Goal: Task Accomplishment & Management: Use online tool/utility

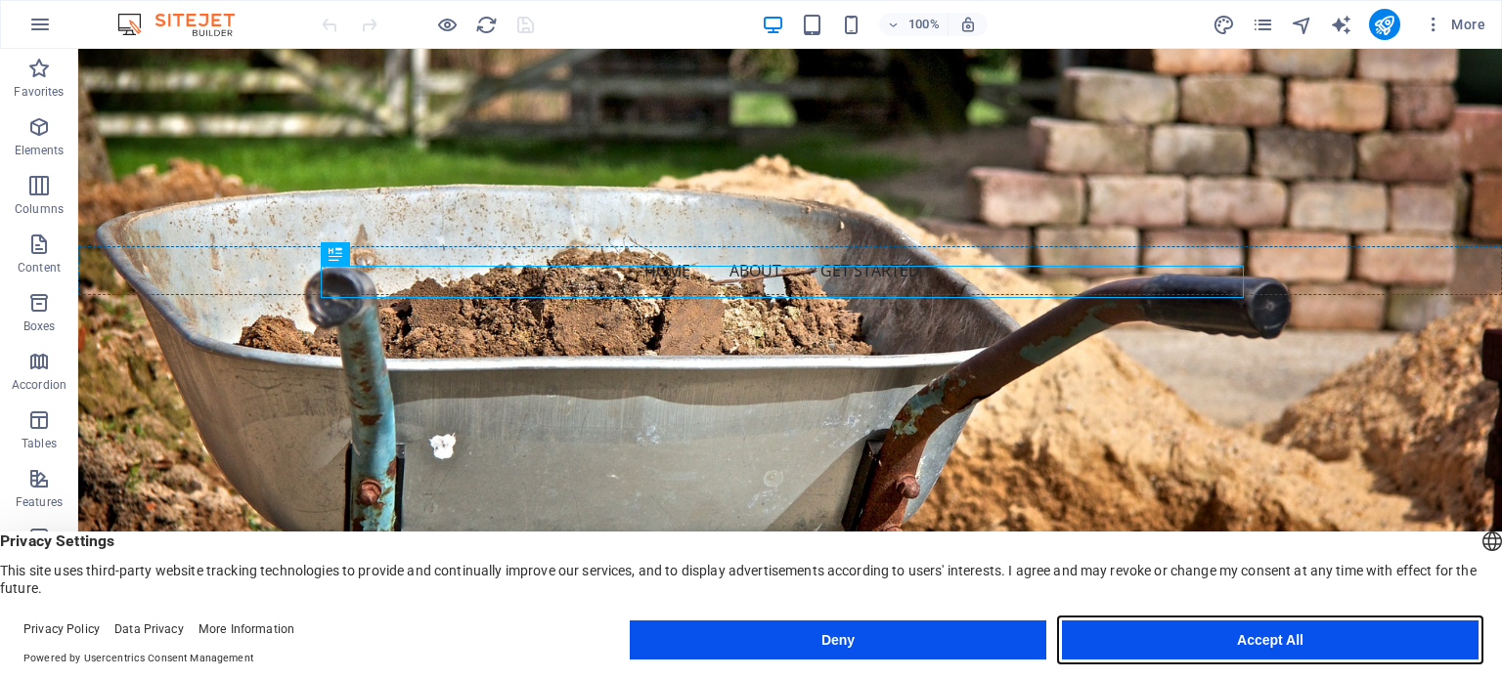
click at [1283, 644] on button "Accept All" at bounding box center [1270, 640] width 416 height 39
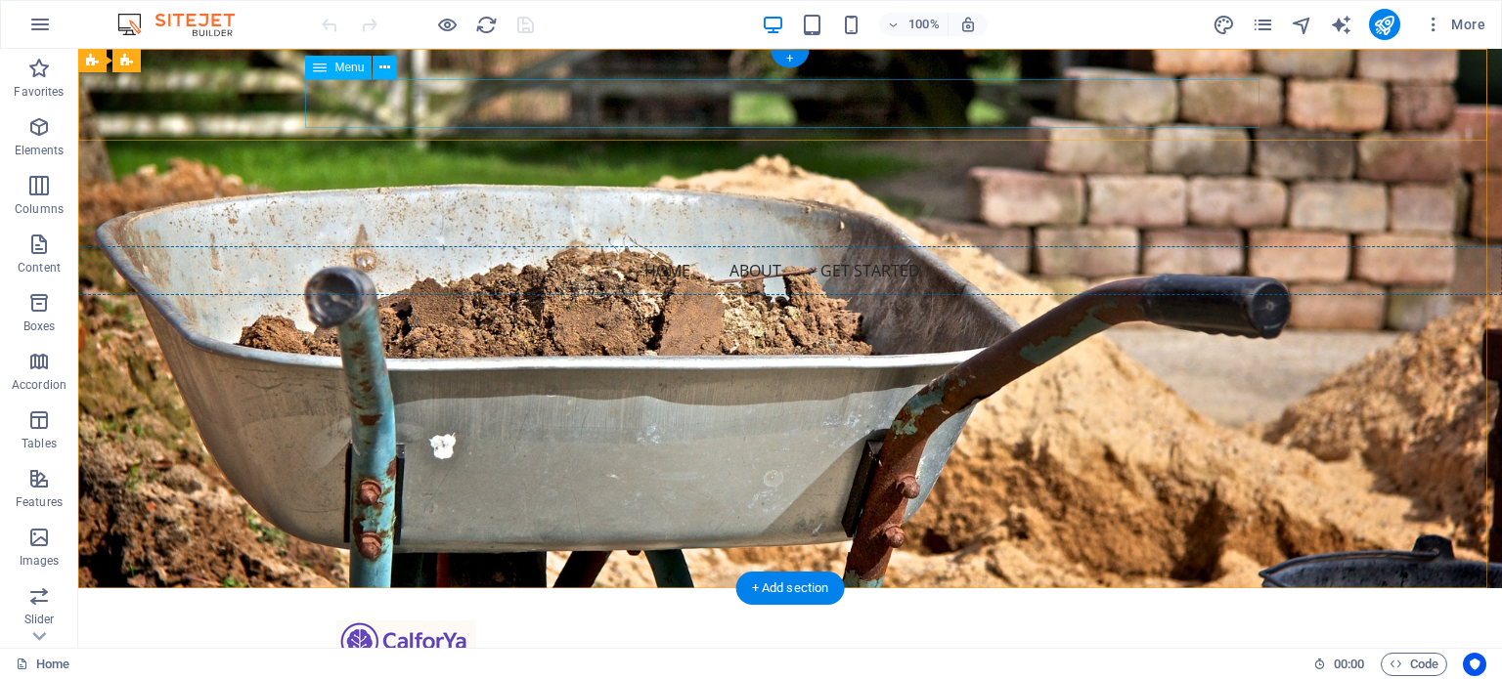
click at [671, 246] on nav "Home About Get Started" at bounding box center [789, 270] width 1423 height 49
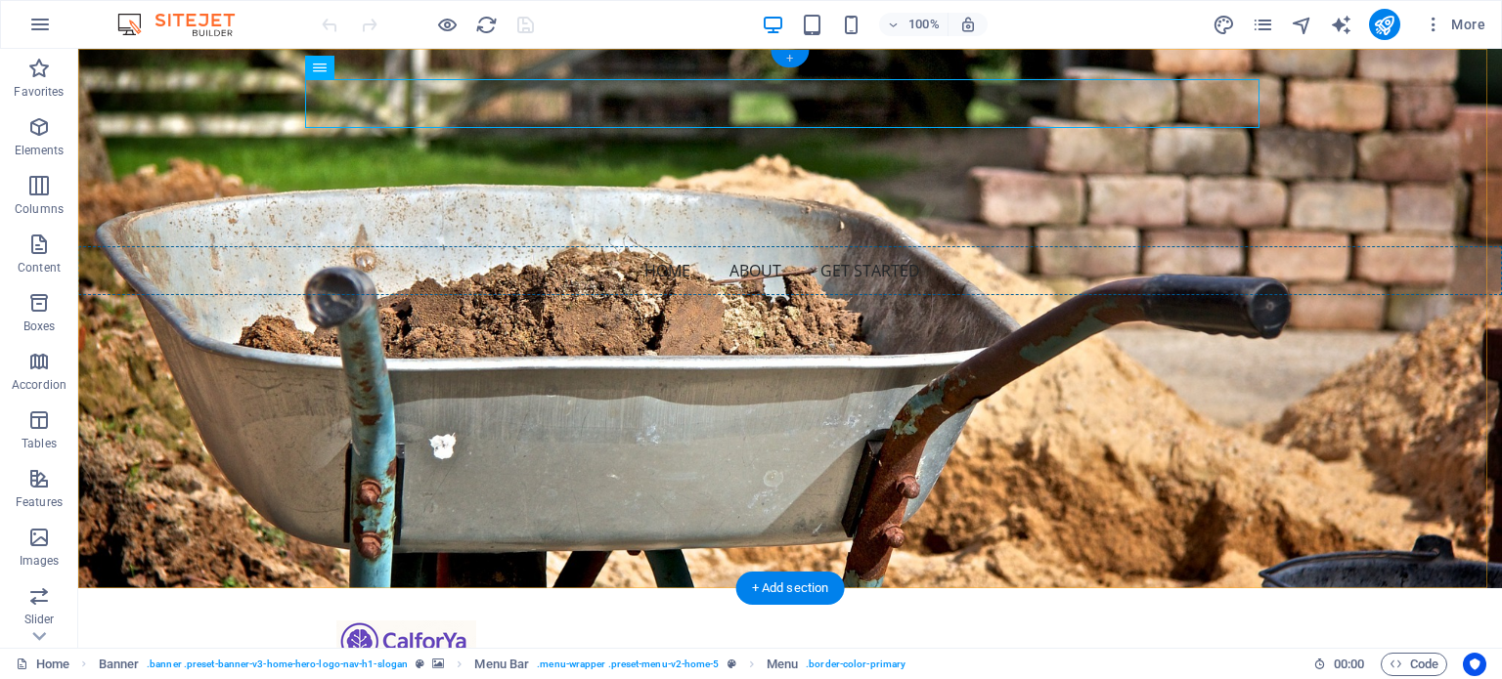
drag, startPoint x: 789, startPoint y: 58, endPoint x: 382, endPoint y: 28, distance: 407.7
click at [789, 58] on div "+" at bounding box center [789, 59] width 38 height 18
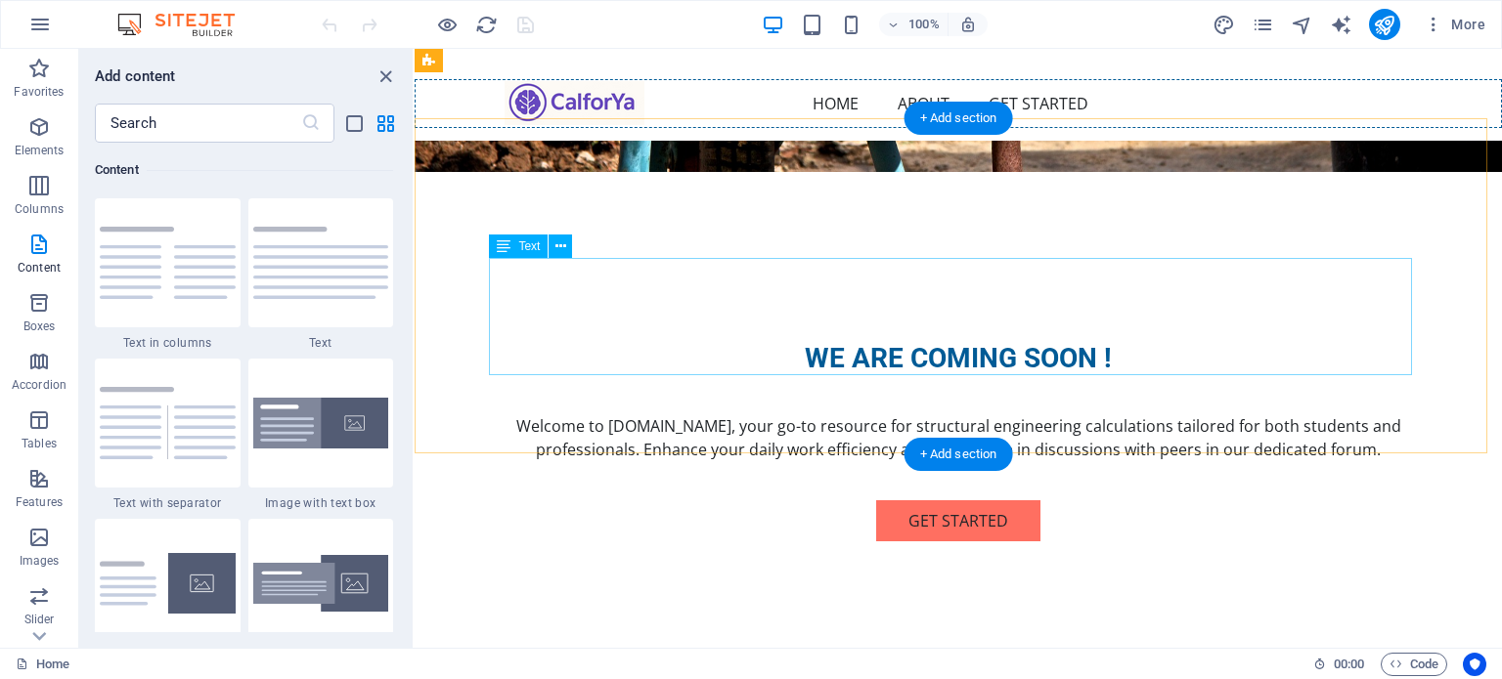
scroll to position [365, 0]
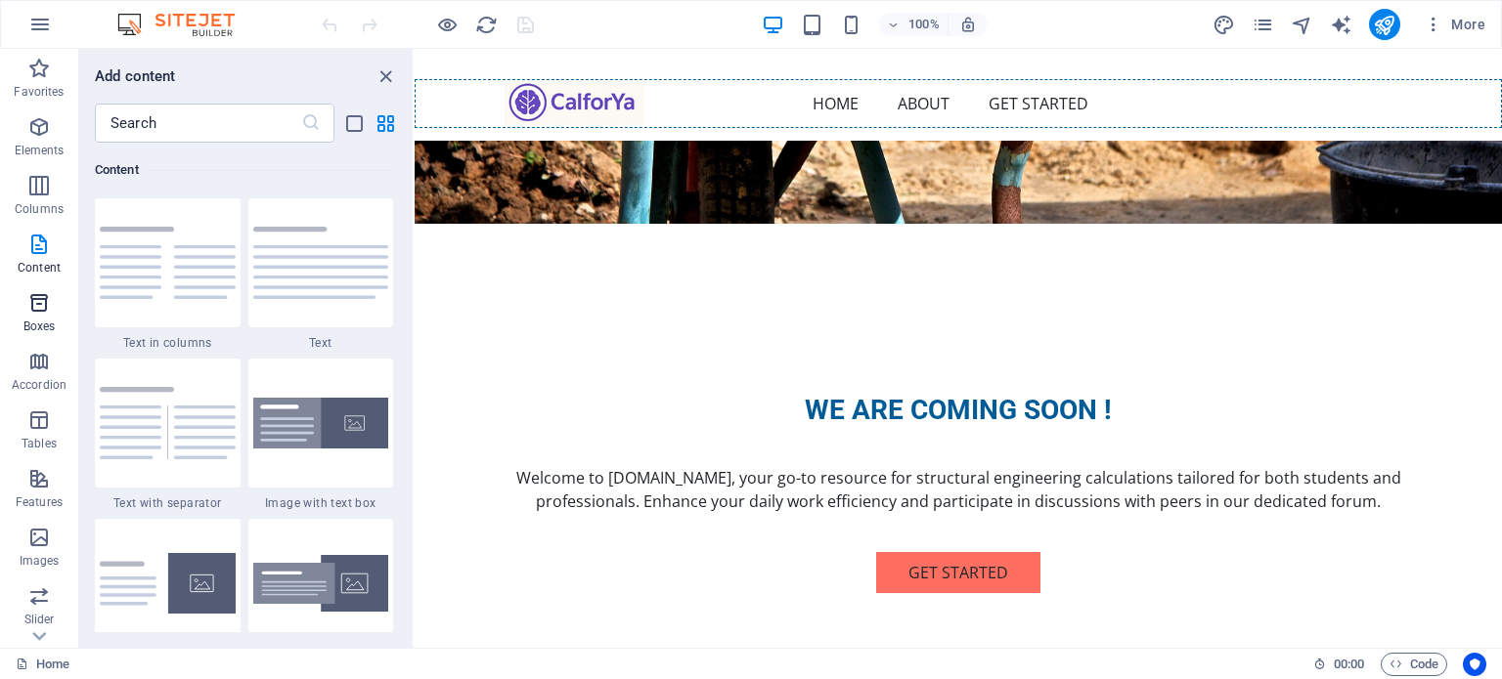
click at [32, 322] on p "Boxes" at bounding box center [39, 327] width 32 height 16
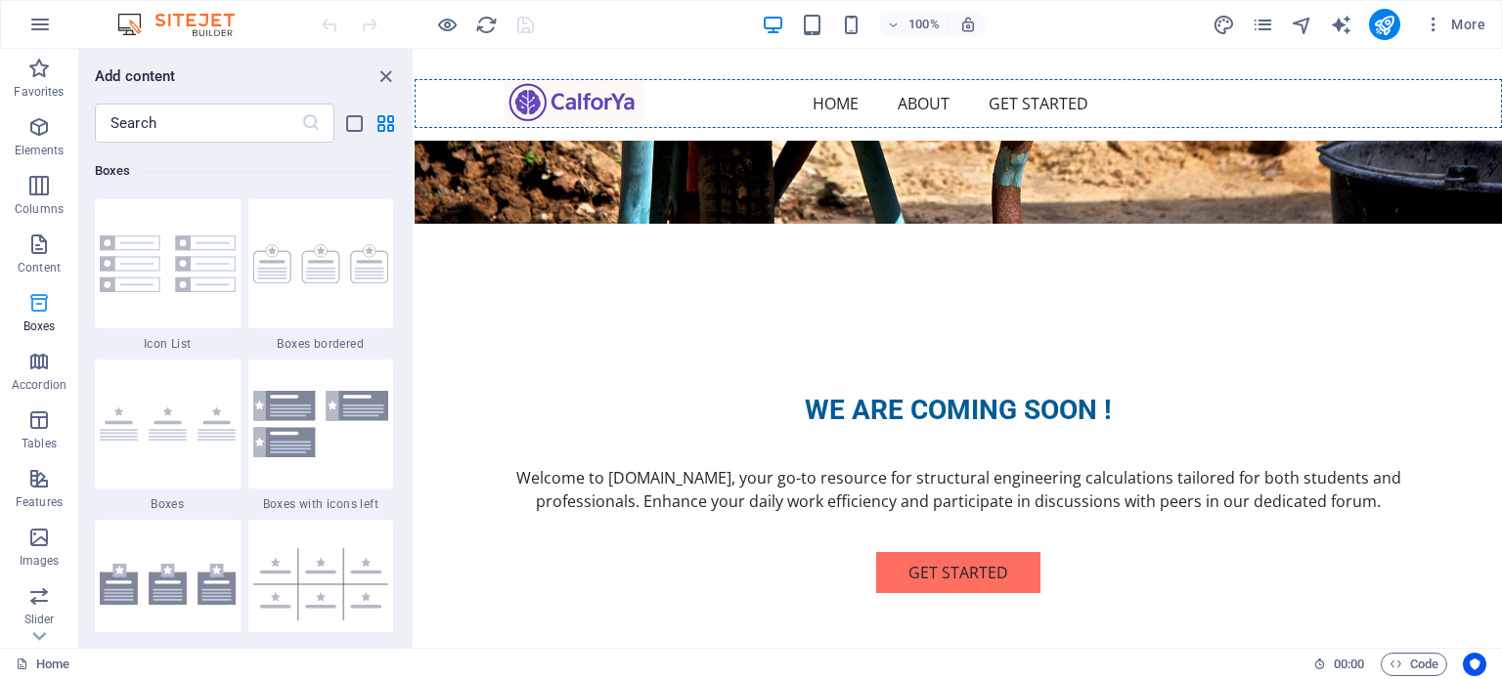
scroll to position [5392, 0]
click at [42, 200] on span "Columns" at bounding box center [39, 197] width 78 height 47
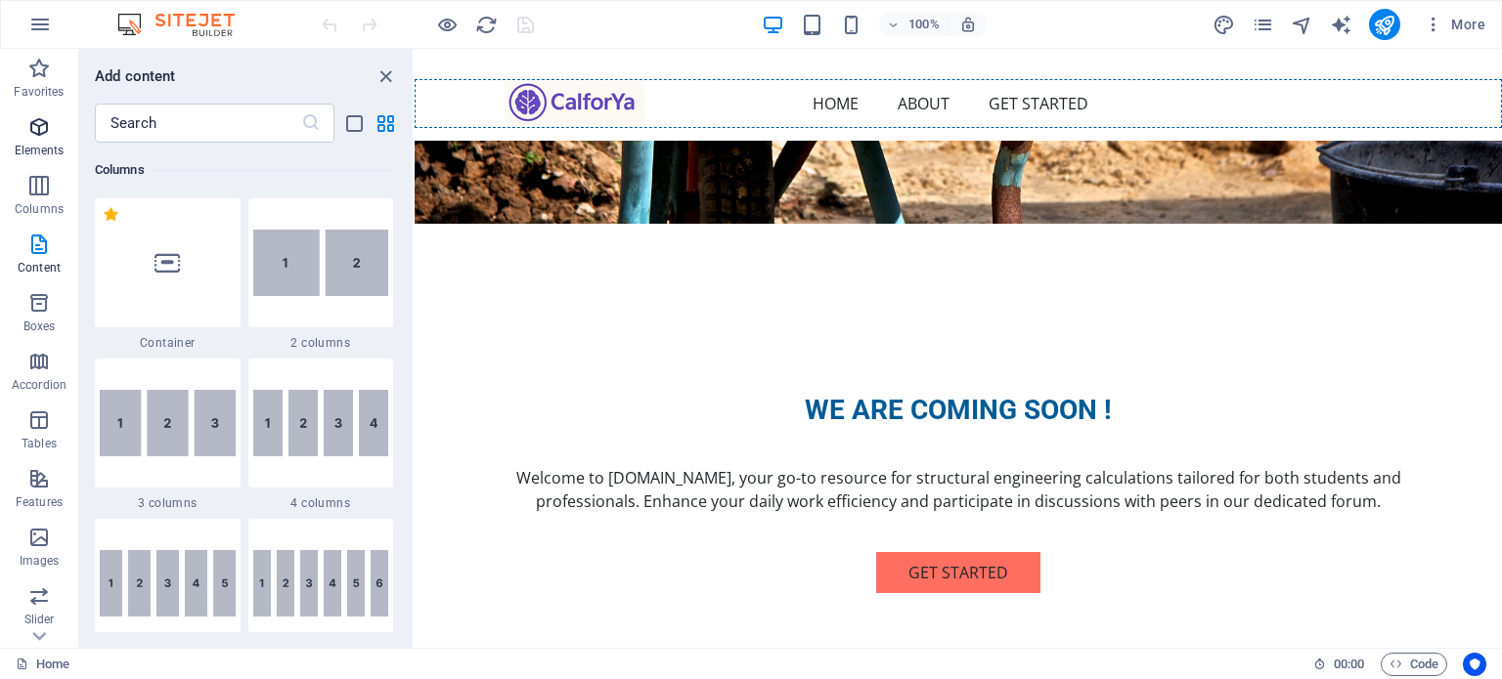
click at [40, 143] on p "Elements" at bounding box center [40, 151] width 50 height 16
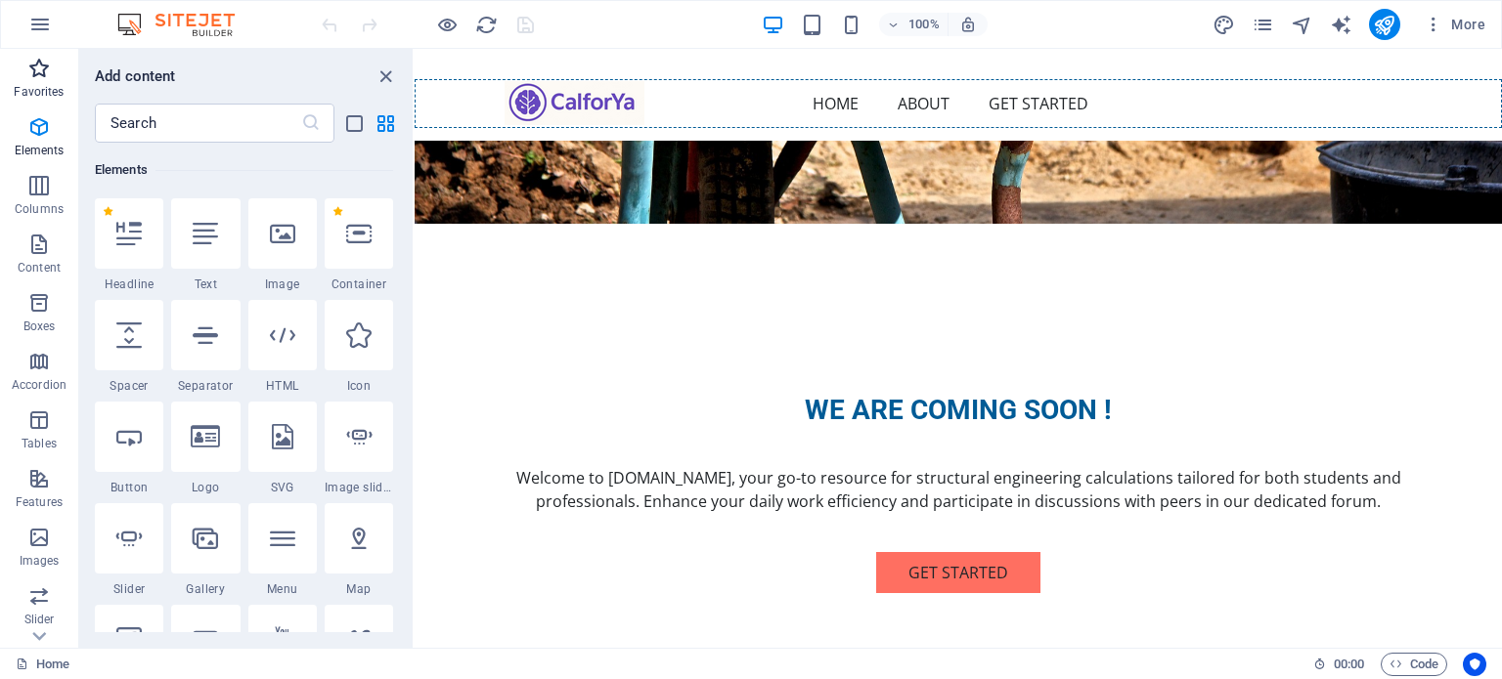
click at [35, 89] on p "Favorites" at bounding box center [39, 92] width 50 height 16
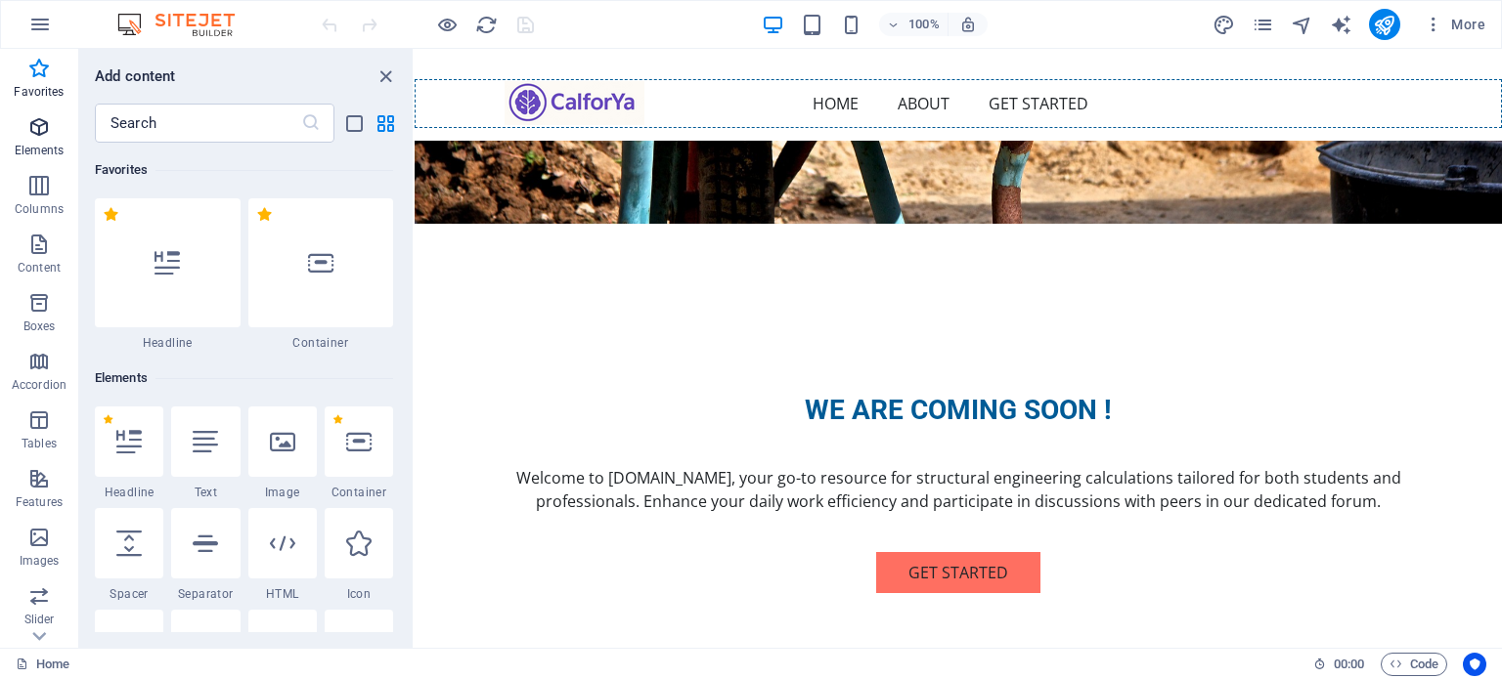
scroll to position [0, 0]
click at [35, 129] on icon "button" at bounding box center [38, 126] width 23 height 23
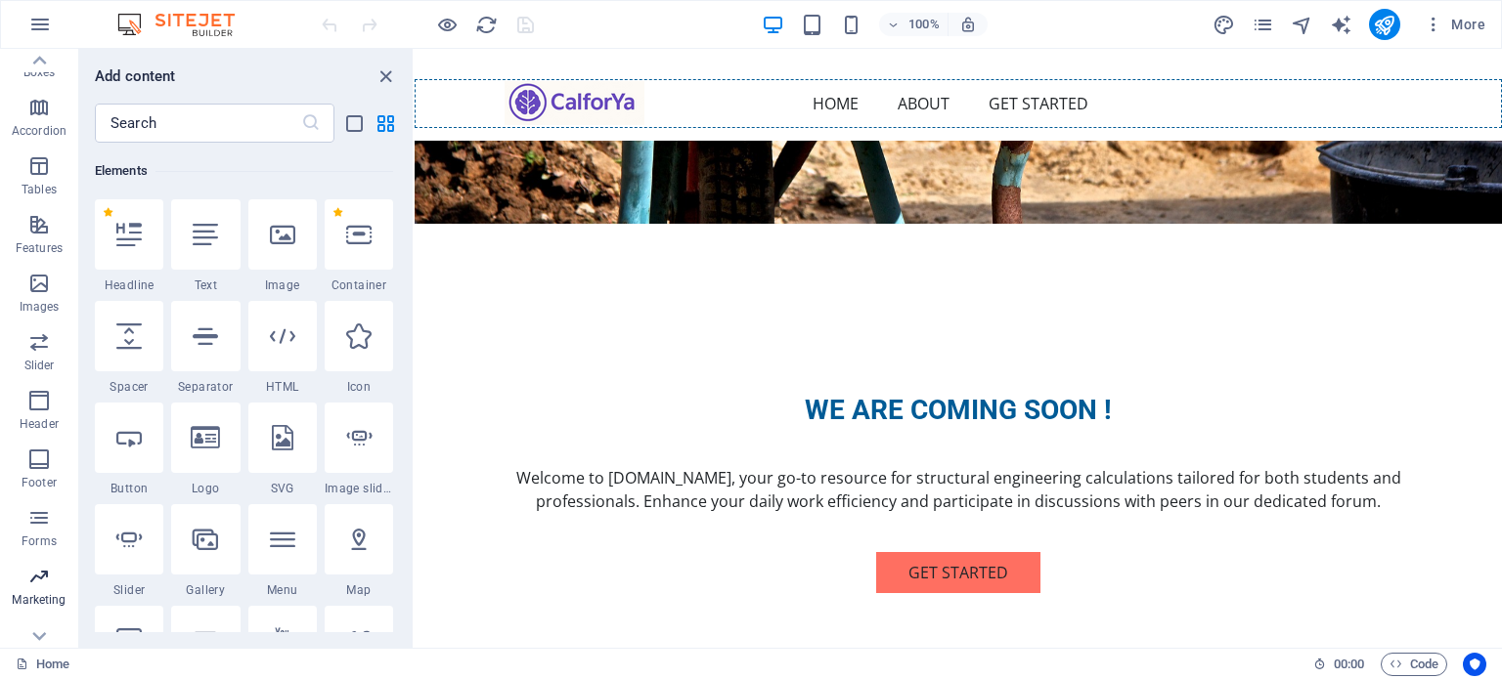
scroll to position [280, 0]
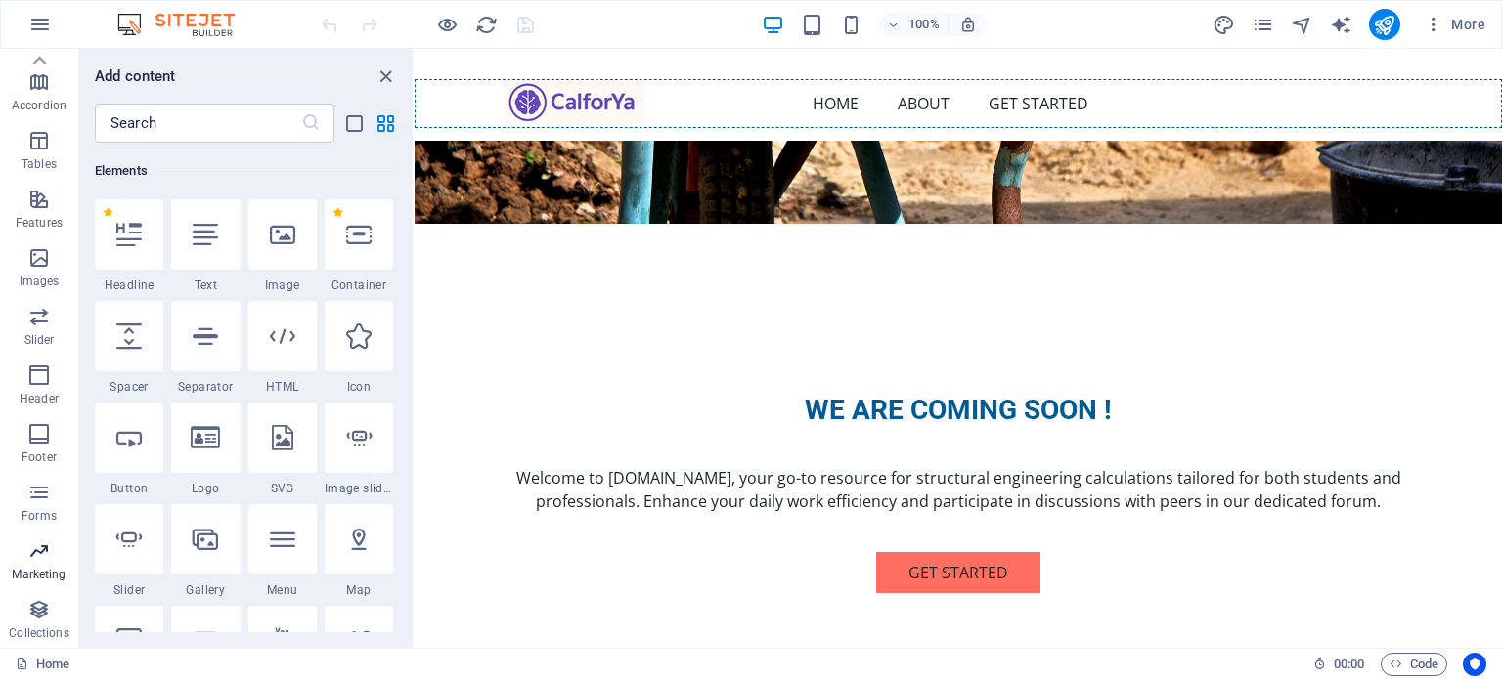
click at [39, 571] on p "Marketing" at bounding box center [39, 575] width 54 height 16
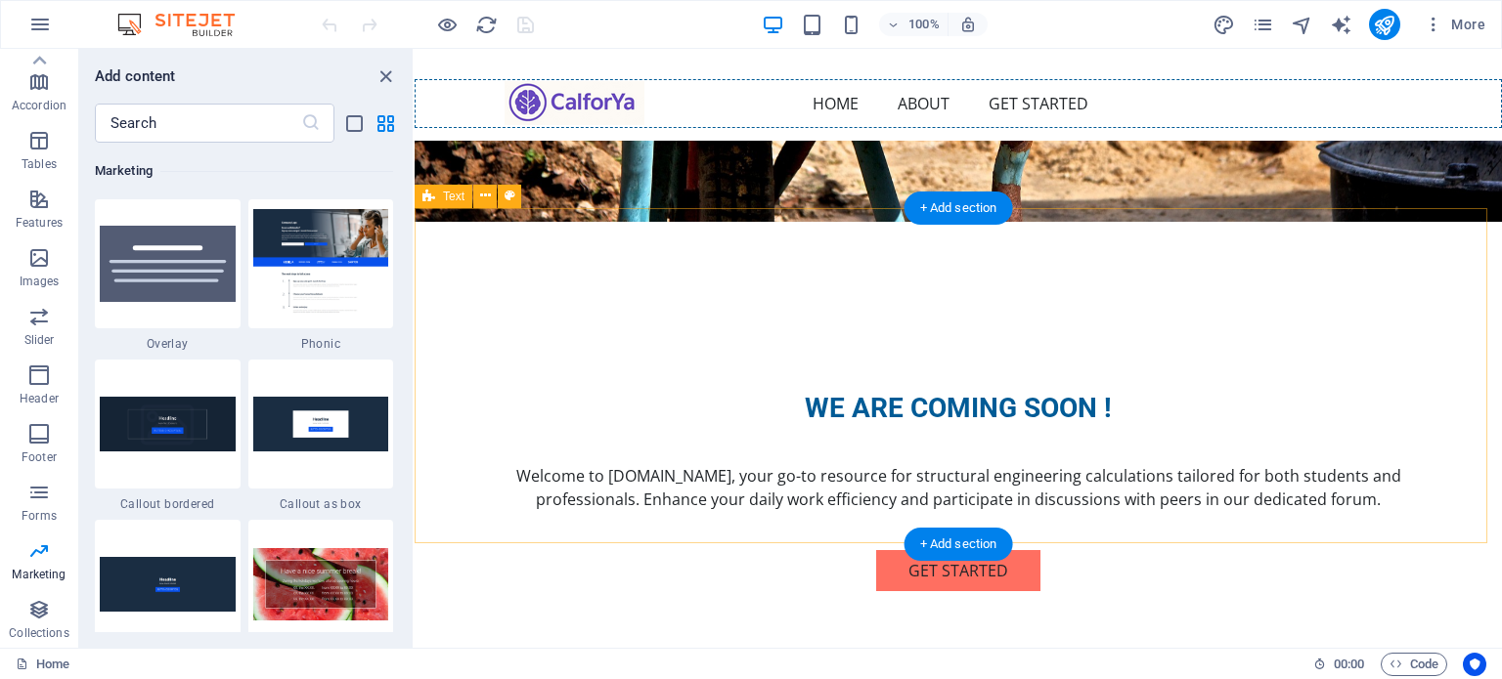
scroll to position [560, 0]
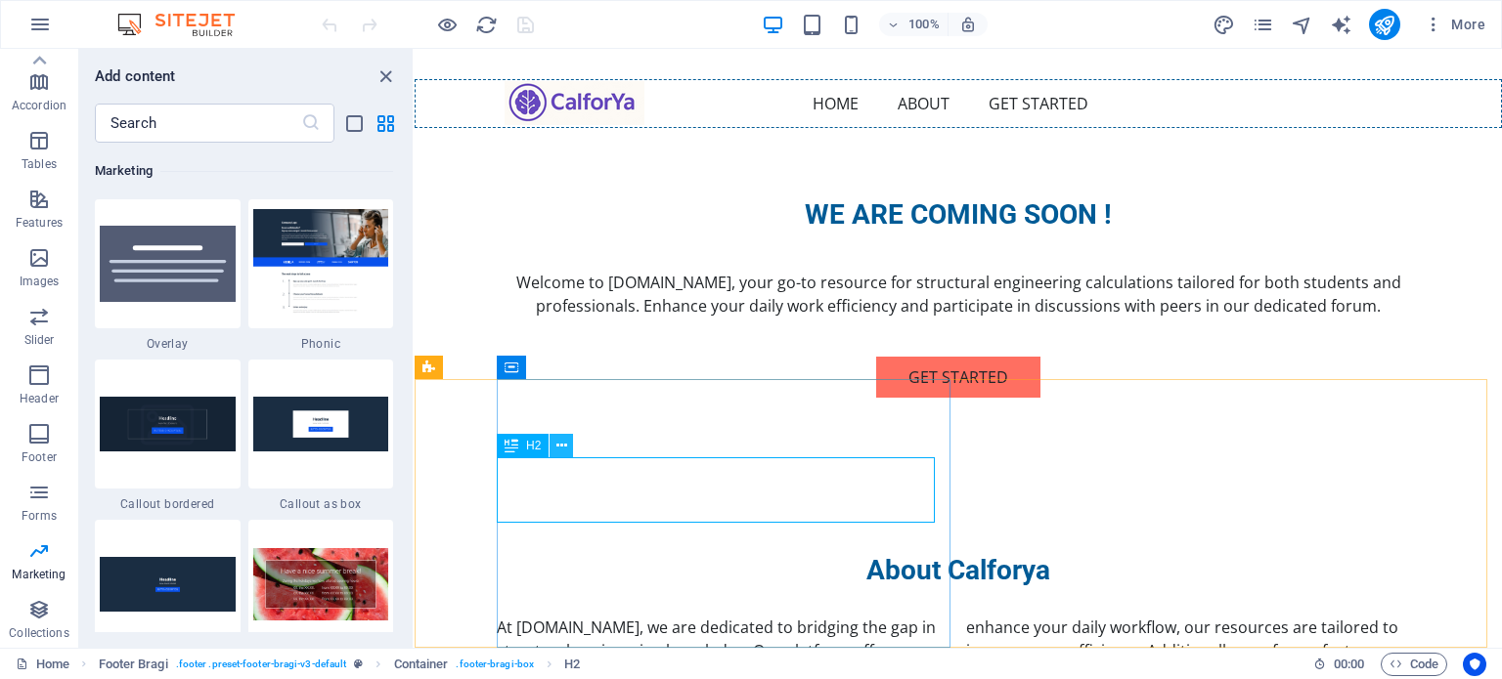
click at [561, 442] on icon at bounding box center [561, 446] width 11 height 21
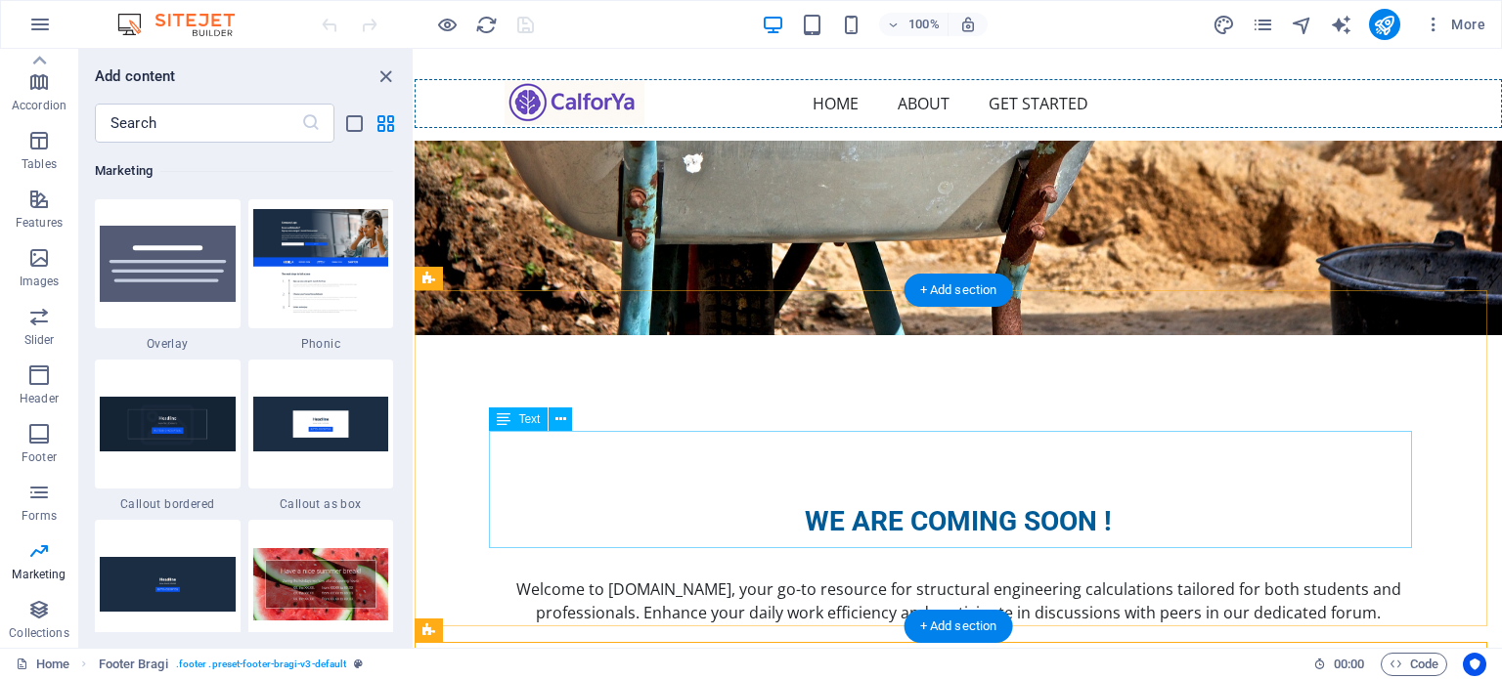
scroll to position [0, 0]
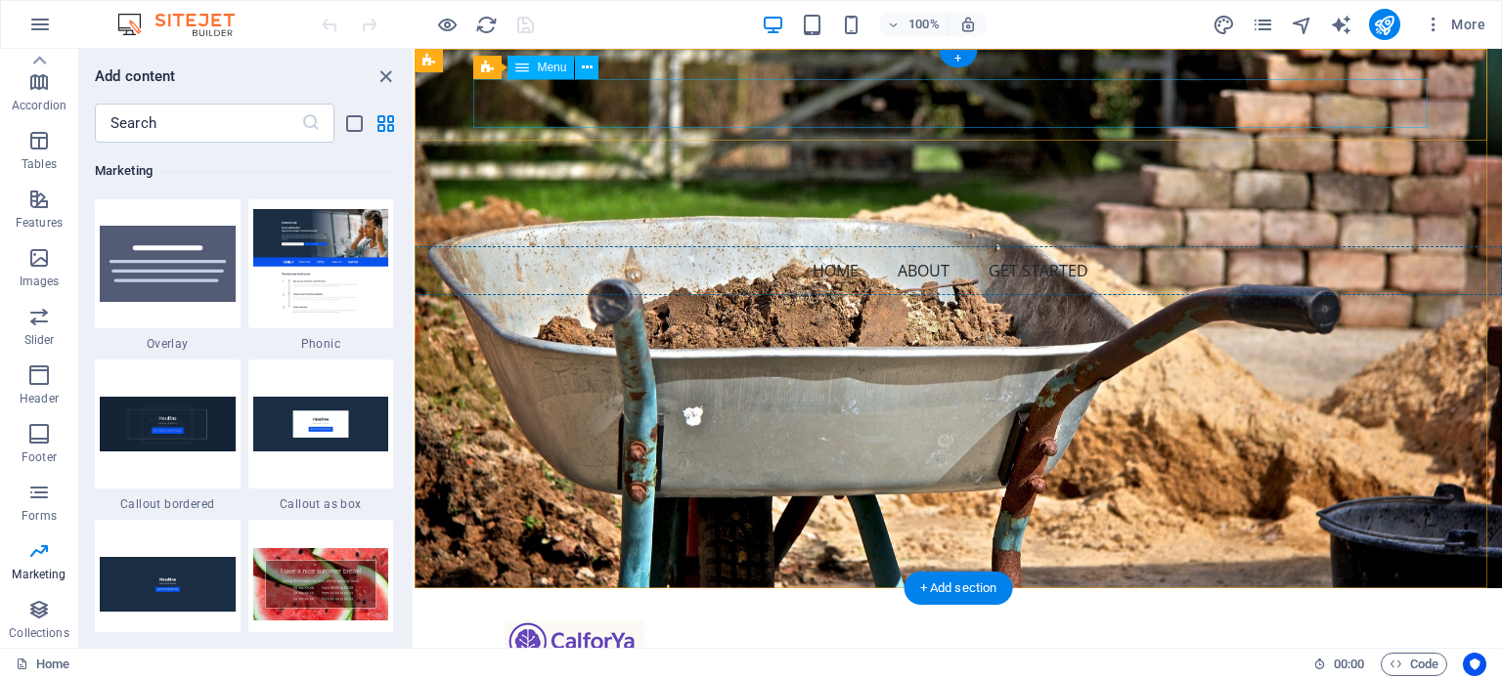
click at [843, 246] on nav "Home About Get Started" at bounding box center [957, 270] width 1087 height 49
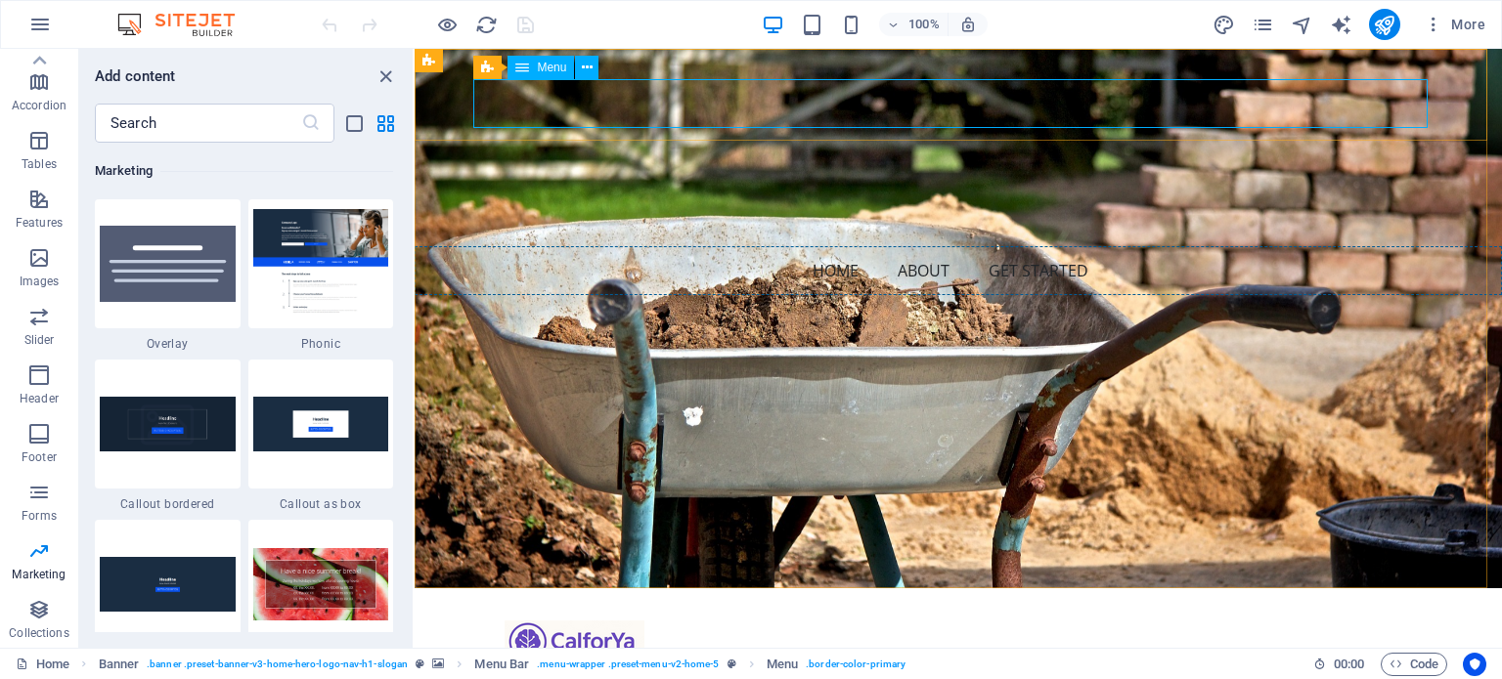
click at [532, 68] on div "Menu" at bounding box center [540, 67] width 66 height 23
click at [593, 65] on button at bounding box center [586, 67] width 23 height 23
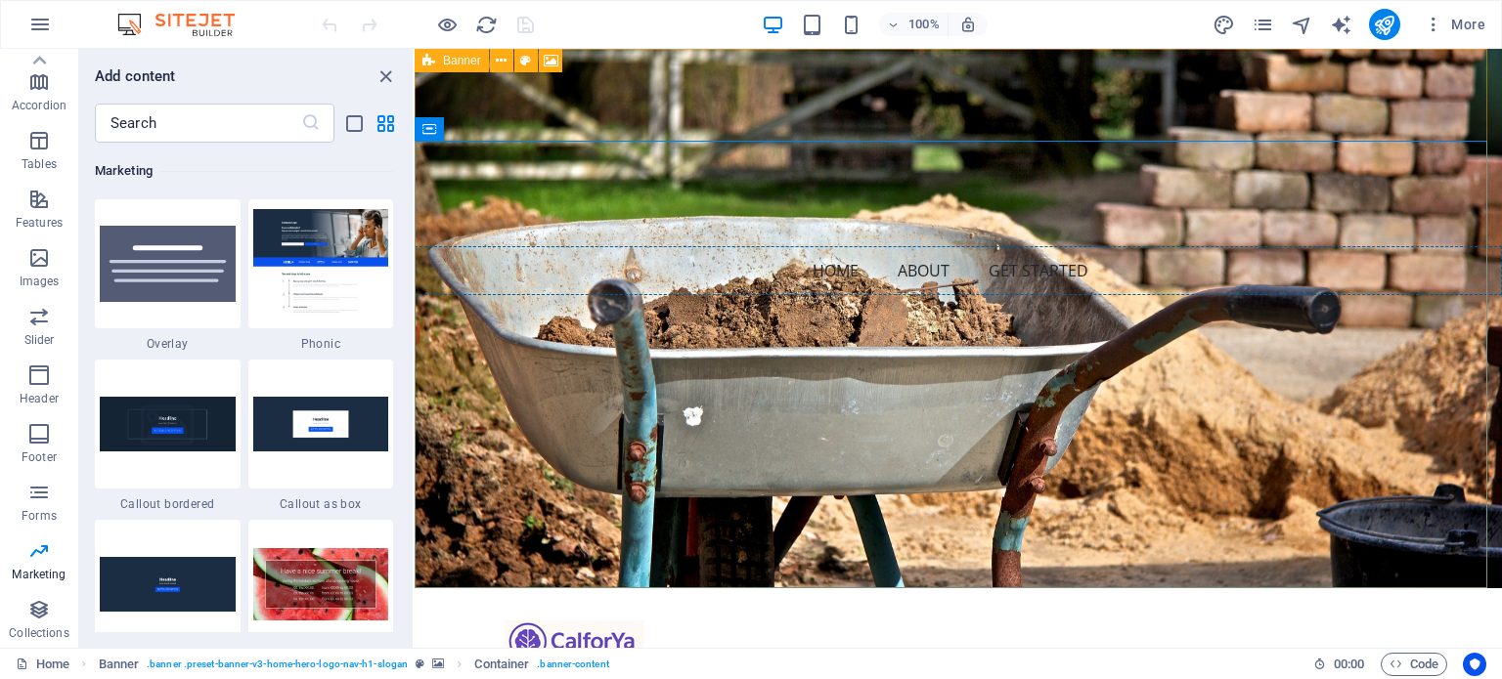
click at [428, 58] on icon at bounding box center [428, 60] width 13 height 23
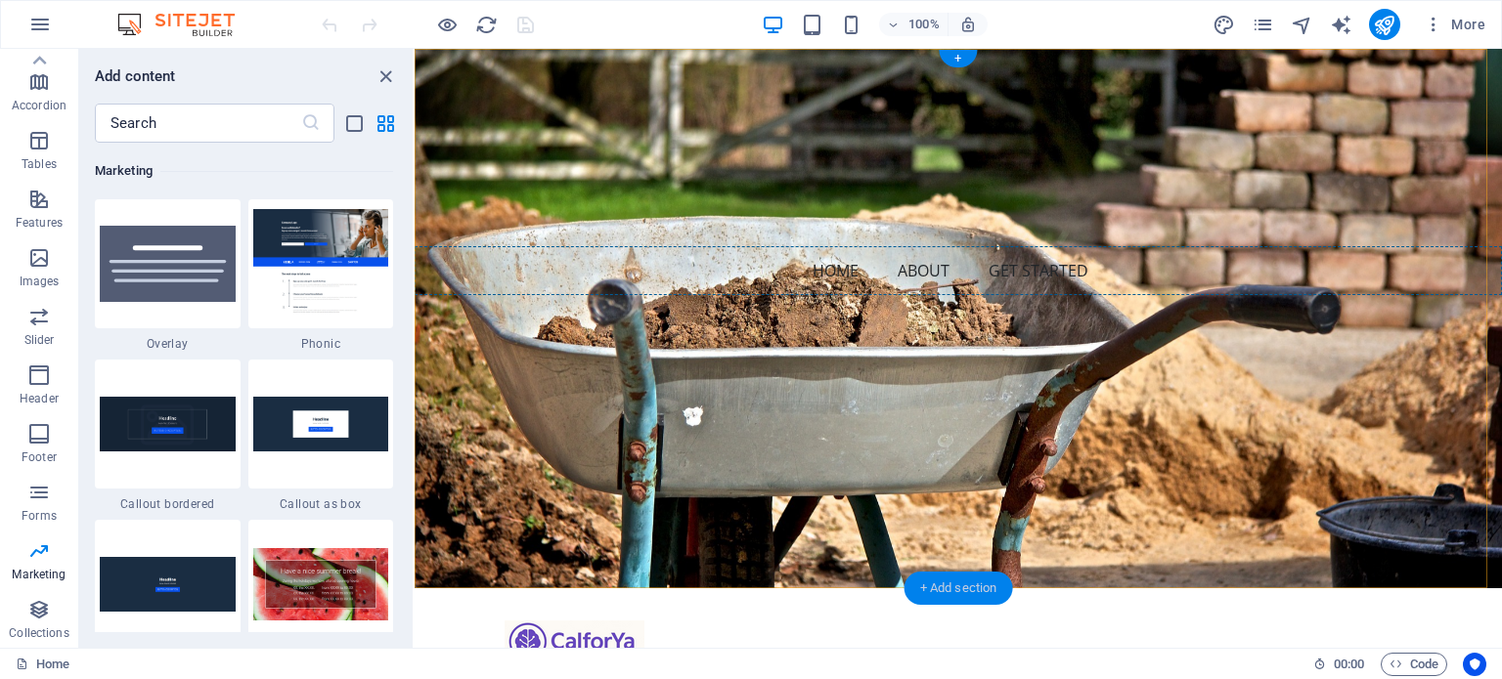
click at [934, 582] on div "+ Add section" at bounding box center [958, 588] width 109 height 33
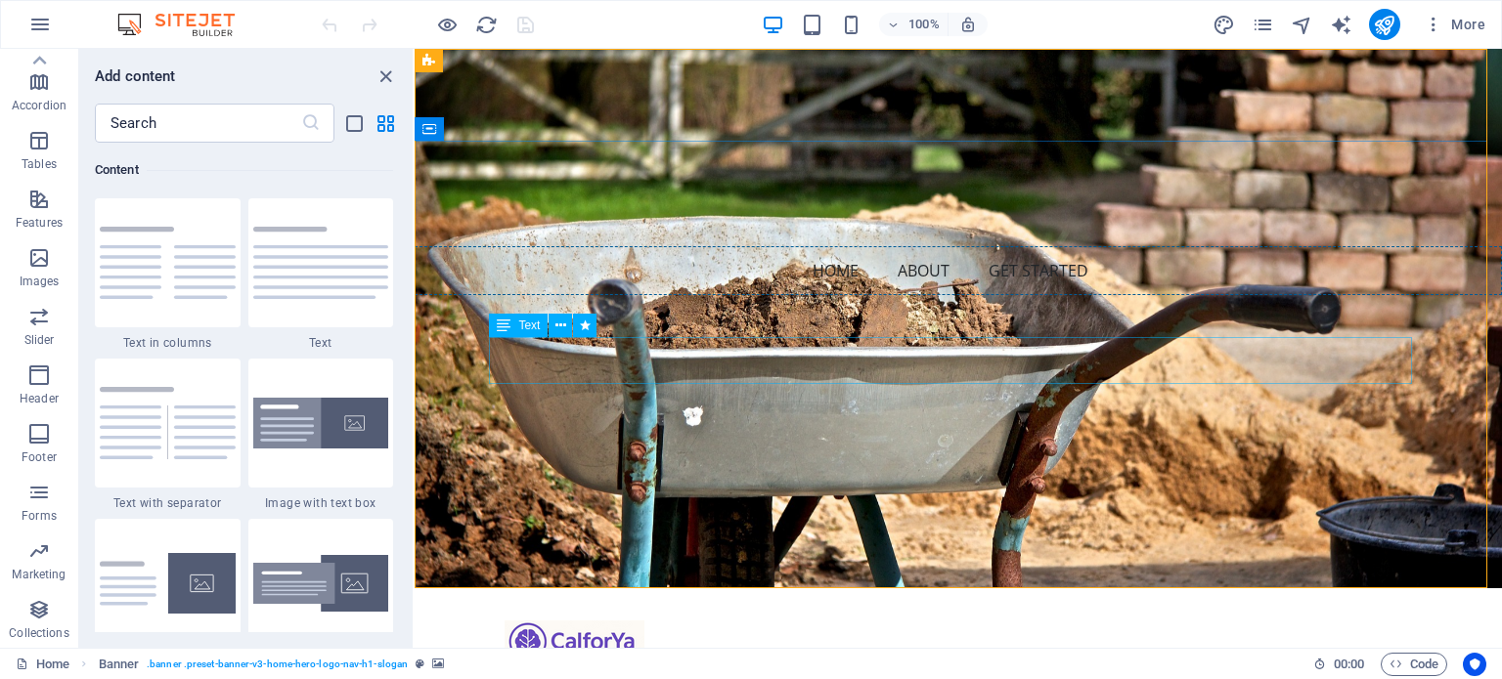
click at [505, 327] on icon at bounding box center [504, 325] width 14 height 23
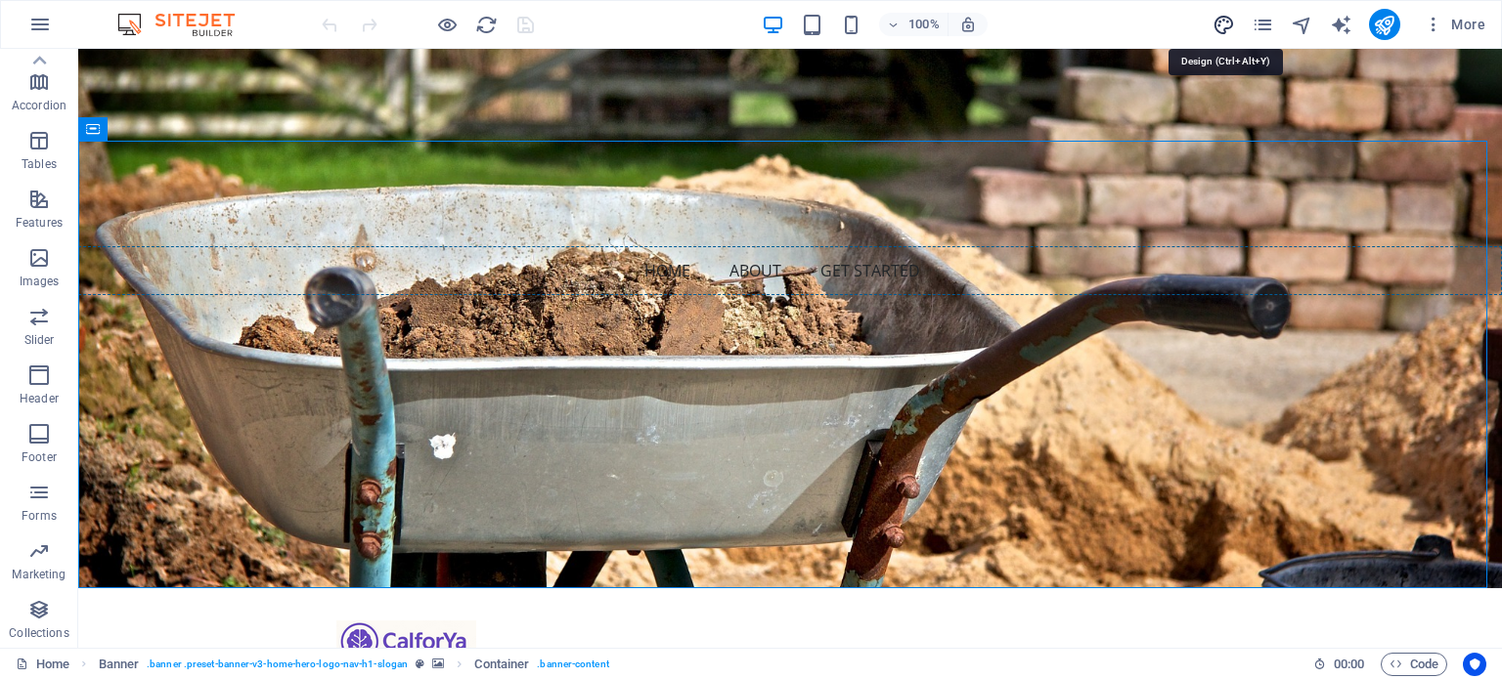
click at [1232, 29] on icon "design" at bounding box center [1223, 25] width 22 height 22
select select "px"
select select "200"
select select "px"
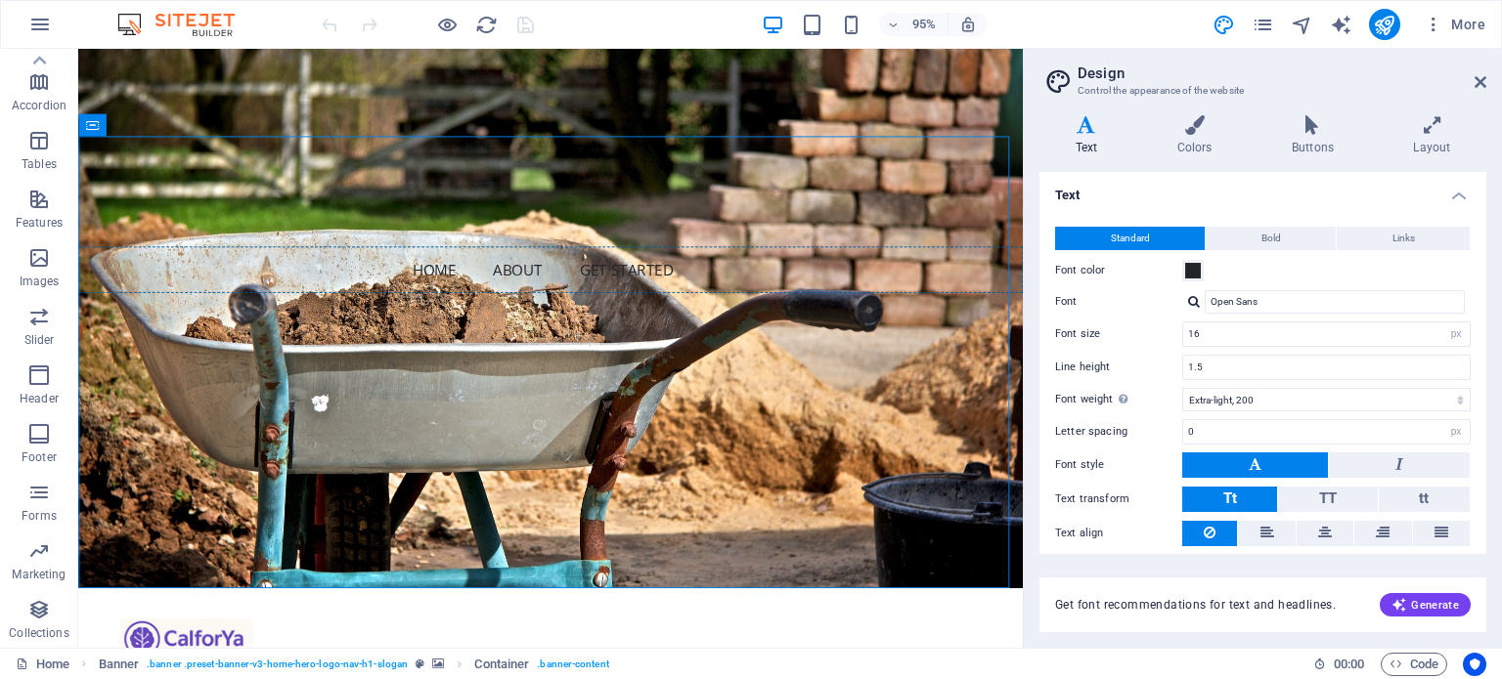
click at [1486, 79] on aside "Design Control the appearance of the website Variants Text Colors Buttons Layou…" at bounding box center [1262, 348] width 479 height 599
click at [1478, 81] on icon at bounding box center [1480, 82] width 12 height 16
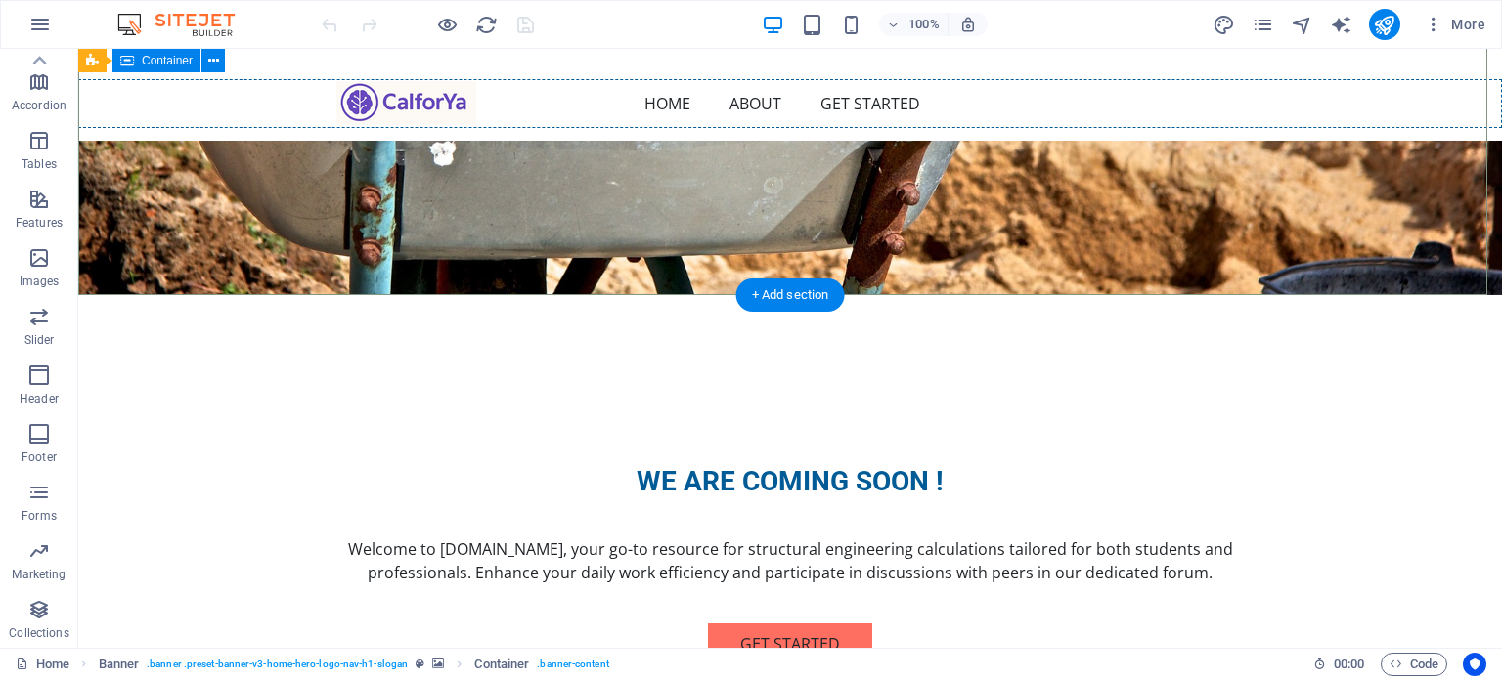
scroll to position [391, 0]
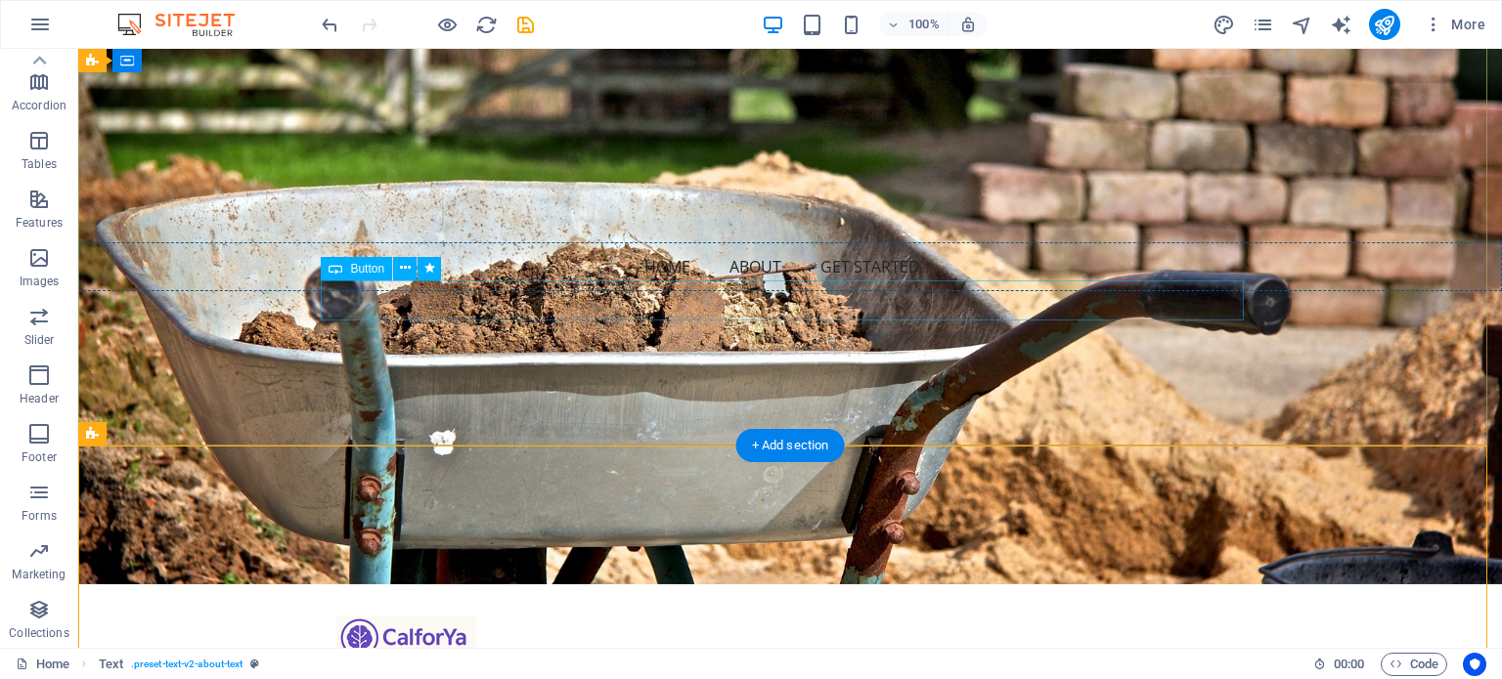
scroll to position [0, 0]
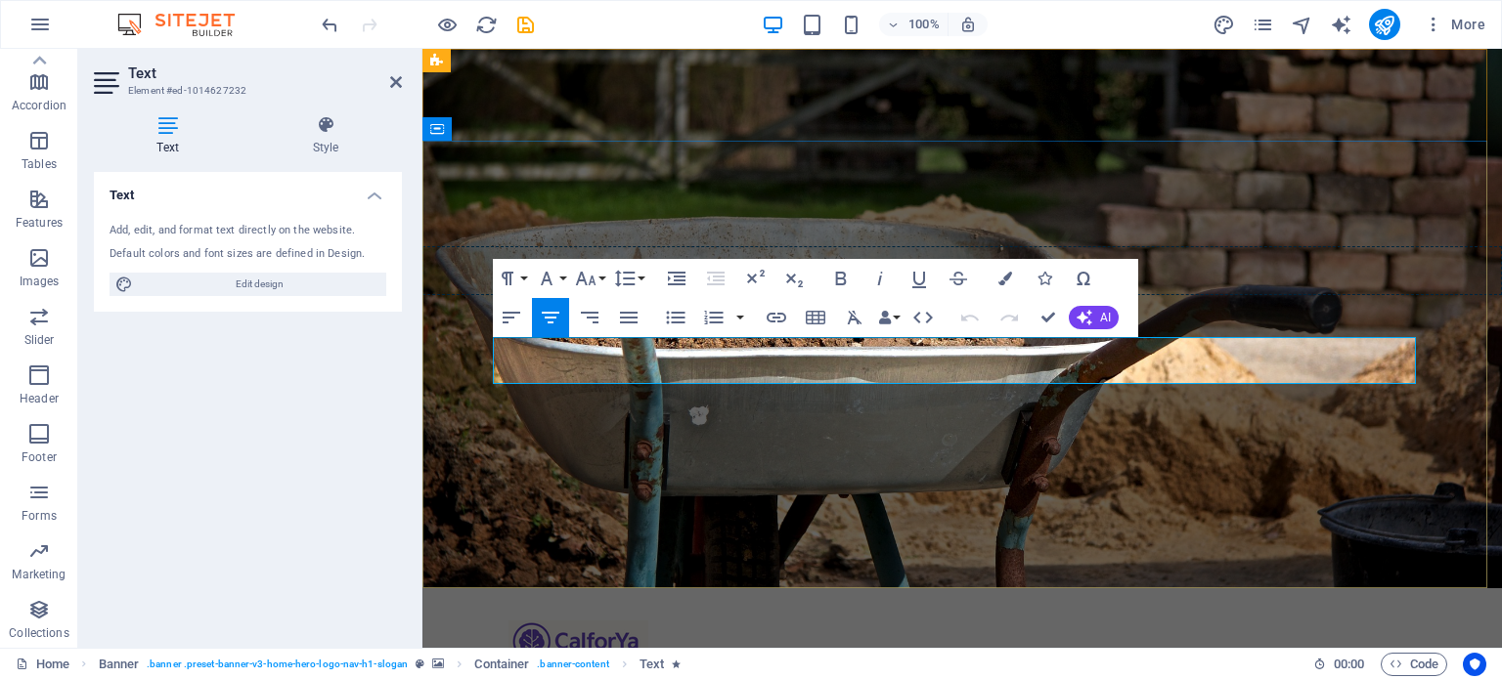
drag, startPoint x: 633, startPoint y: 347, endPoint x: 714, endPoint y: 346, distance: 80.2
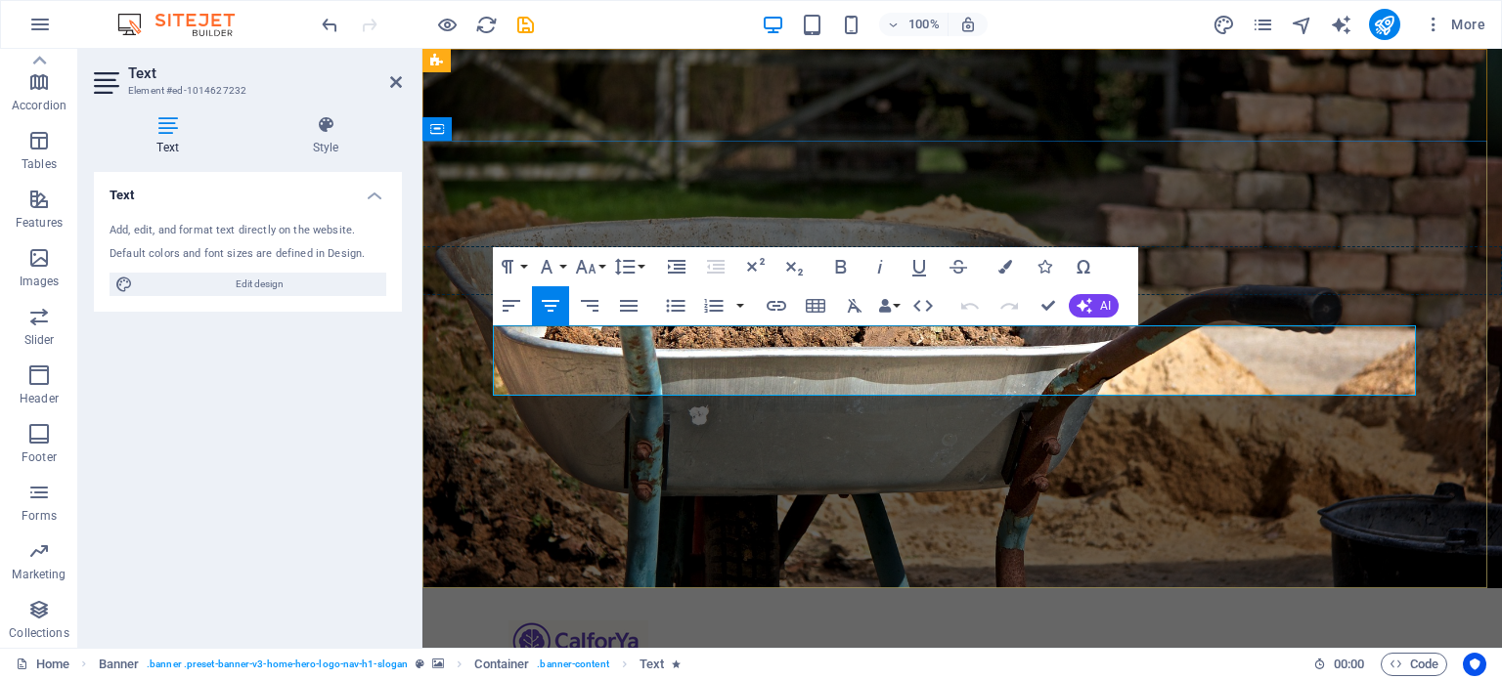
drag, startPoint x: 1023, startPoint y: 382, endPoint x: 494, endPoint y: 333, distance: 531.1
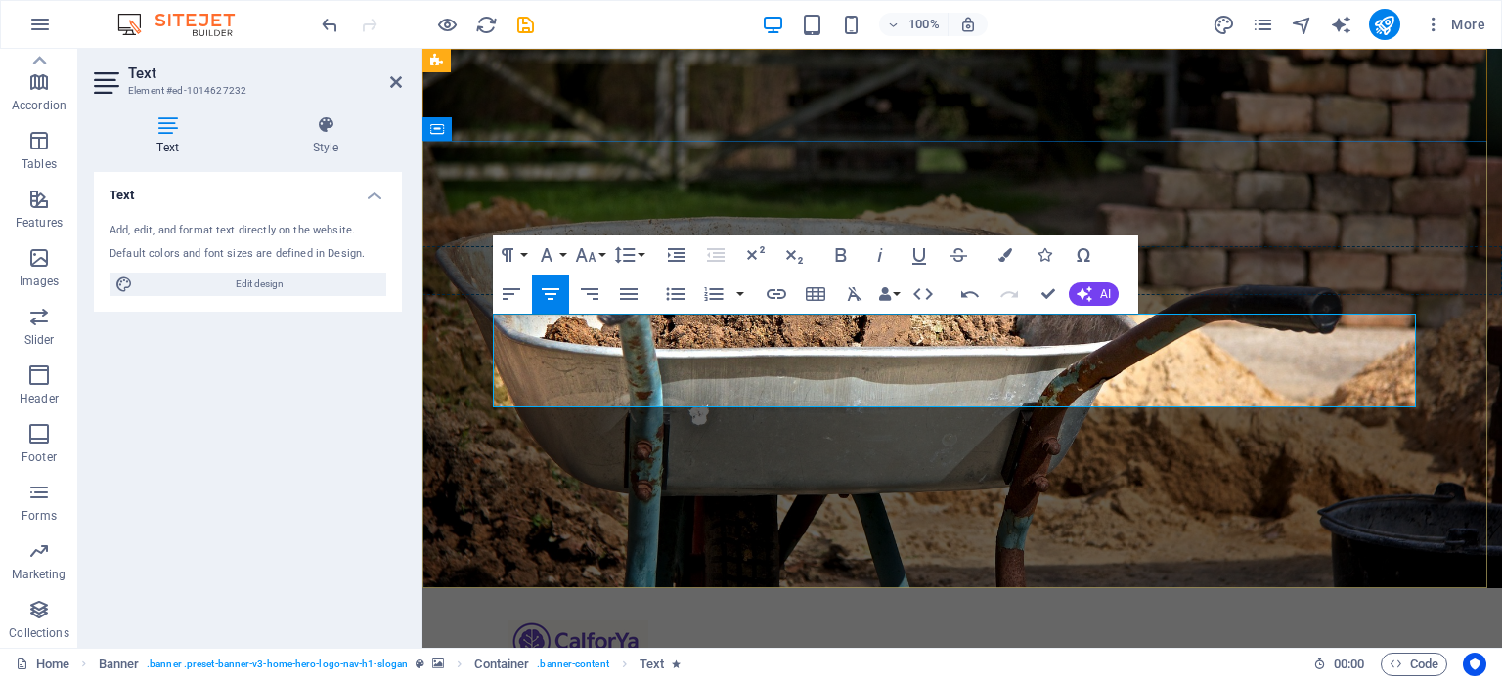
click at [506, 293] on icon "button" at bounding box center [511, 294] width 18 height 12
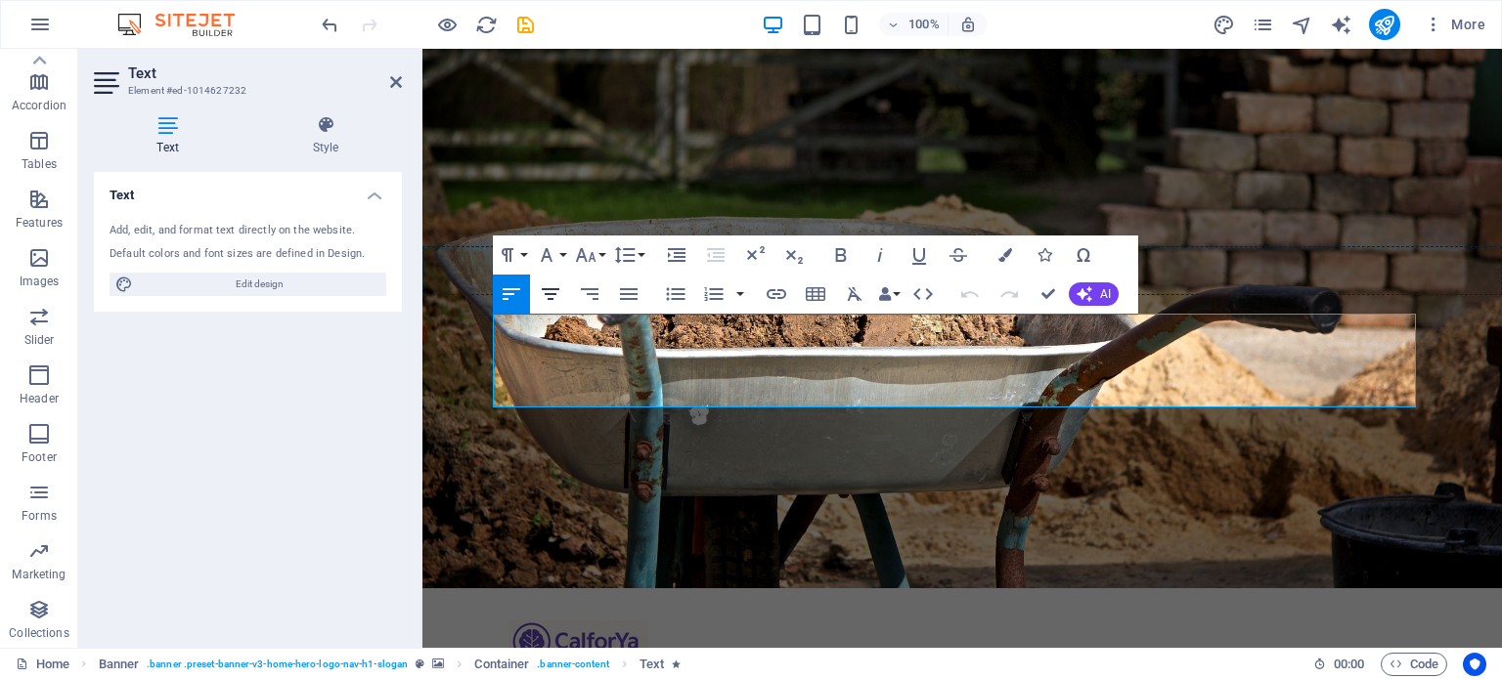
click at [545, 299] on icon "button" at bounding box center [550, 294] width 23 height 23
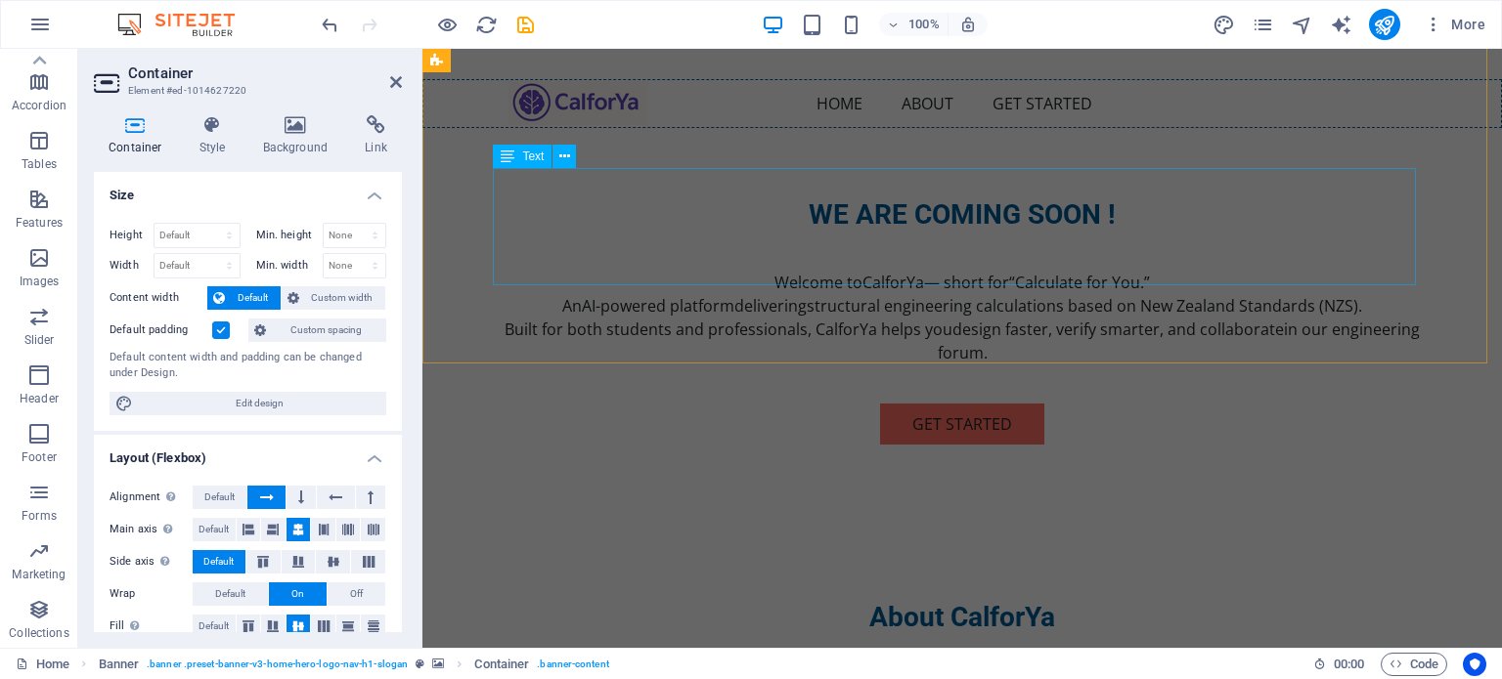
scroll to position [462, 0]
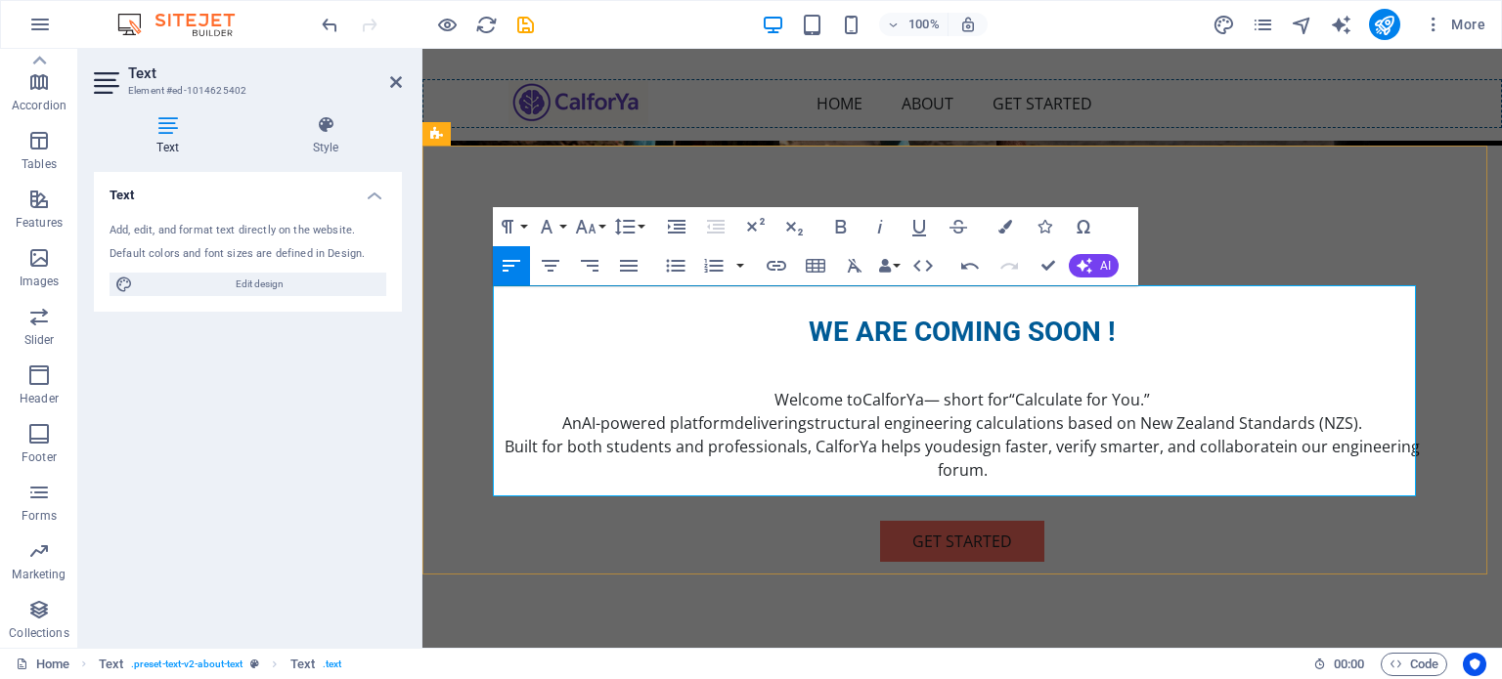
drag, startPoint x: 574, startPoint y: 297, endPoint x: 680, endPoint y: 302, distance: 106.7
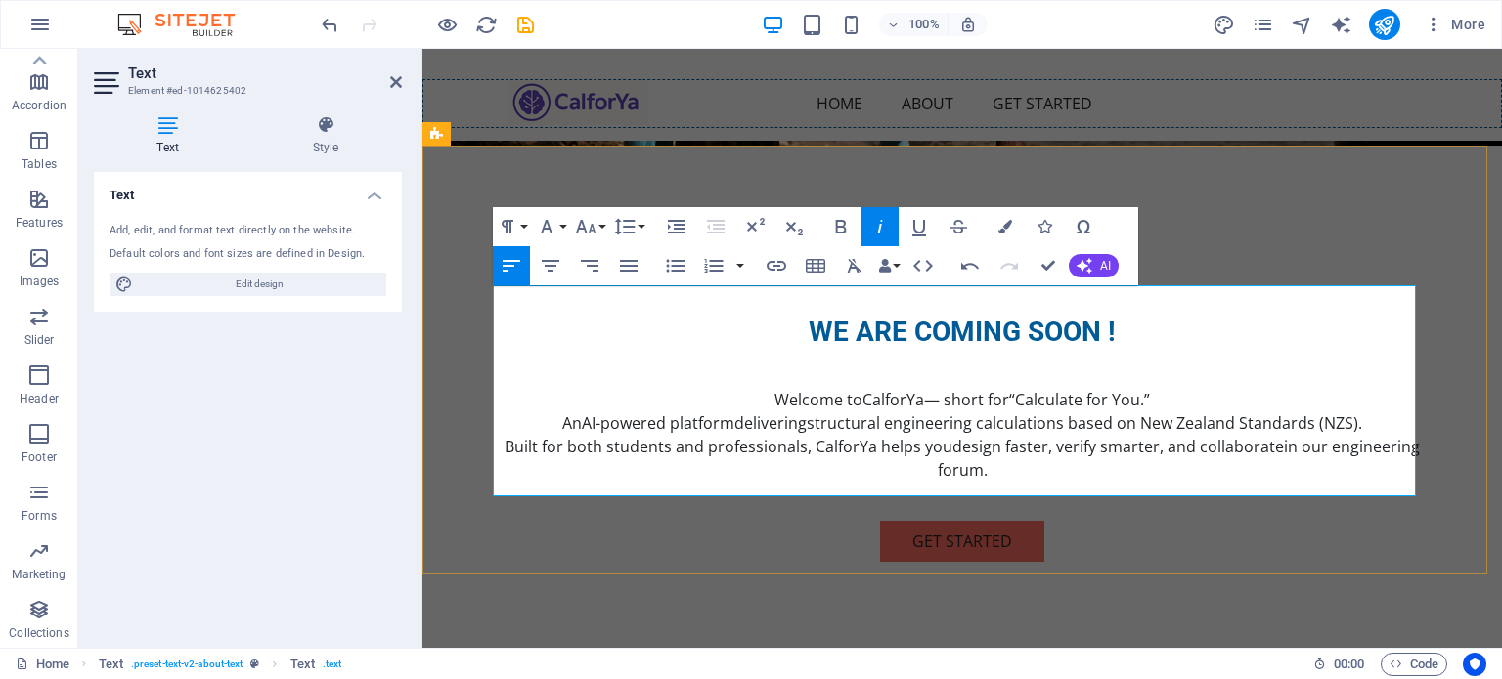
drag, startPoint x: 829, startPoint y: 437, endPoint x: 1393, endPoint y: 314, distance: 577.4
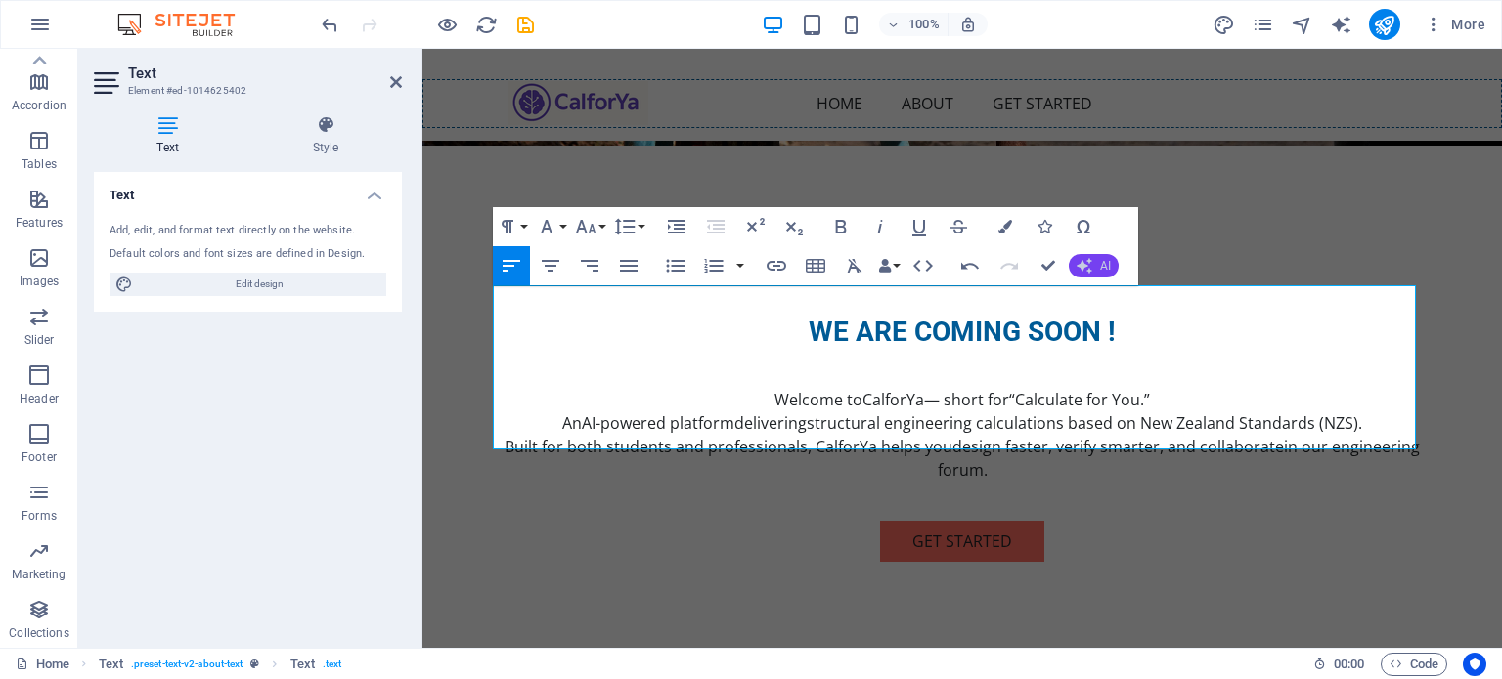
click at [1098, 269] on button "AI" at bounding box center [1093, 265] width 50 height 23
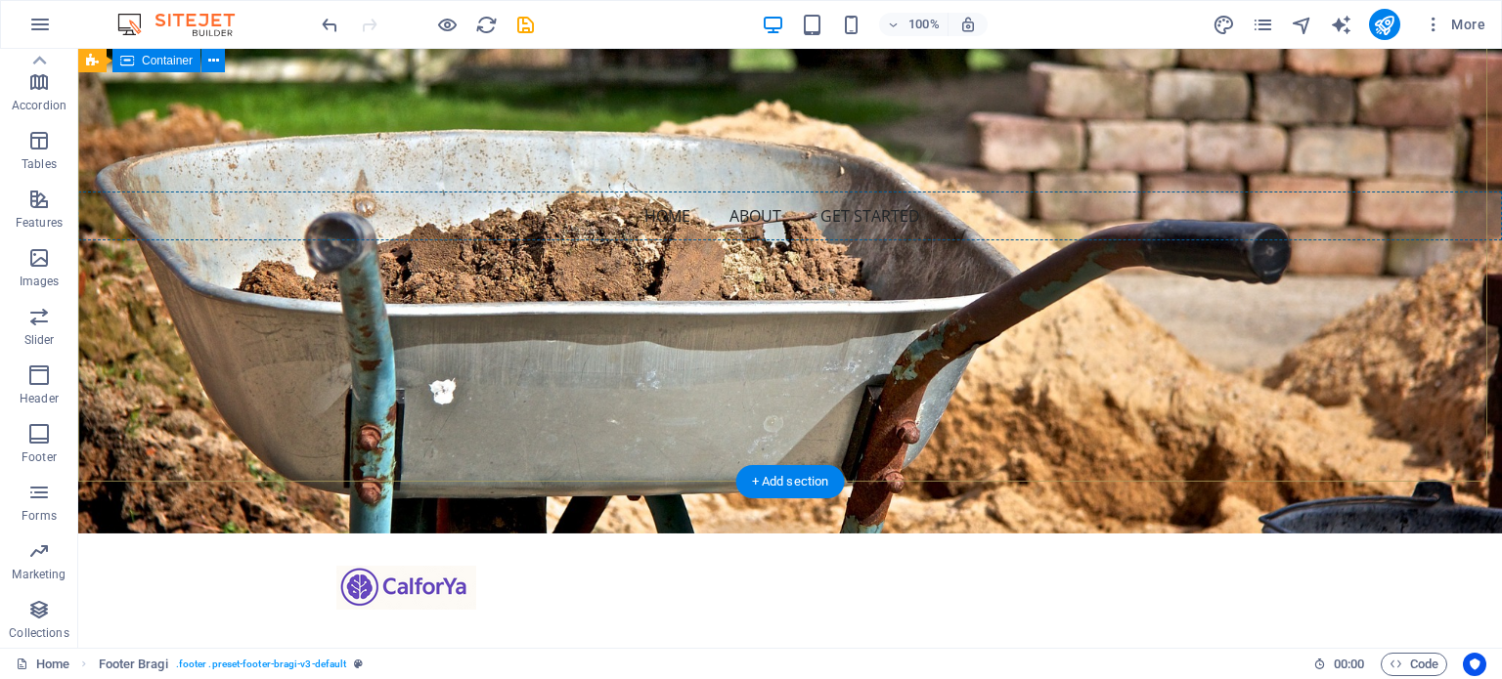
scroll to position [0, 0]
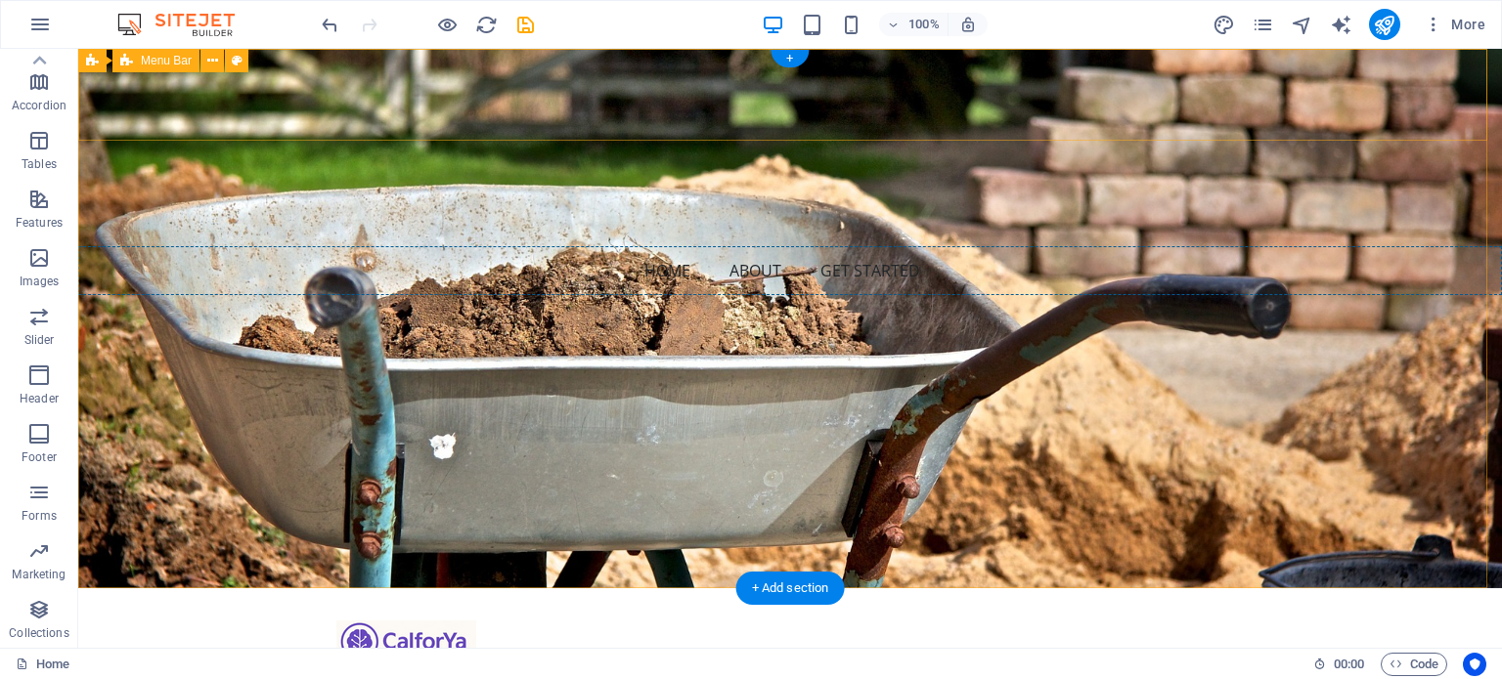
click at [536, 589] on div "Home About Get Started Menu" at bounding box center [789, 635] width 1423 height 92
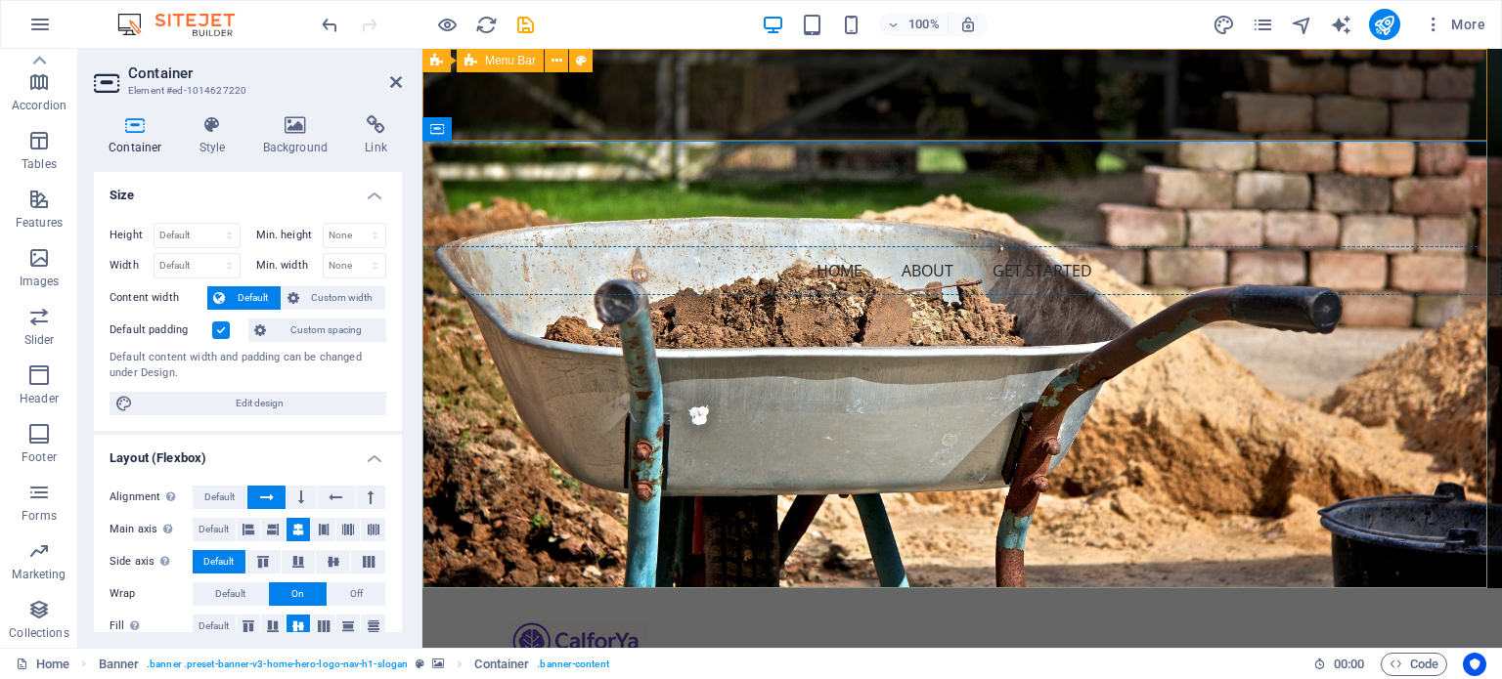
click at [1279, 589] on div "Home About Get Started Menu" at bounding box center [961, 635] width 1079 height 92
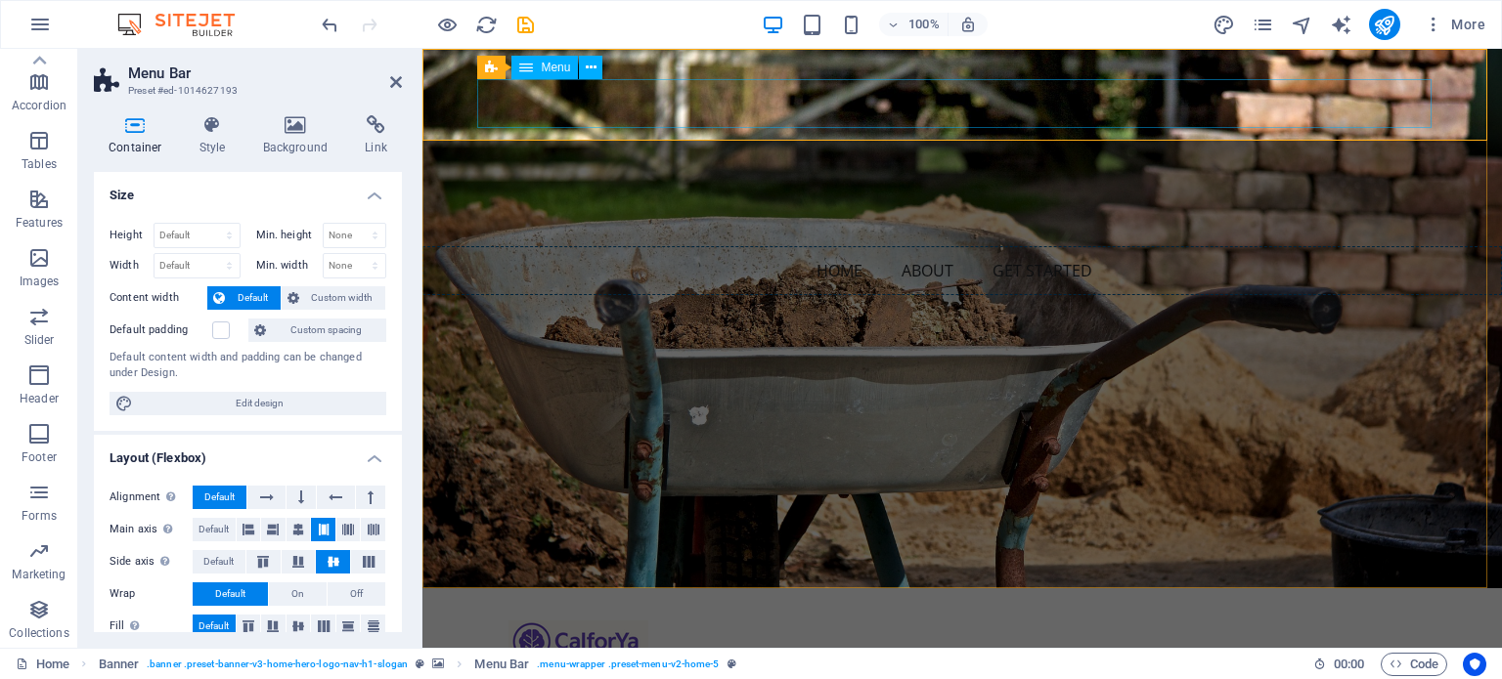
click at [556, 69] on span "Menu" at bounding box center [555, 68] width 29 height 12
click at [596, 65] on button at bounding box center [590, 67] width 23 height 23
click at [482, 69] on div "Banner" at bounding box center [459, 60] width 74 height 23
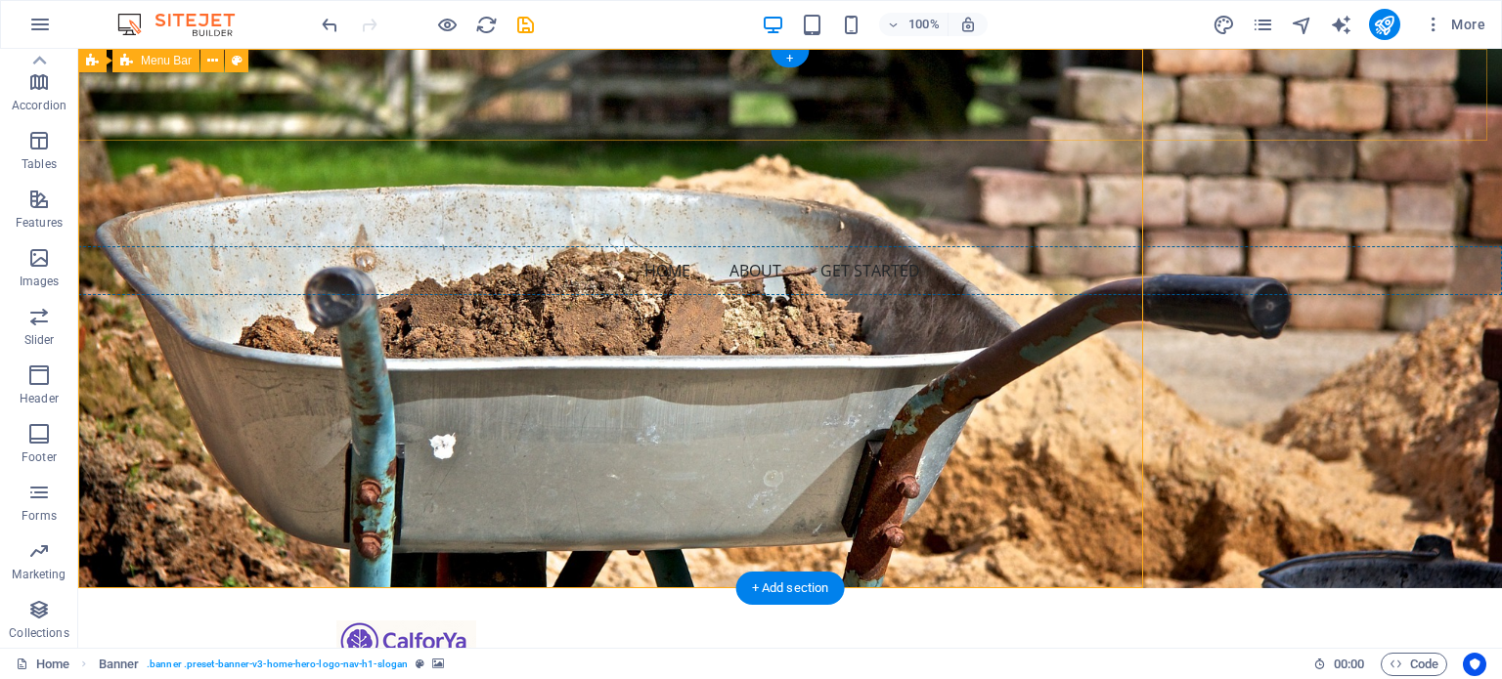
click at [477, 589] on div "Home About Get Started Menu" at bounding box center [789, 635] width 1423 height 92
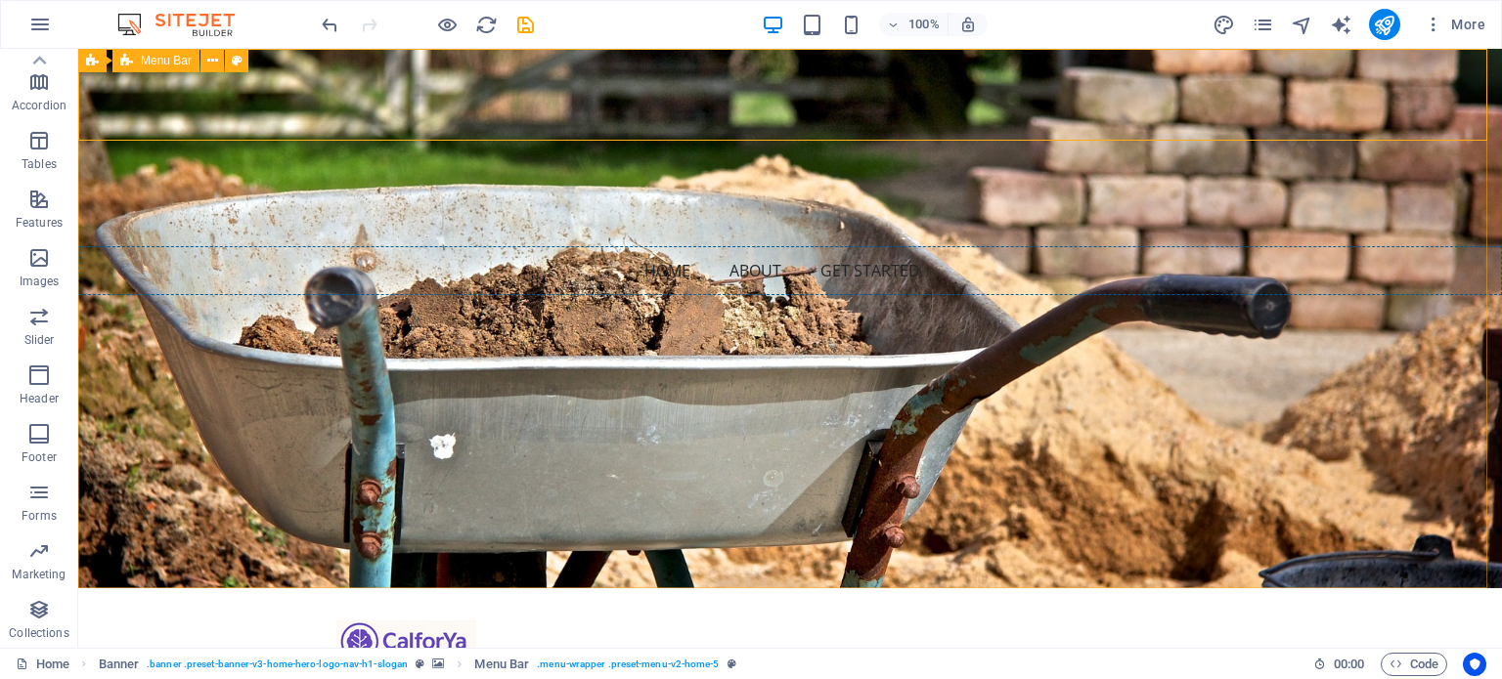
click at [162, 62] on span "Menu Bar" at bounding box center [166, 61] width 51 height 12
click at [101, 65] on div "Banner" at bounding box center [115, 60] width 74 height 23
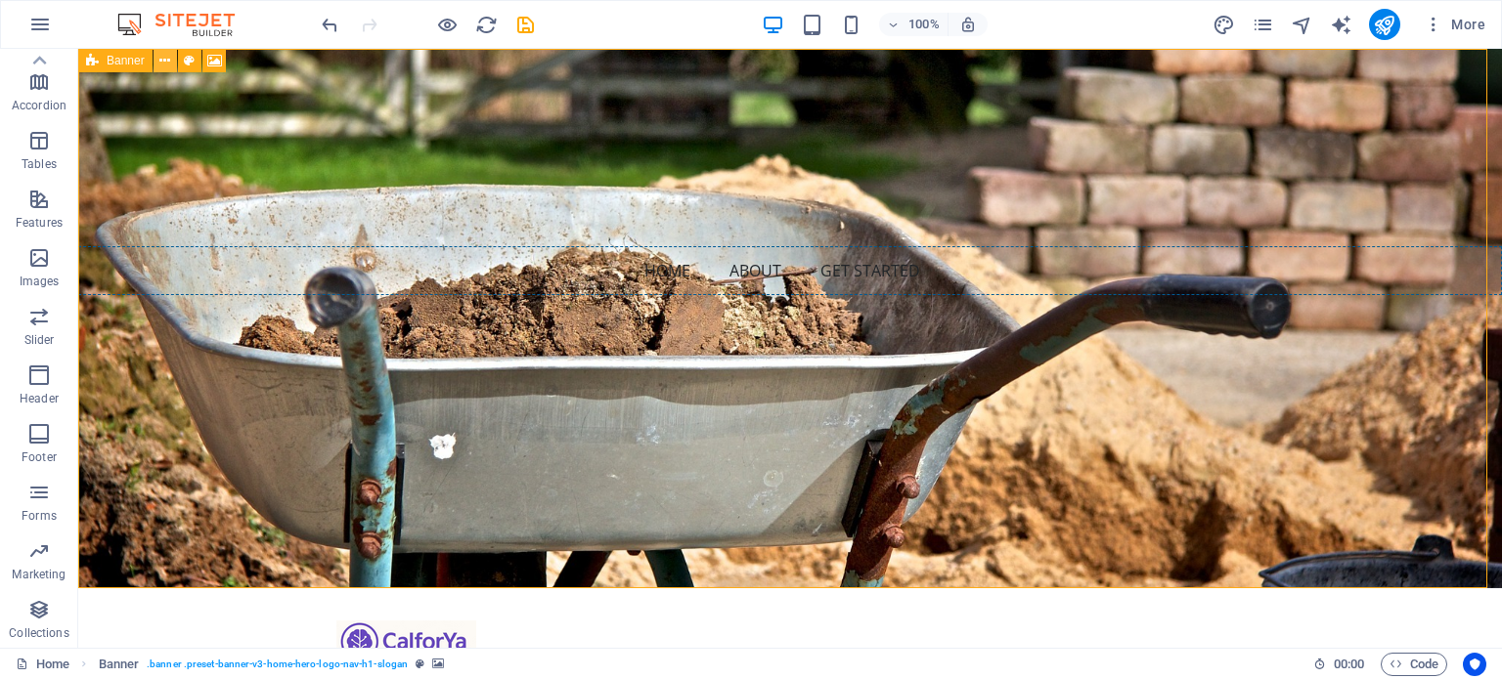
click at [172, 62] on button at bounding box center [164, 60] width 23 height 23
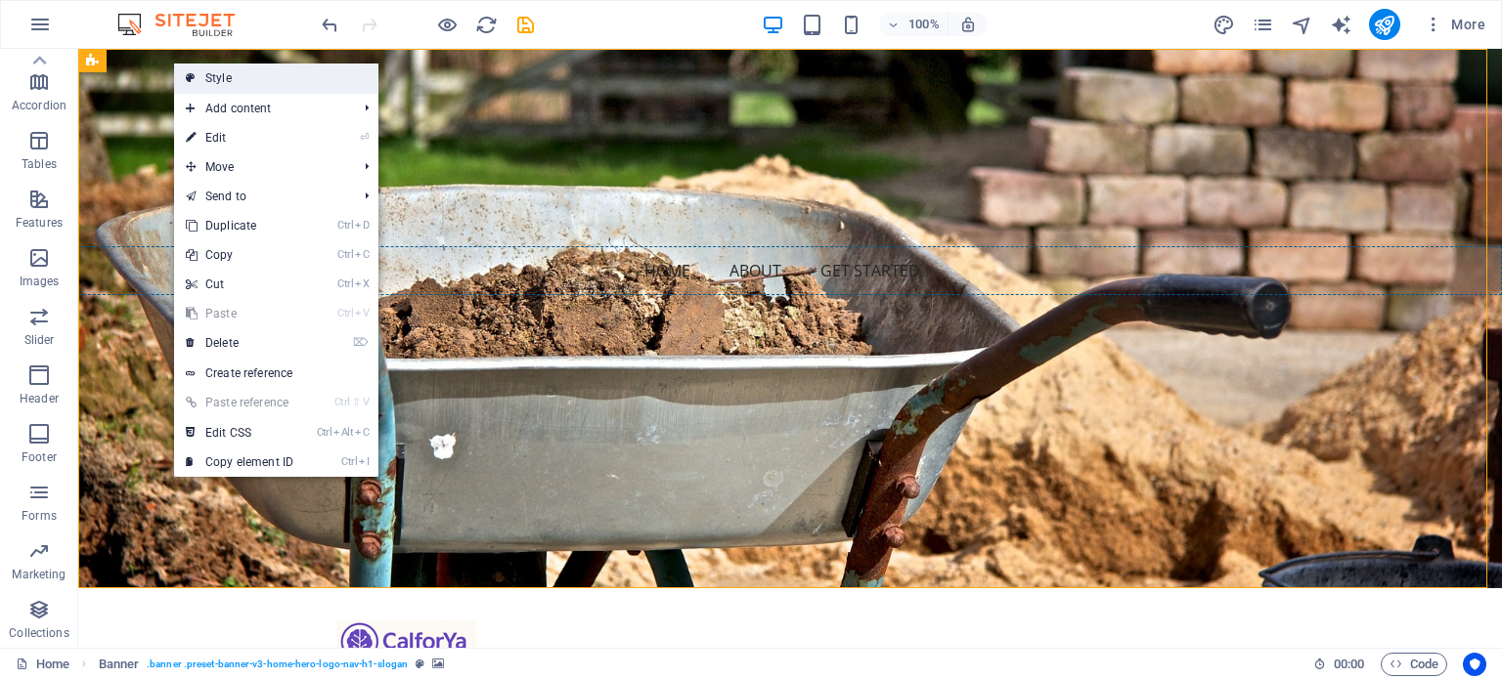
click at [189, 68] on icon at bounding box center [191, 78] width 10 height 29
select select "preset-banner-v3-home-hero-logo-nav-h1-slogan"
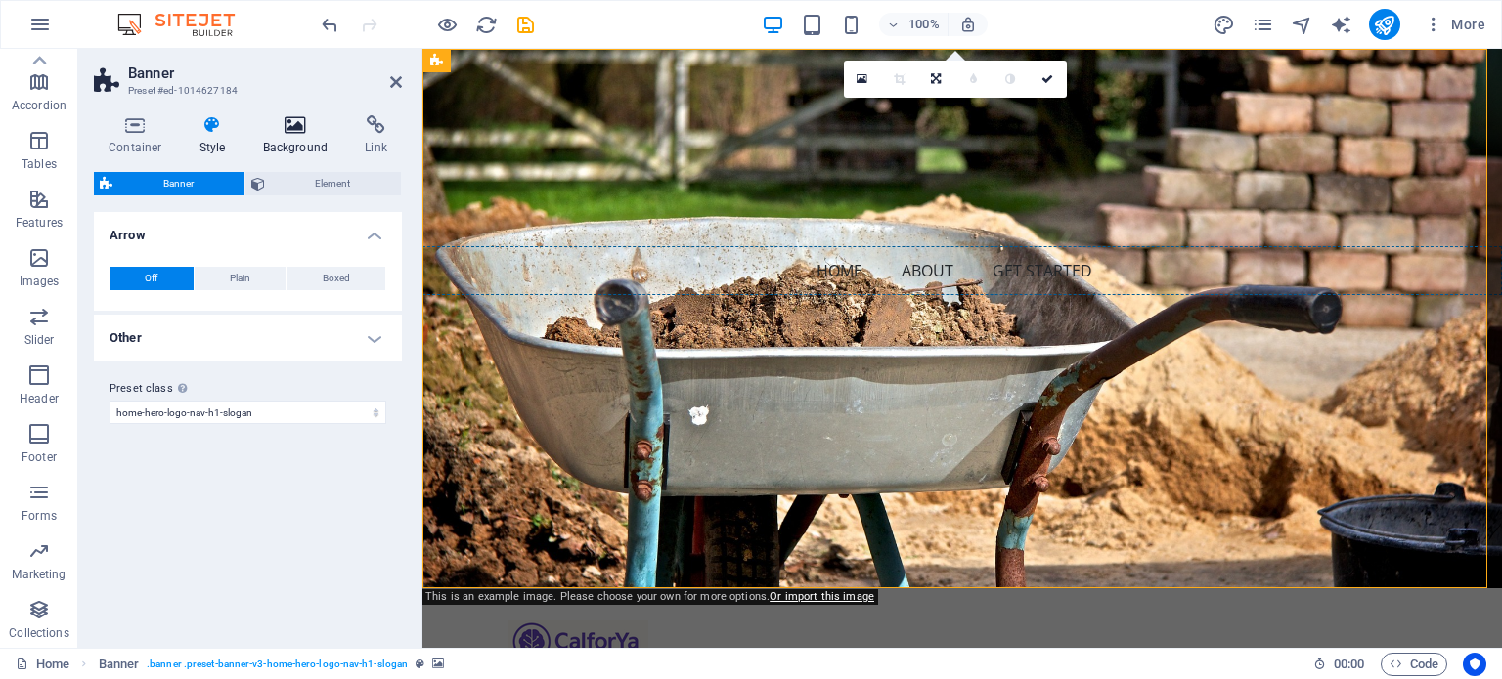
click at [301, 147] on h4 "Background" at bounding box center [299, 135] width 103 height 41
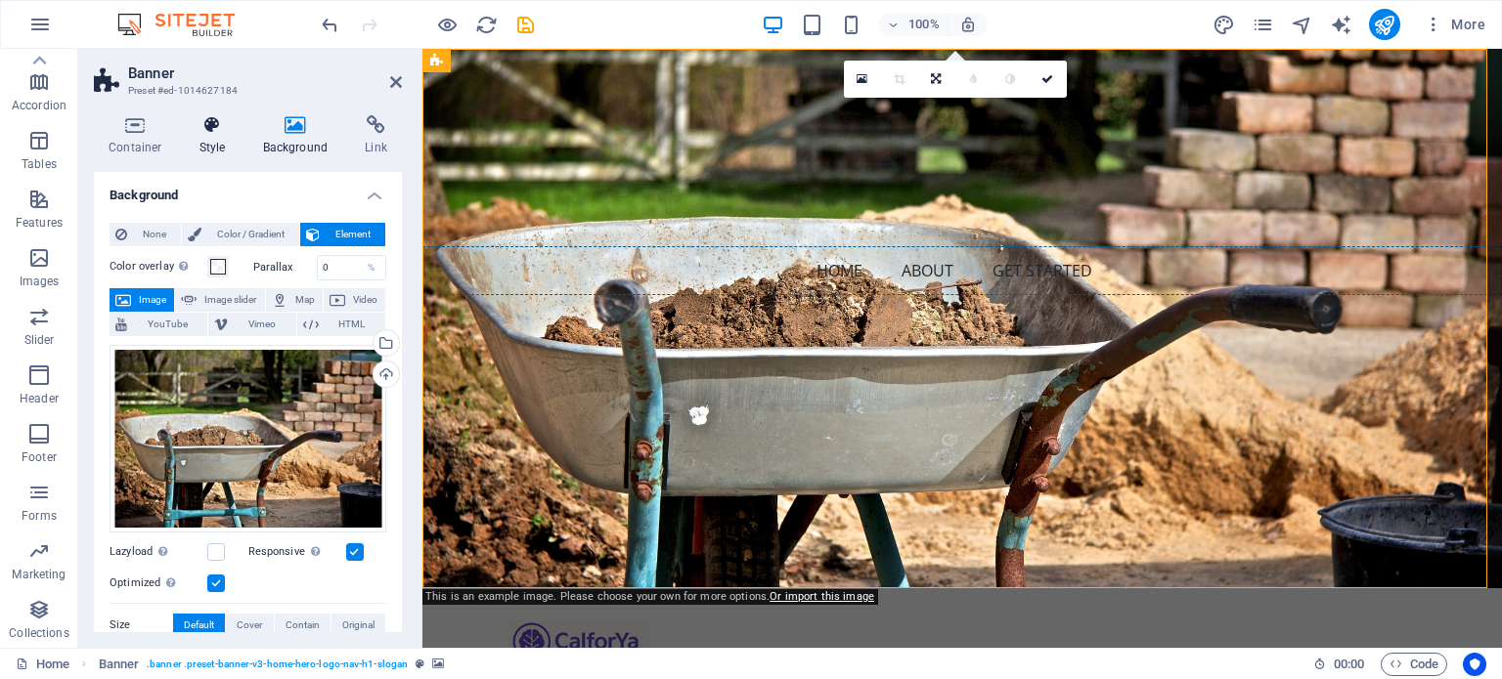
click at [207, 139] on h4 "Style" at bounding box center [217, 135] width 64 height 41
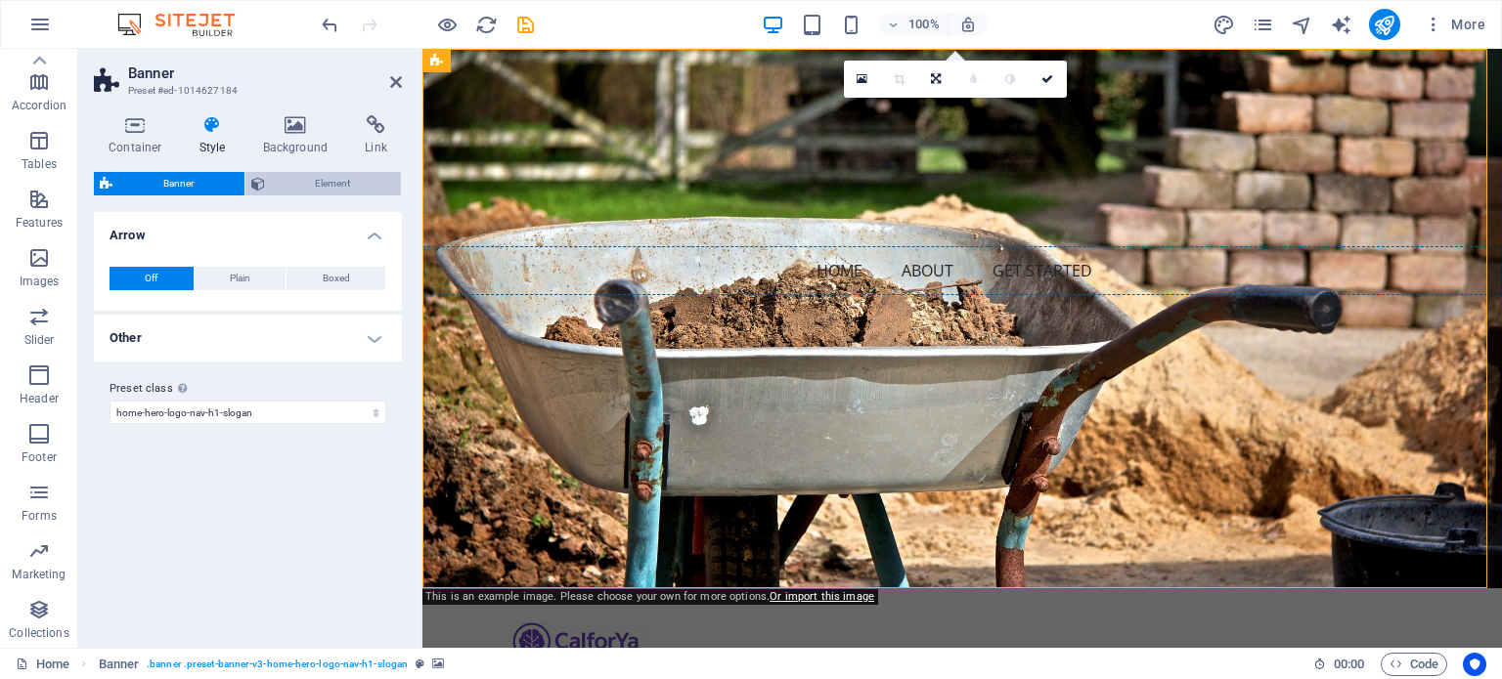
click at [272, 175] on span "Element" at bounding box center [333, 183] width 125 height 23
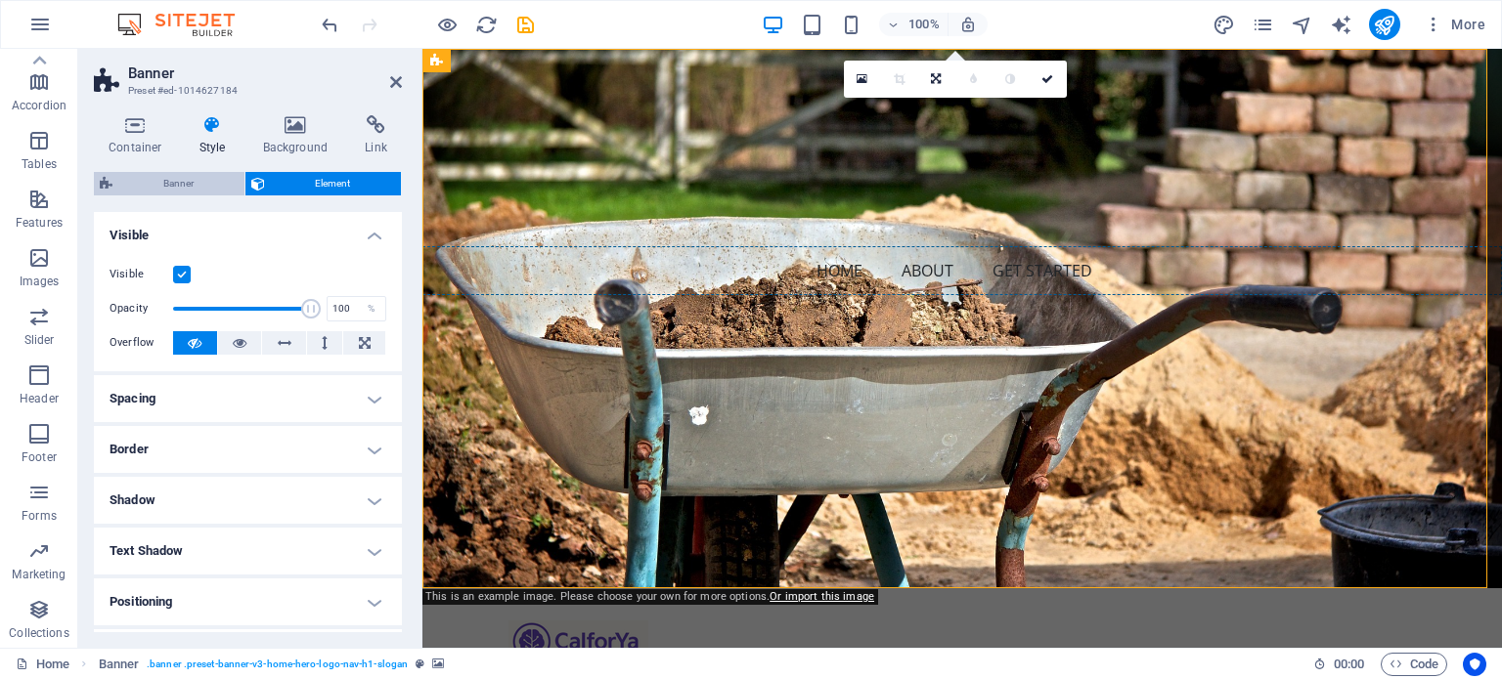
click at [208, 182] on span "Banner" at bounding box center [178, 183] width 120 height 23
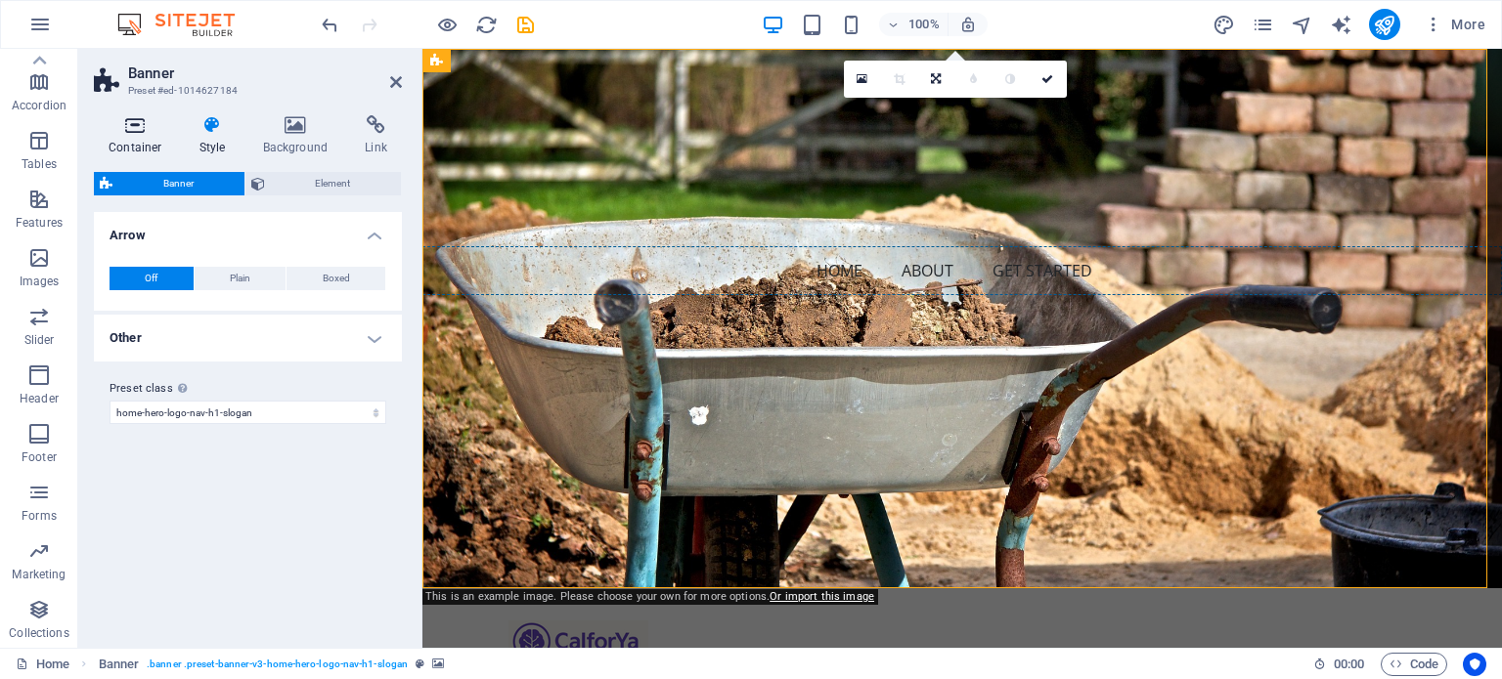
click at [146, 131] on icon at bounding box center [135, 125] width 83 height 20
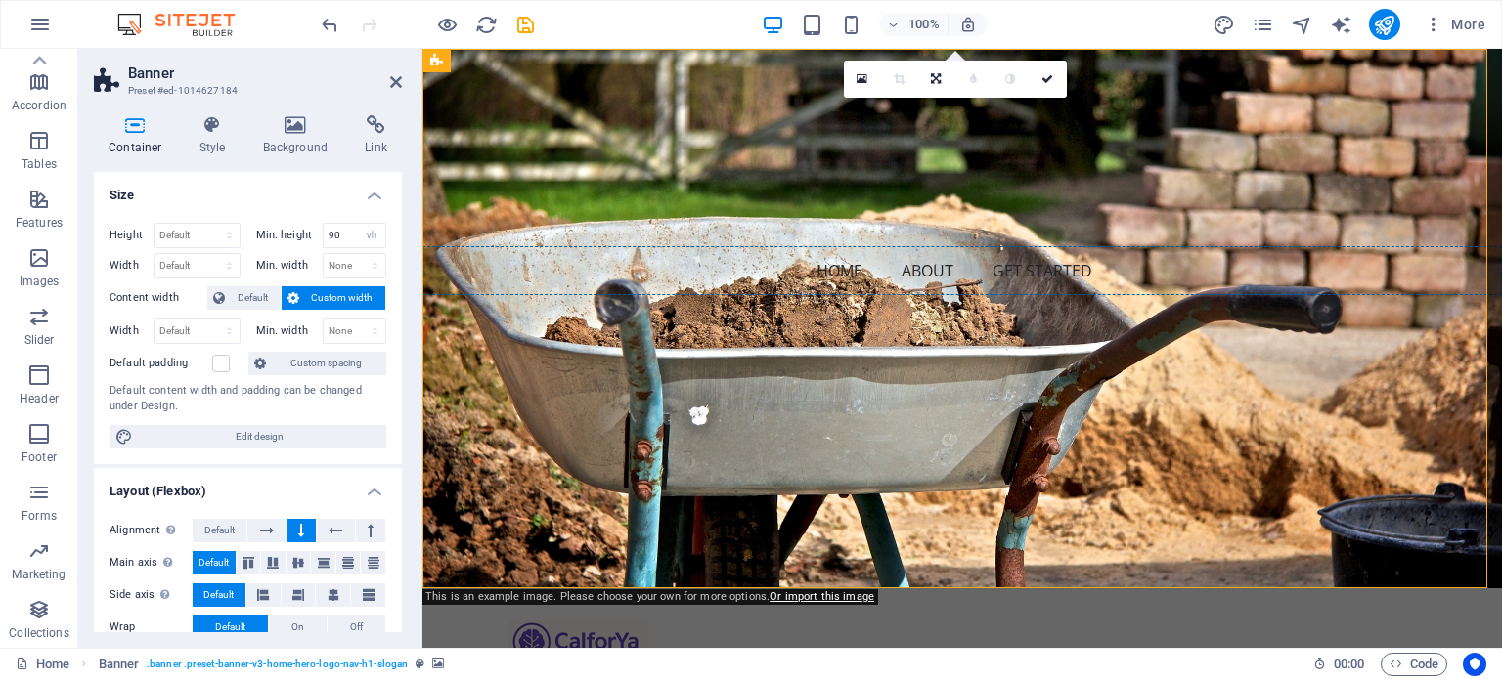
click at [148, 131] on icon at bounding box center [135, 125] width 83 height 20
click at [554, 246] on nav "Home About Get Started" at bounding box center [961, 270] width 1079 height 49
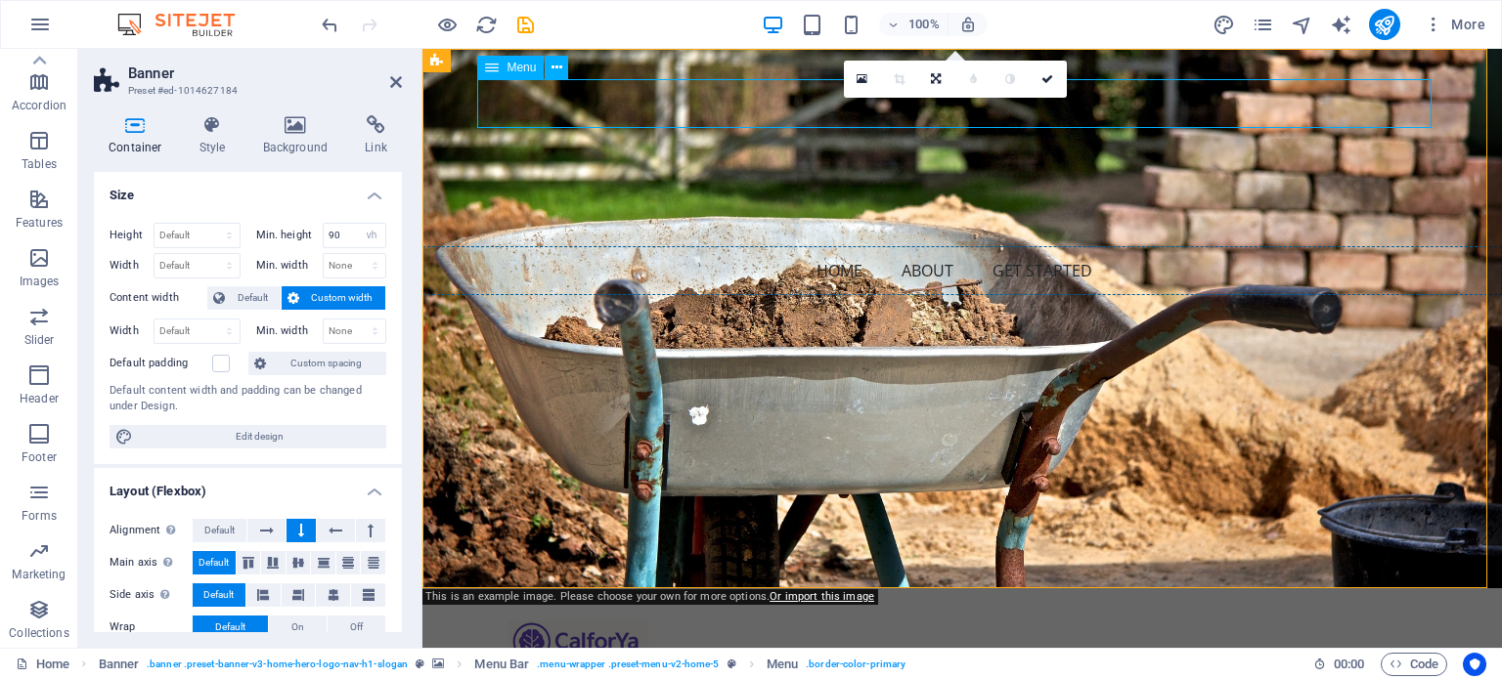
click at [615, 246] on nav "Home About Get Started" at bounding box center [961, 270] width 1079 height 49
select select
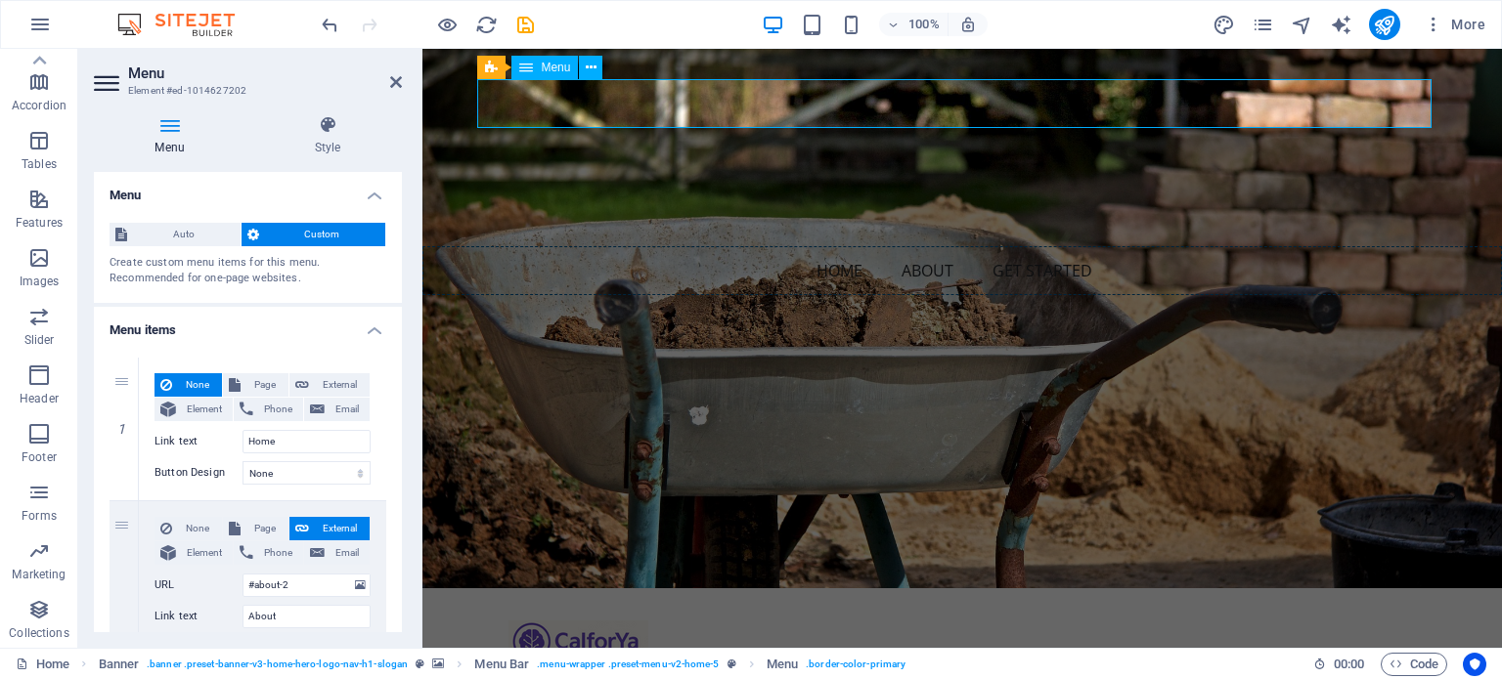
click at [618, 246] on nav "Home About Get Started" at bounding box center [961, 270] width 1079 height 49
click at [263, 382] on span "Page" at bounding box center [264, 384] width 36 height 23
select select
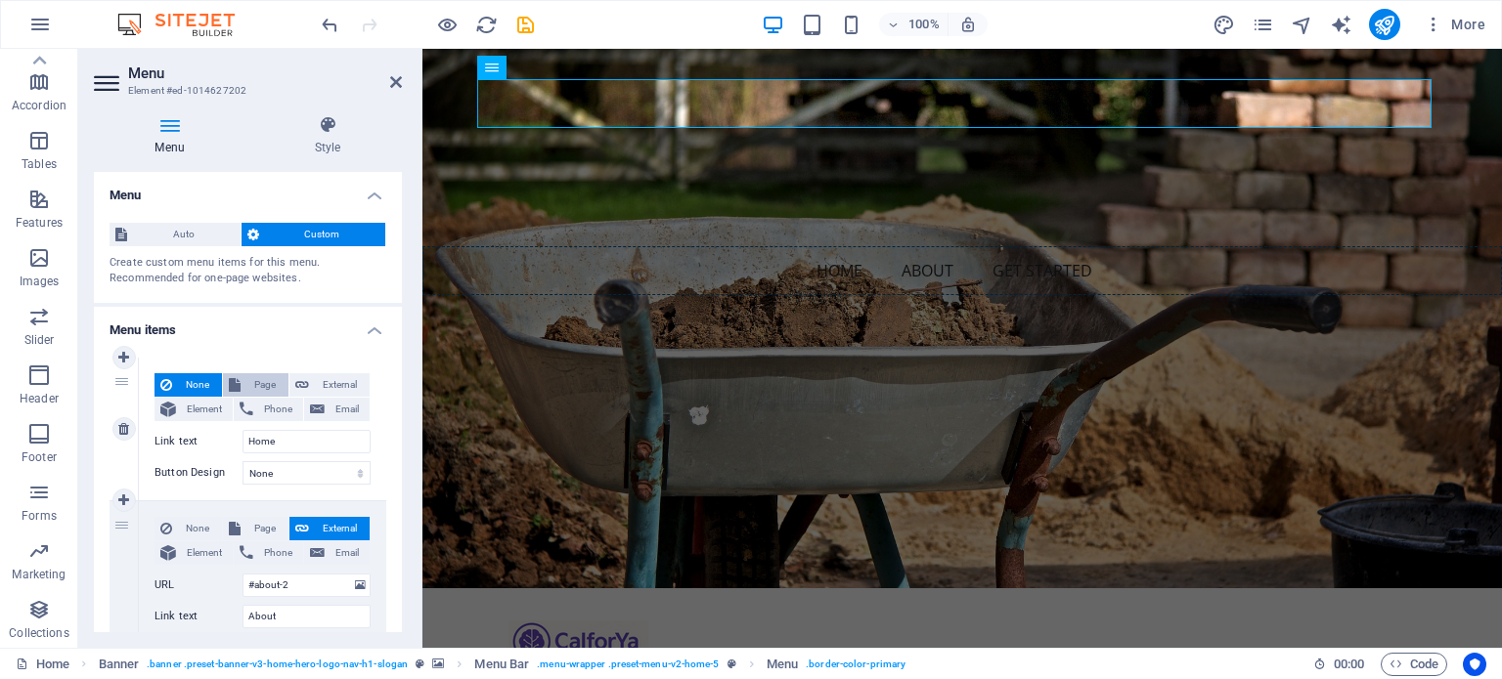
select select
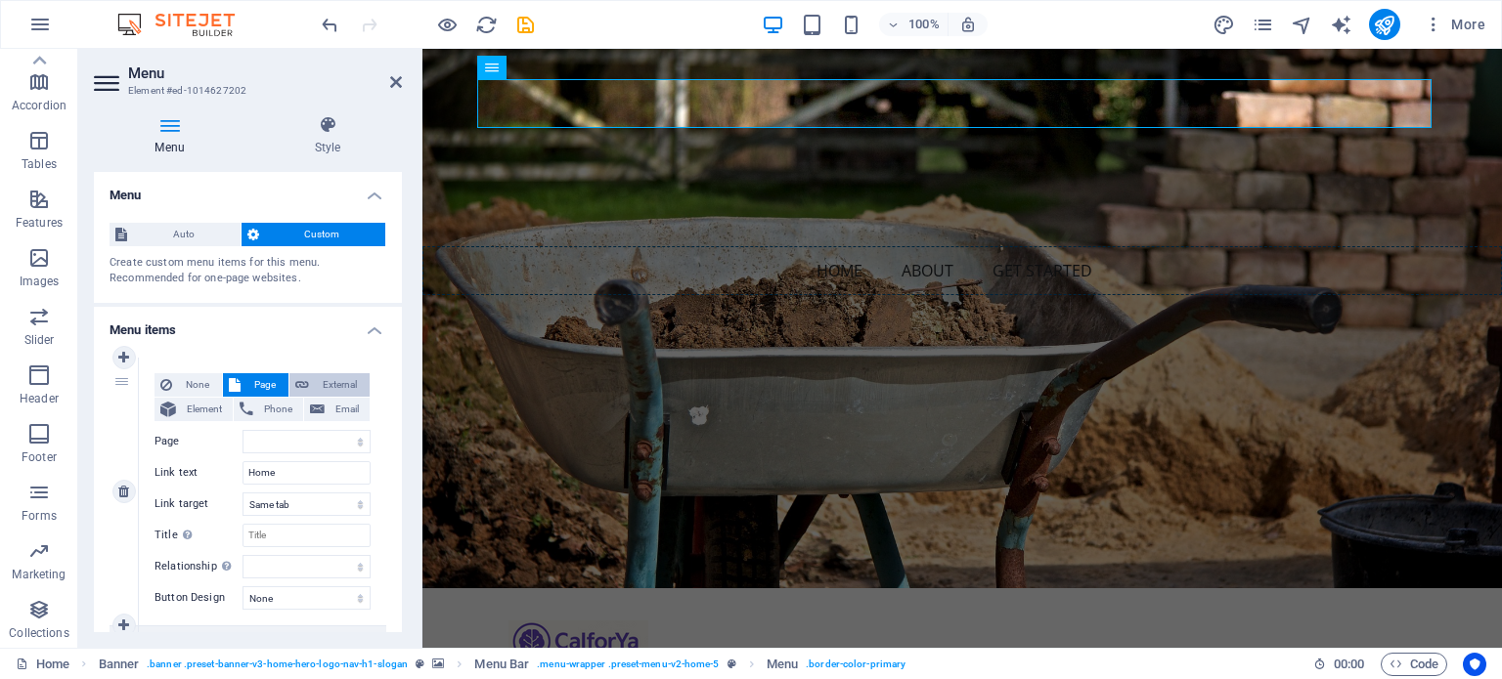
click at [316, 380] on span "External" at bounding box center [339, 384] width 49 height 23
select select "blank"
select select
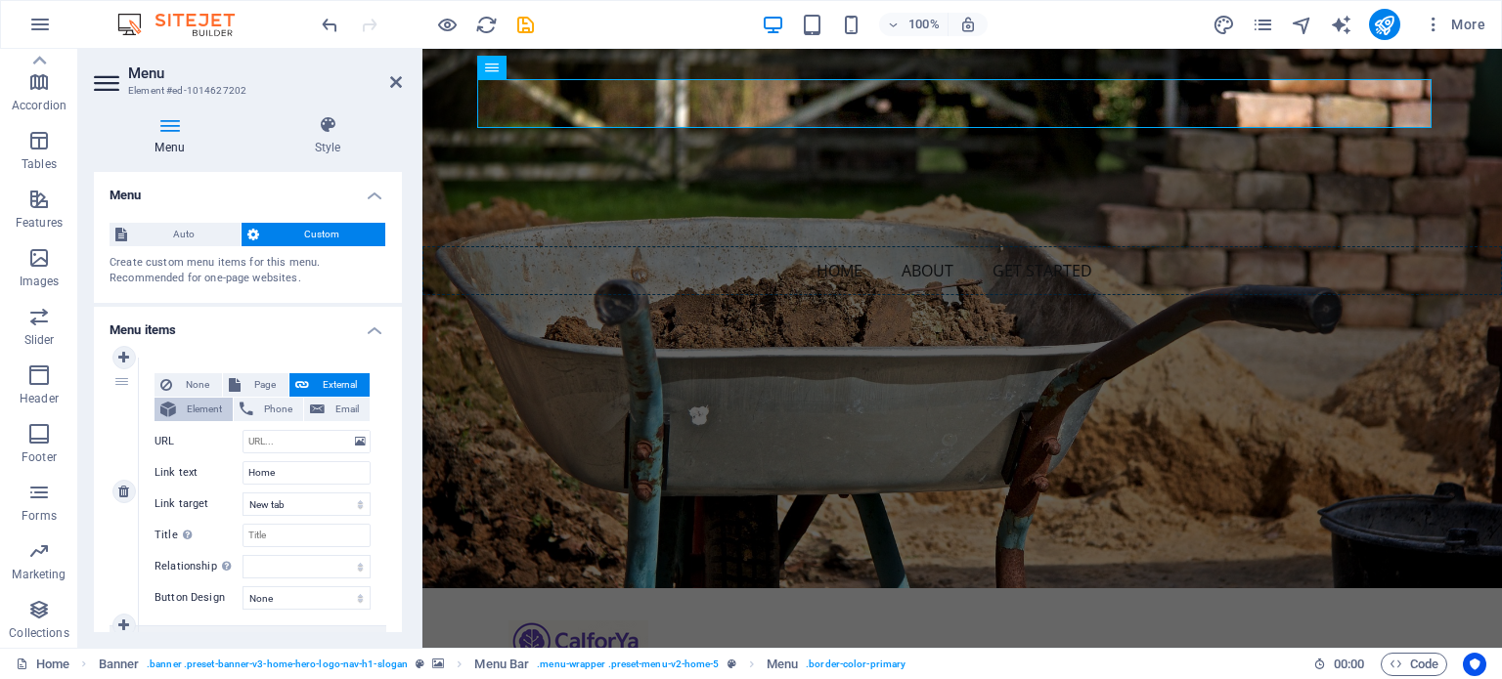
click at [220, 405] on span "Element" at bounding box center [204, 409] width 45 height 23
select select
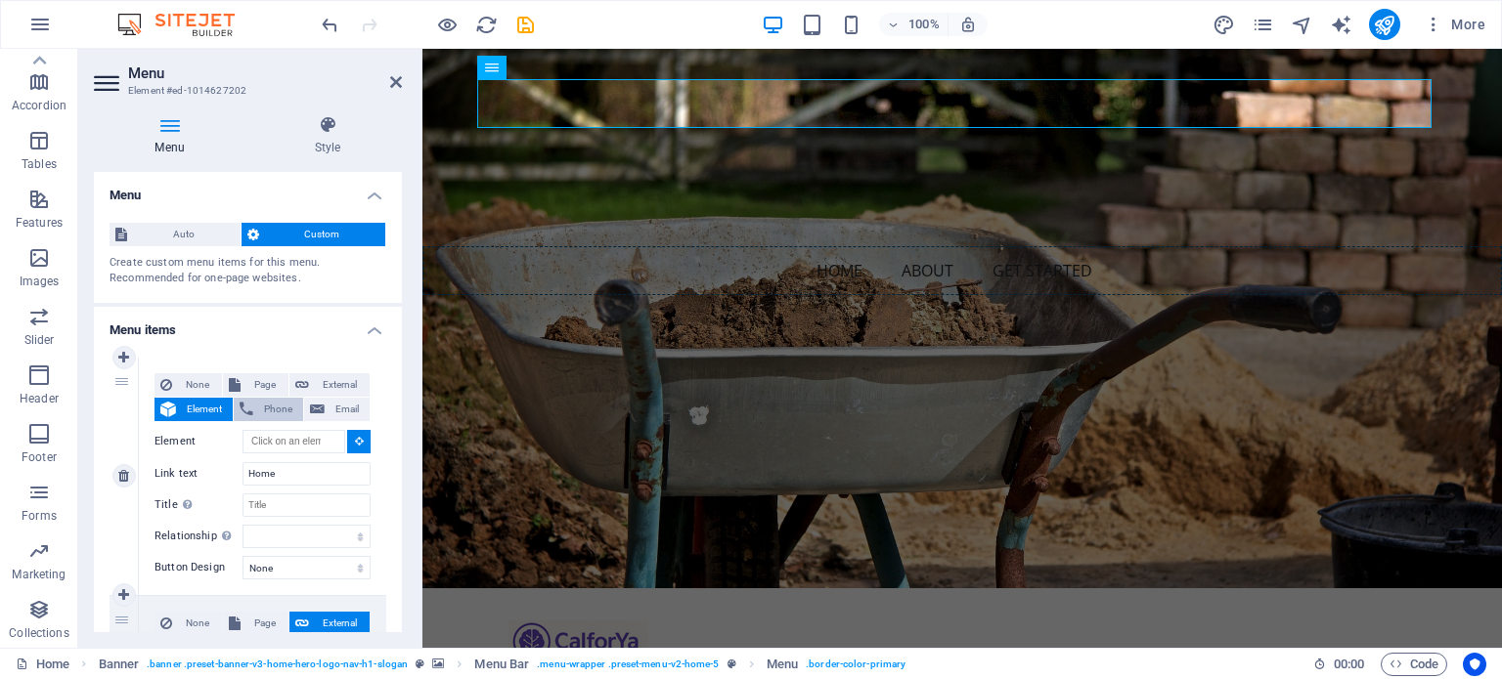
click at [270, 404] on span "Phone" at bounding box center [278, 409] width 38 height 23
select select
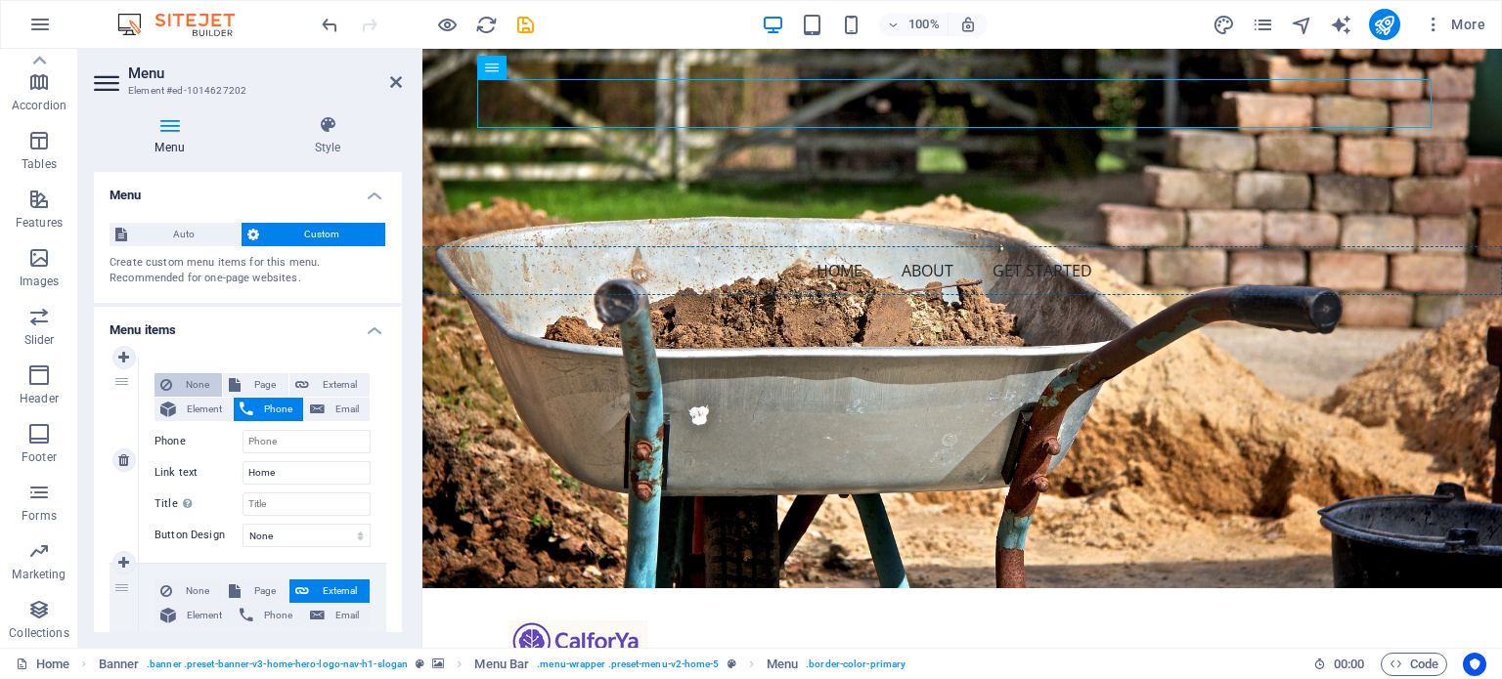
click at [213, 385] on span "None" at bounding box center [197, 384] width 38 height 23
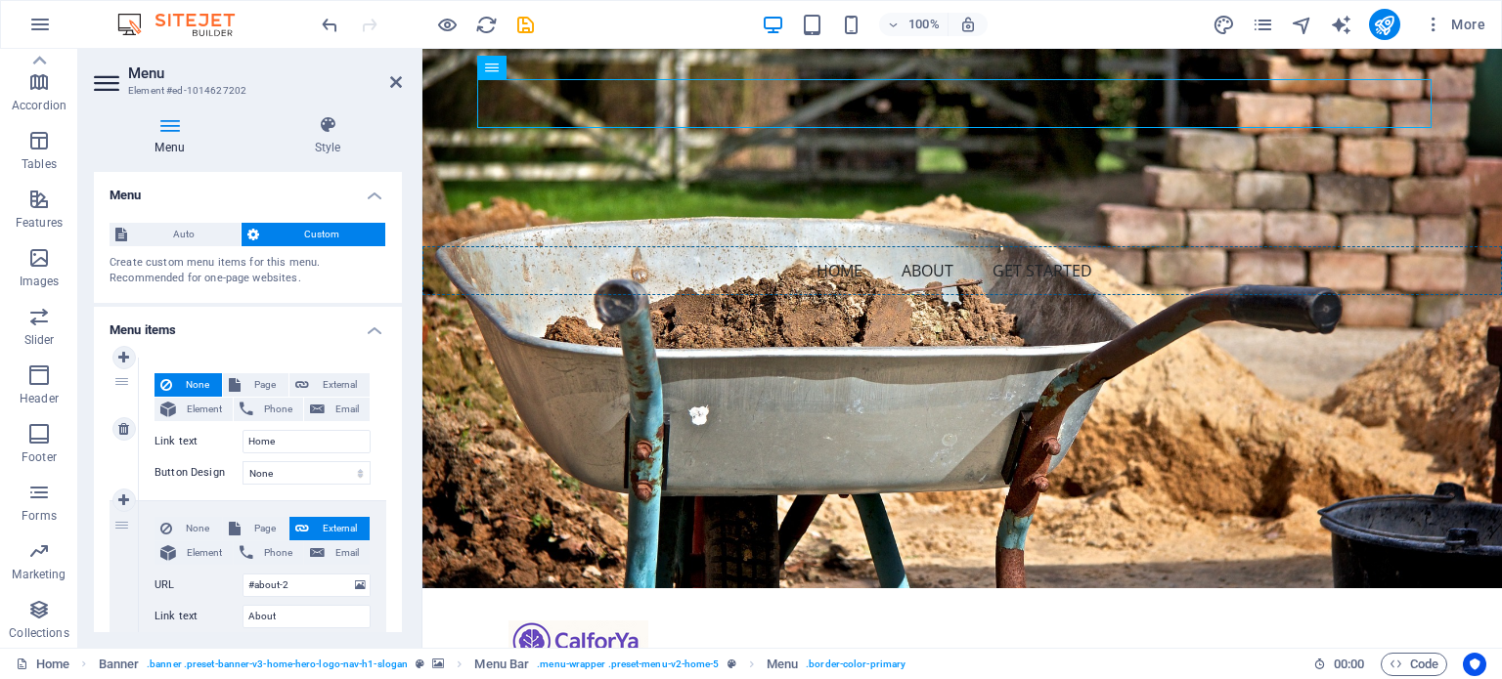
select select
click at [579, 246] on nav "Home About Get Started" at bounding box center [961, 270] width 1079 height 49
click at [577, 246] on nav "Home About Get Started" at bounding box center [961, 270] width 1079 height 49
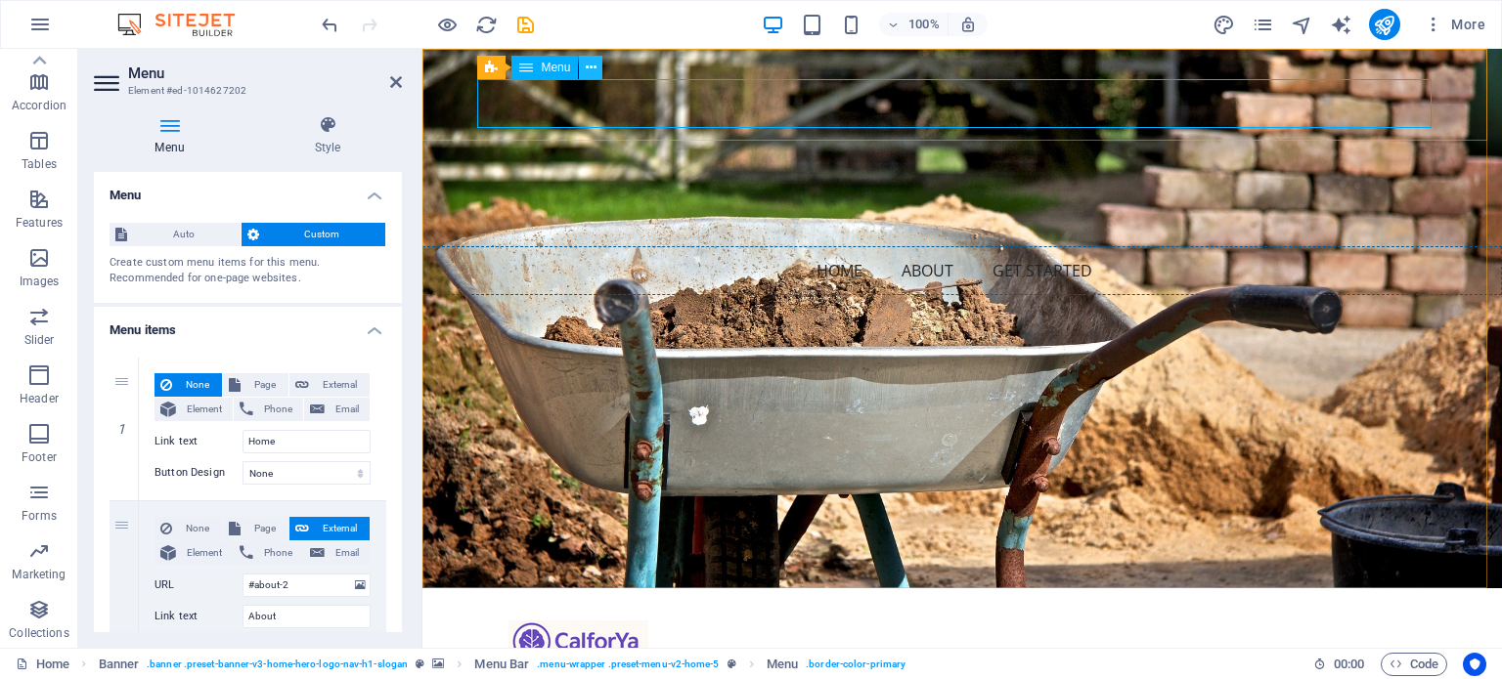
click at [593, 68] on icon at bounding box center [591, 68] width 11 height 21
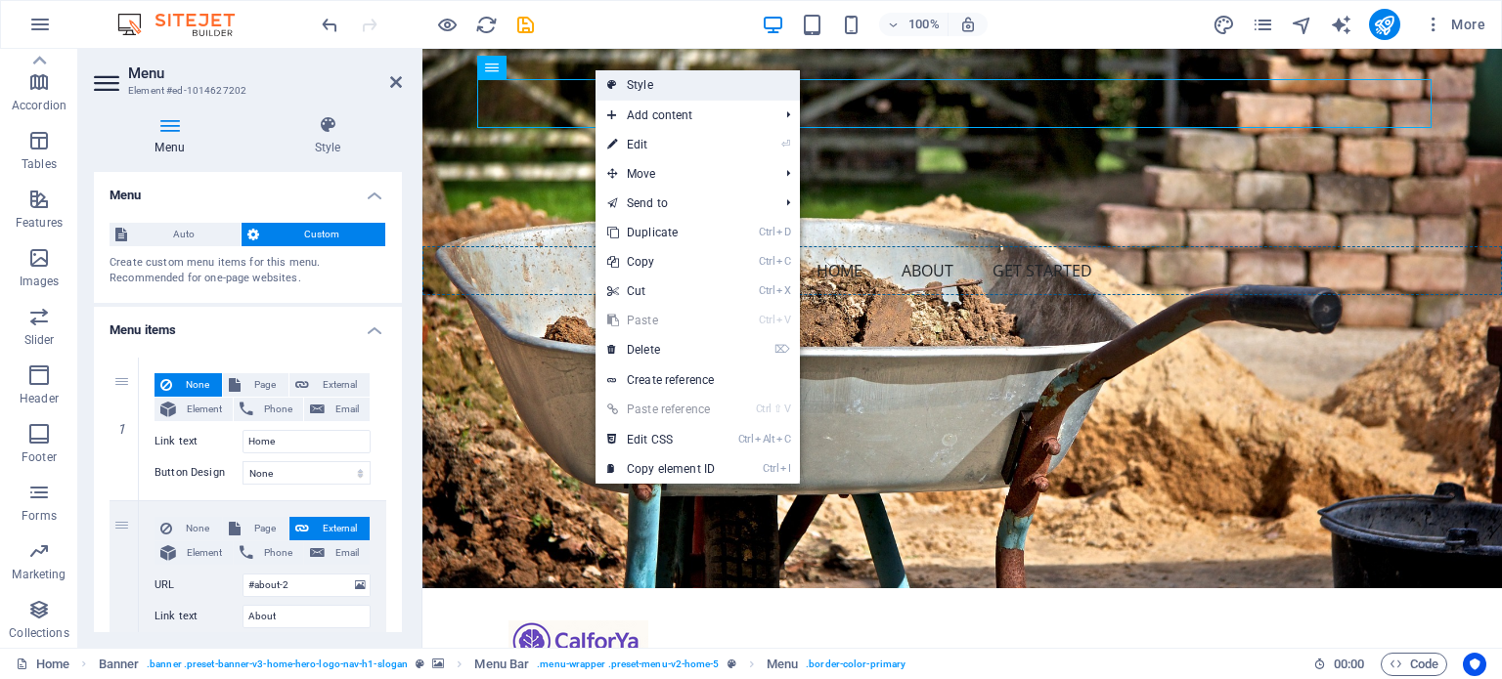
click at [622, 77] on link "Style" at bounding box center [697, 84] width 204 height 29
select select "rem"
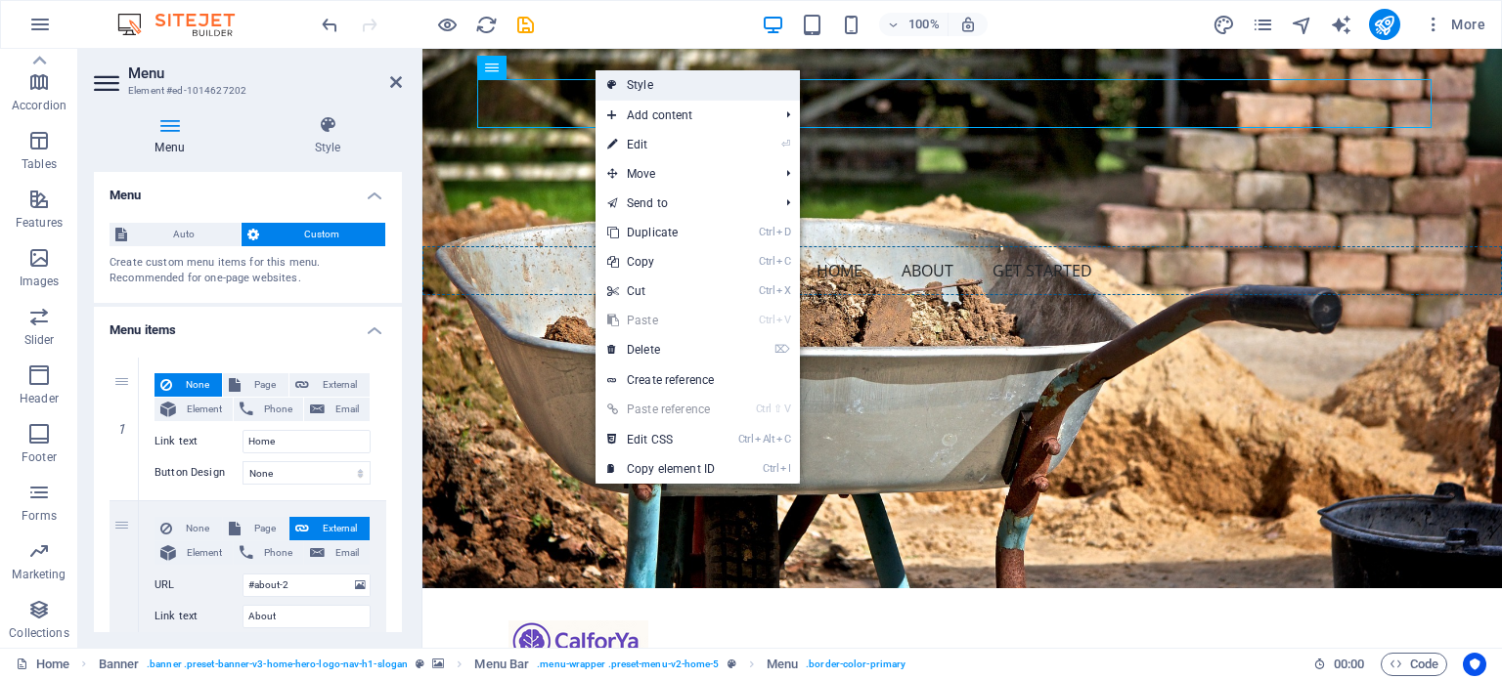
select select "preset-menu-v2-home-5"
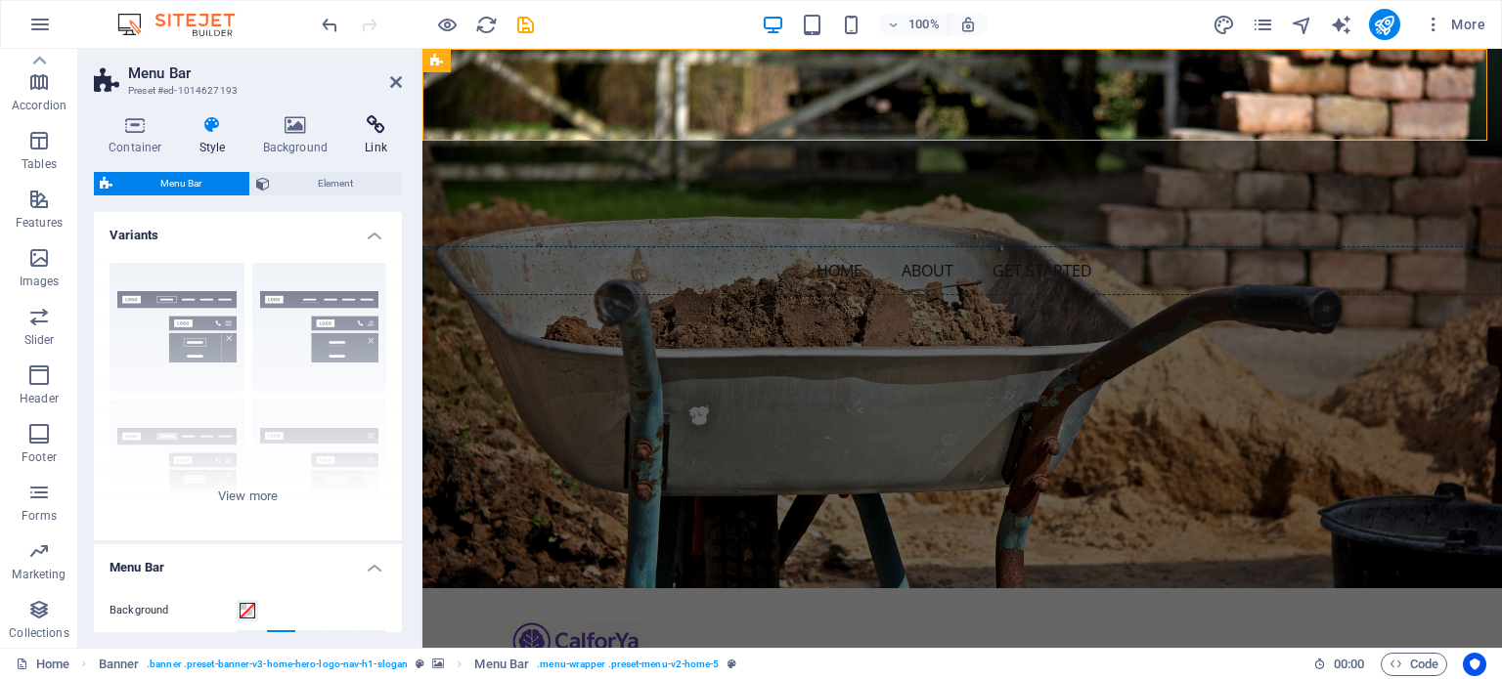
click at [356, 132] on icon at bounding box center [376, 125] width 52 height 20
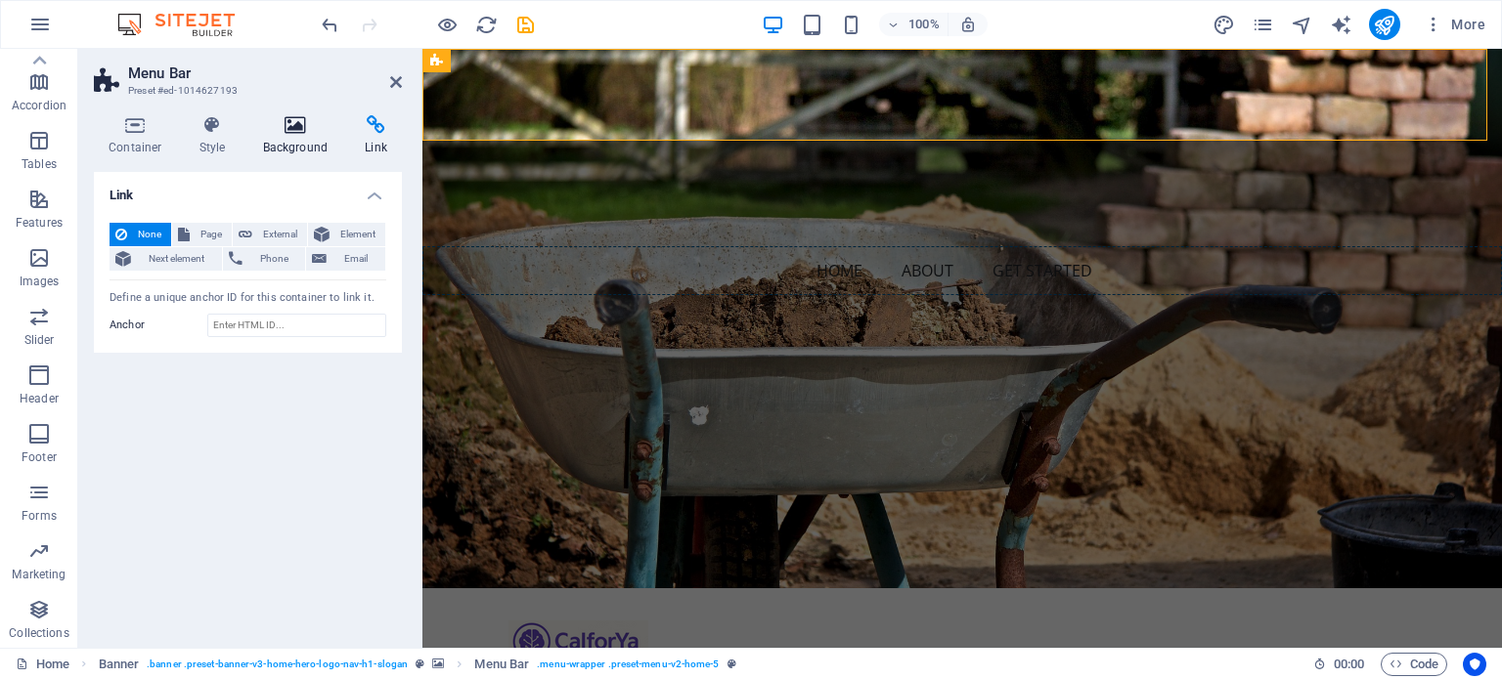
click at [333, 131] on icon at bounding box center [295, 125] width 95 height 20
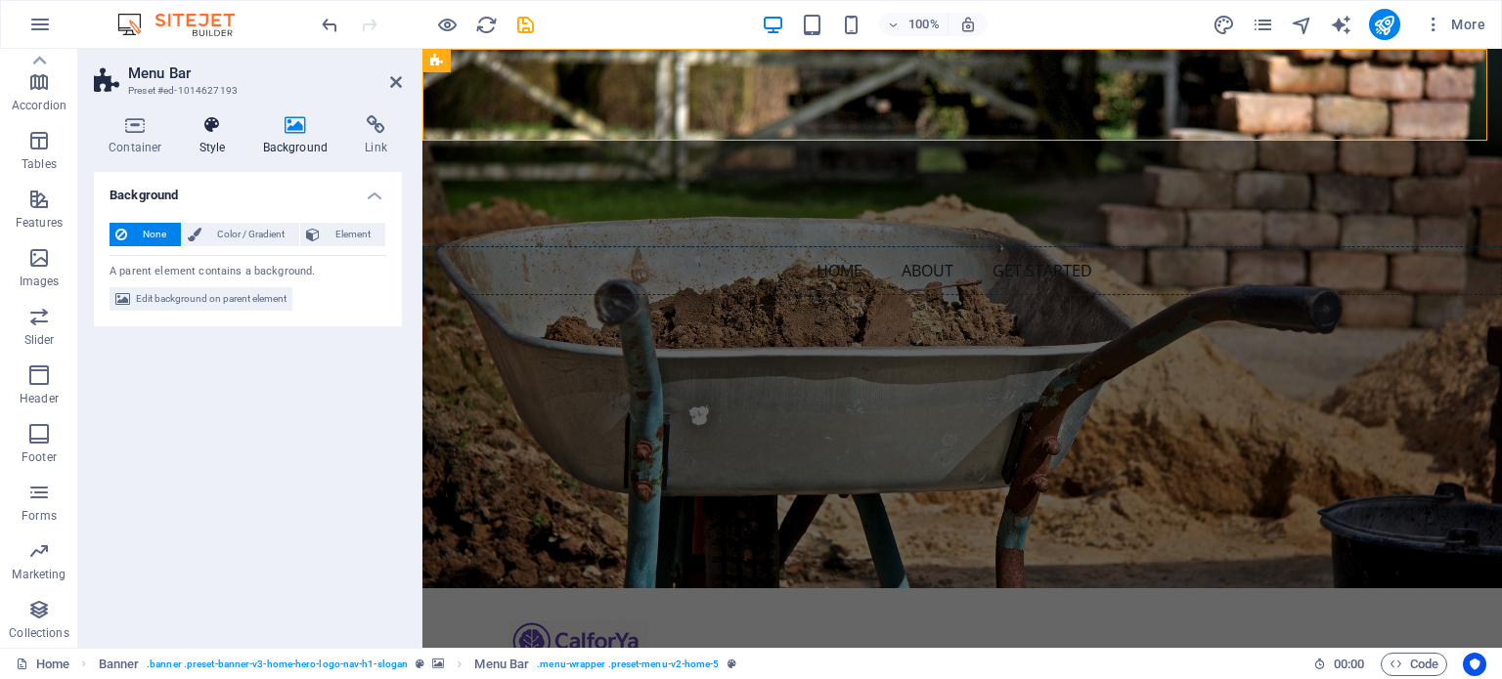
click at [207, 145] on h4 "Style" at bounding box center [217, 135] width 64 height 41
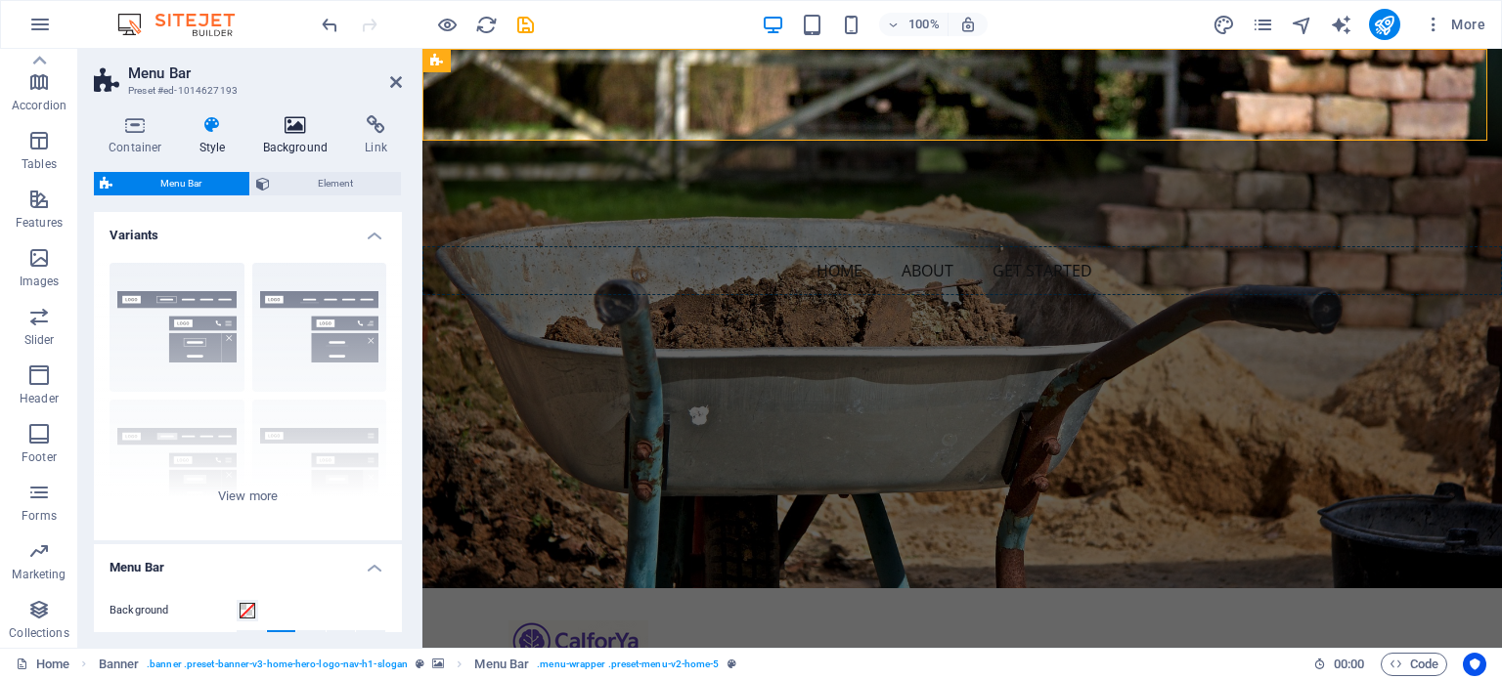
click at [291, 153] on h4 "Background" at bounding box center [299, 135] width 103 height 41
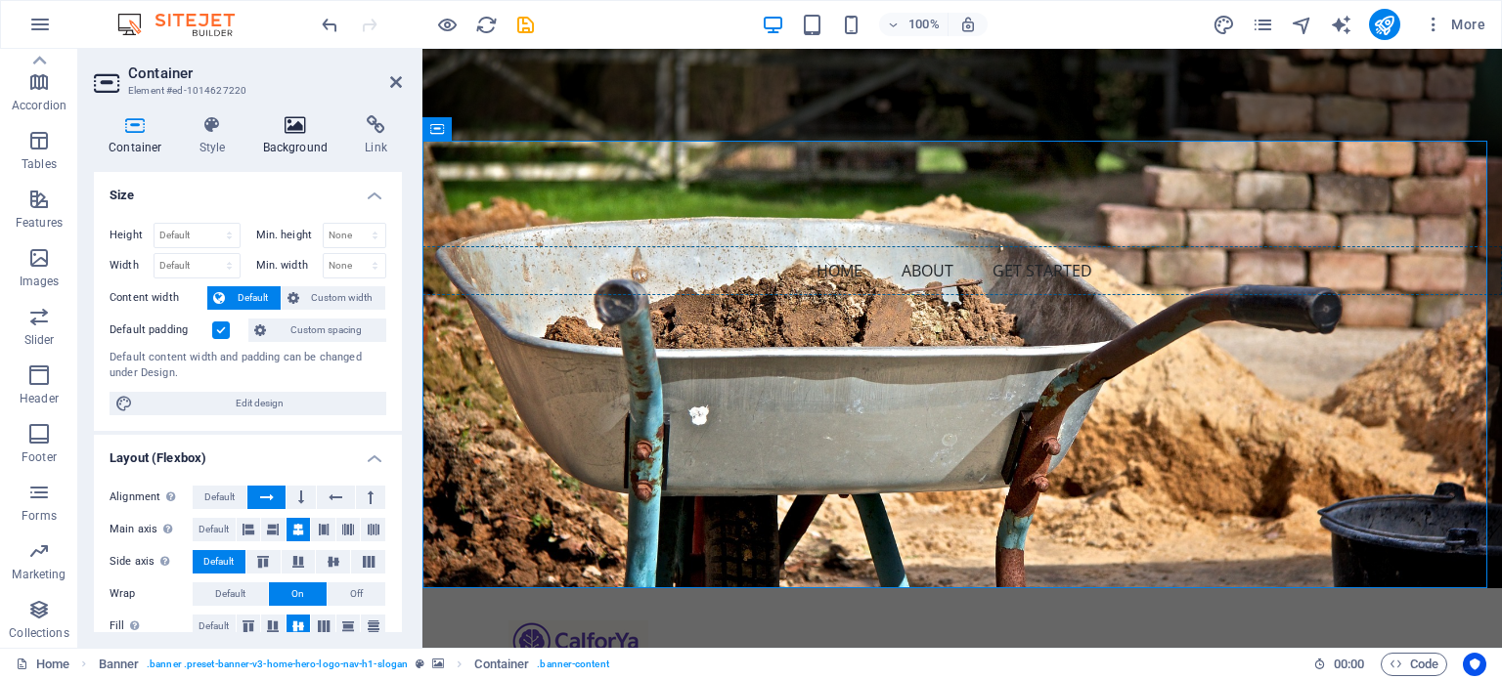
click at [293, 143] on h4 "Background" at bounding box center [299, 135] width 103 height 41
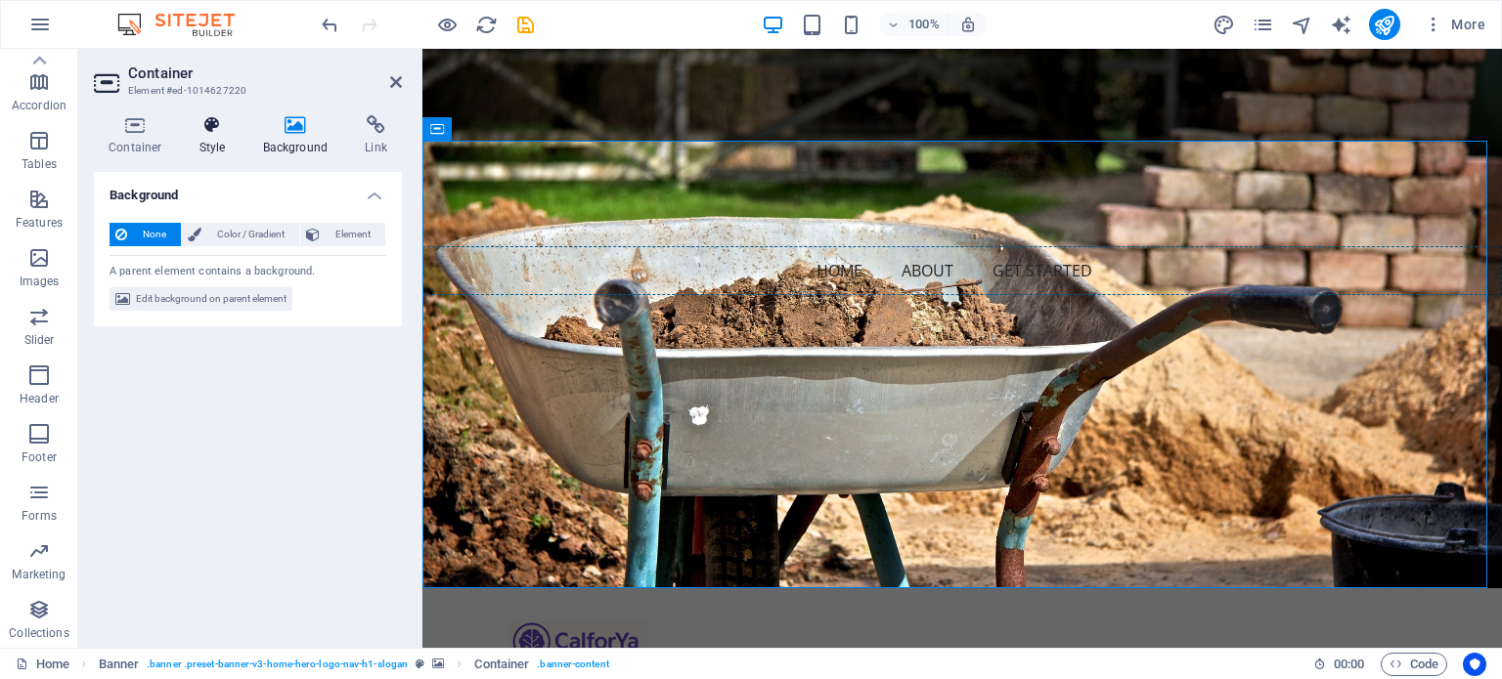
click at [199, 132] on icon at bounding box center [213, 125] width 56 height 20
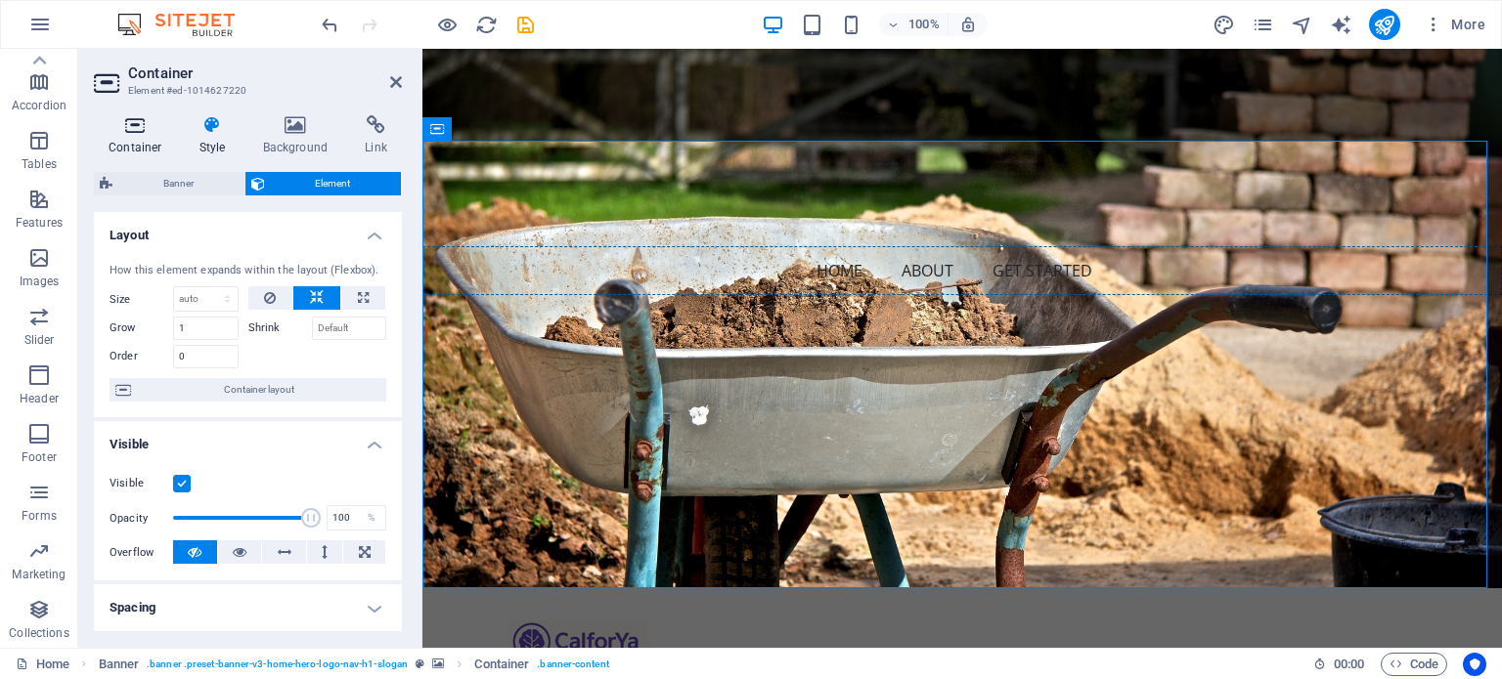
click at [137, 135] on h4 "Container" at bounding box center [139, 135] width 91 height 41
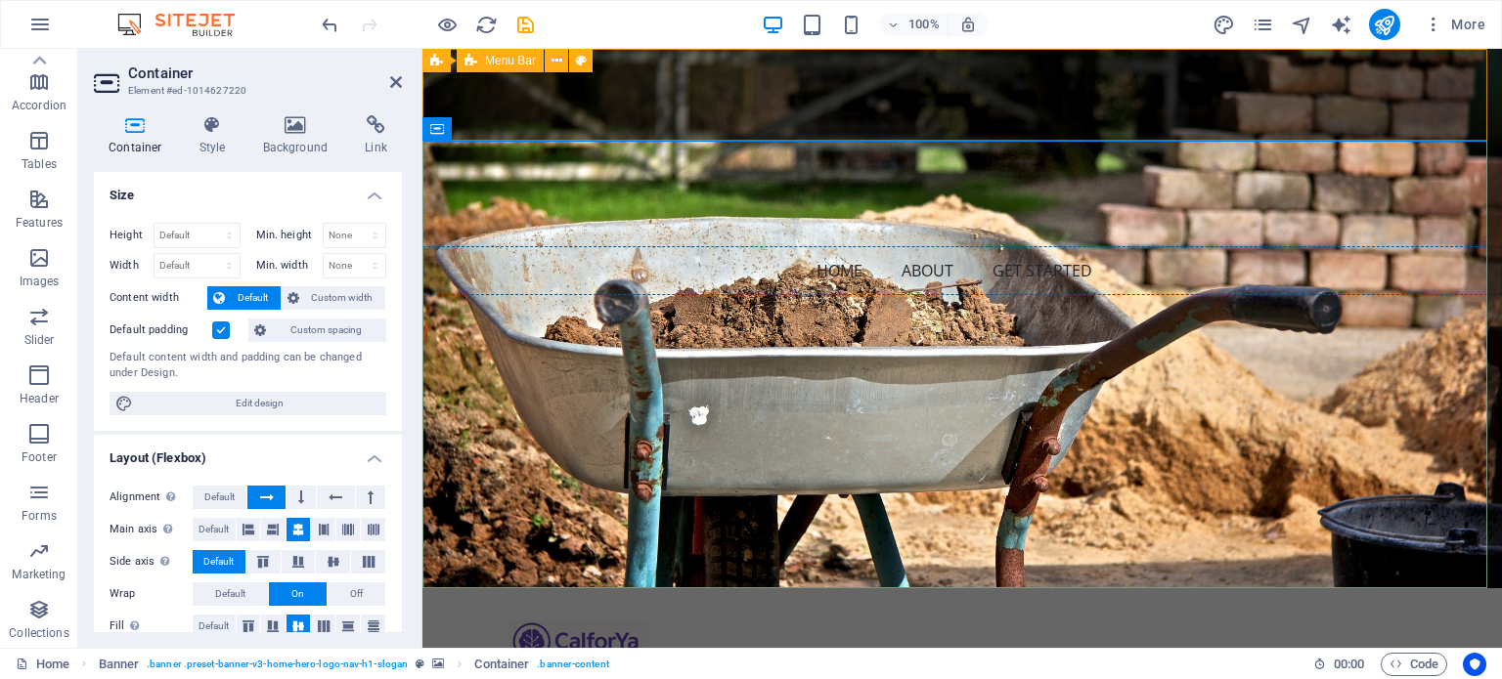
click at [434, 589] on div "Home About Get Started Menu" at bounding box center [961, 635] width 1079 height 92
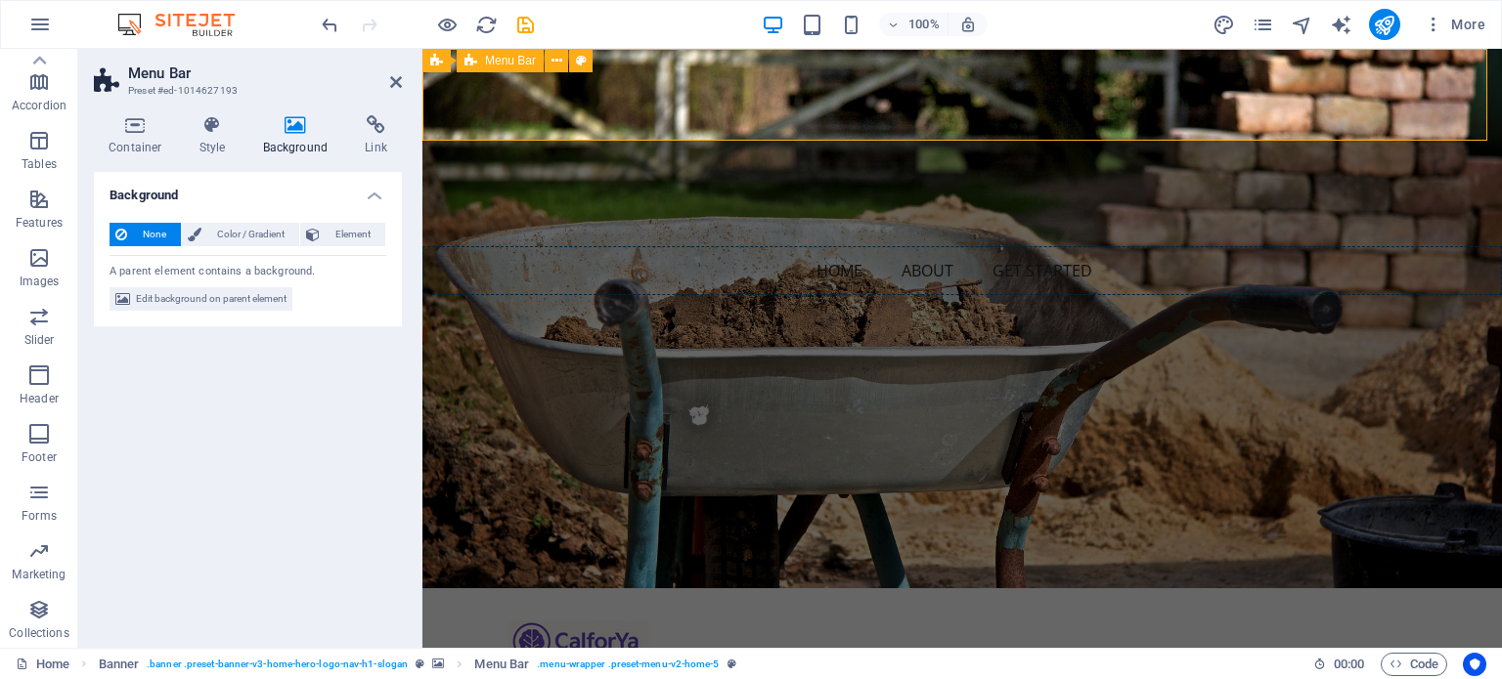
click at [455, 589] on div "Home About Get Started Menu" at bounding box center [961, 635] width 1079 height 92
click at [501, 68] on div "Menu Bar" at bounding box center [500, 60] width 87 height 23
click at [435, 65] on icon at bounding box center [436, 60] width 13 height 23
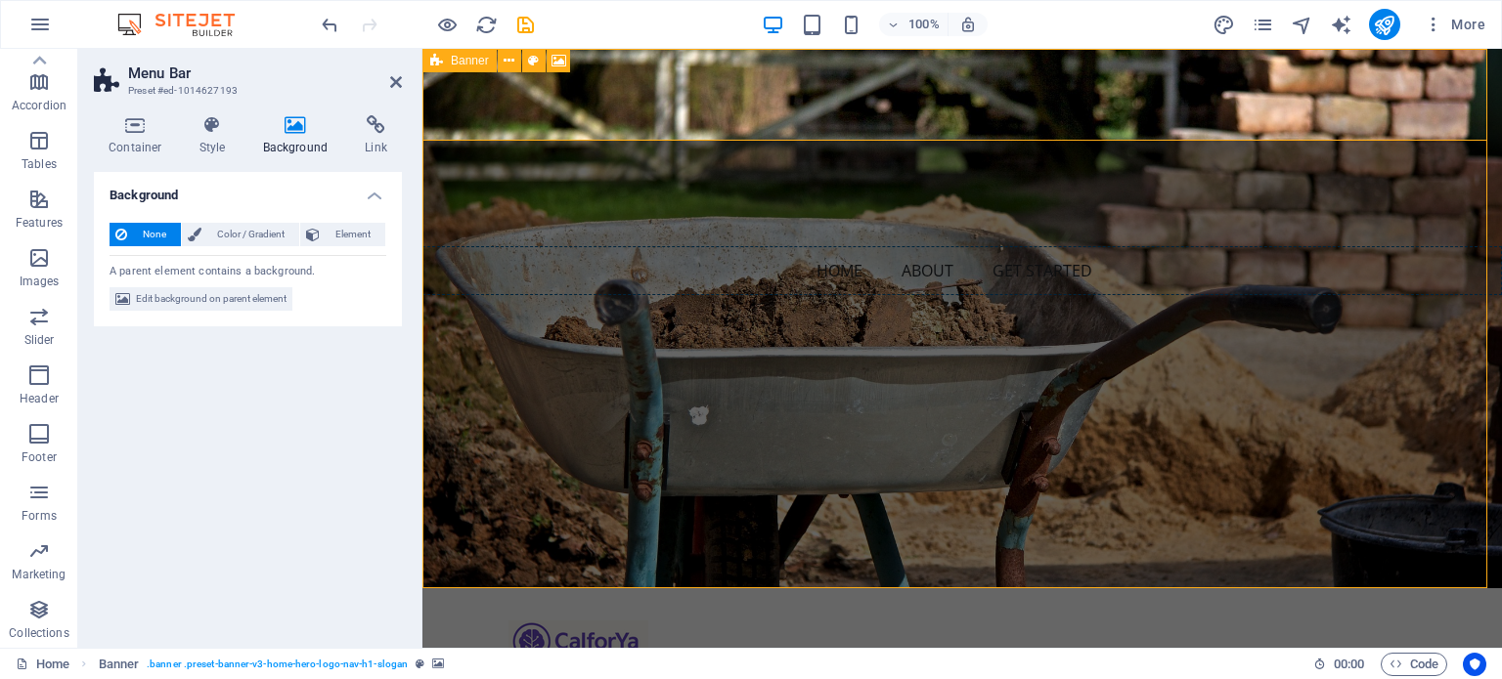
click at [779, 589] on div "Home About Get Started Menu" at bounding box center [961, 635] width 1079 height 92
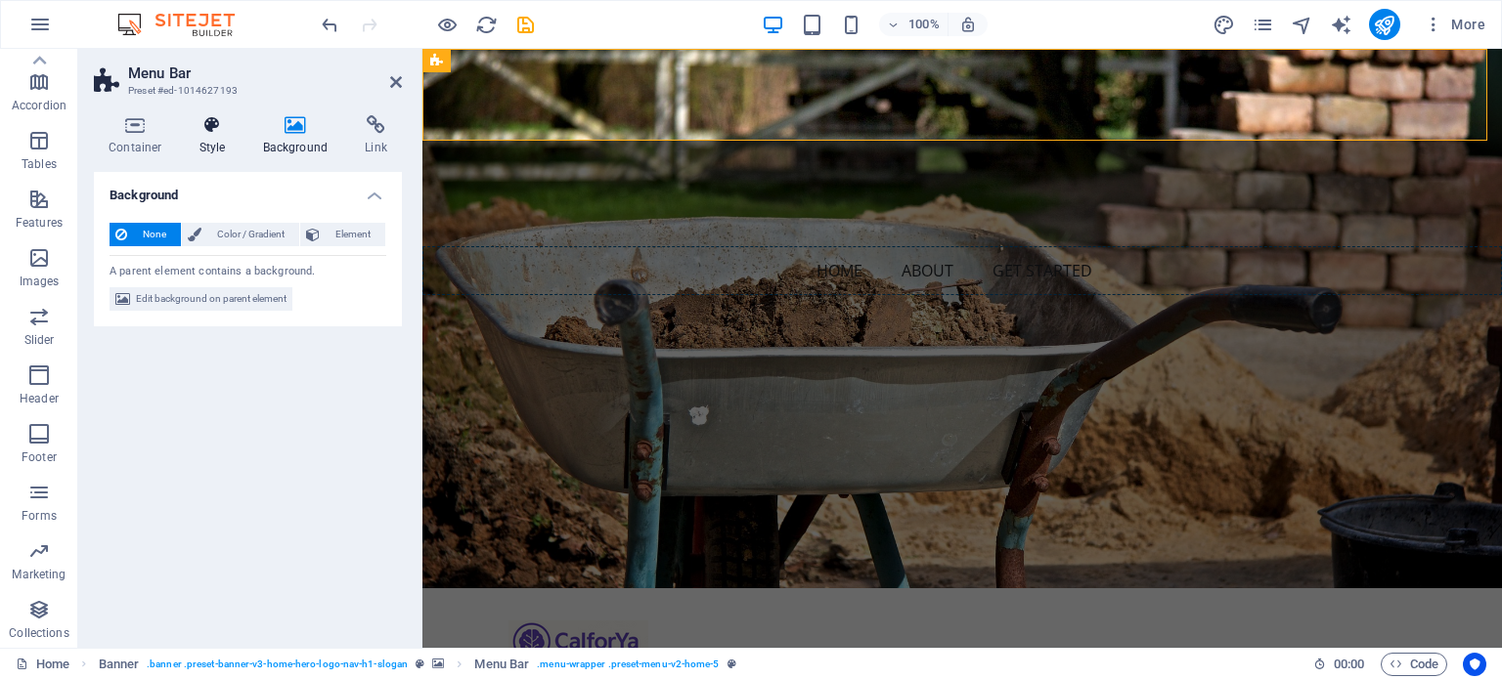
click at [222, 132] on icon at bounding box center [213, 125] width 56 height 20
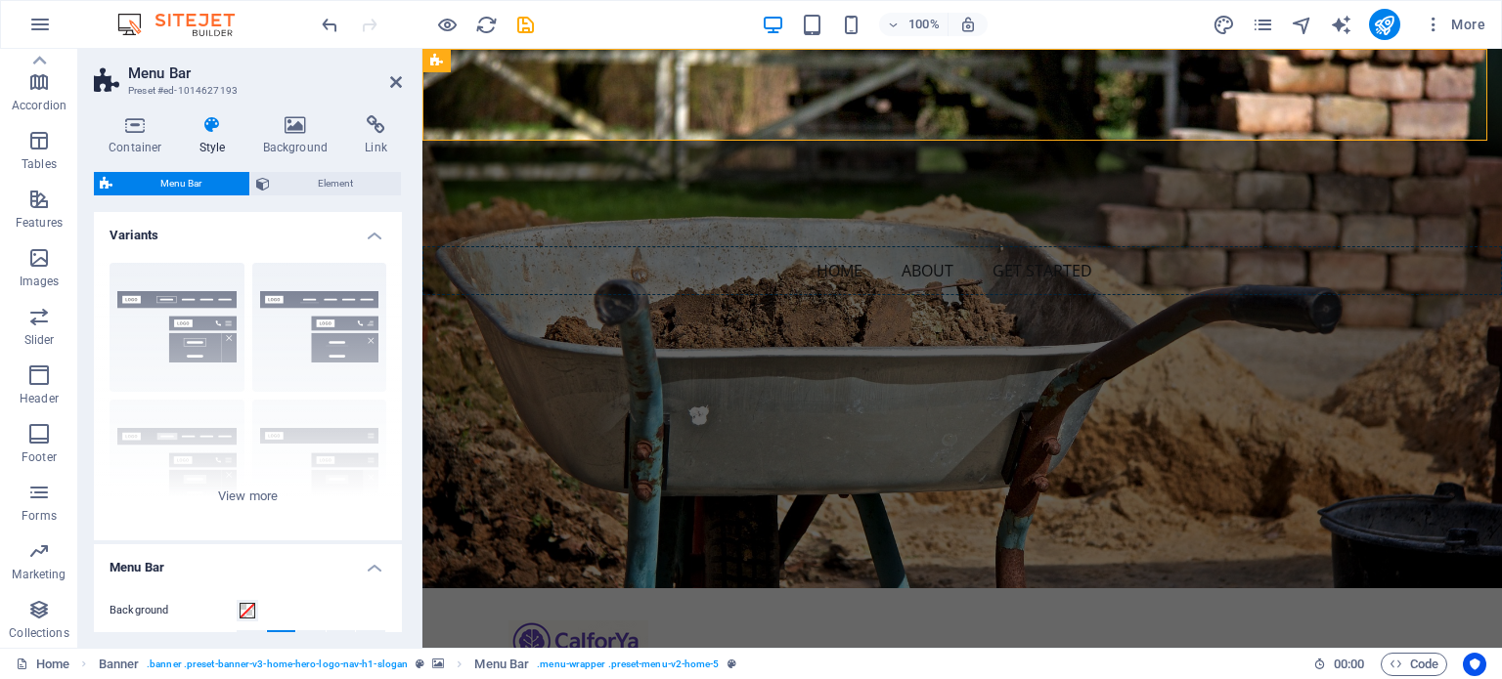
click at [168, 78] on h2 "Menu Bar" at bounding box center [265, 74] width 274 height 18
click at [516, 60] on button at bounding box center [509, 60] width 23 height 23
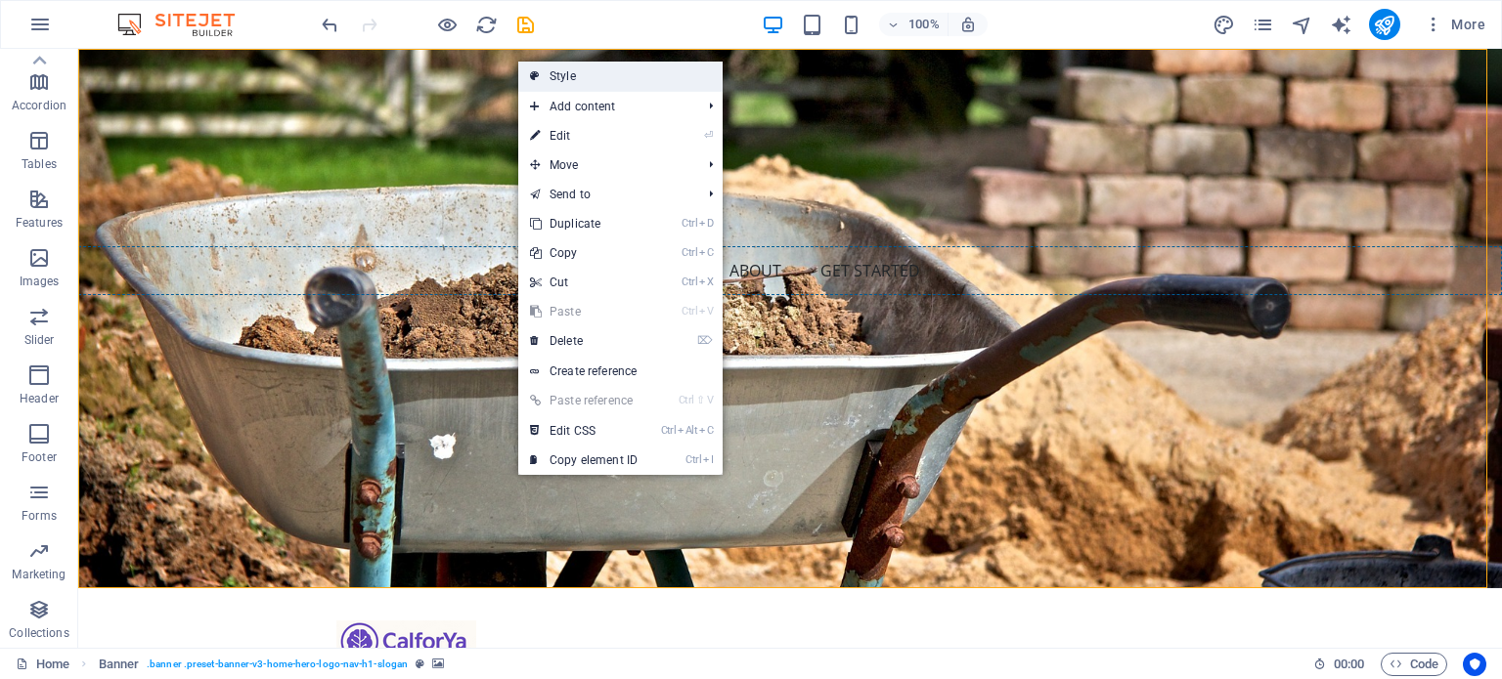
click at [557, 75] on link "Style" at bounding box center [620, 76] width 204 height 29
select select "preset-banner-v3-home-hero-logo-nav-h1-slogan"
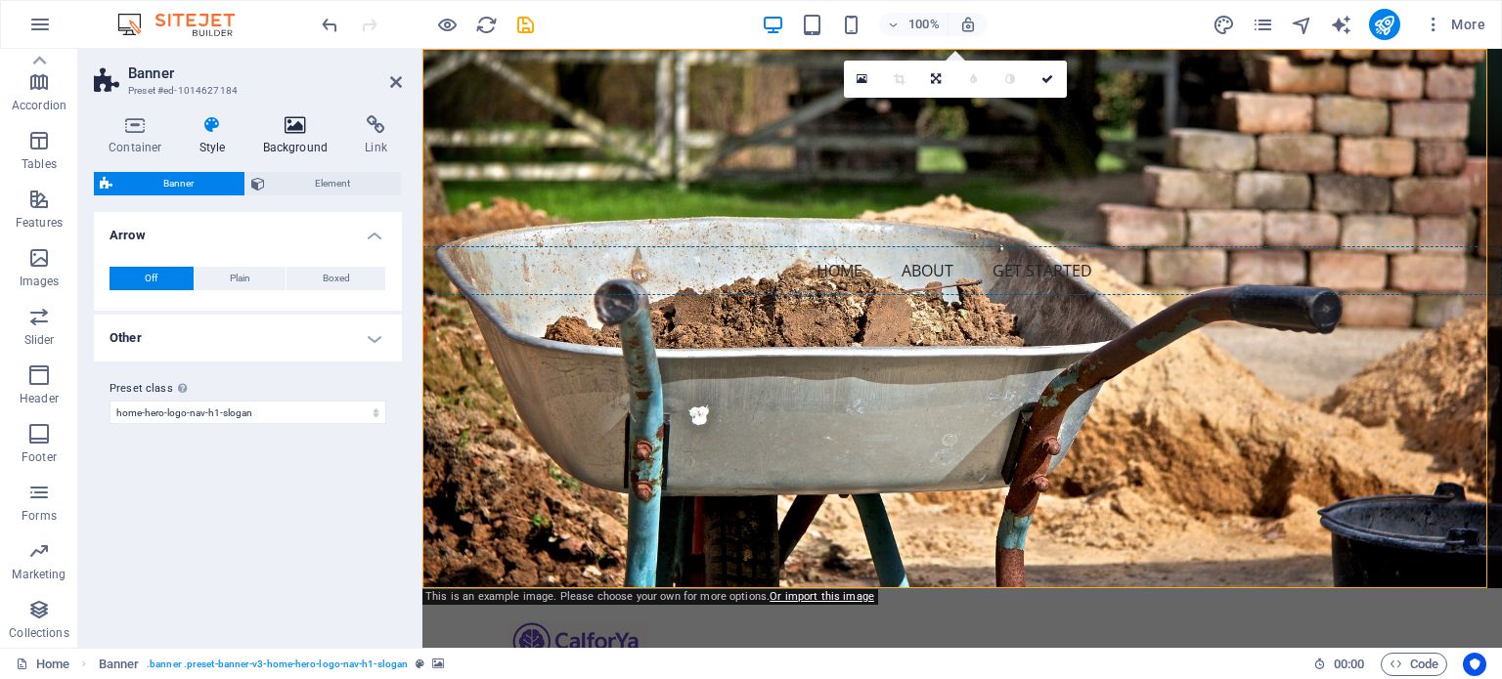
click at [303, 138] on h4 "Background" at bounding box center [299, 135] width 103 height 41
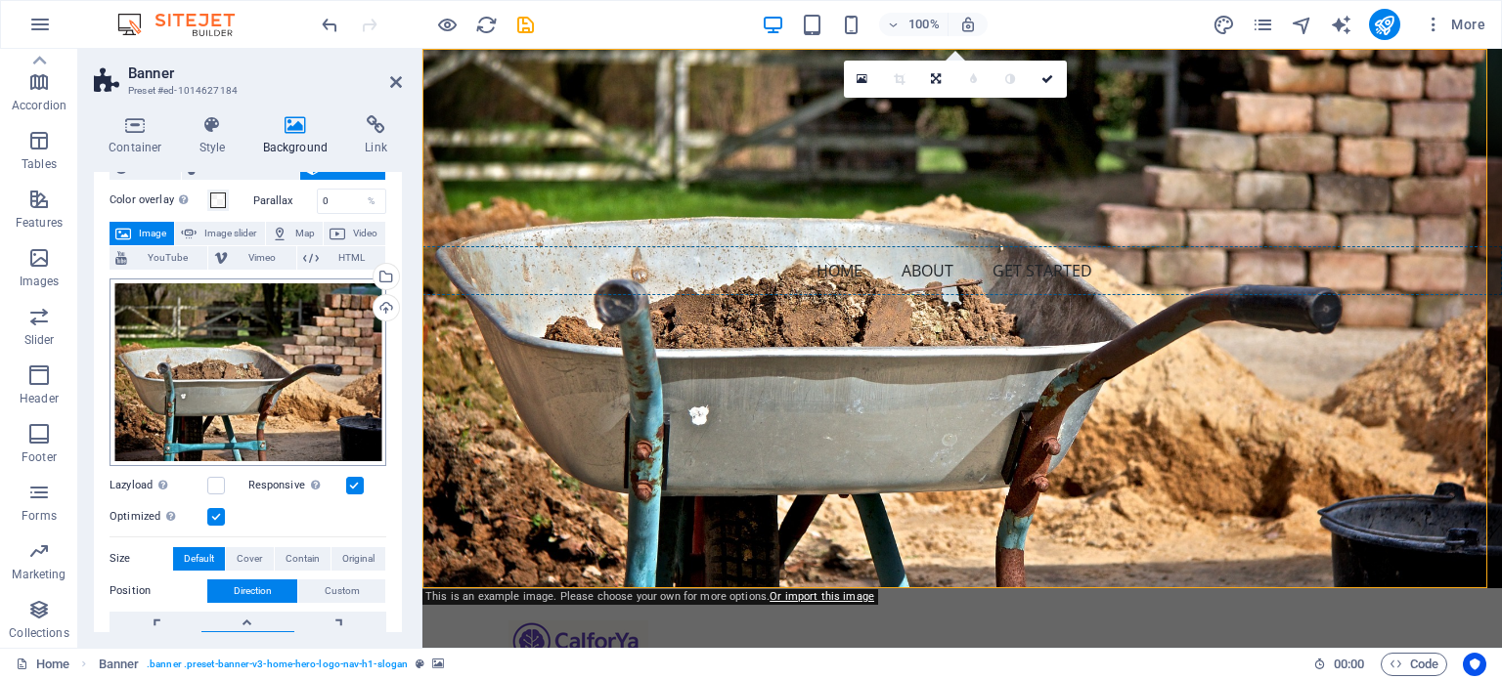
scroll to position [98, 0]
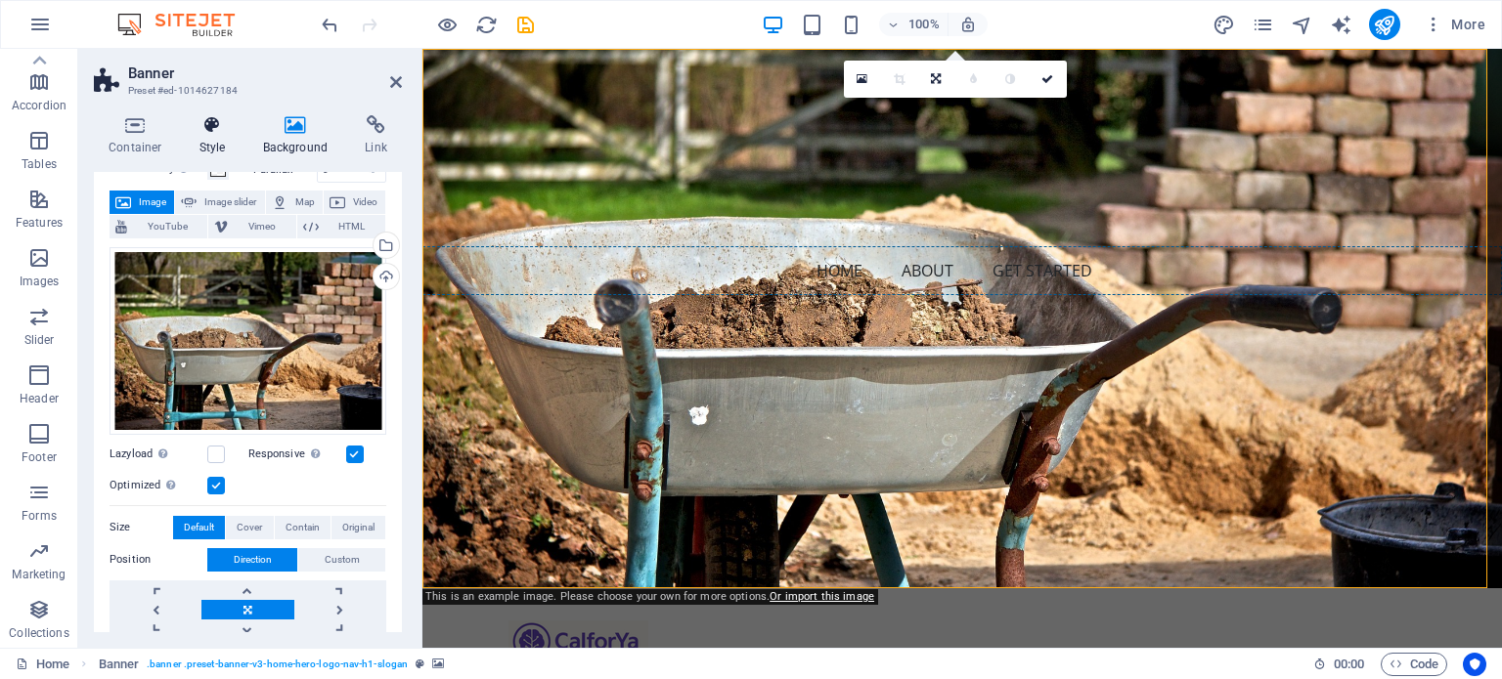
click at [204, 140] on h4 "Style" at bounding box center [217, 135] width 64 height 41
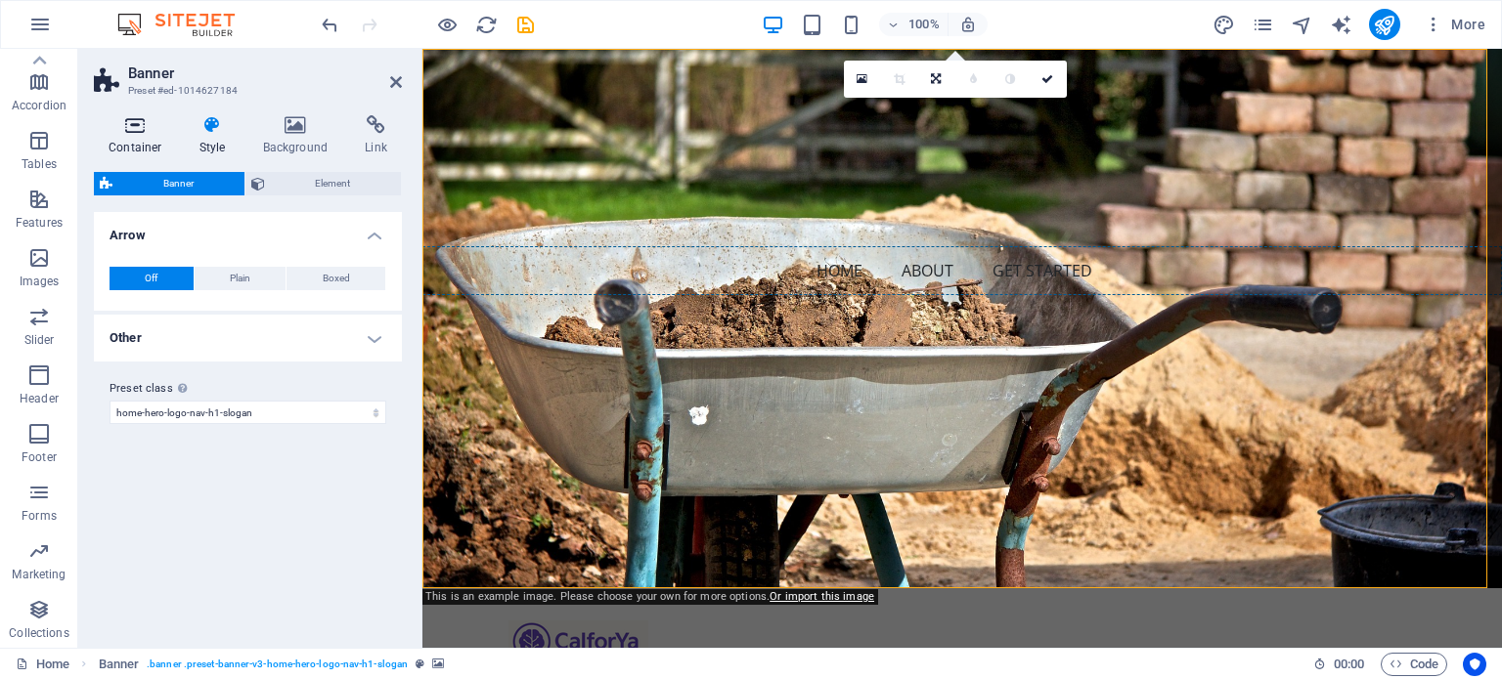
click at [149, 129] on icon at bounding box center [135, 125] width 83 height 20
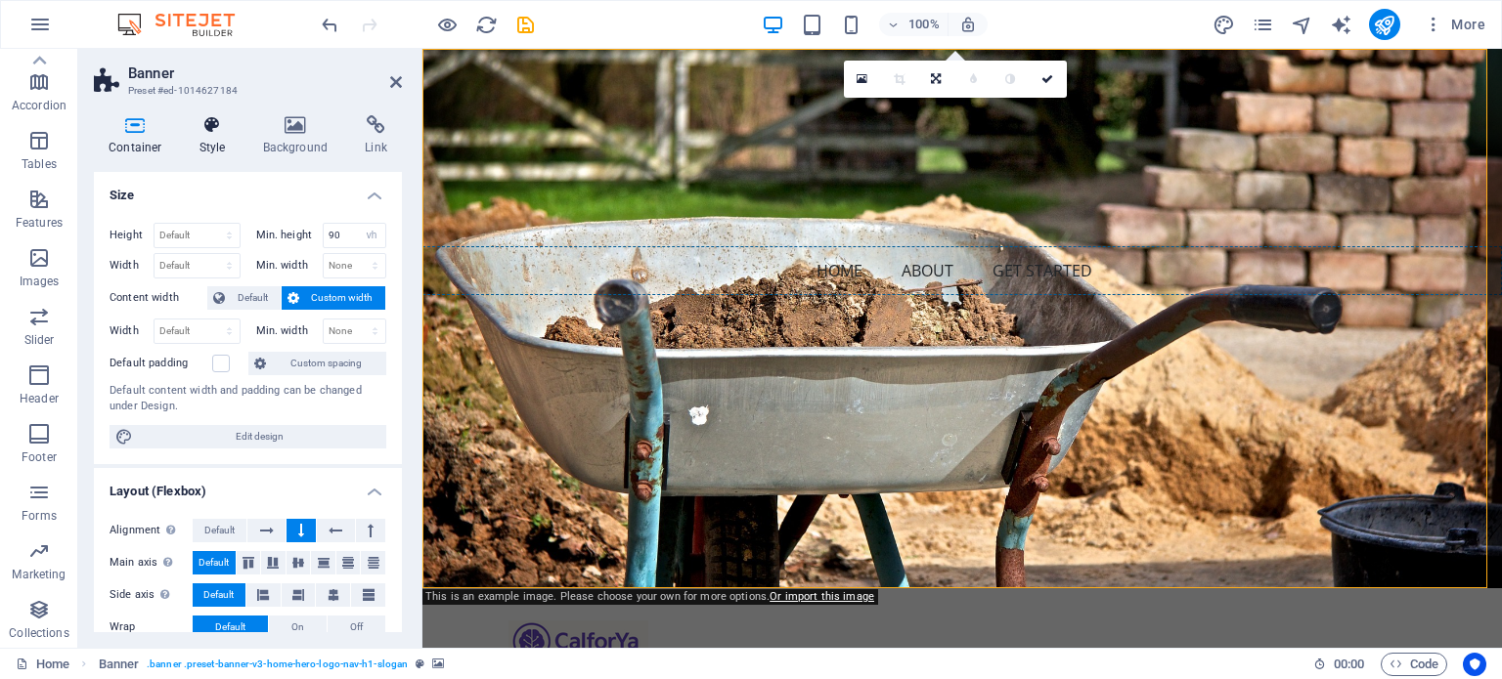
click at [211, 141] on h4 "Style" at bounding box center [217, 135] width 64 height 41
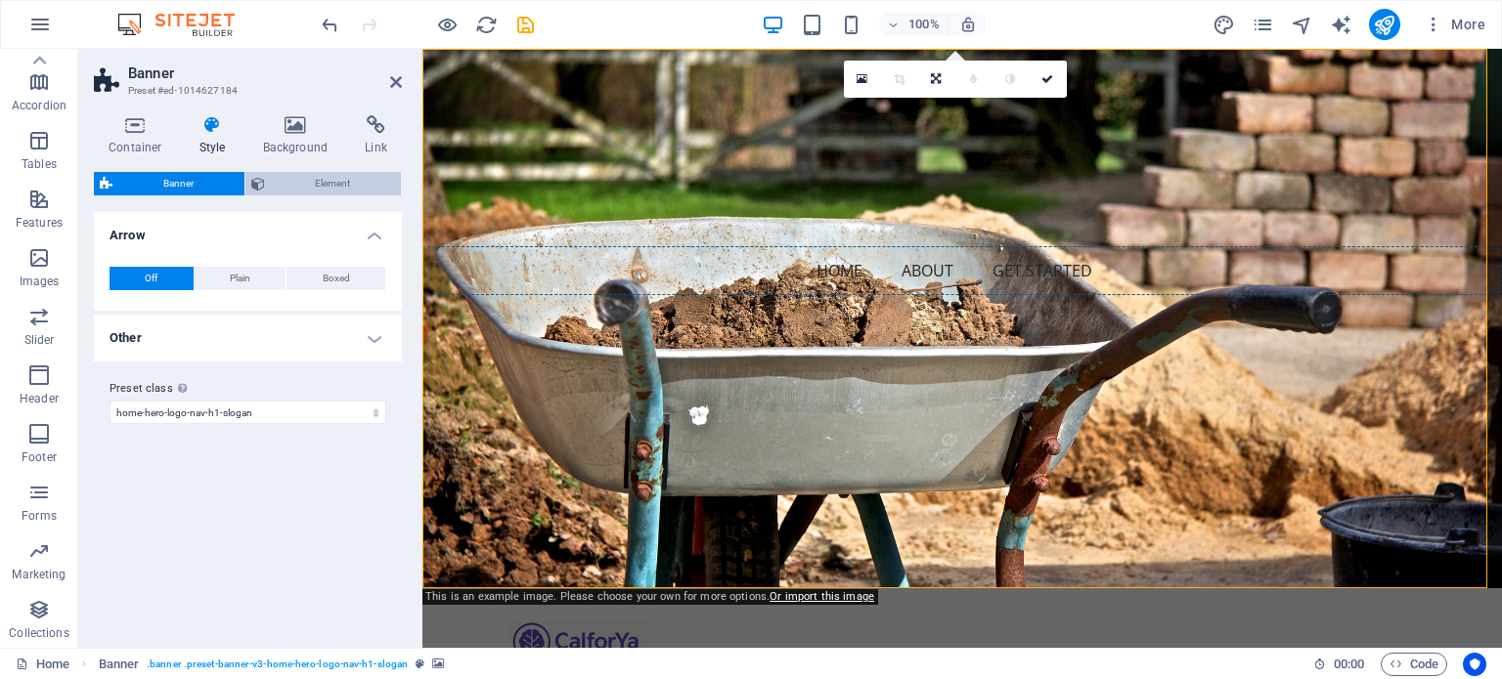
click at [293, 193] on span "Element" at bounding box center [333, 183] width 125 height 23
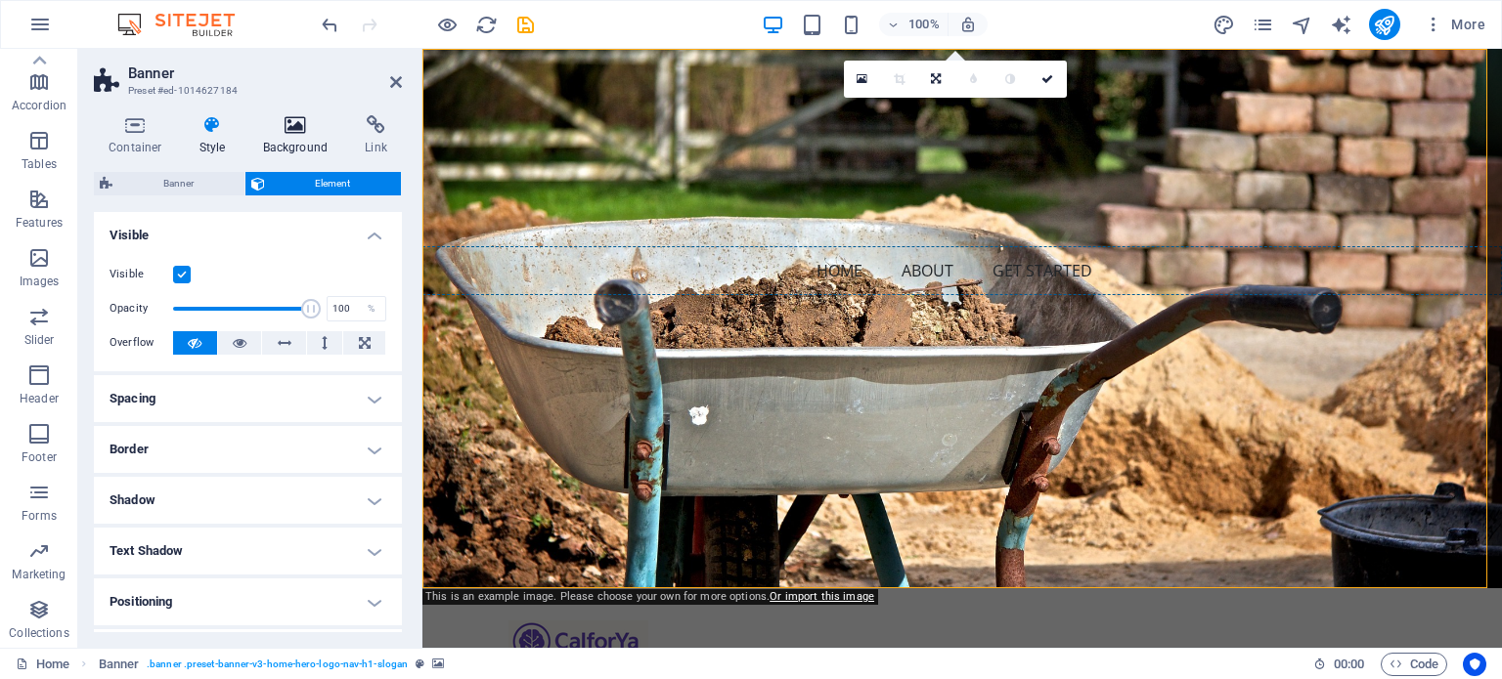
click at [284, 136] on h4 "Background" at bounding box center [299, 135] width 103 height 41
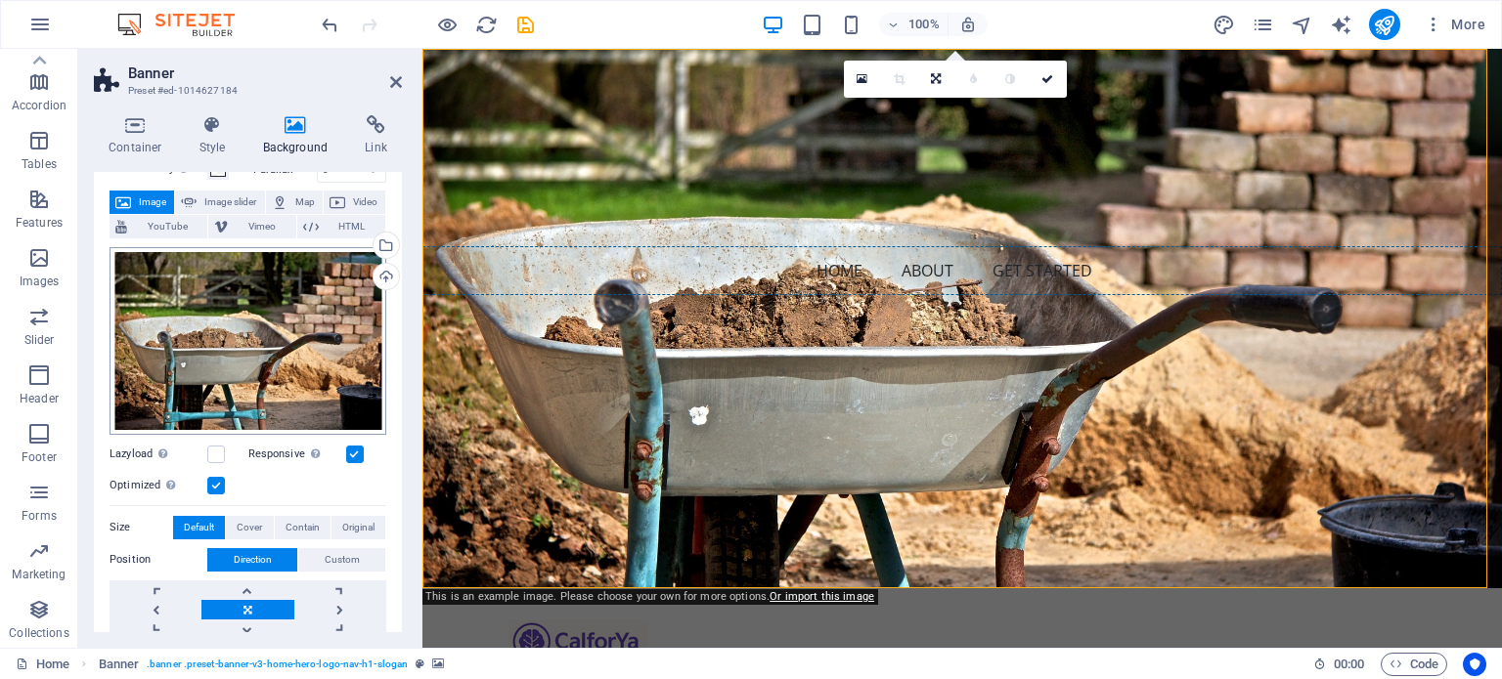
scroll to position [0, 0]
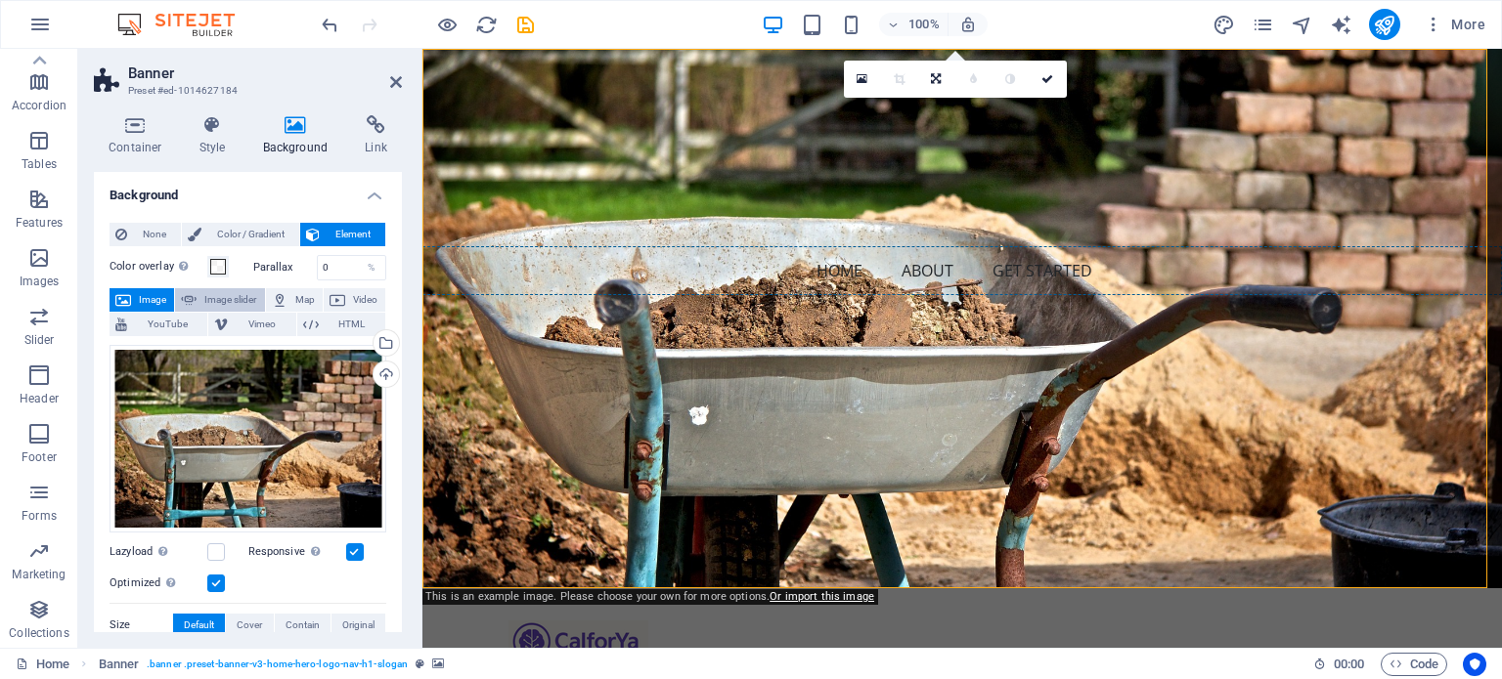
click at [242, 296] on span "Image slider" at bounding box center [230, 299] width 56 height 23
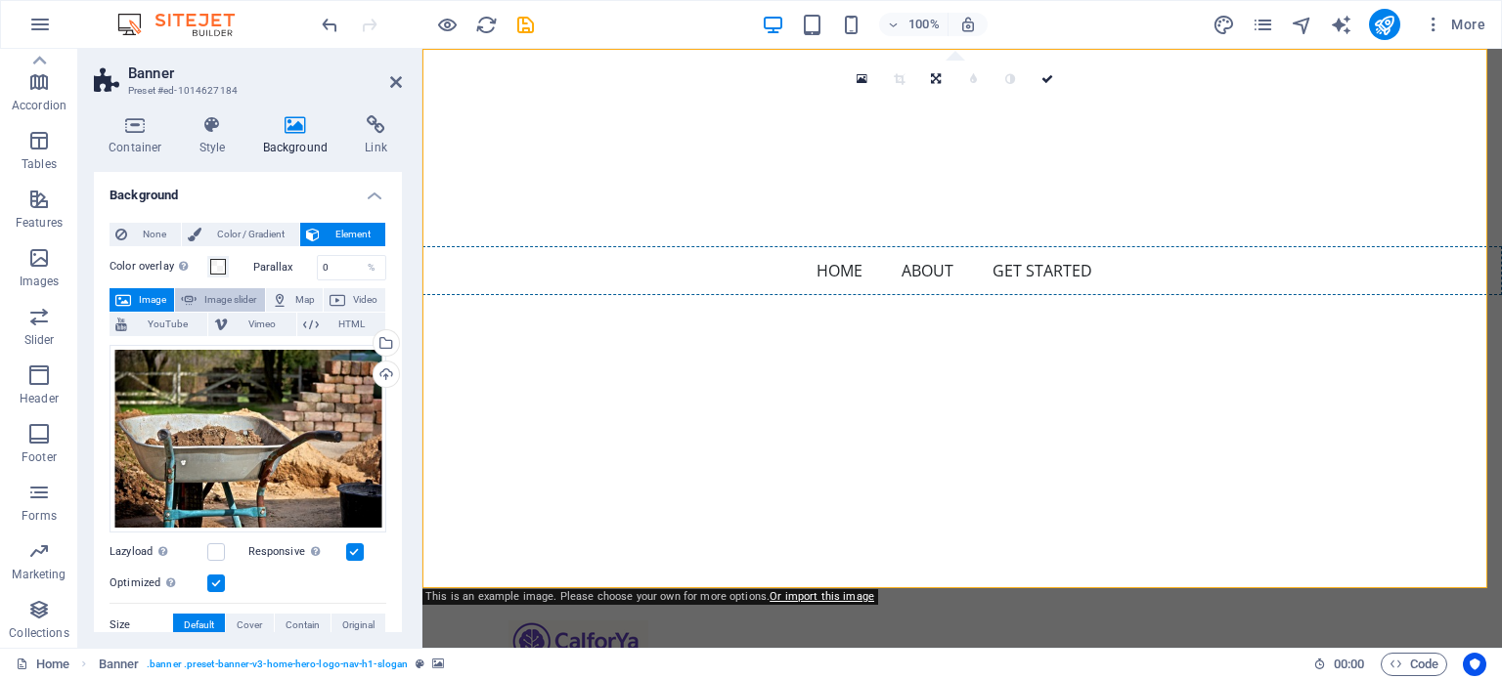
select select "ms"
select select "s"
select select "progressive"
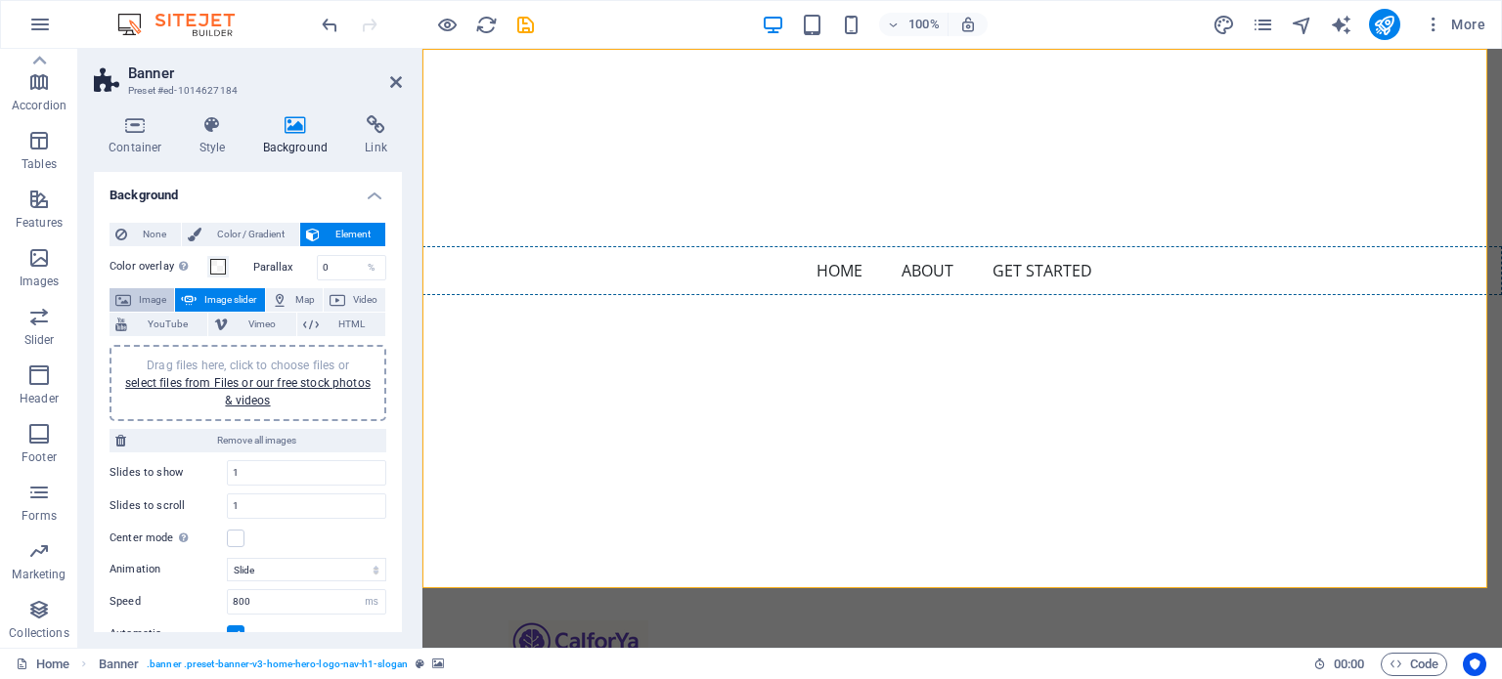
click at [160, 292] on span "Image" at bounding box center [152, 299] width 31 height 23
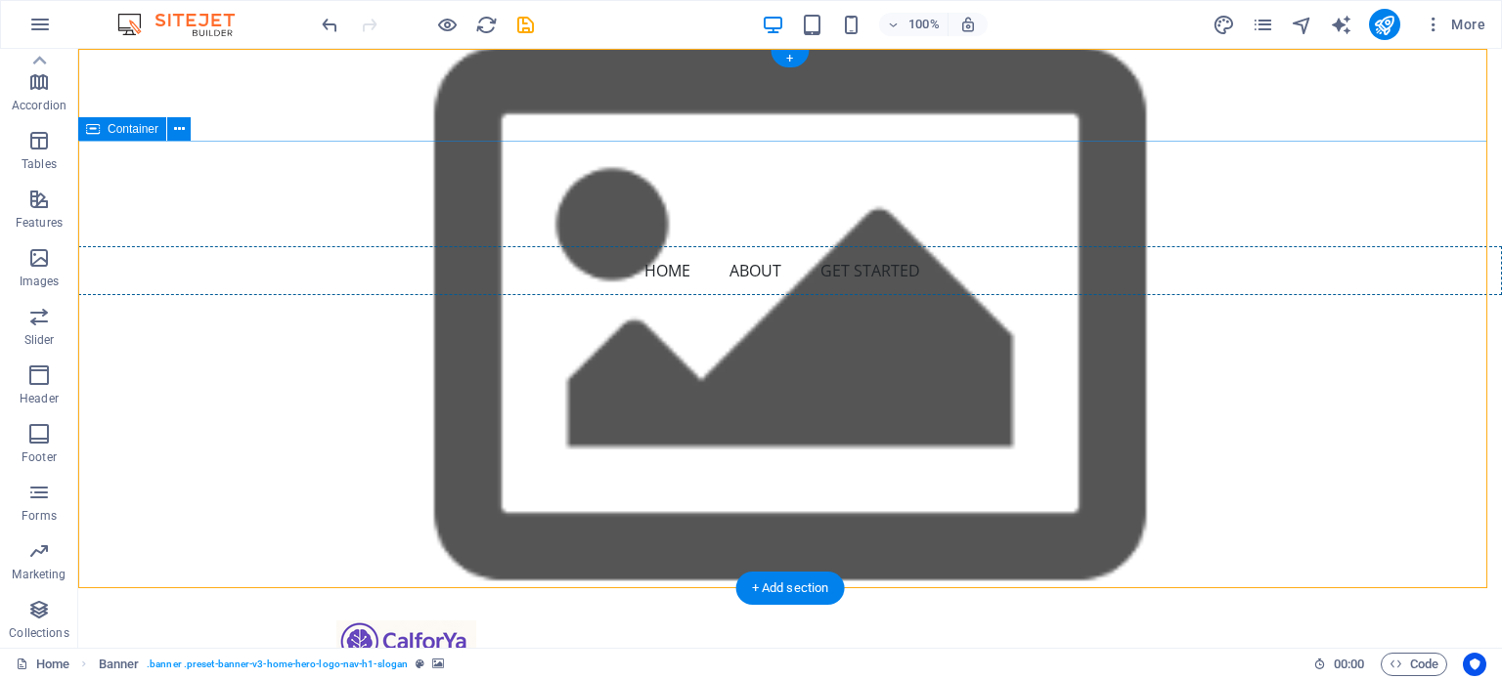
click at [111, 131] on span "Container" at bounding box center [133, 129] width 51 height 12
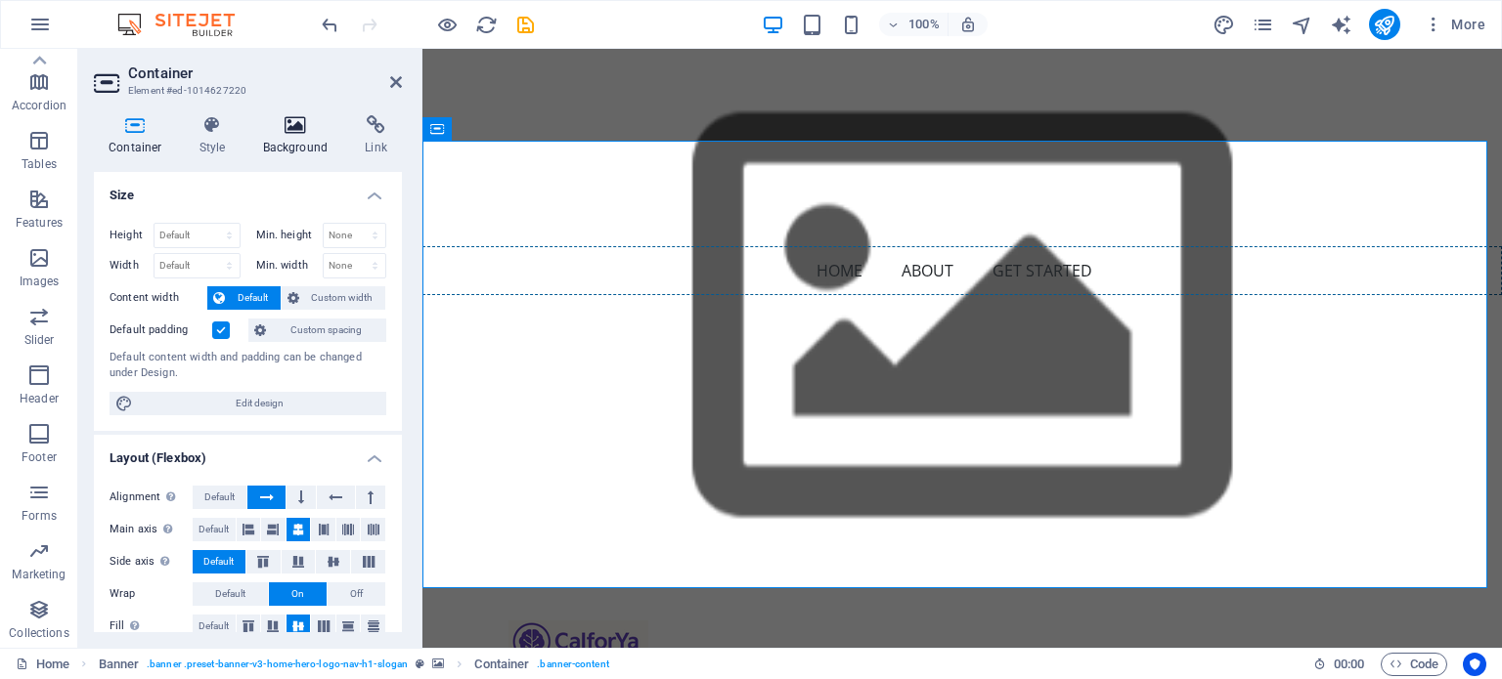
click at [285, 128] on icon at bounding box center [295, 125] width 95 height 20
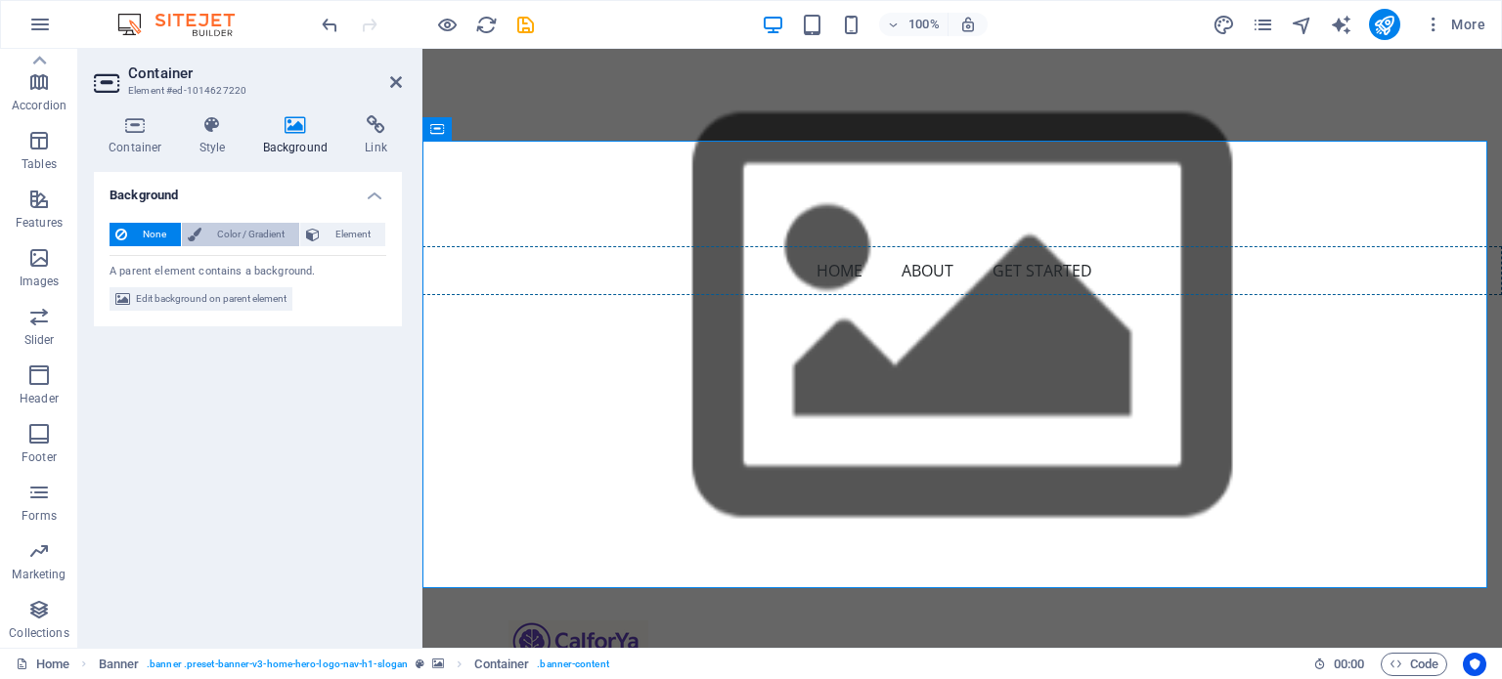
click at [203, 229] on button "Color / Gradient" at bounding box center [240, 234] width 117 height 23
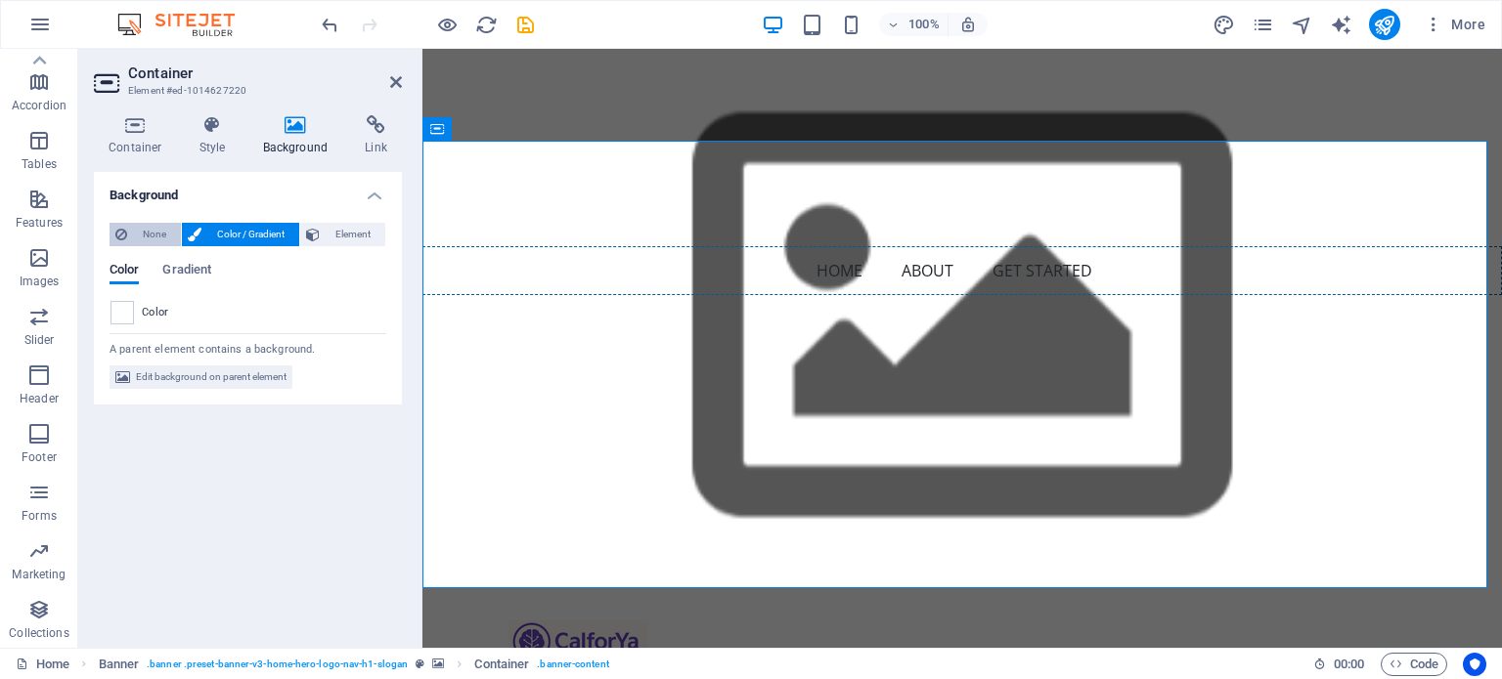
click at [157, 229] on span "None" at bounding box center [154, 234] width 42 height 23
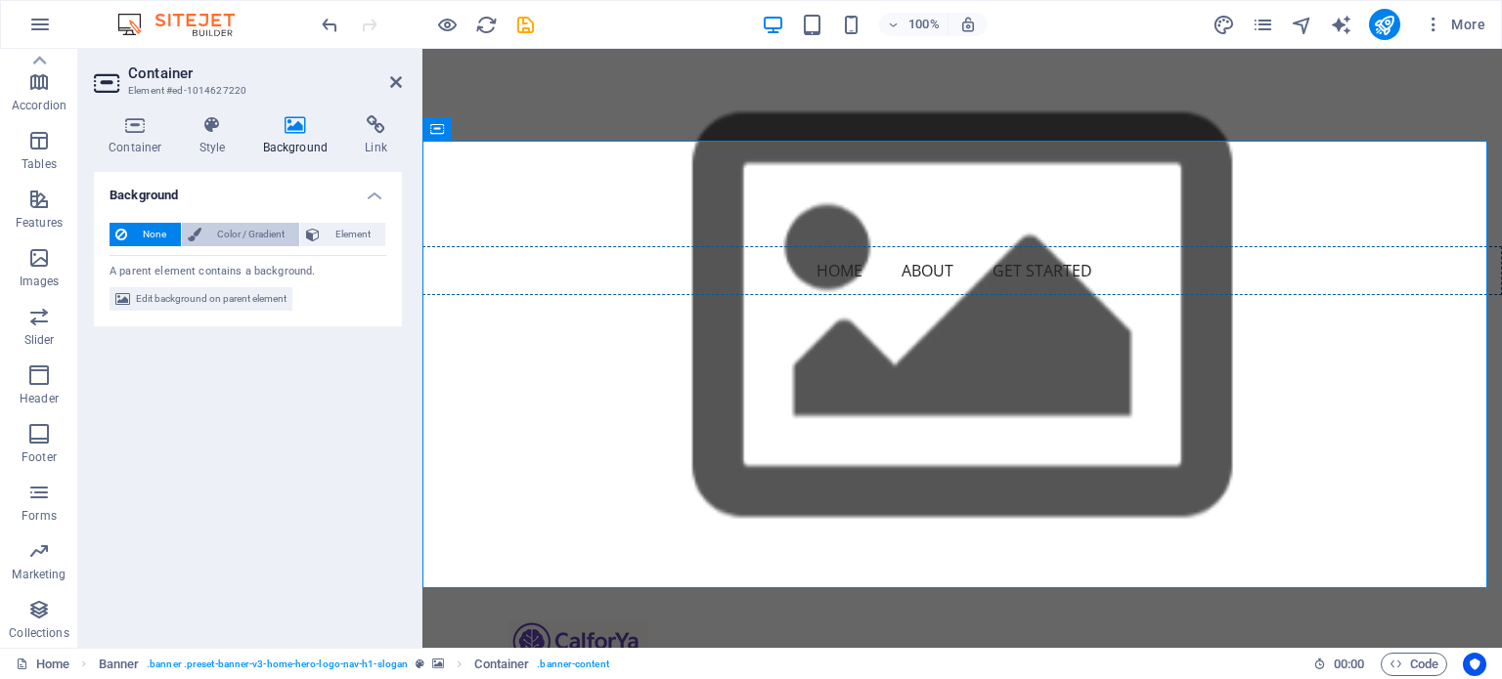
click at [250, 233] on span "Color / Gradient" at bounding box center [250, 234] width 86 height 23
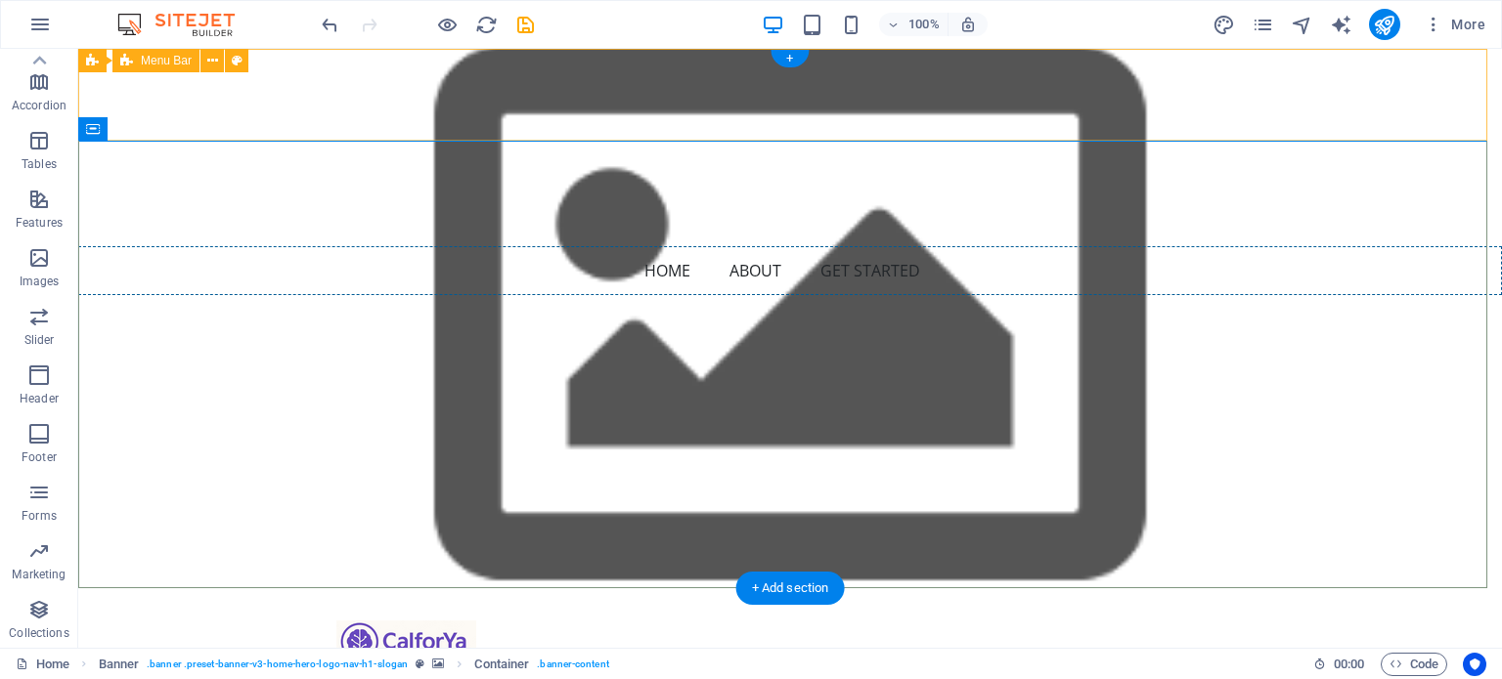
click at [258, 589] on div "Home About Get Started Menu" at bounding box center [789, 635] width 1423 height 92
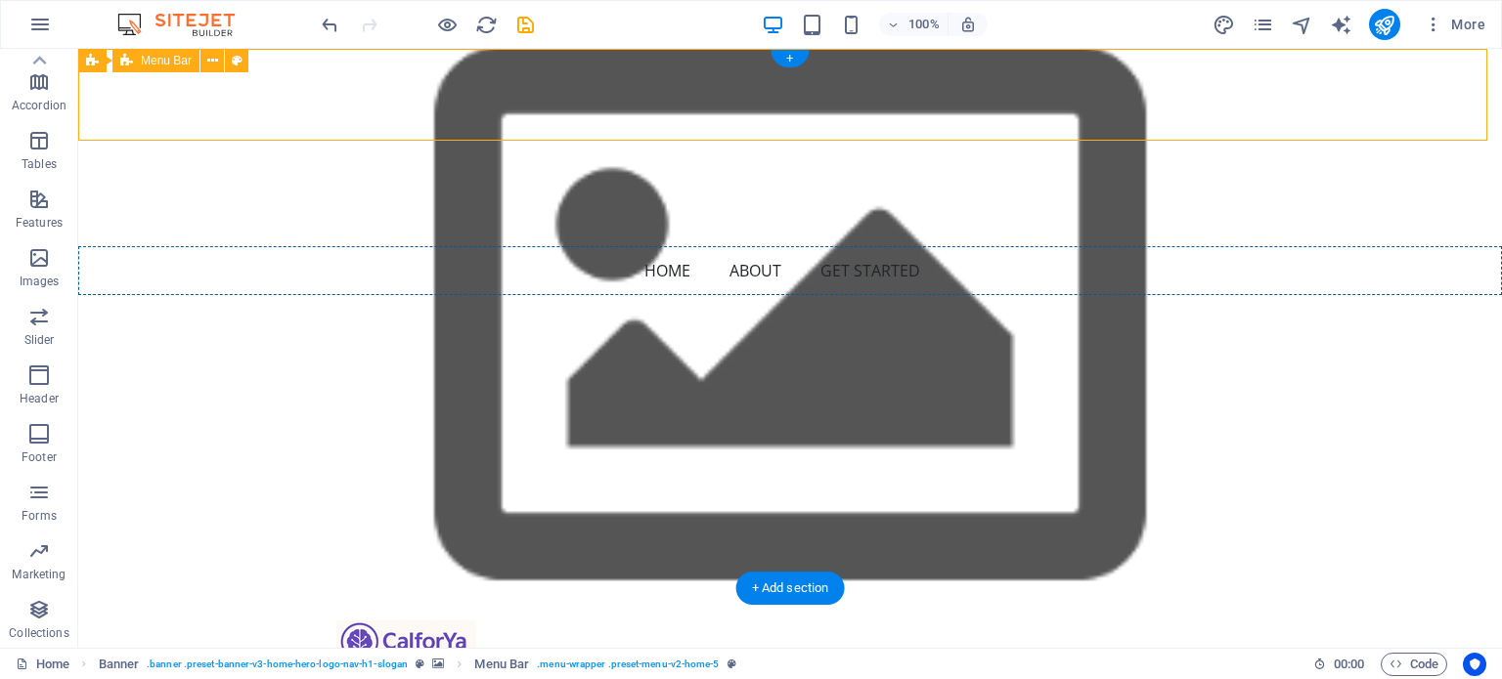
click at [258, 589] on div "Home About Get Started Menu" at bounding box center [789, 635] width 1423 height 92
select select "rem"
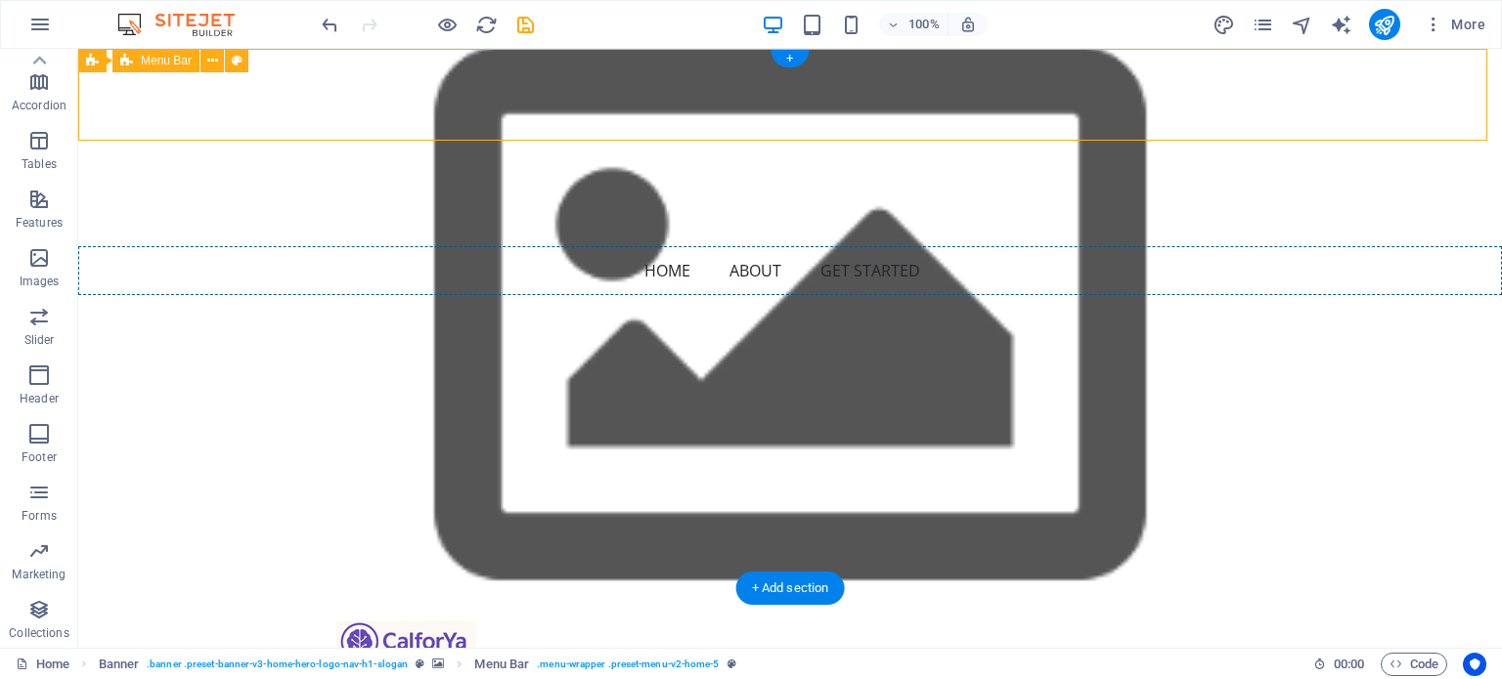
select select "preset-menu-v2-home-5"
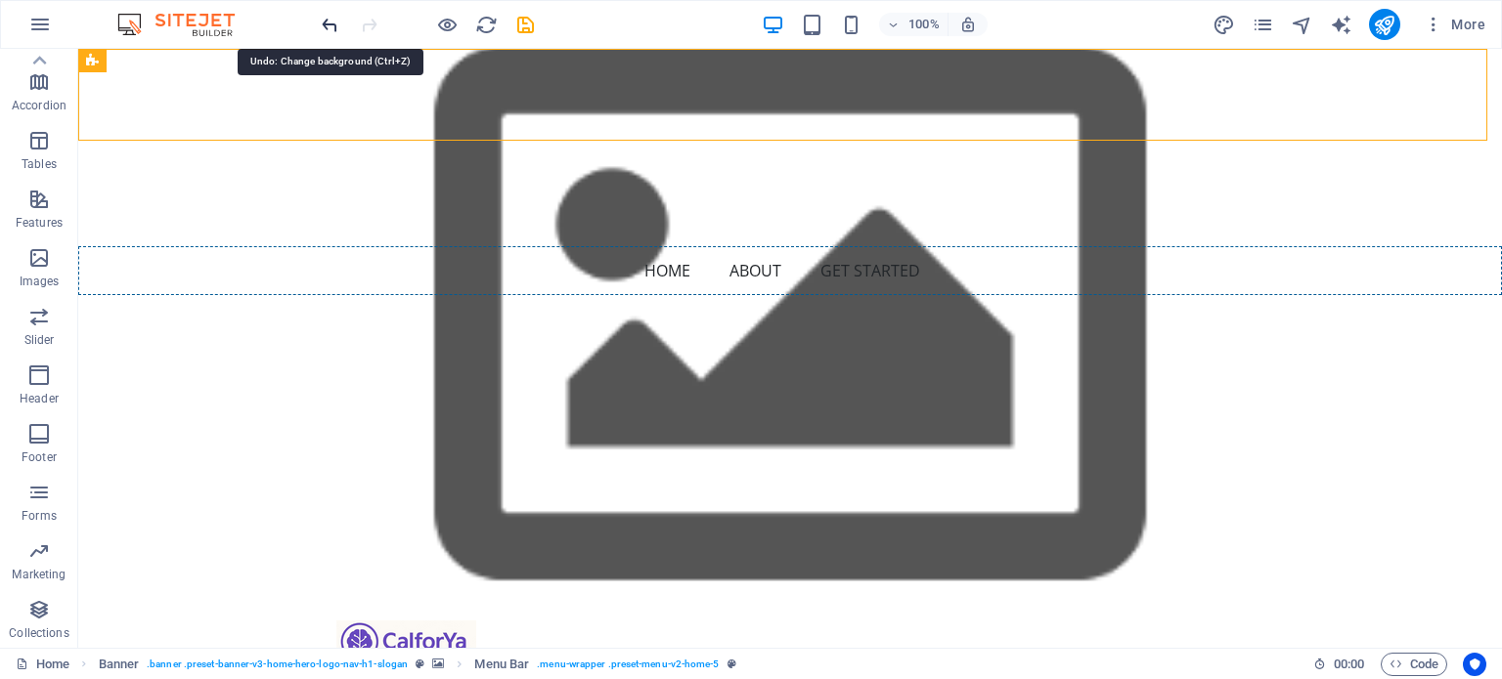
click at [328, 27] on icon "undo" at bounding box center [330, 25] width 22 height 22
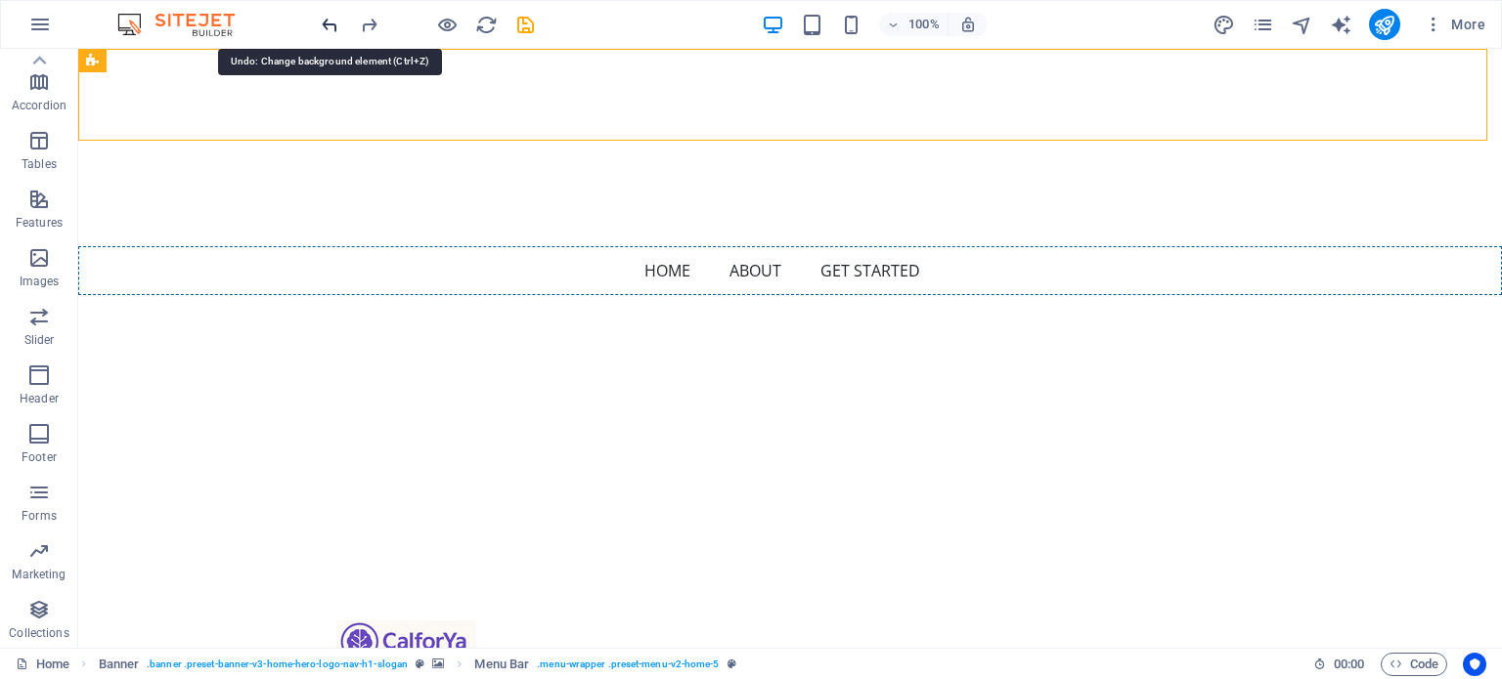
click at [328, 27] on icon "undo" at bounding box center [330, 25] width 22 height 22
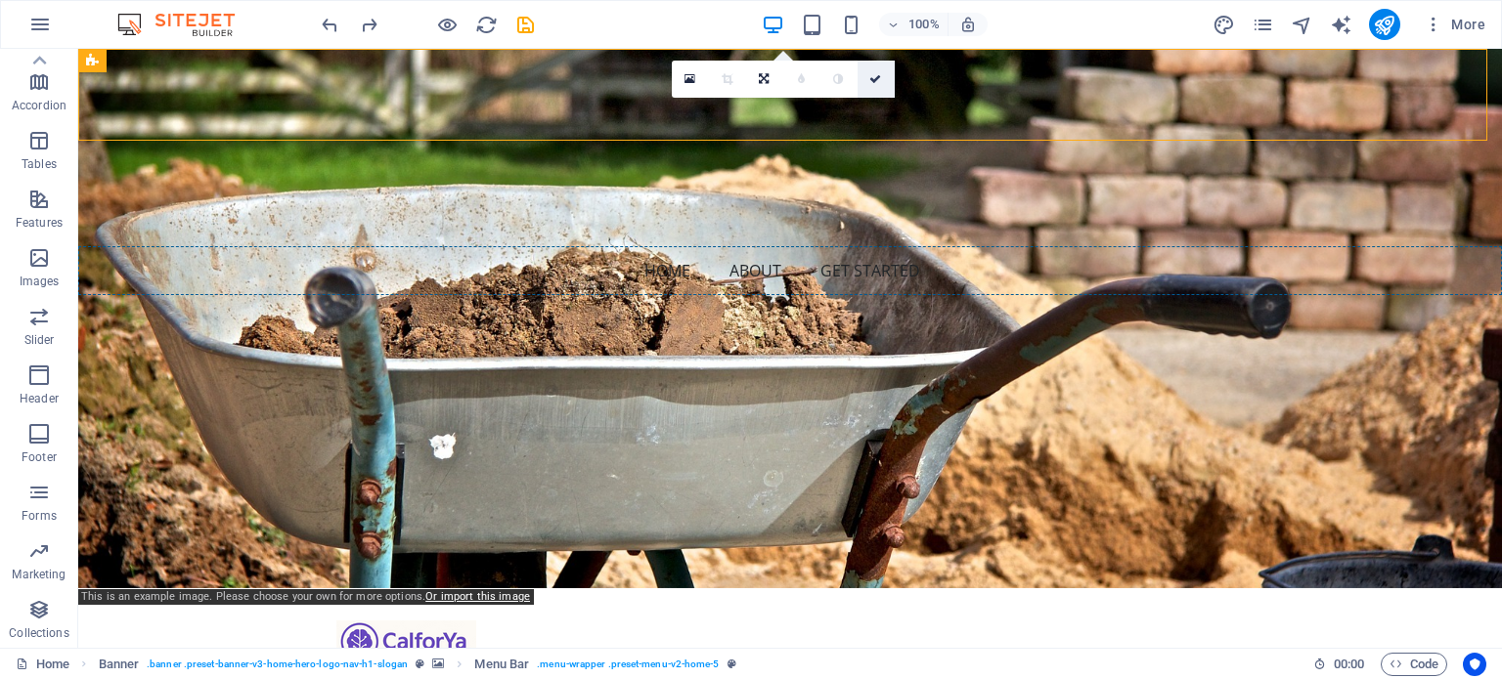
click at [877, 75] on icon at bounding box center [875, 79] width 12 height 12
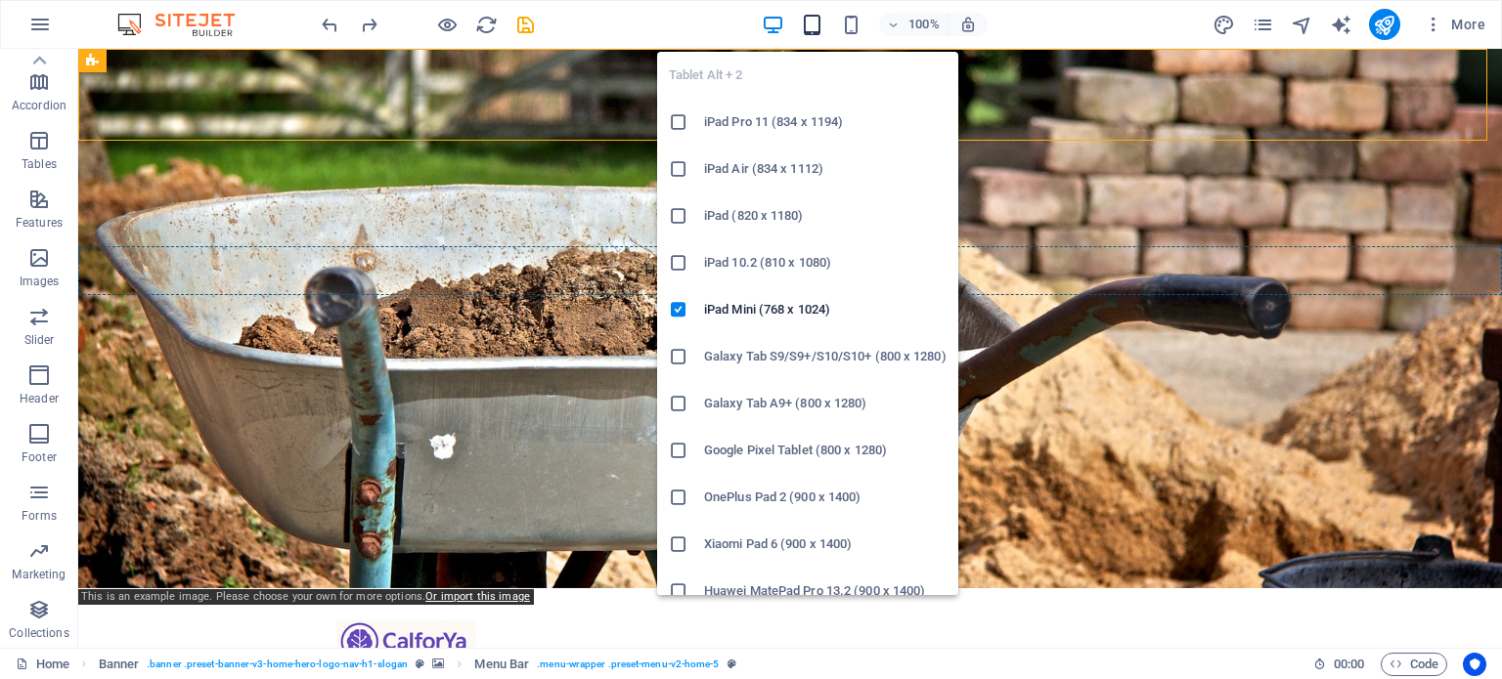
click at [817, 33] on icon "button" at bounding box center [812, 25] width 22 height 22
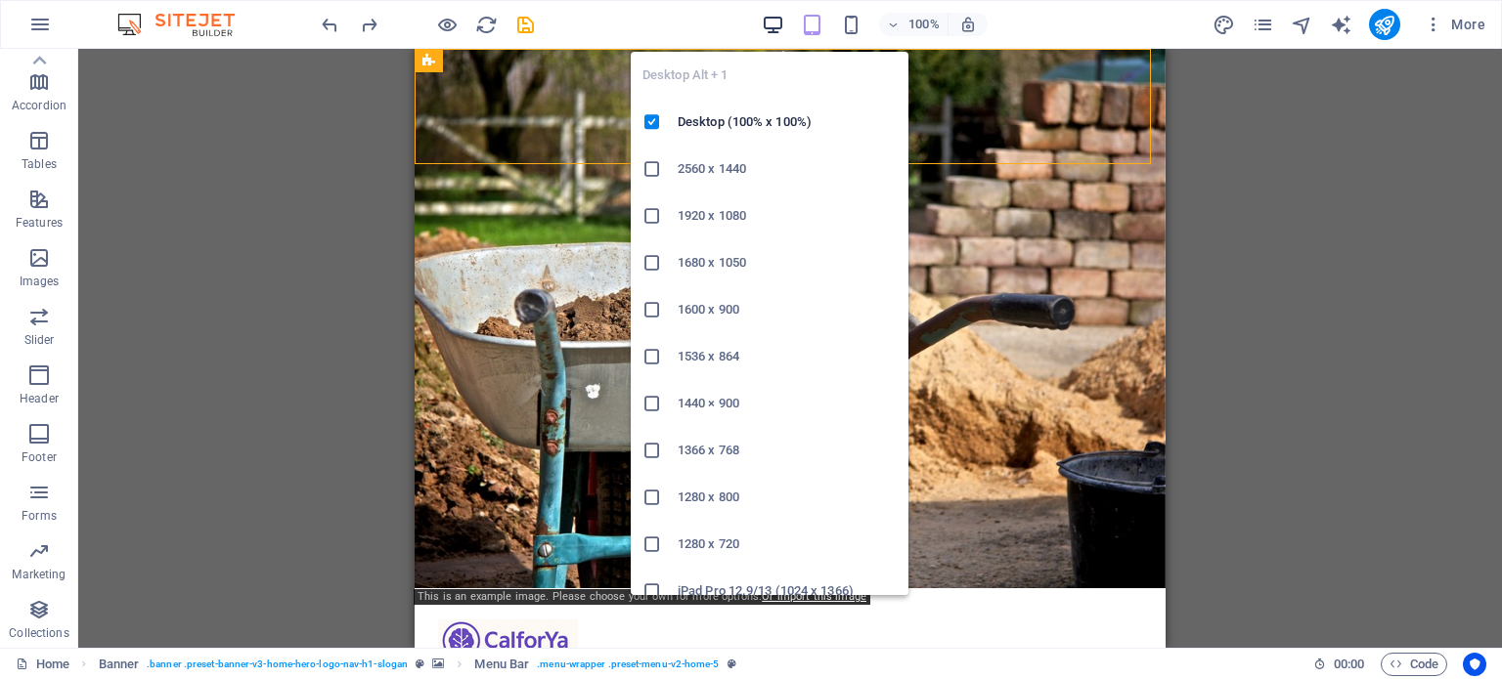
click at [781, 25] on icon "button" at bounding box center [773, 25] width 22 height 22
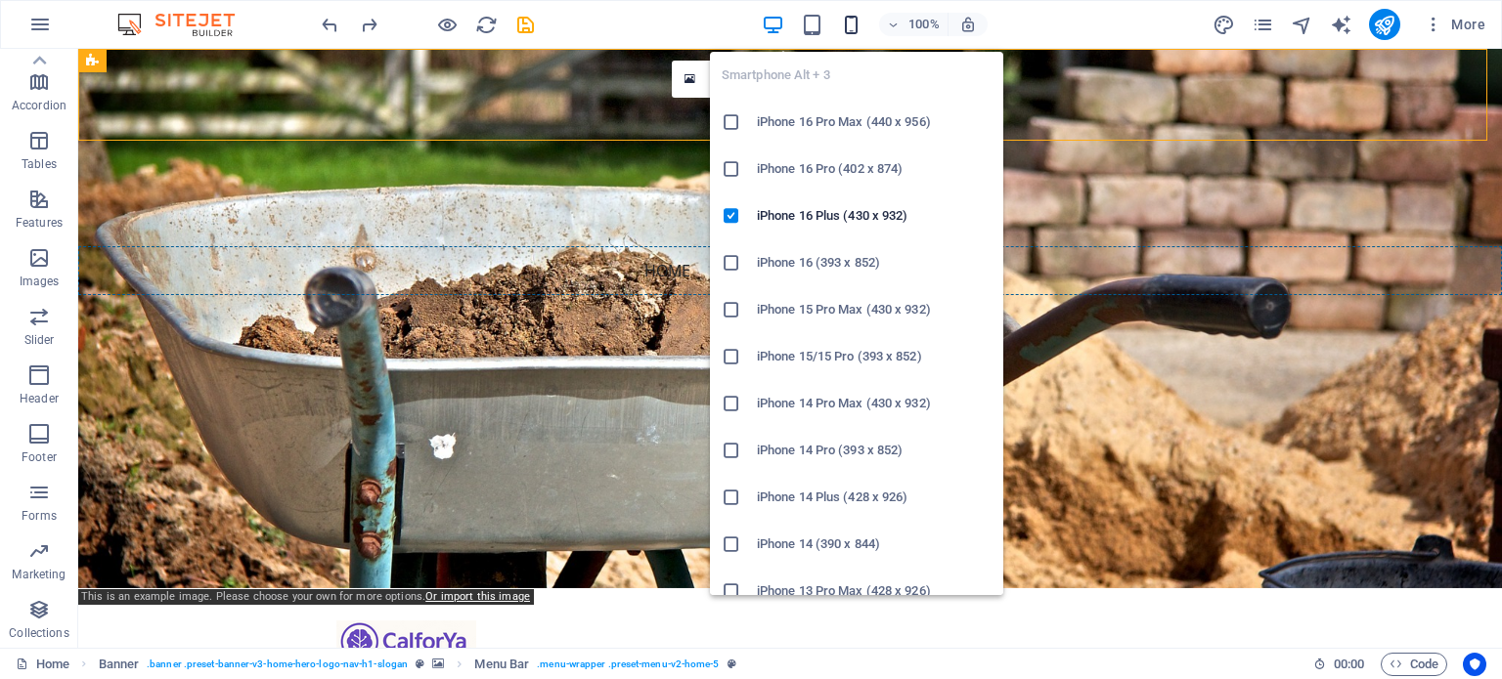
click at [849, 25] on icon "button" at bounding box center [851, 25] width 22 height 22
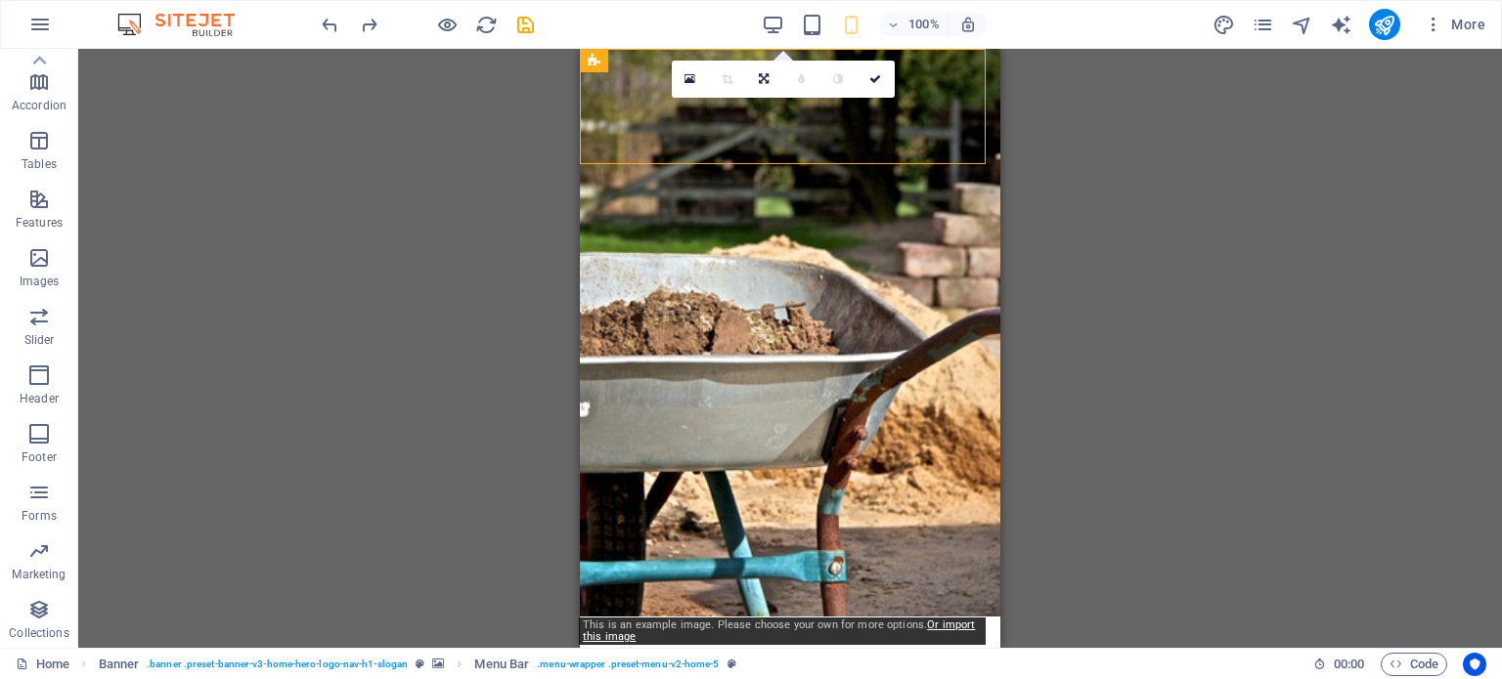
click at [485, 265] on div "H2 Banner Container Spacer Spacer Text Button Text Footer Bragi Banner Menu Bar…" at bounding box center [789, 348] width 1423 height 599
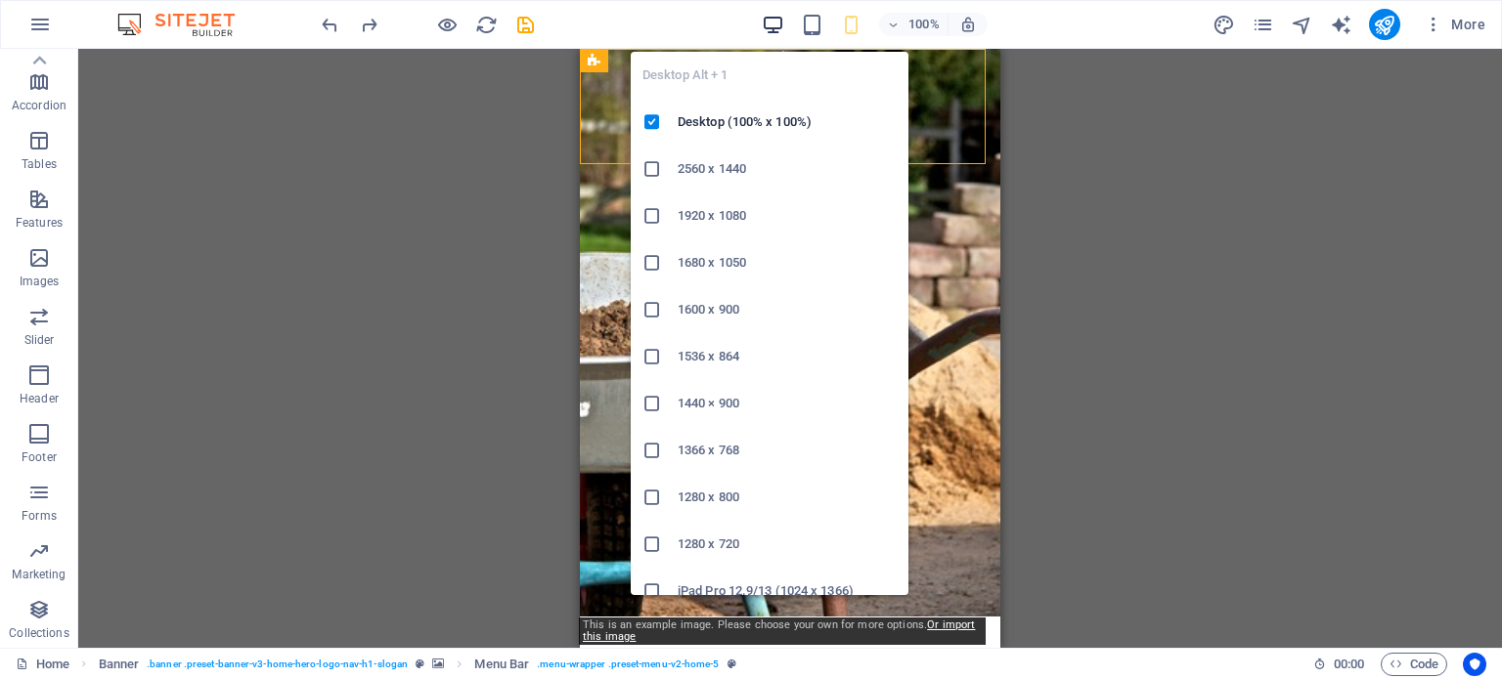
click at [764, 15] on icon "button" at bounding box center [773, 25] width 22 height 22
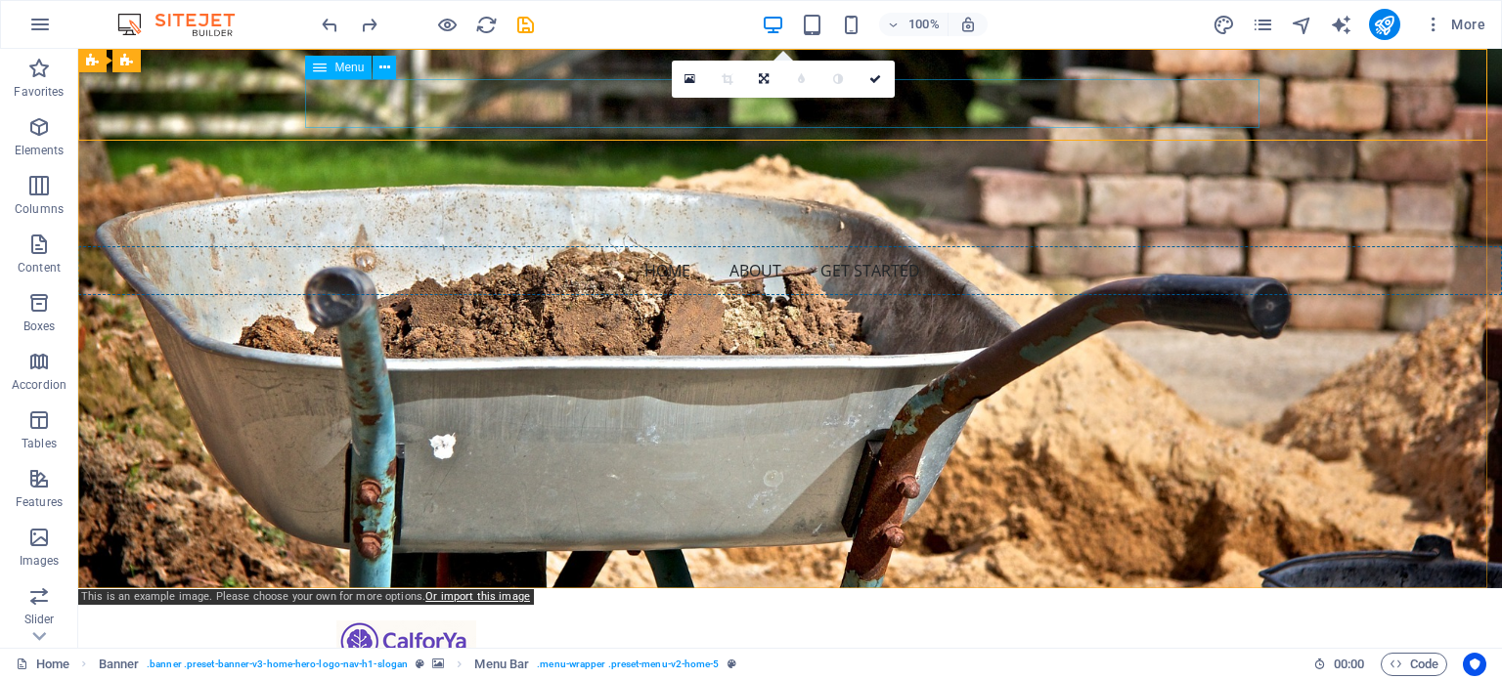
click at [436, 246] on nav "Home About Get Started" at bounding box center [789, 270] width 1423 height 49
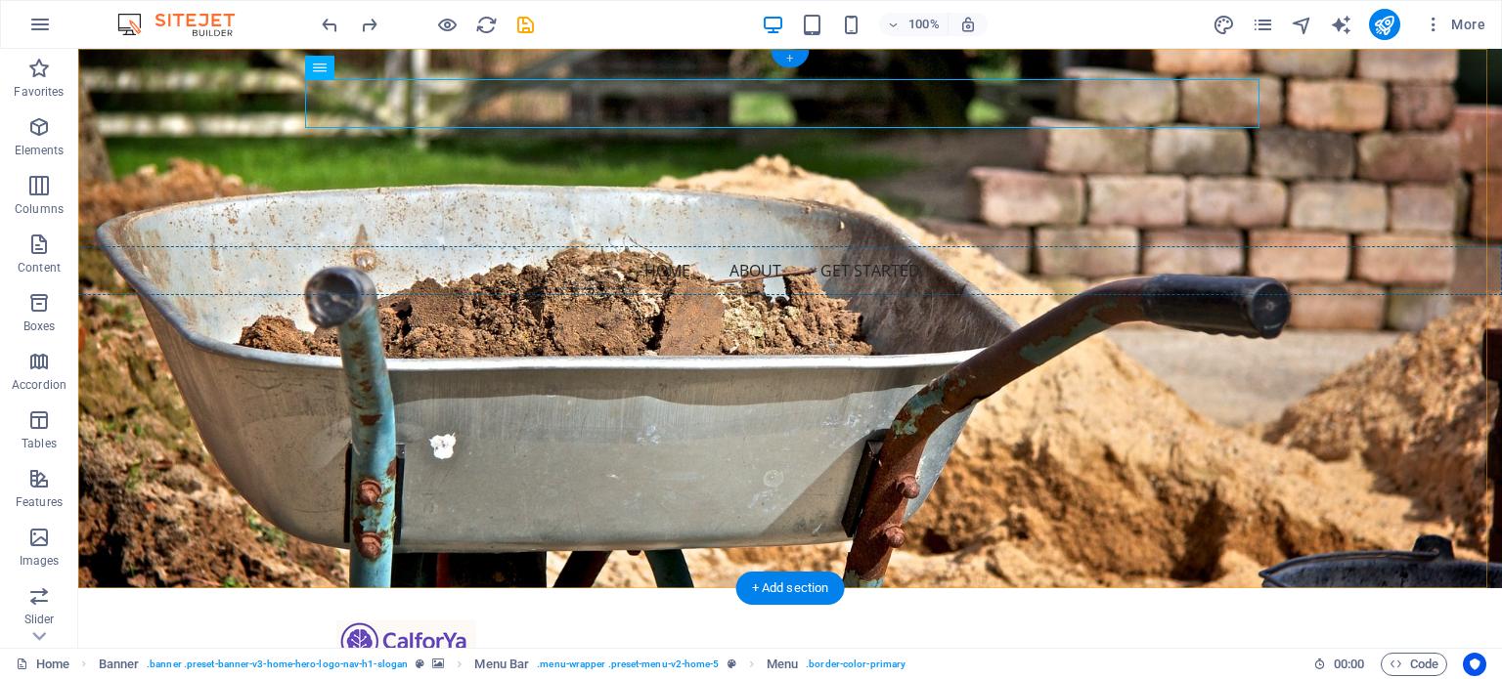
click at [778, 58] on div "+" at bounding box center [789, 59] width 38 height 18
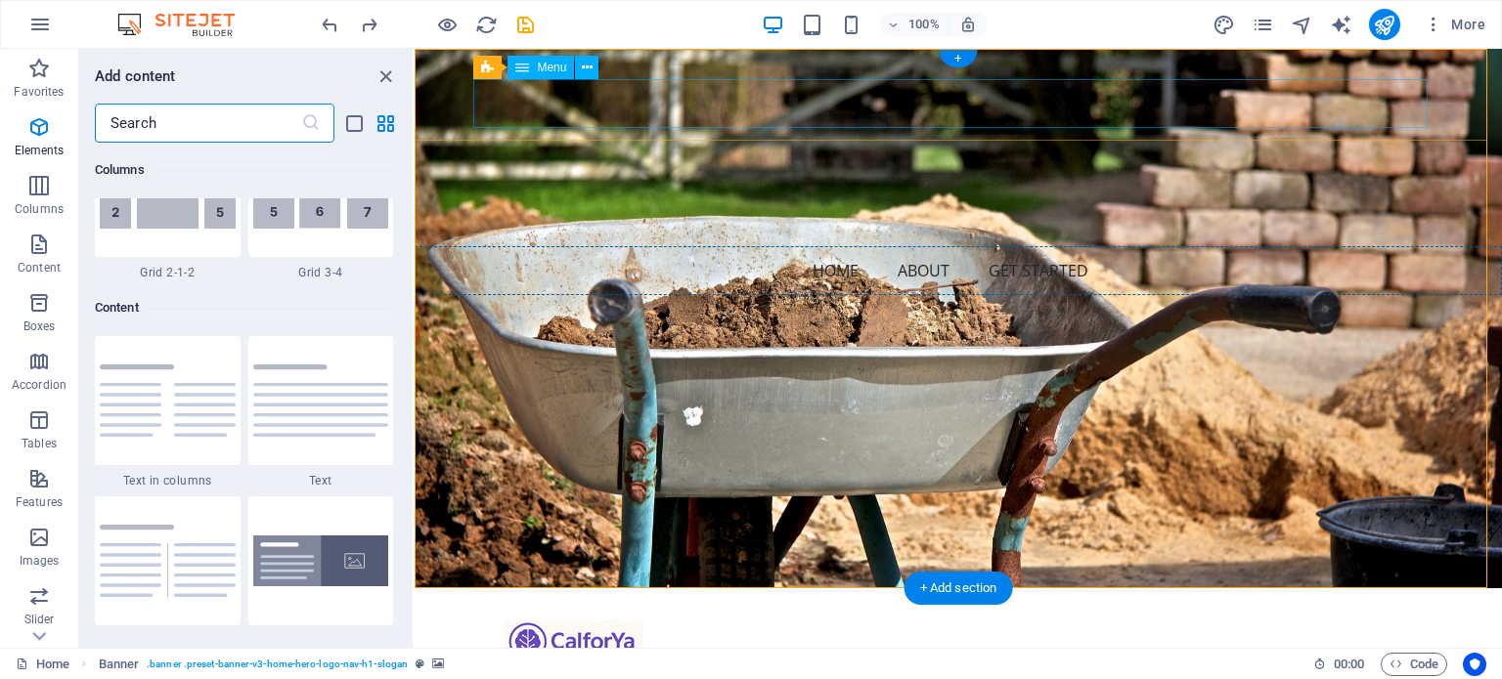
scroll to position [3421, 0]
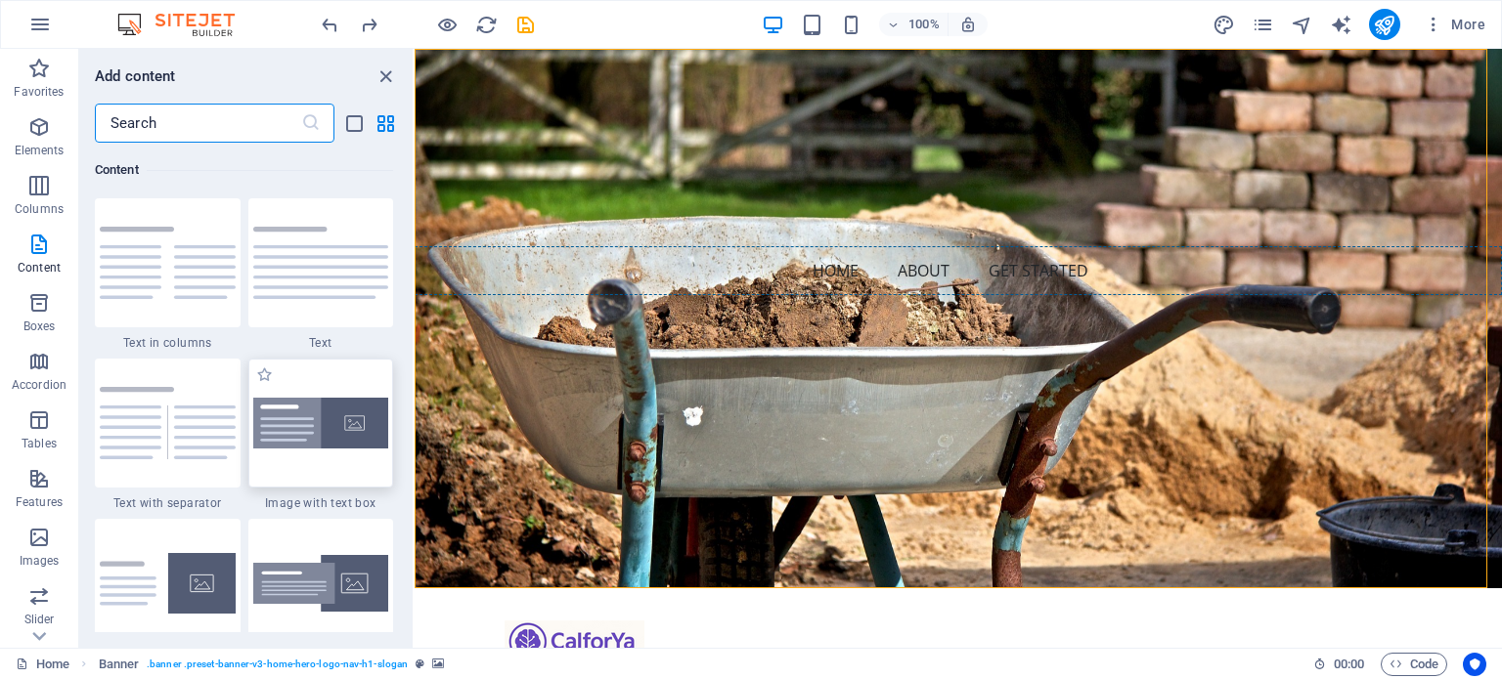
click at [315, 402] on img at bounding box center [321, 424] width 136 height 52
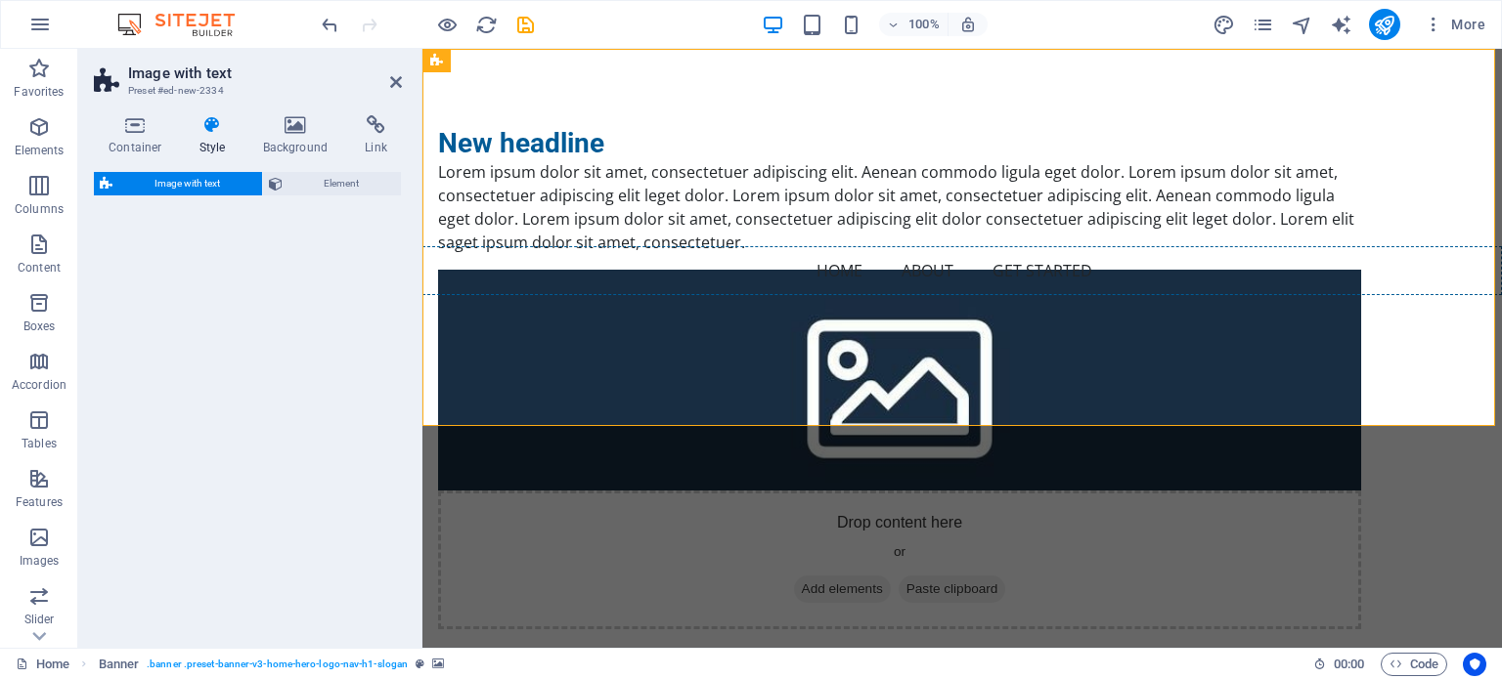
select select "rem"
select select "px"
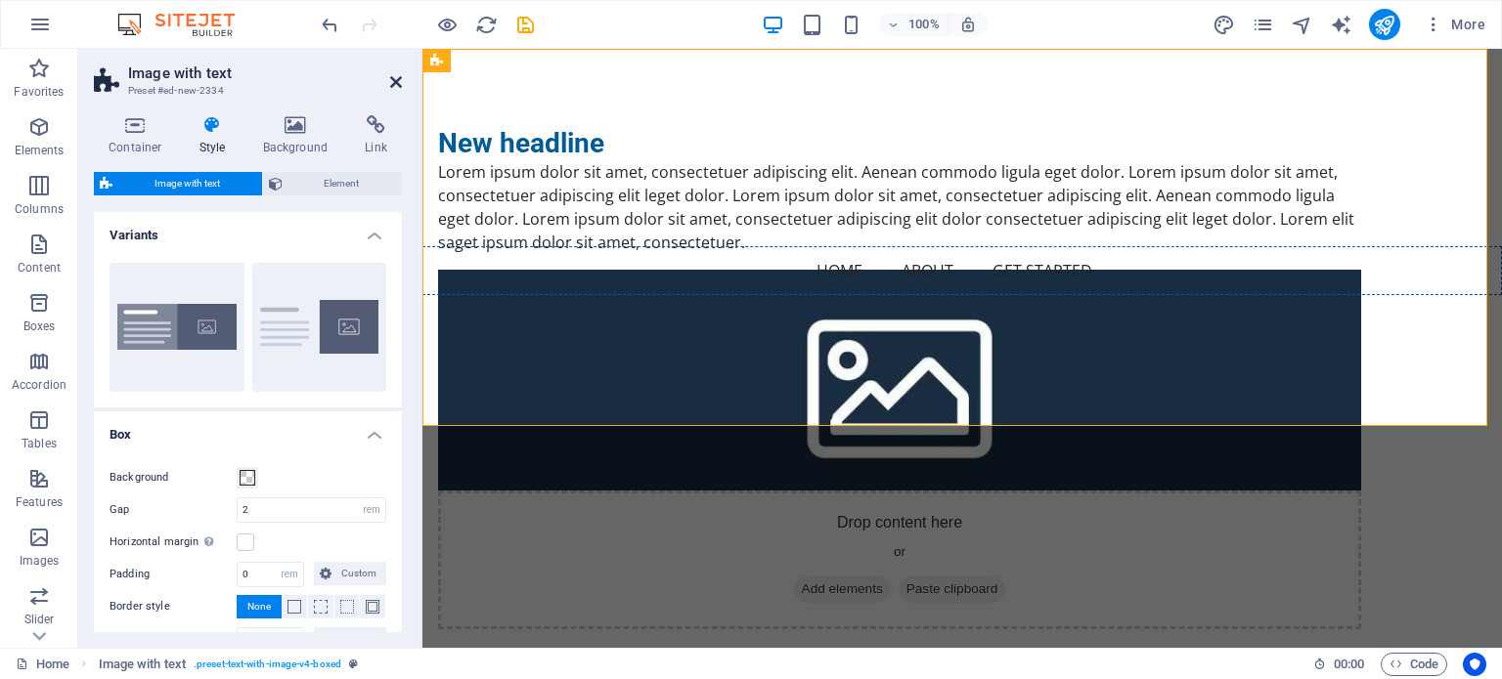
click at [392, 79] on icon at bounding box center [396, 82] width 12 height 16
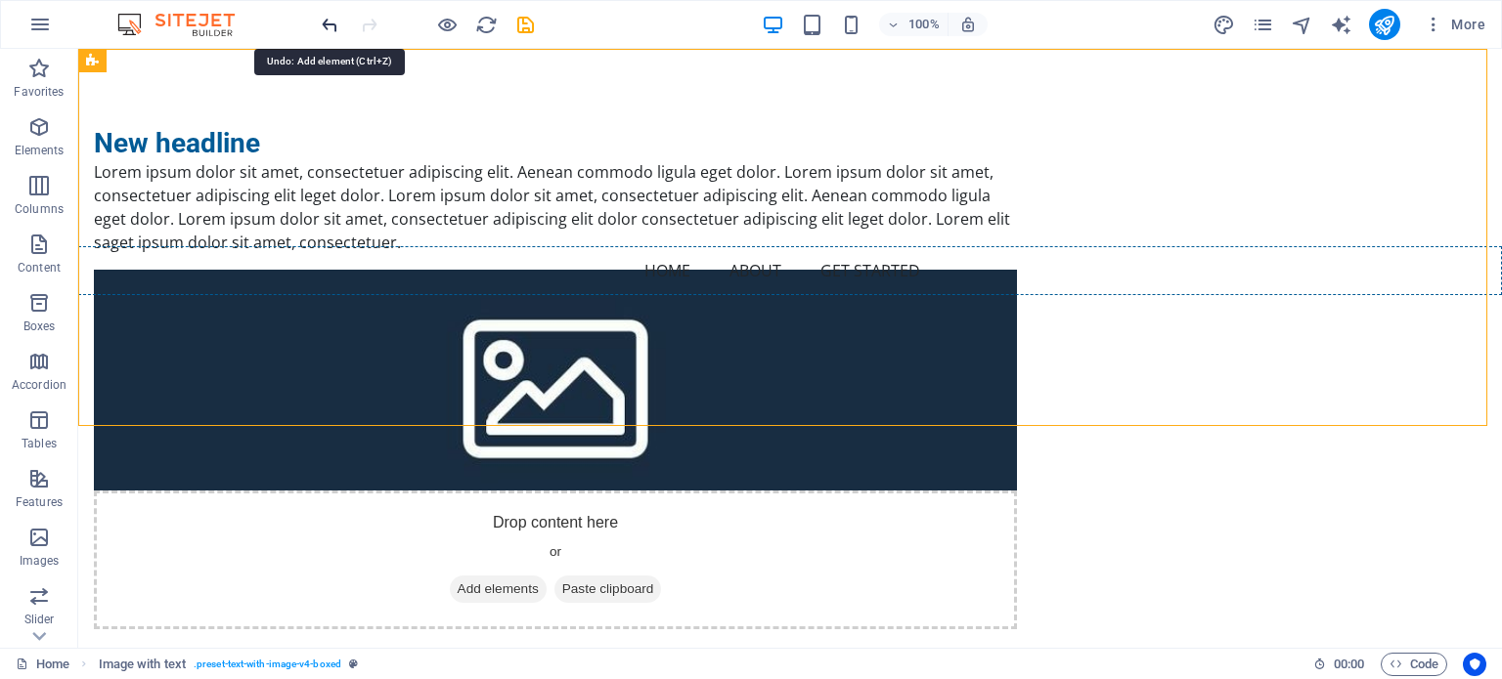
click at [333, 22] on icon "undo" at bounding box center [330, 25] width 22 height 22
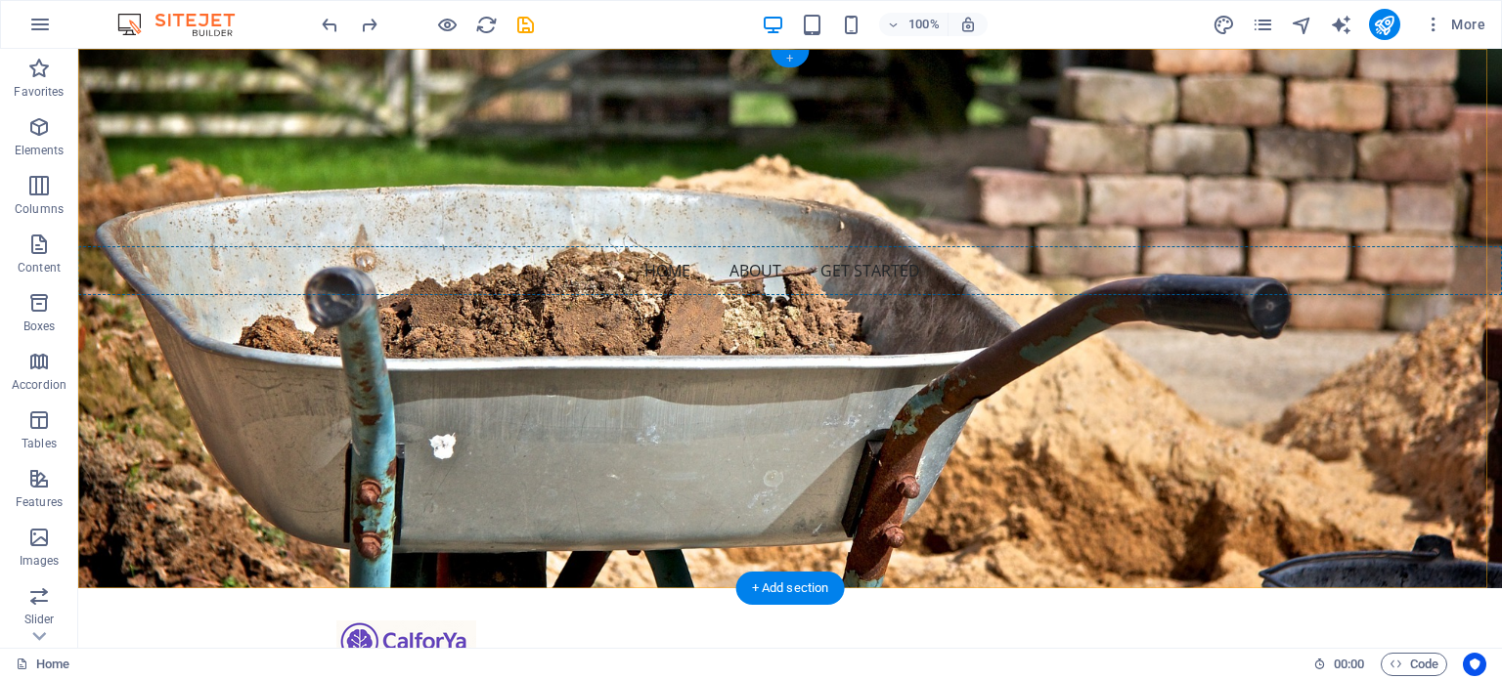
click at [784, 59] on div "+" at bounding box center [789, 59] width 38 height 18
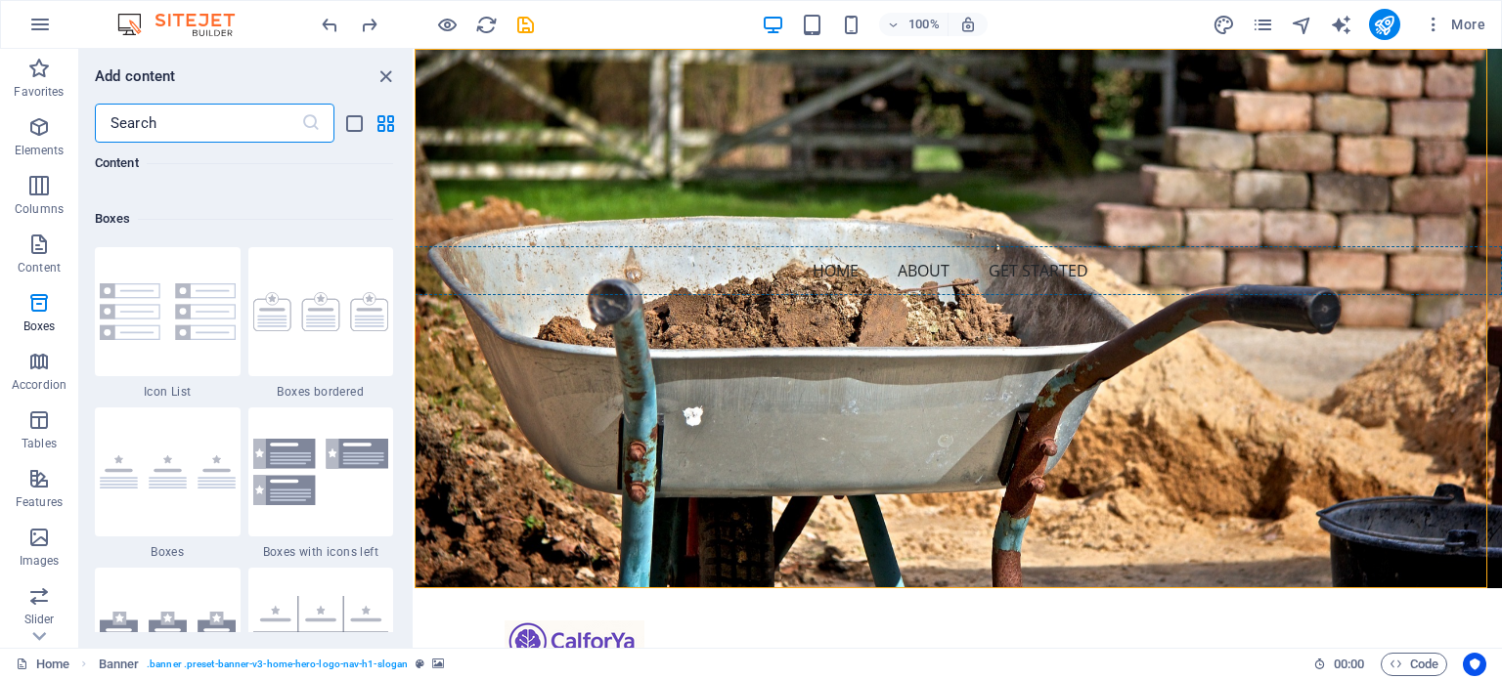
scroll to position [5376, 0]
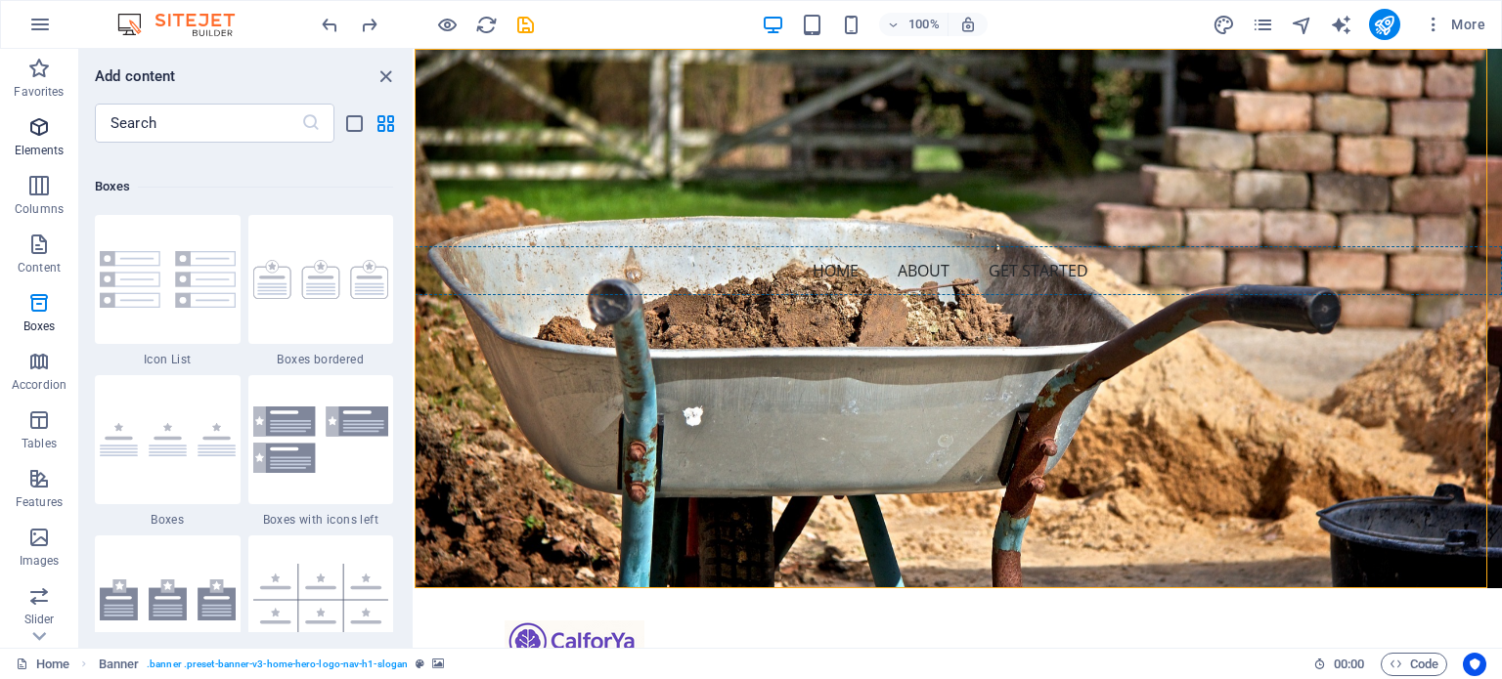
click at [50, 147] on p "Elements" at bounding box center [40, 151] width 50 height 16
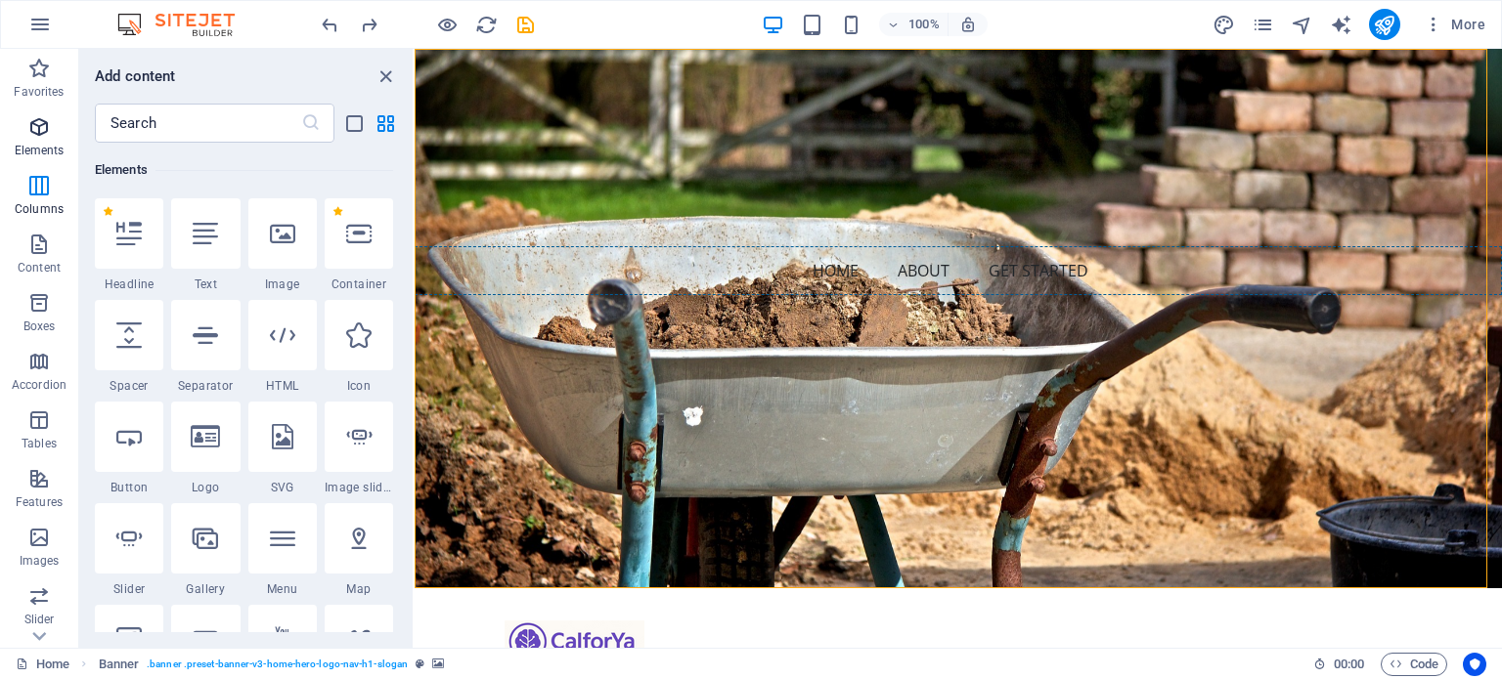
scroll to position [208, 0]
click at [113, 218] on div at bounding box center [129, 233] width 68 height 70
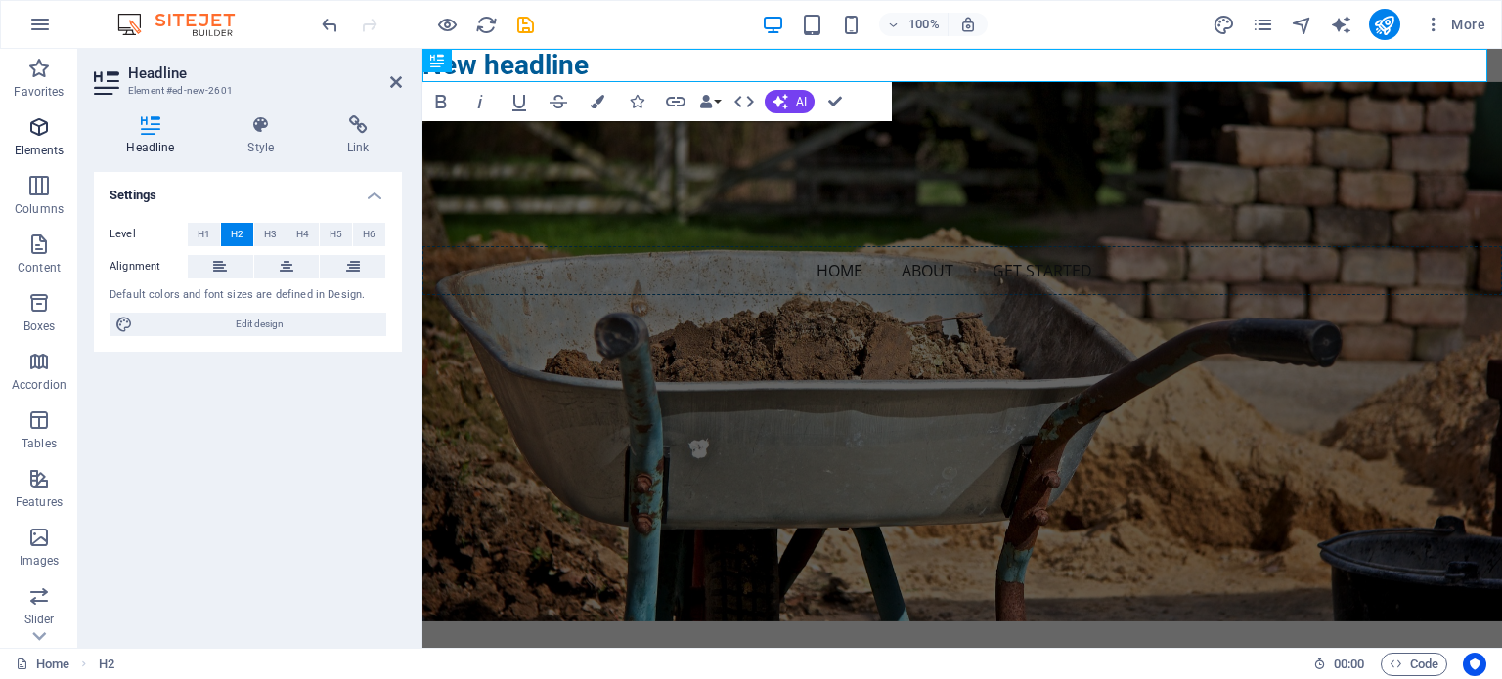
click at [27, 130] on icon "button" at bounding box center [38, 126] width 23 height 23
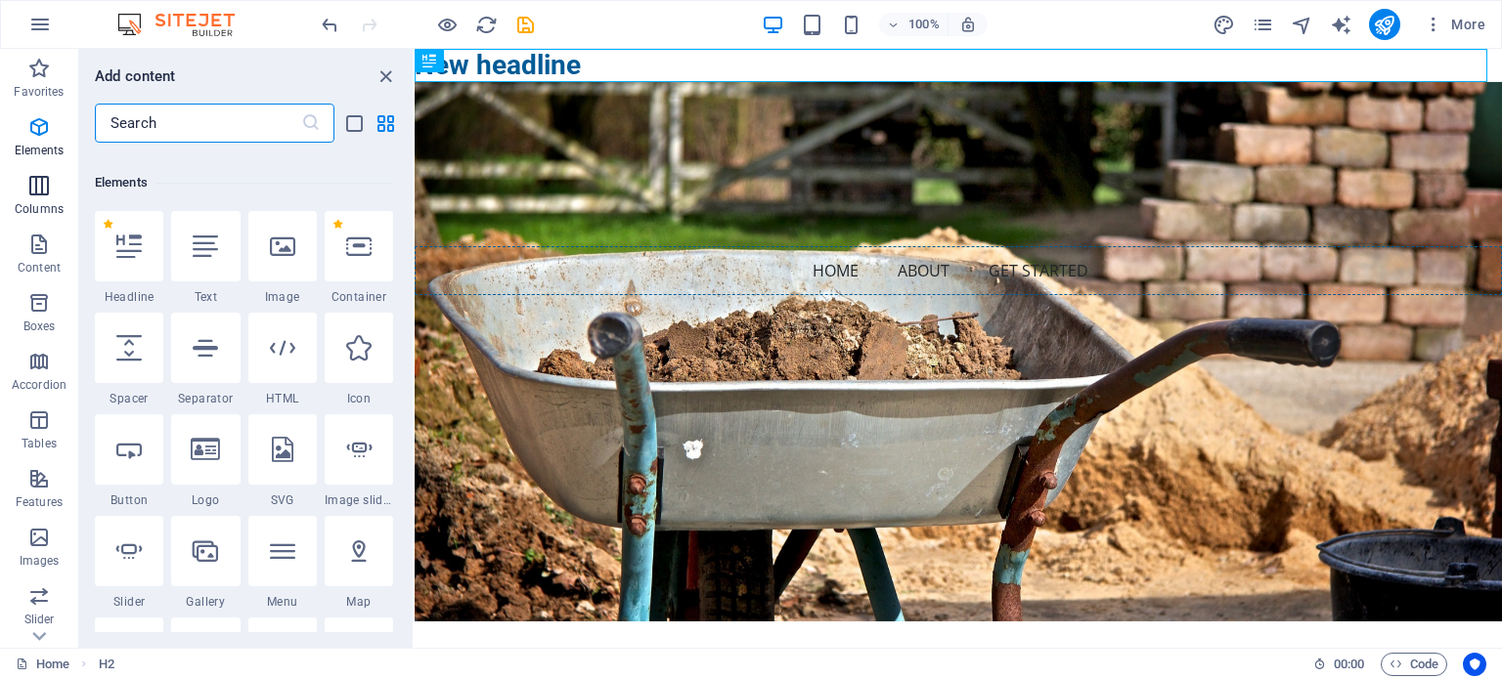
scroll to position [207, 0]
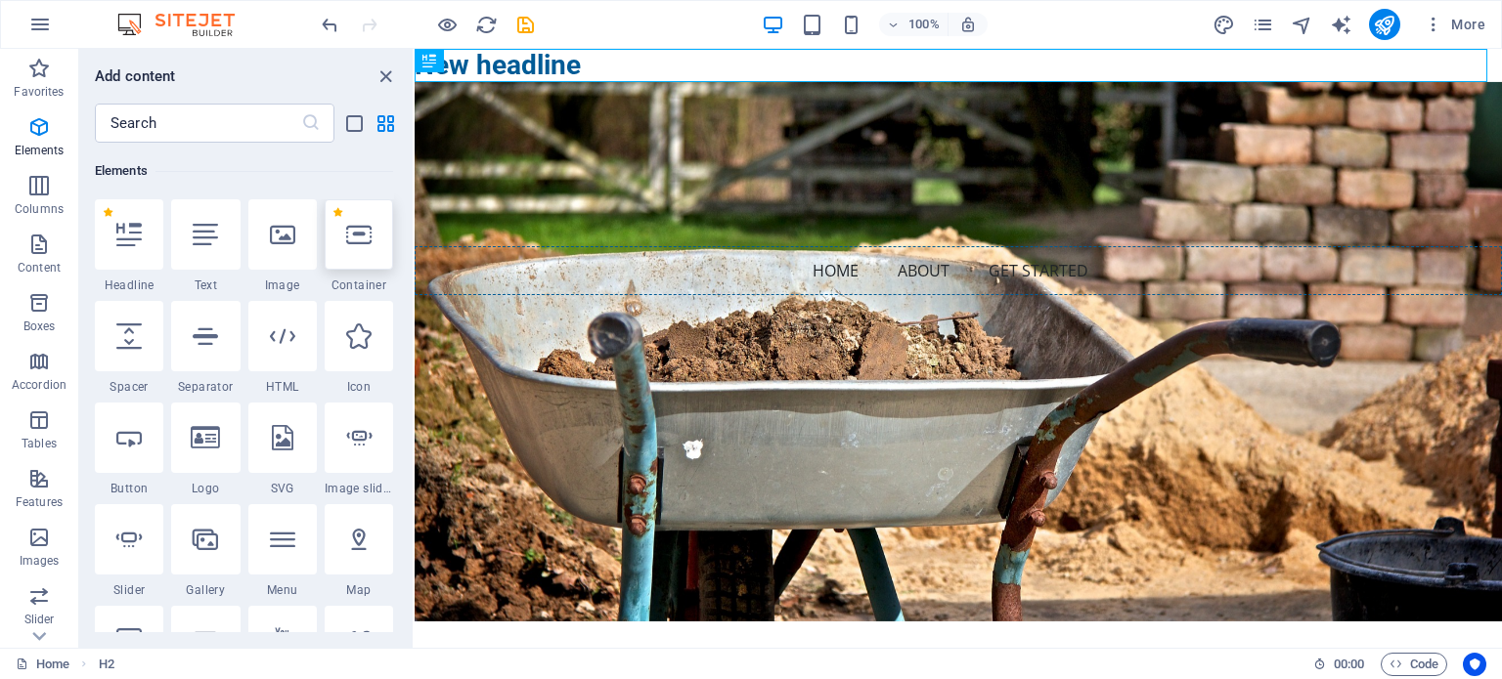
click at [370, 247] on div at bounding box center [359, 234] width 68 height 70
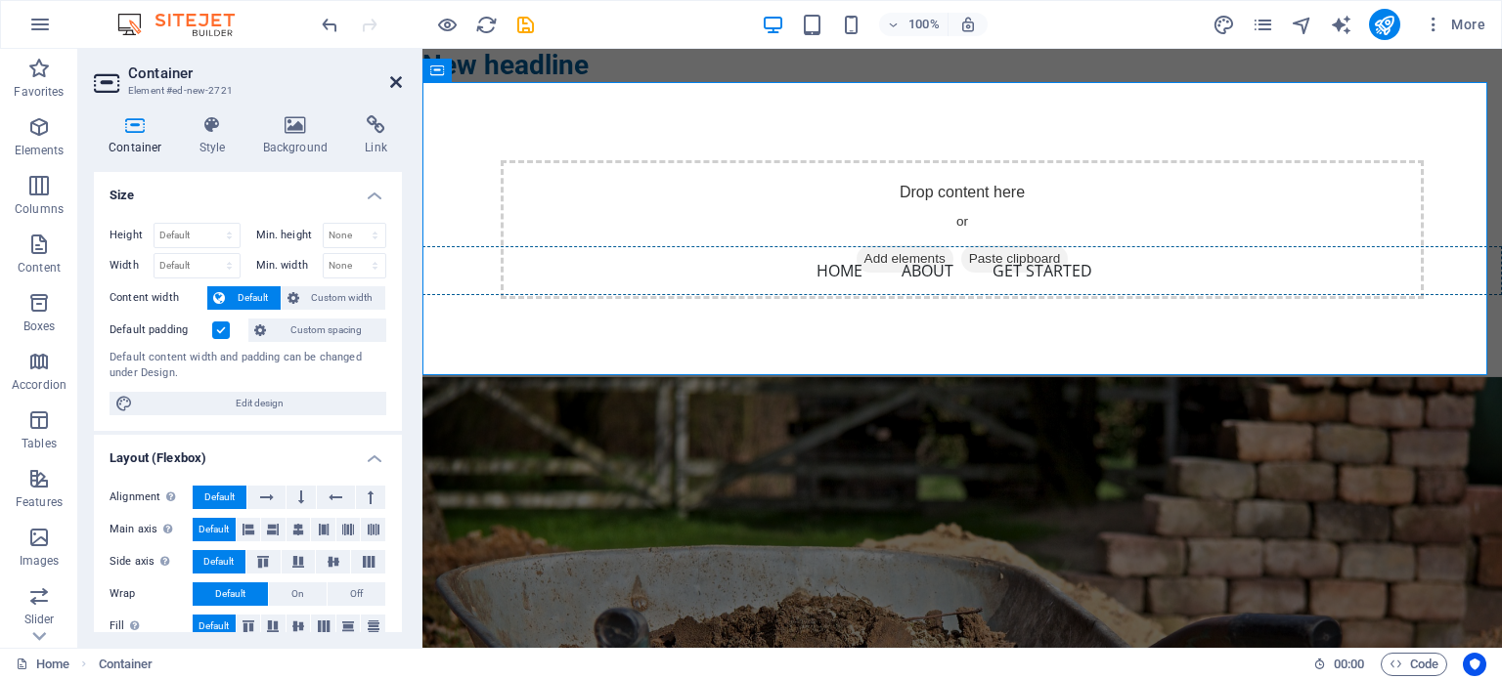
click at [399, 77] on icon at bounding box center [396, 82] width 12 height 16
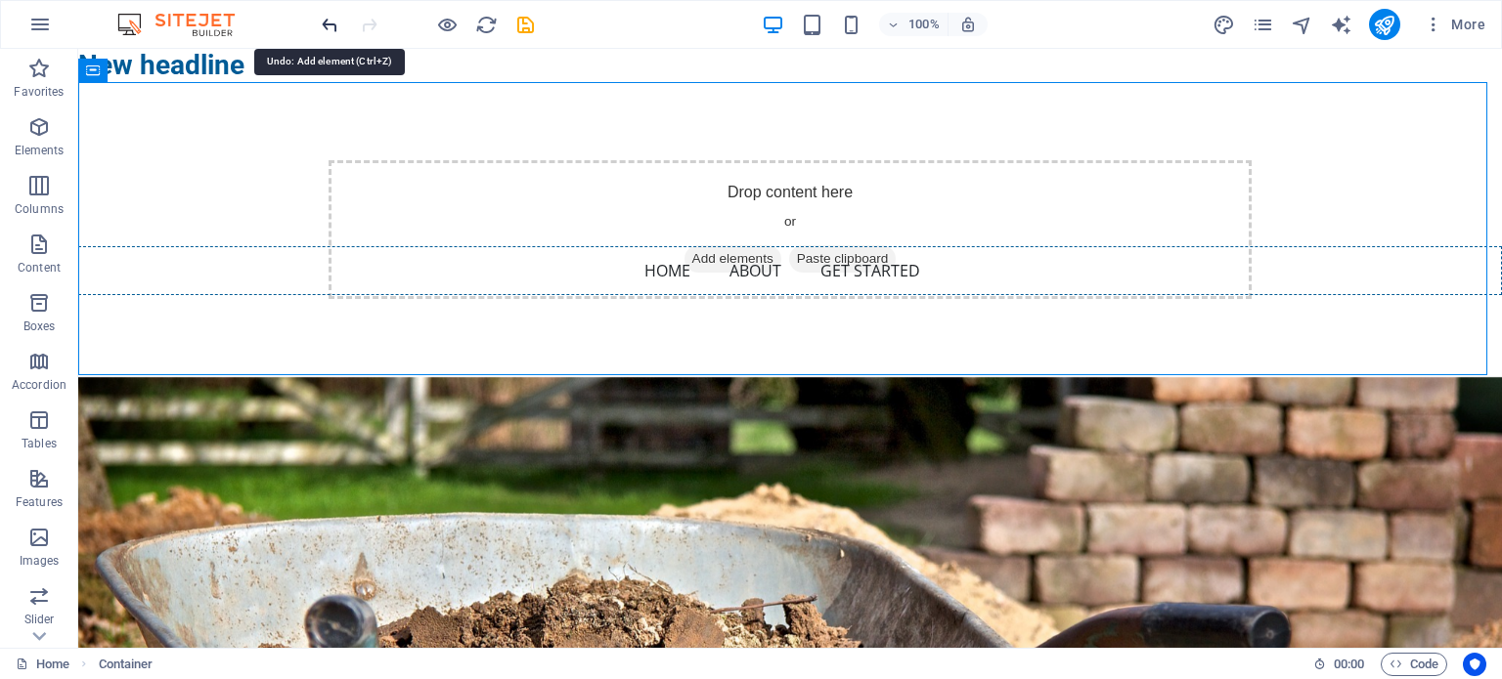
click at [336, 22] on icon "undo" at bounding box center [330, 25] width 22 height 22
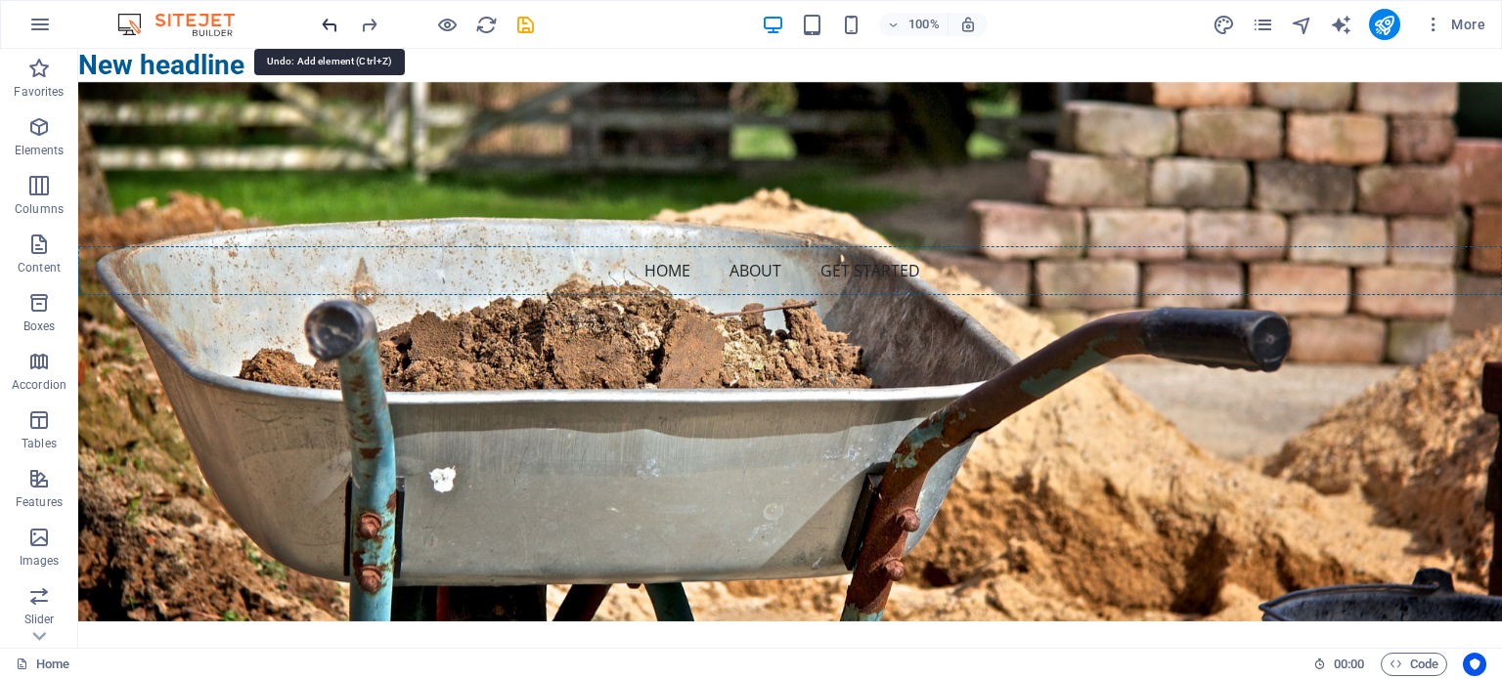
click at [336, 22] on icon "undo" at bounding box center [330, 25] width 22 height 22
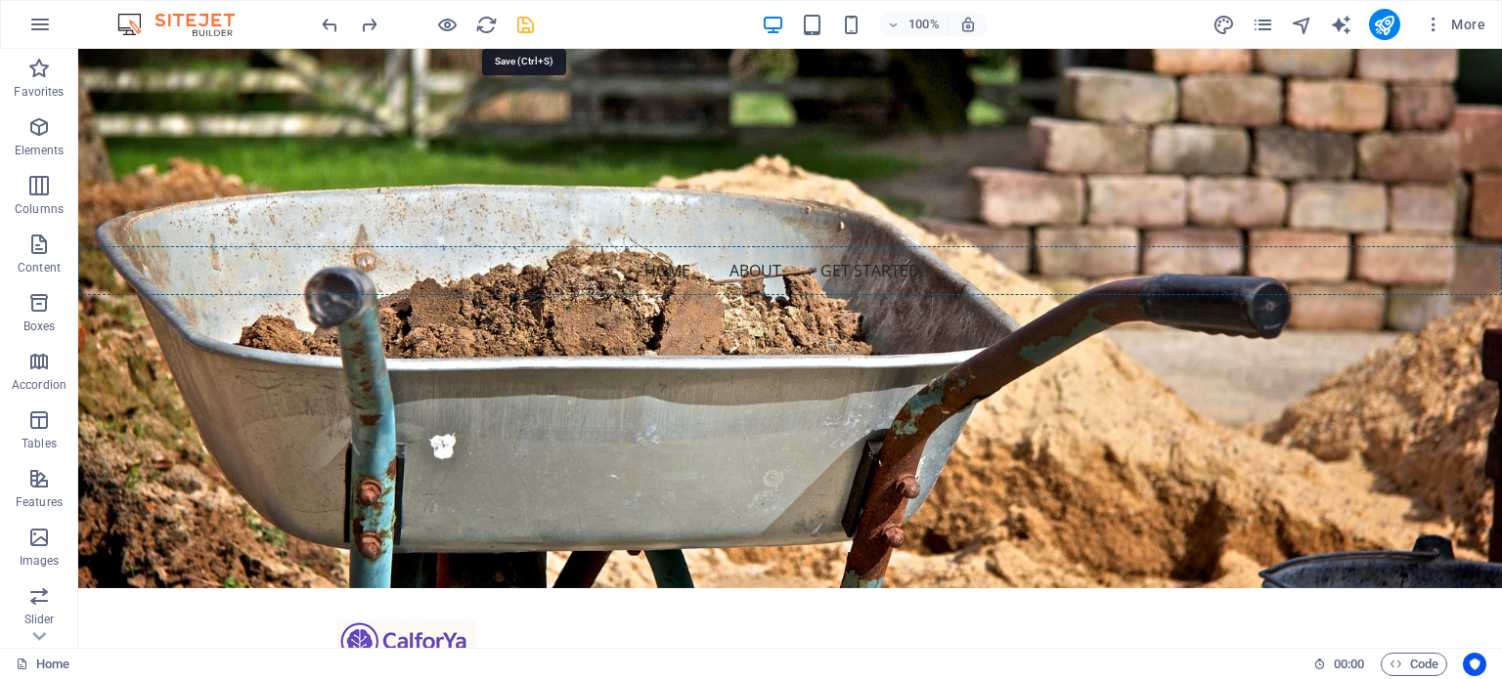
click at [533, 22] on icon "save" at bounding box center [525, 25] width 22 height 22
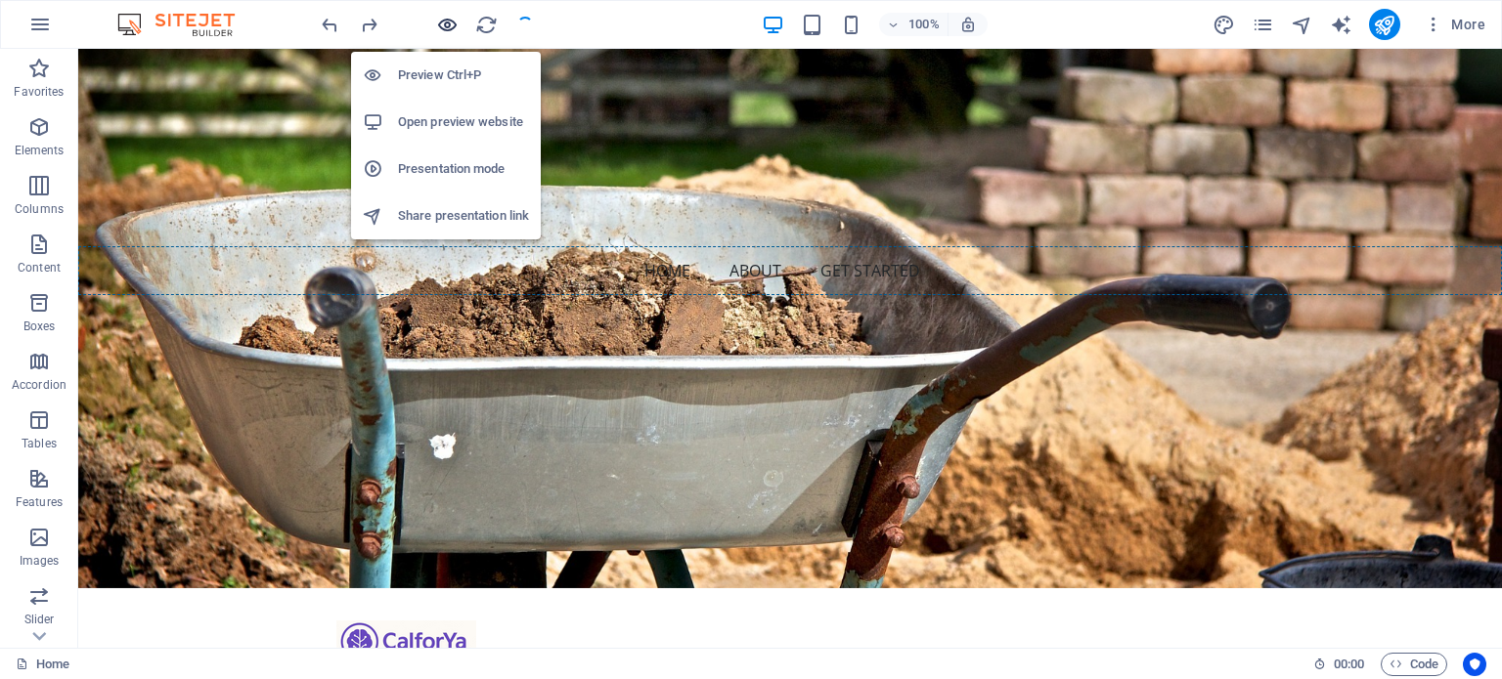
click at [446, 24] on icon "button" at bounding box center [447, 25] width 22 height 22
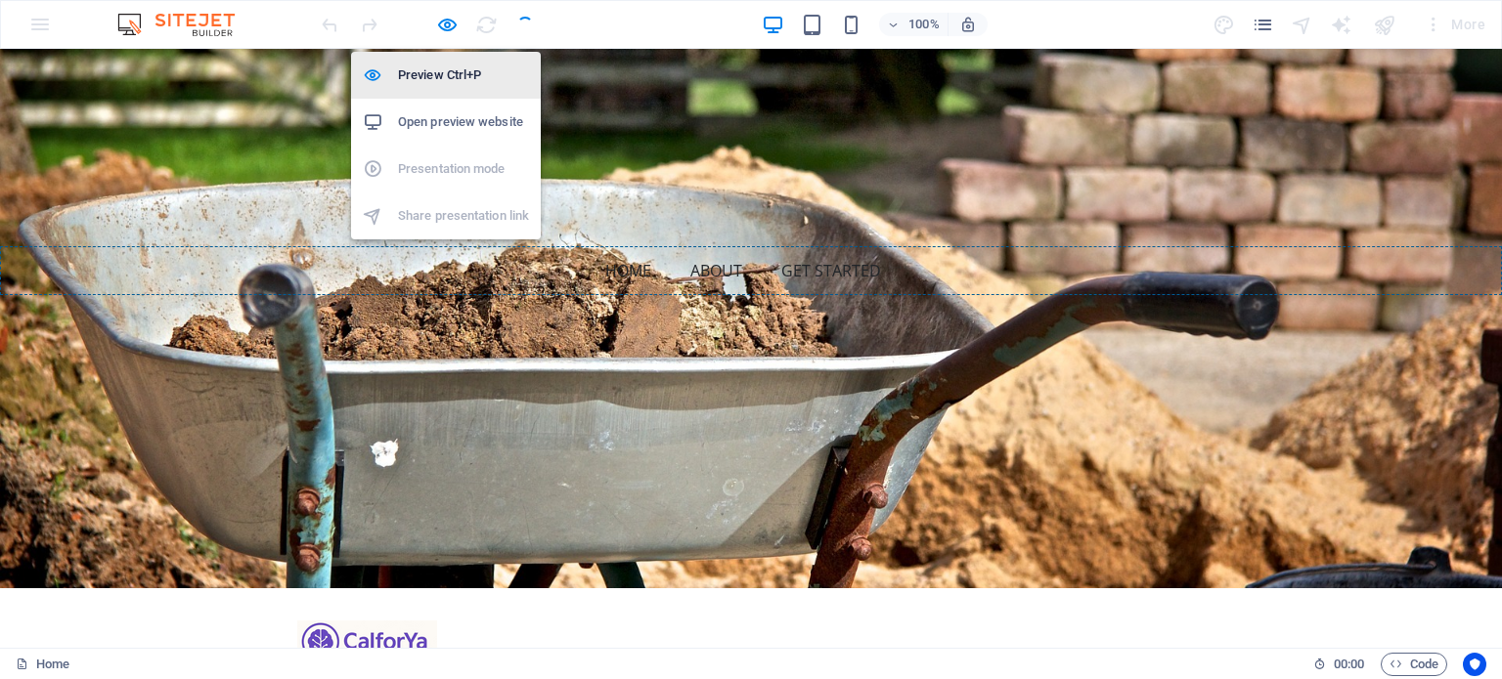
click at [436, 62] on li "Preview Ctrl+P" at bounding box center [446, 75] width 190 height 47
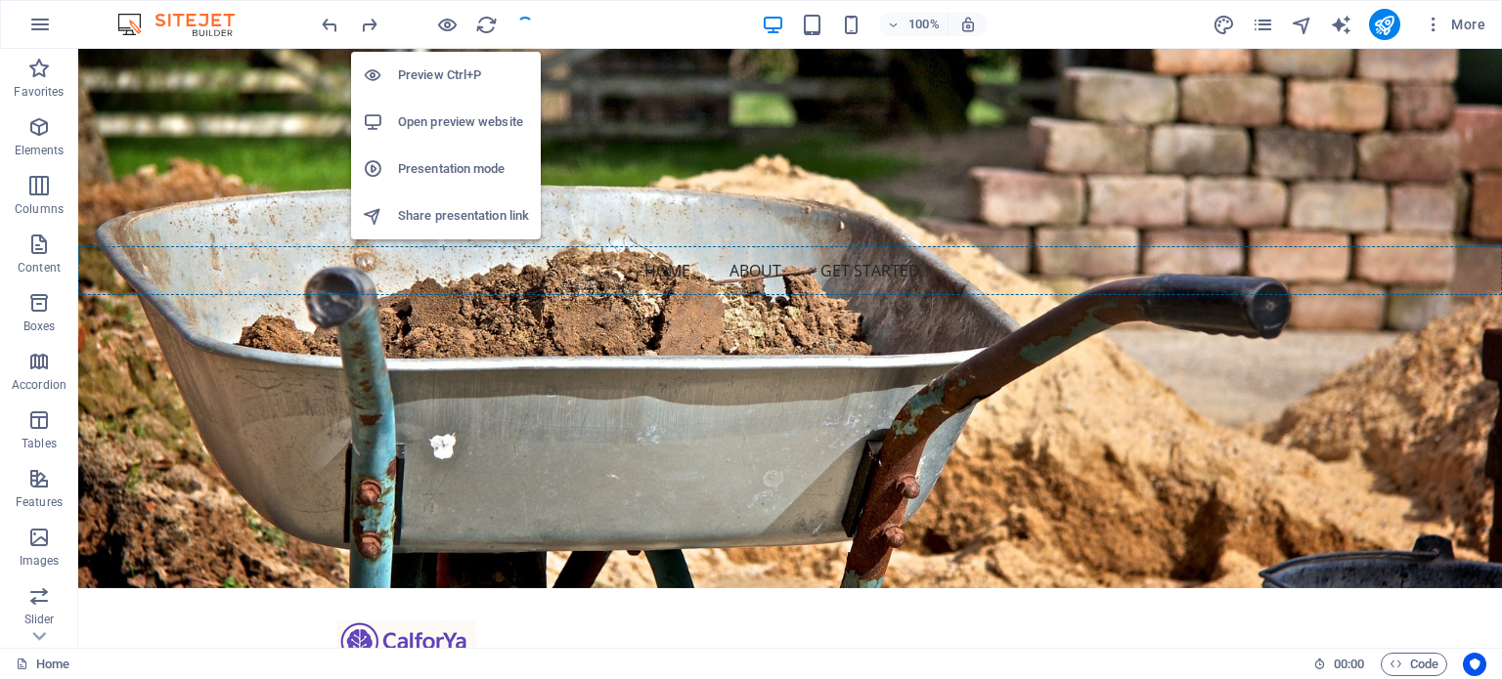
click at [436, 62] on li "Preview Ctrl+P" at bounding box center [446, 75] width 190 height 47
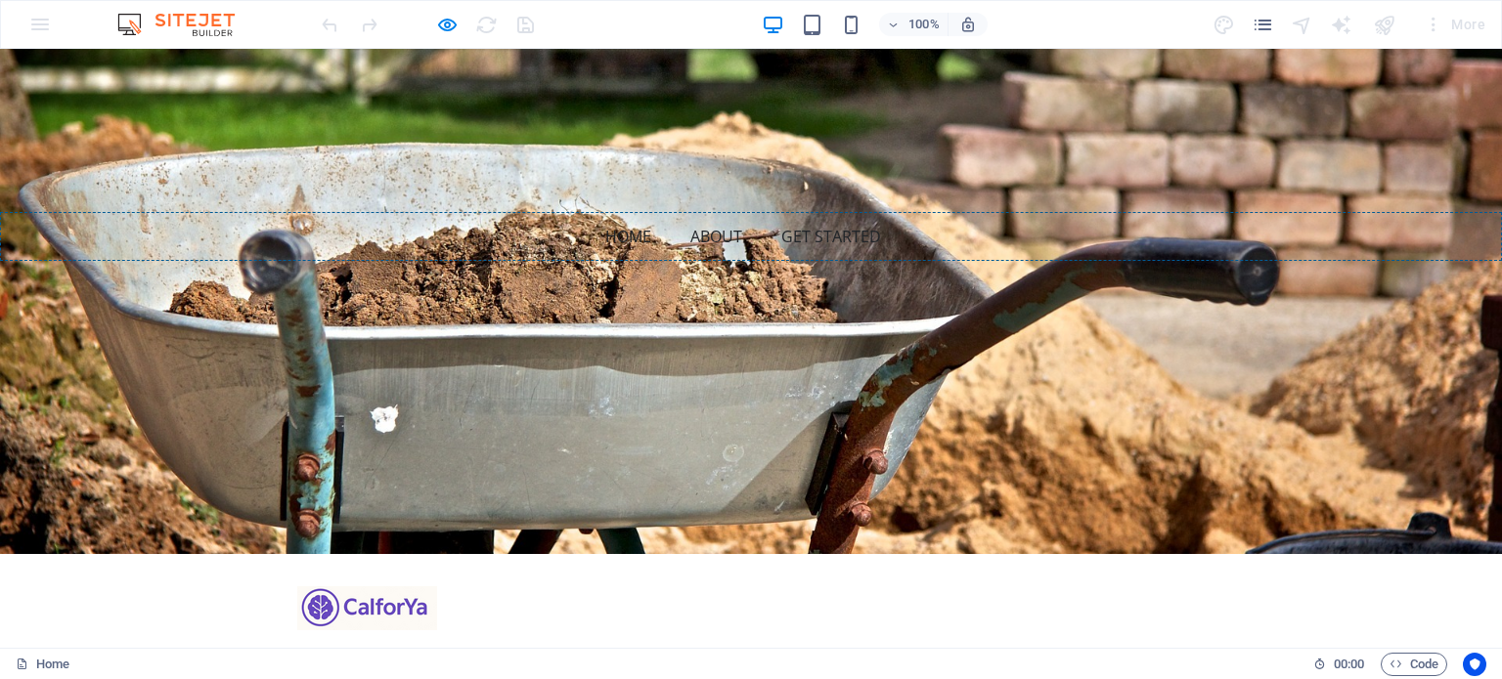
scroll to position [0, 0]
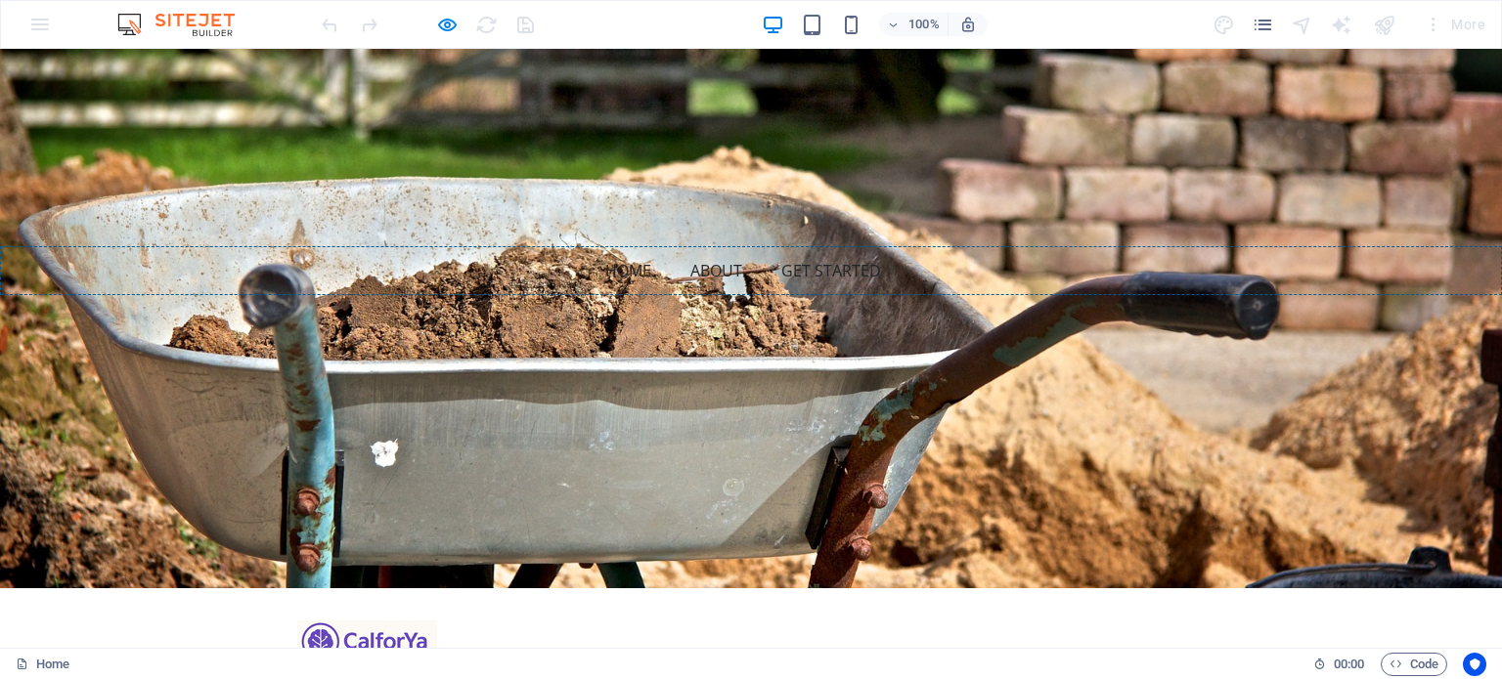
click at [610, 247] on link "Home" at bounding box center [636, 270] width 62 height 47
click at [718, 247] on link "About" at bounding box center [723, 270] width 67 height 47
click at [803, 247] on link "Get Started" at bounding box center [838, 270] width 115 height 47
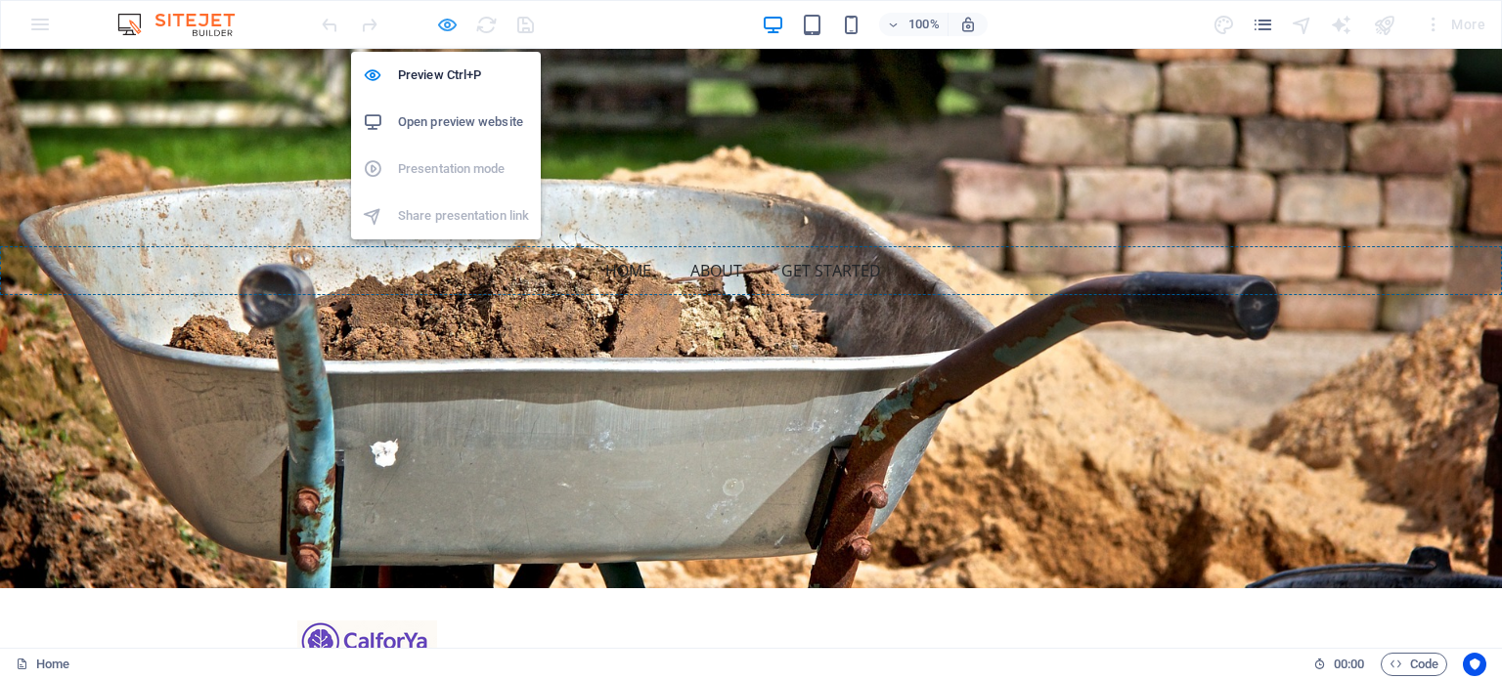
click at [436, 21] on icon "button" at bounding box center [447, 25] width 22 height 22
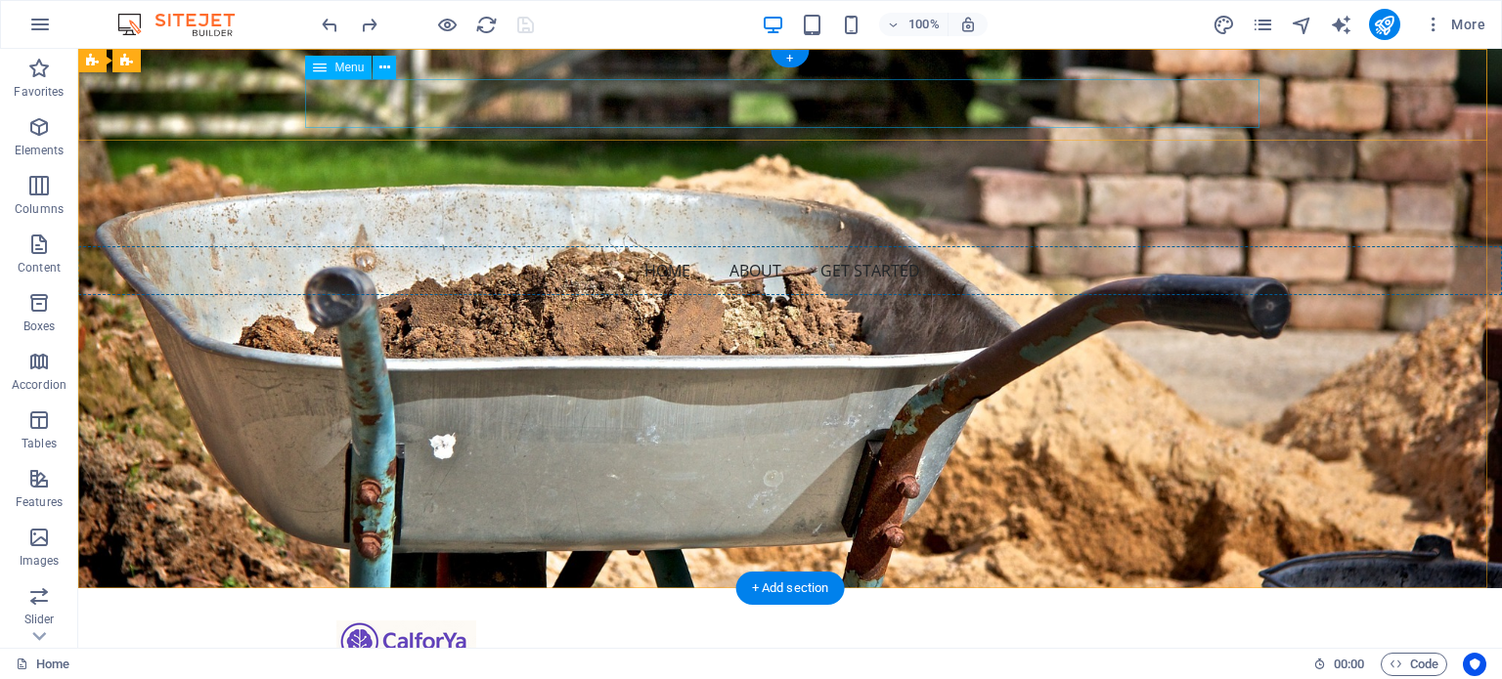
click at [453, 246] on nav "Home About Get Started" at bounding box center [789, 270] width 1423 height 49
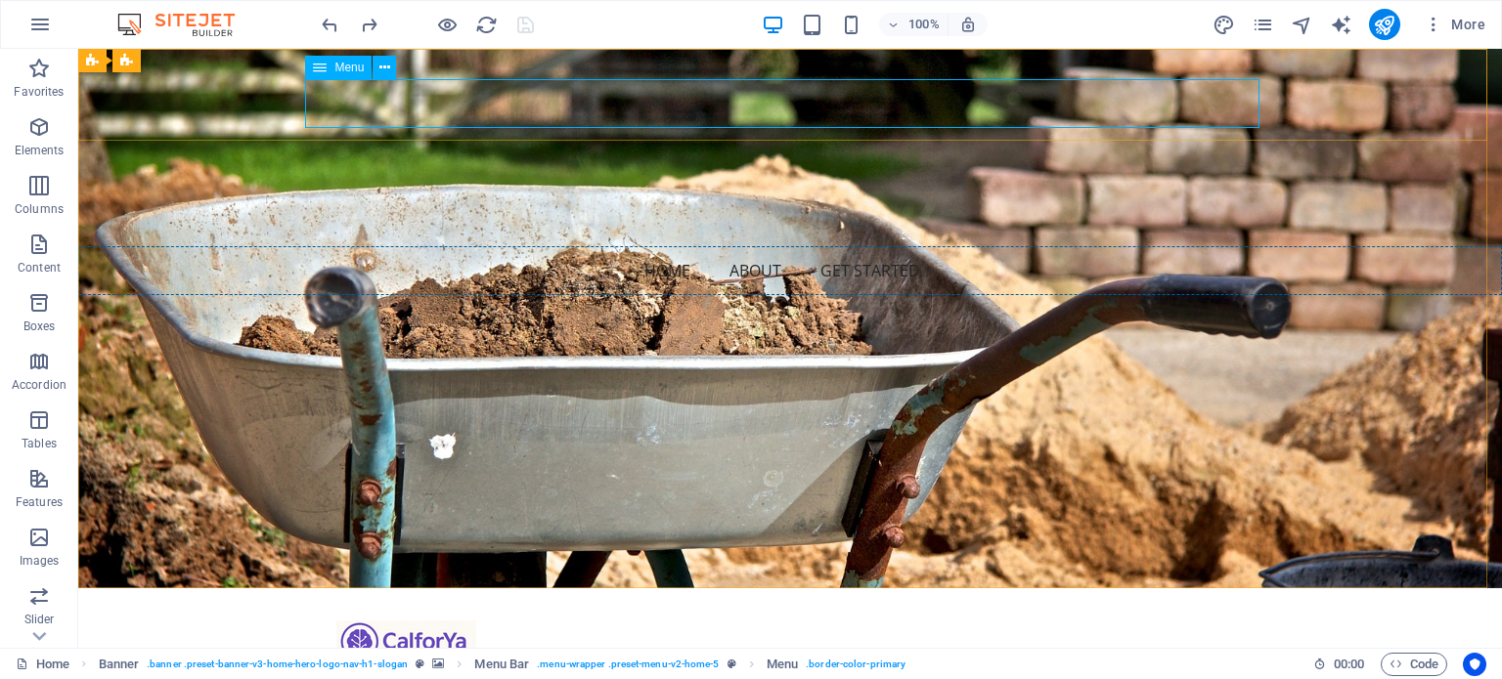
click at [331, 64] on div "Menu" at bounding box center [338, 67] width 66 height 23
select select
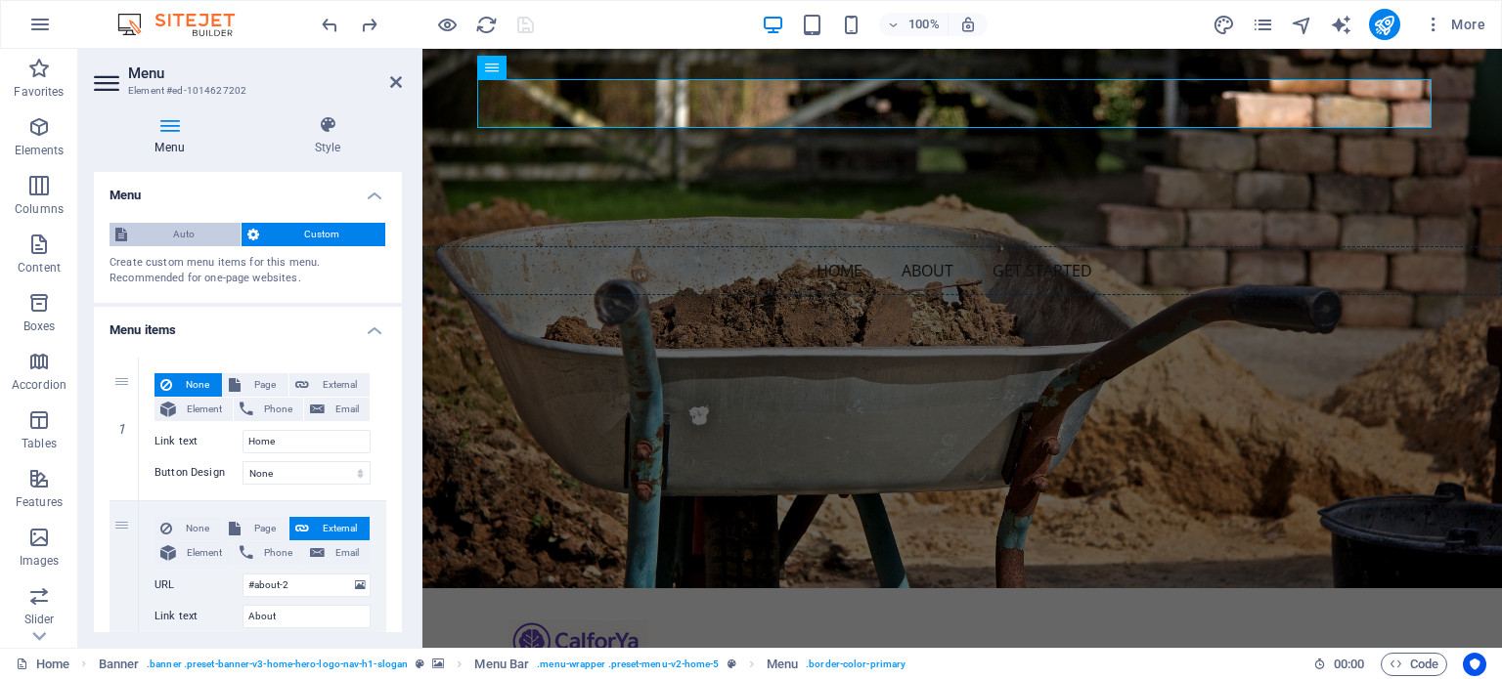
click at [177, 238] on span "Auto" at bounding box center [184, 234] width 102 height 23
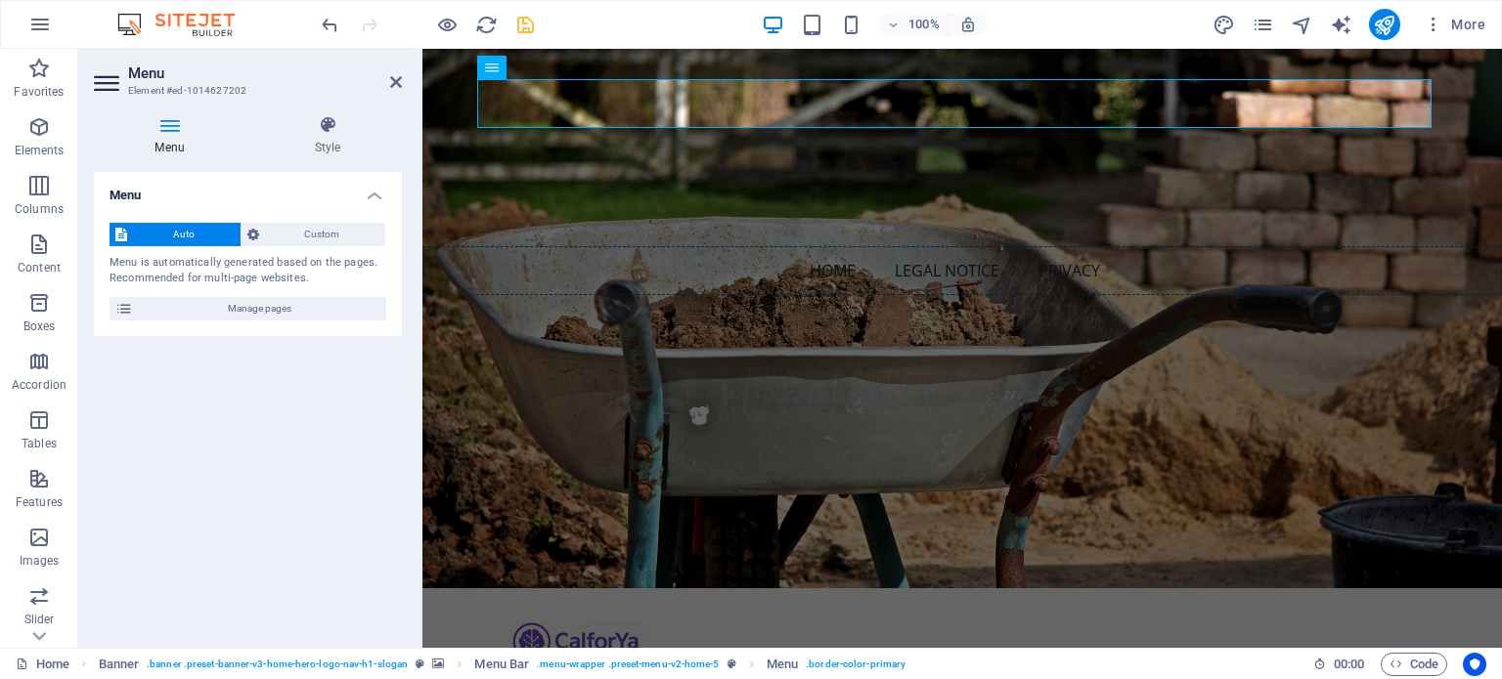
click at [282, 221] on div "Auto Custom Menu is automatically generated based on the pages. Recommended for…" at bounding box center [248, 271] width 308 height 129
click at [270, 225] on span "Custom" at bounding box center [322, 234] width 115 height 23
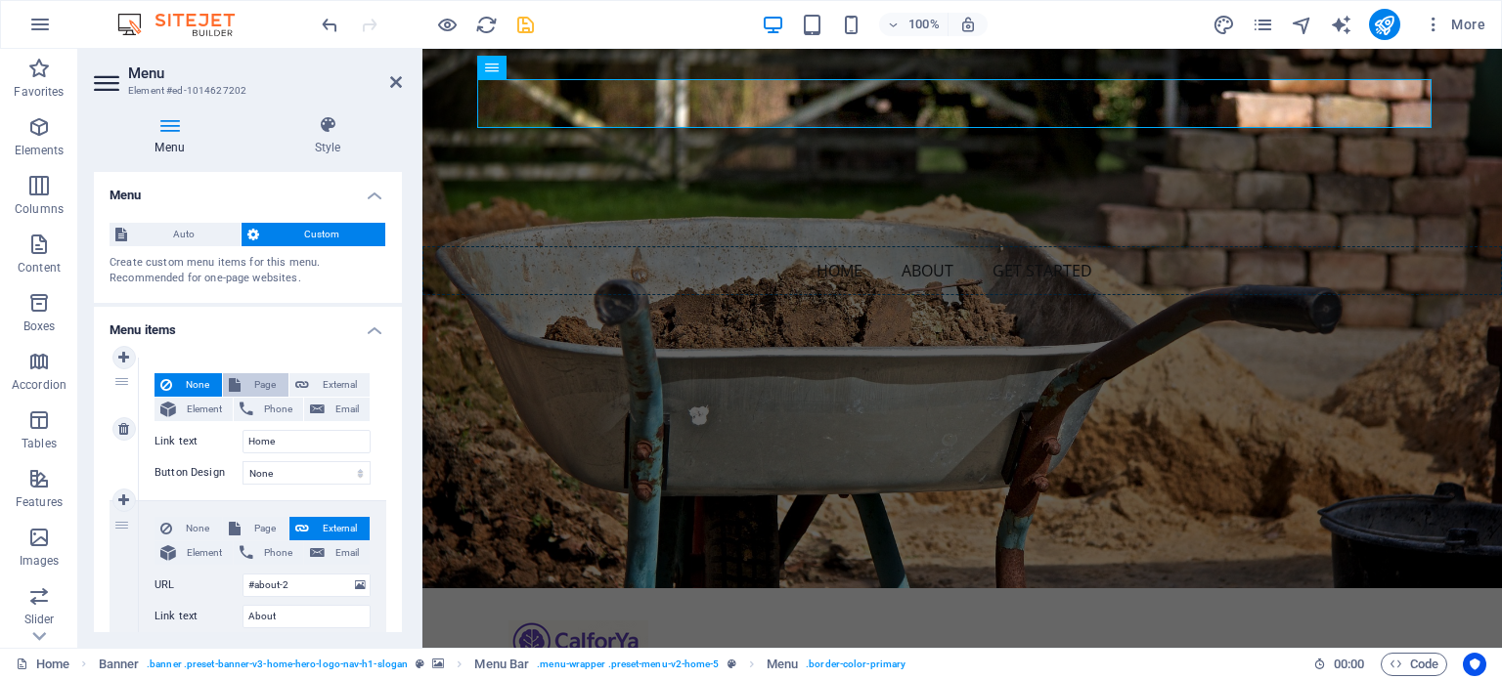
click at [270, 386] on span "Page" at bounding box center [264, 384] width 36 height 23
select select
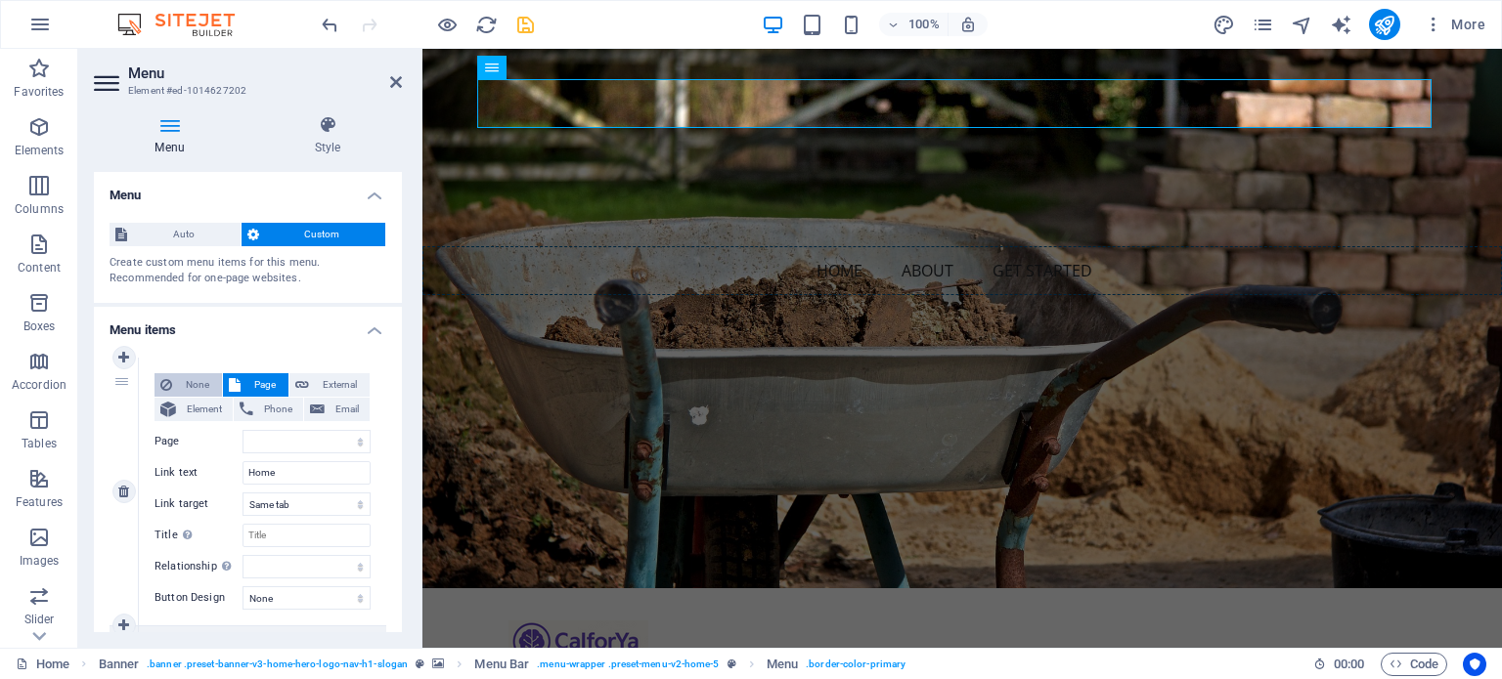
click at [207, 388] on span "None" at bounding box center [197, 384] width 38 height 23
select select
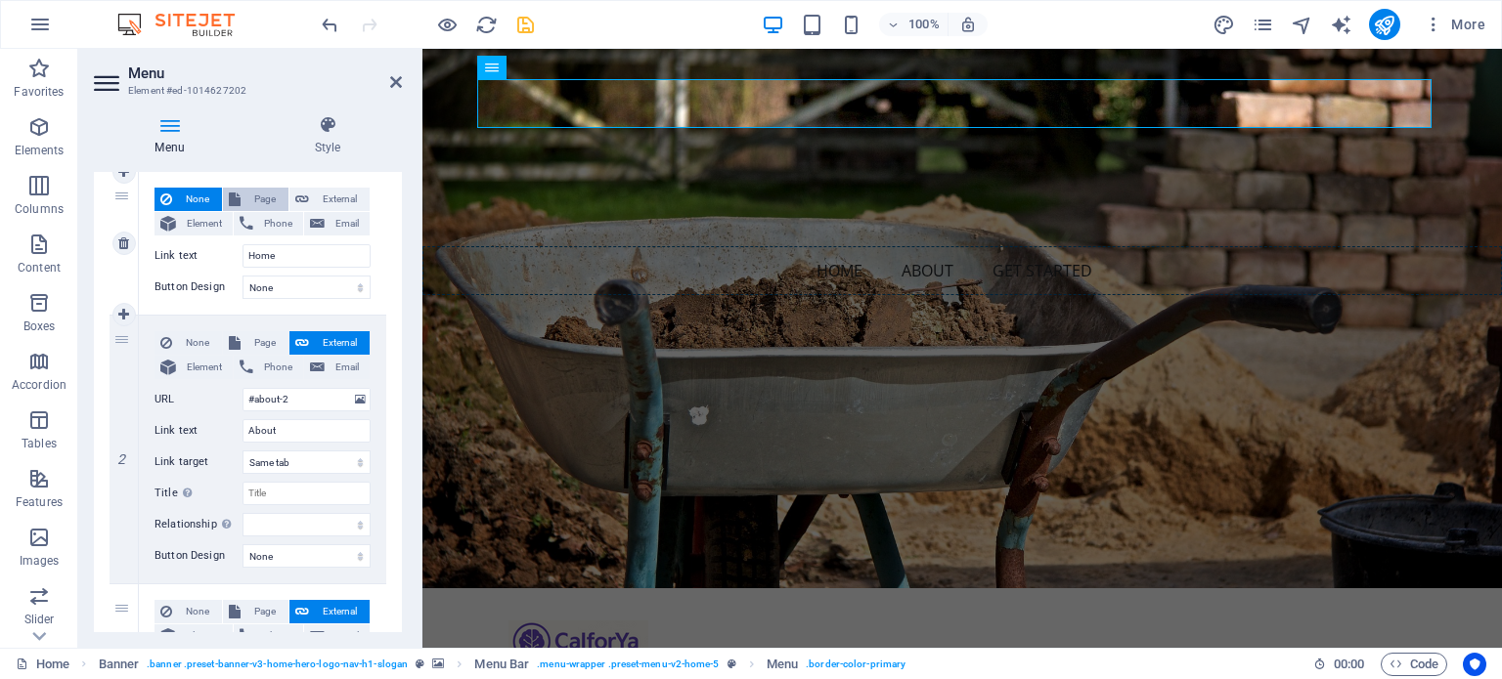
scroll to position [166, 0]
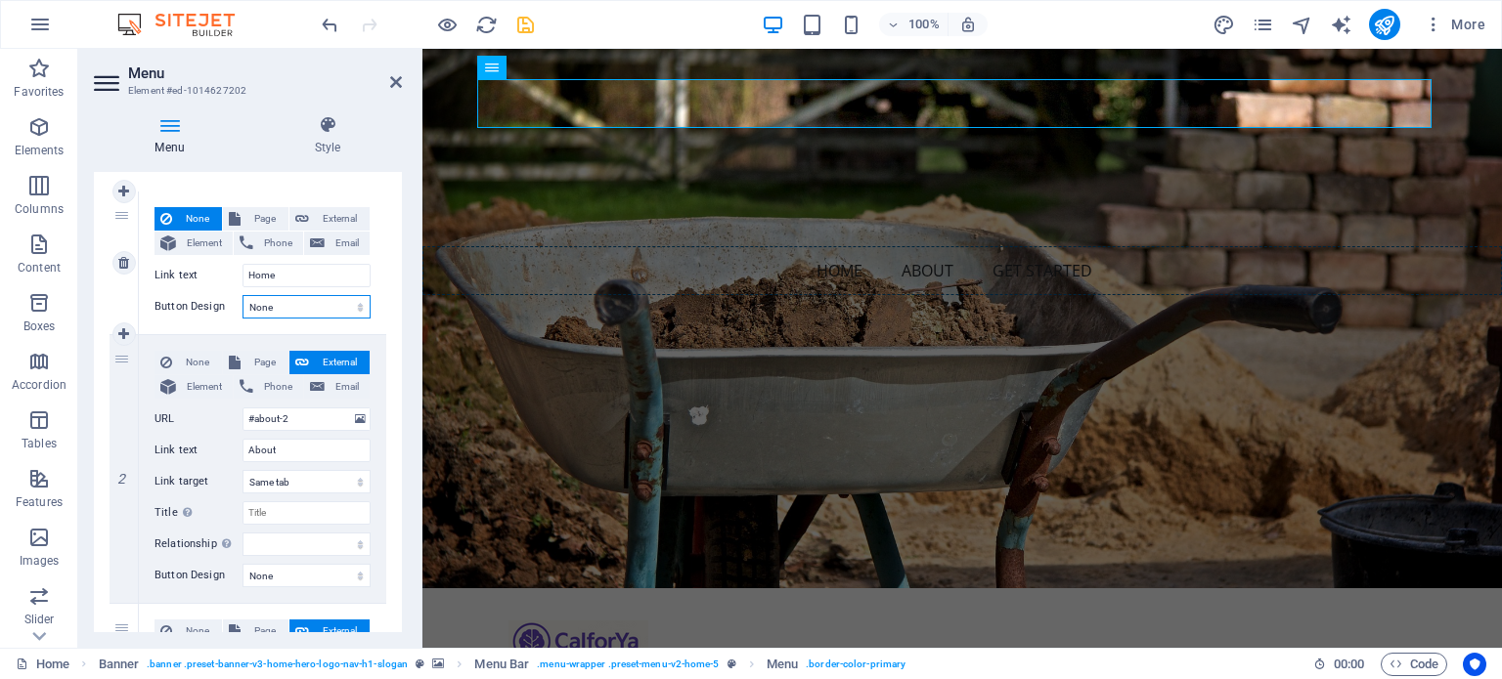
click at [342, 307] on select "None Default Primary Secondary" at bounding box center [306, 306] width 128 height 23
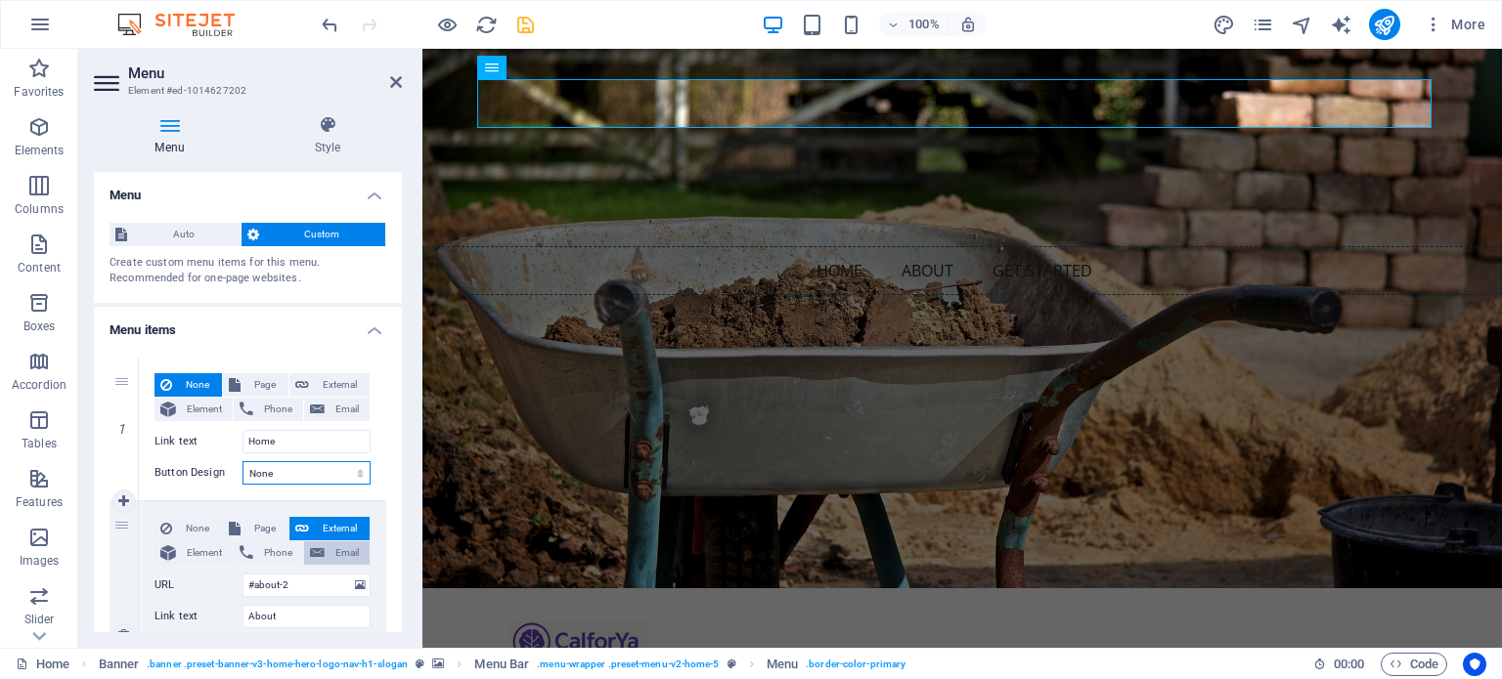
scroll to position [0, 0]
click at [340, 124] on icon at bounding box center [327, 125] width 149 height 20
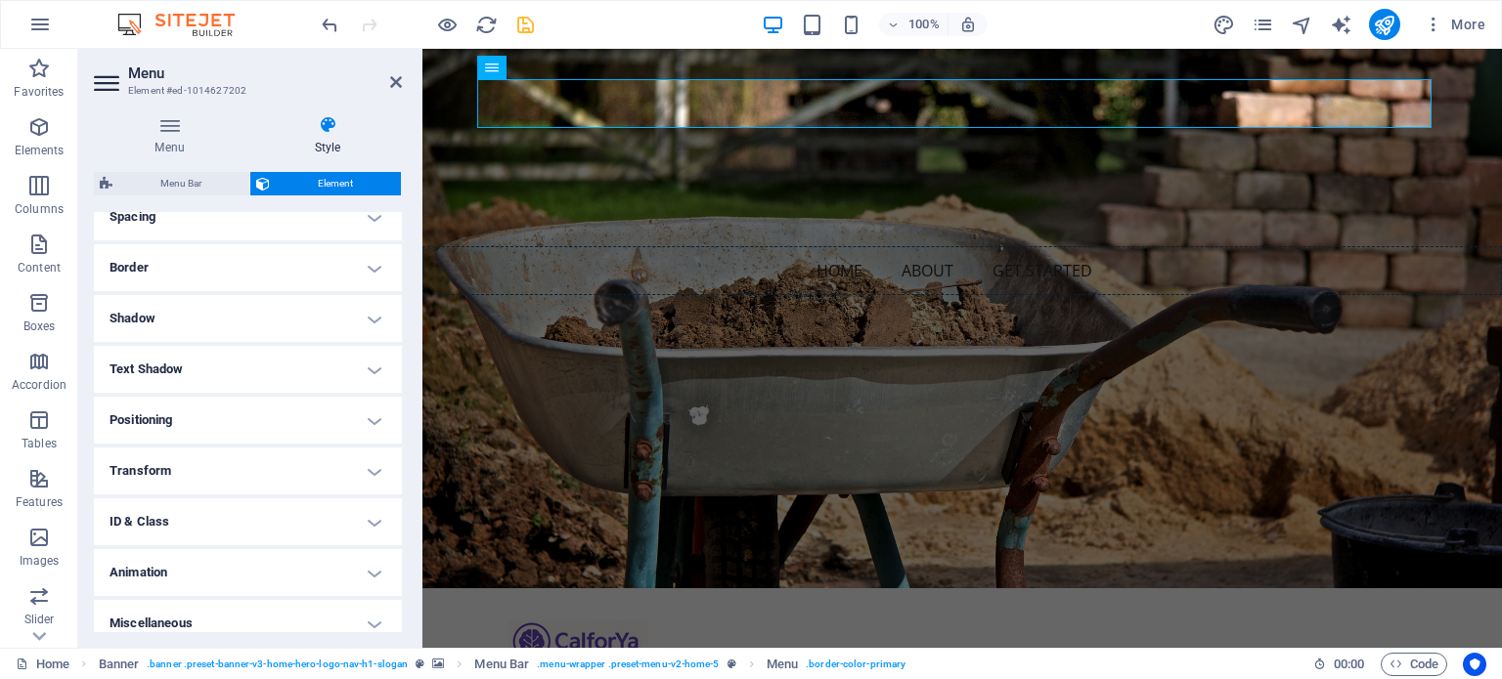
scroll to position [405, 0]
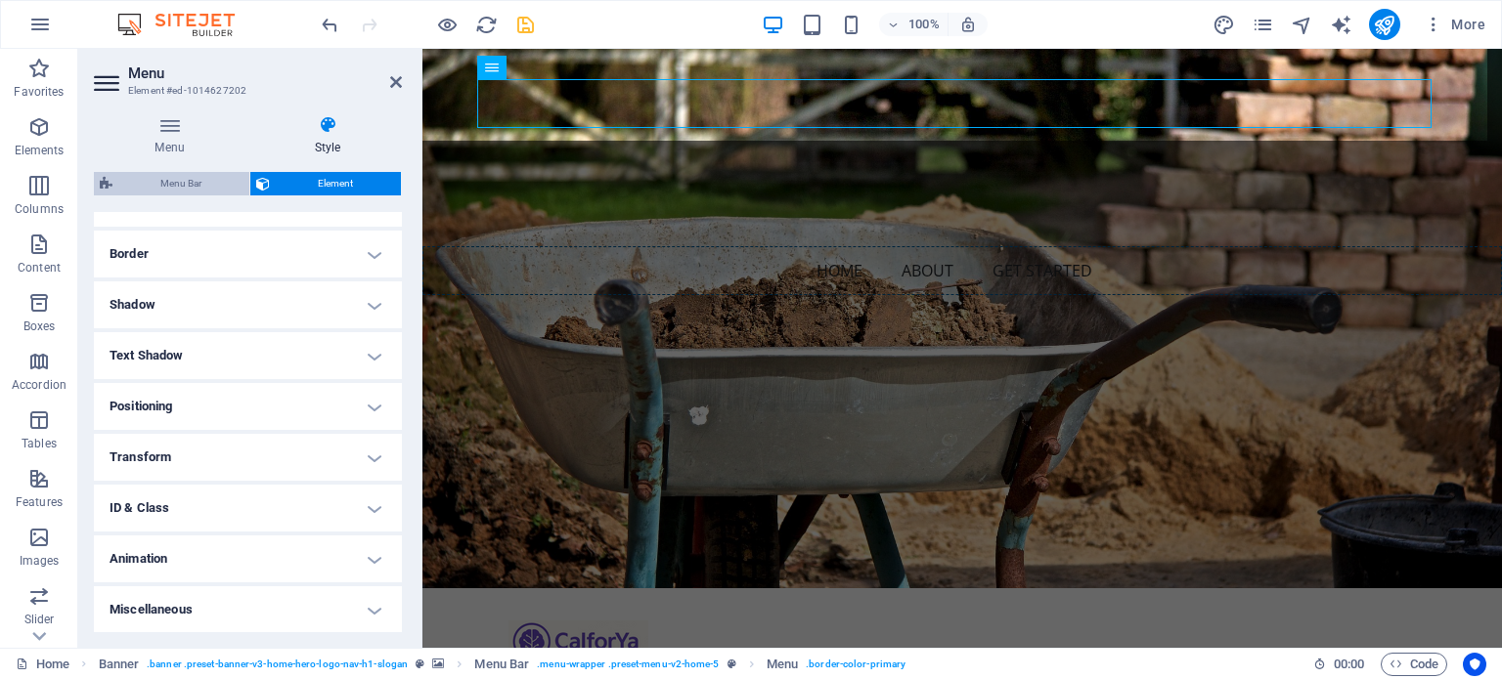
click at [196, 184] on span "Menu Bar" at bounding box center [180, 183] width 125 height 23
select select "rem"
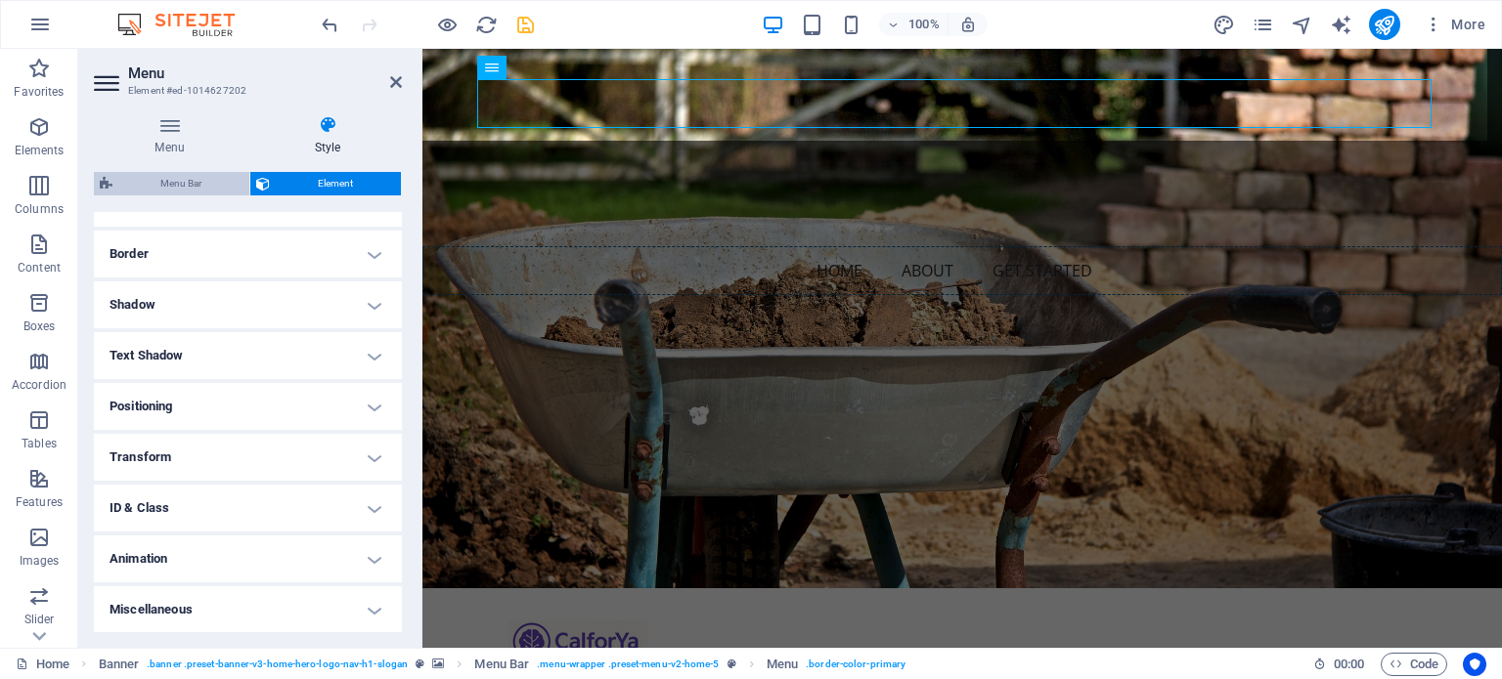
select select "preset-menu-v2-home-5"
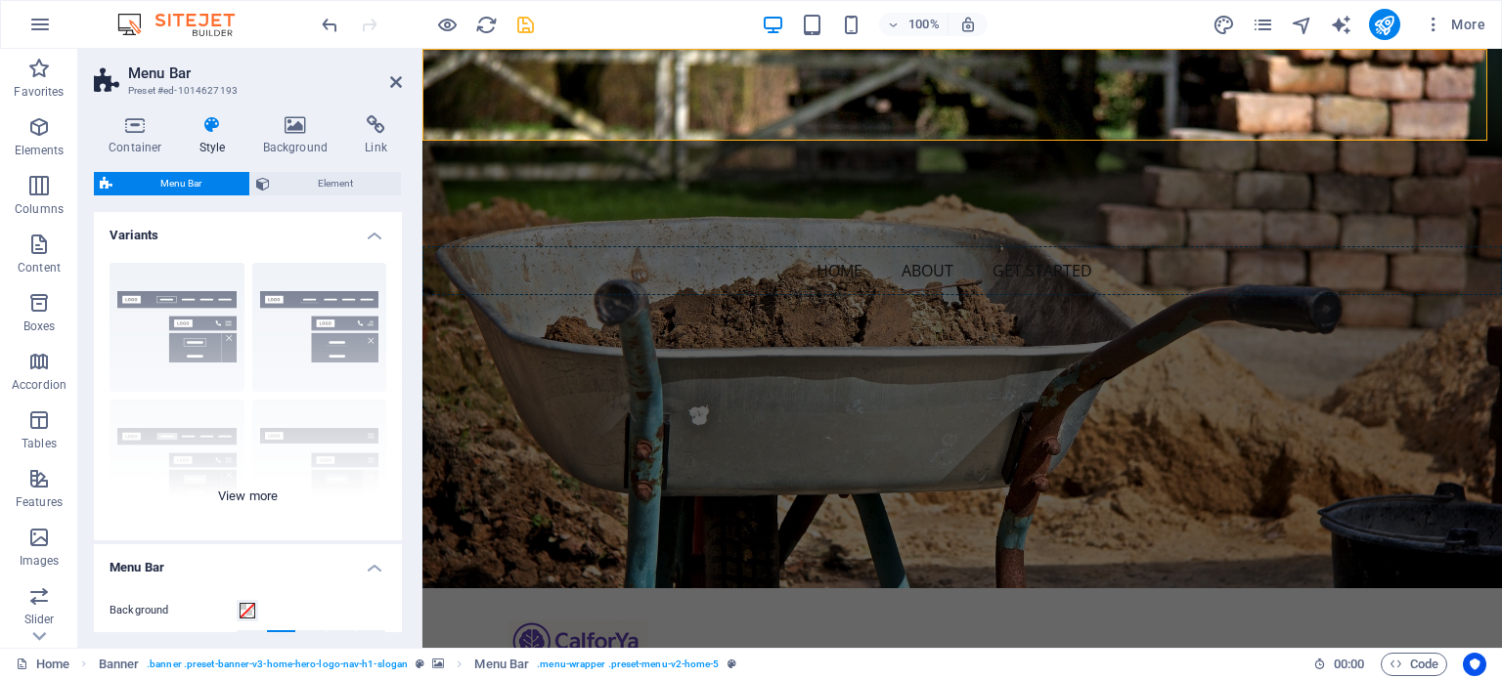
scroll to position [98, 0]
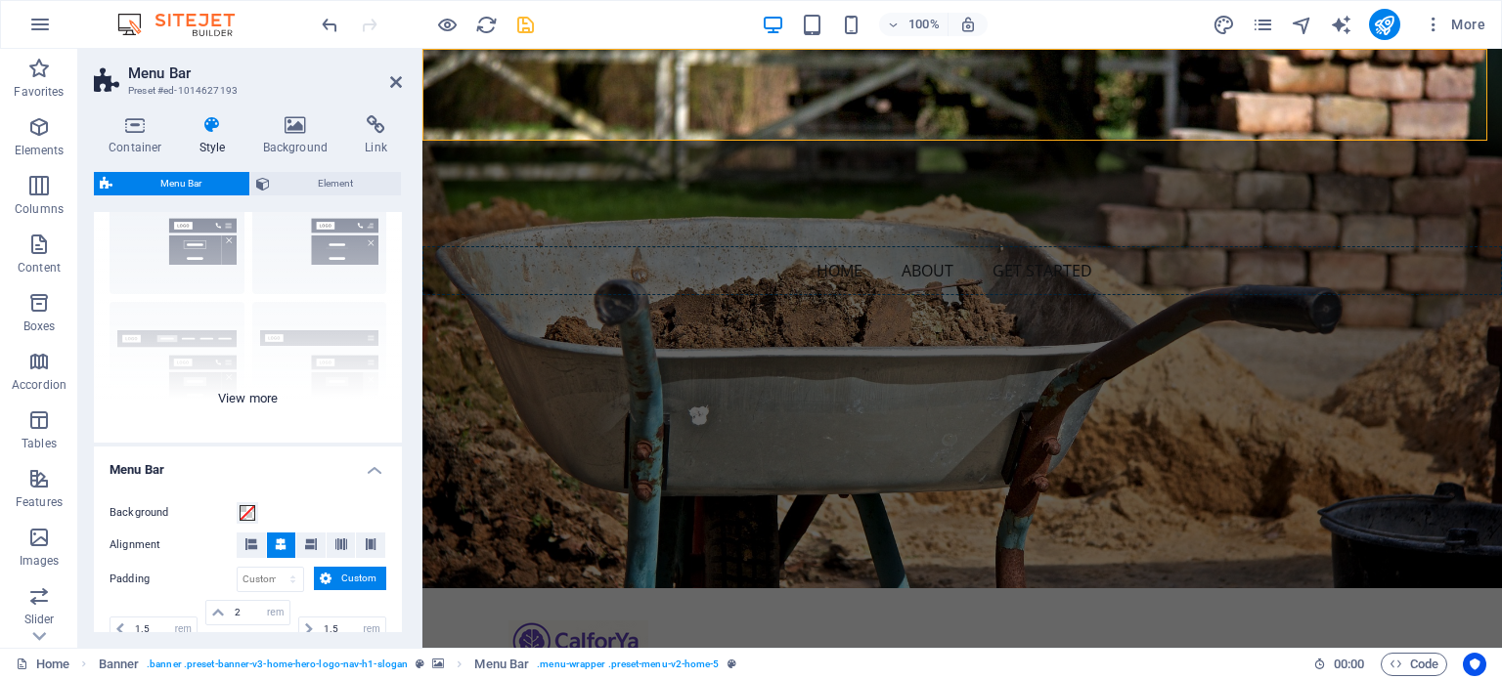
click at [246, 402] on div "Border Centered Default Fixed Loki Trigger Wide XXL" at bounding box center [248, 296] width 308 height 293
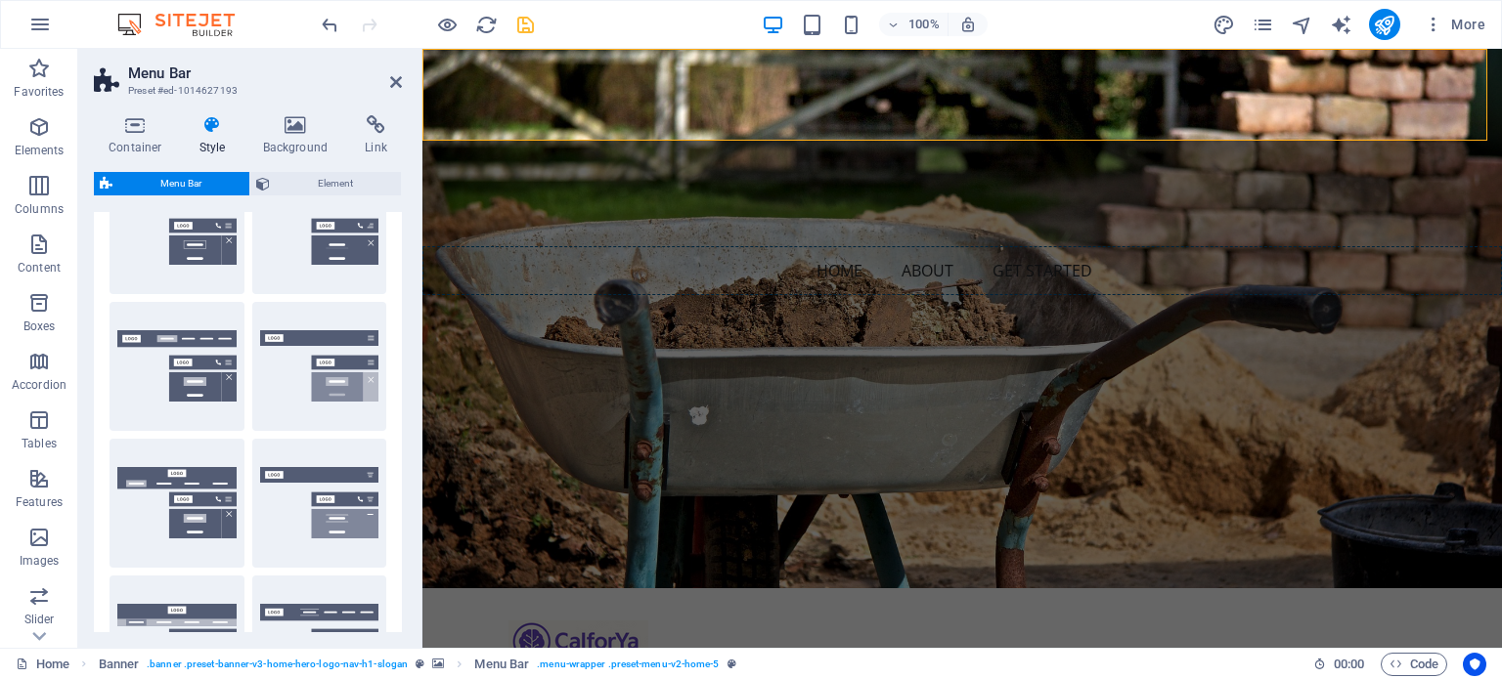
scroll to position [196, 0]
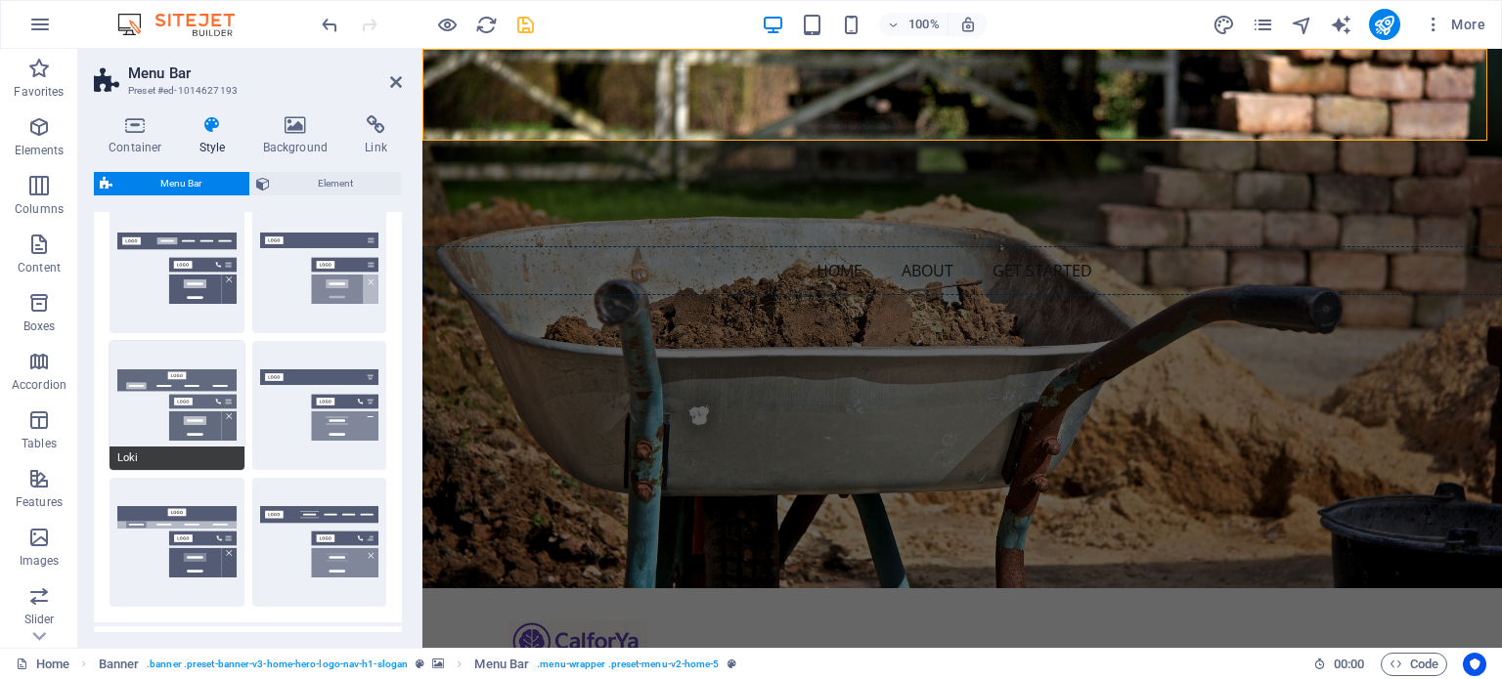
click at [226, 375] on button "Loki" at bounding box center [176, 405] width 135 height 129
type input "0"
select select "rem"
type input "0"
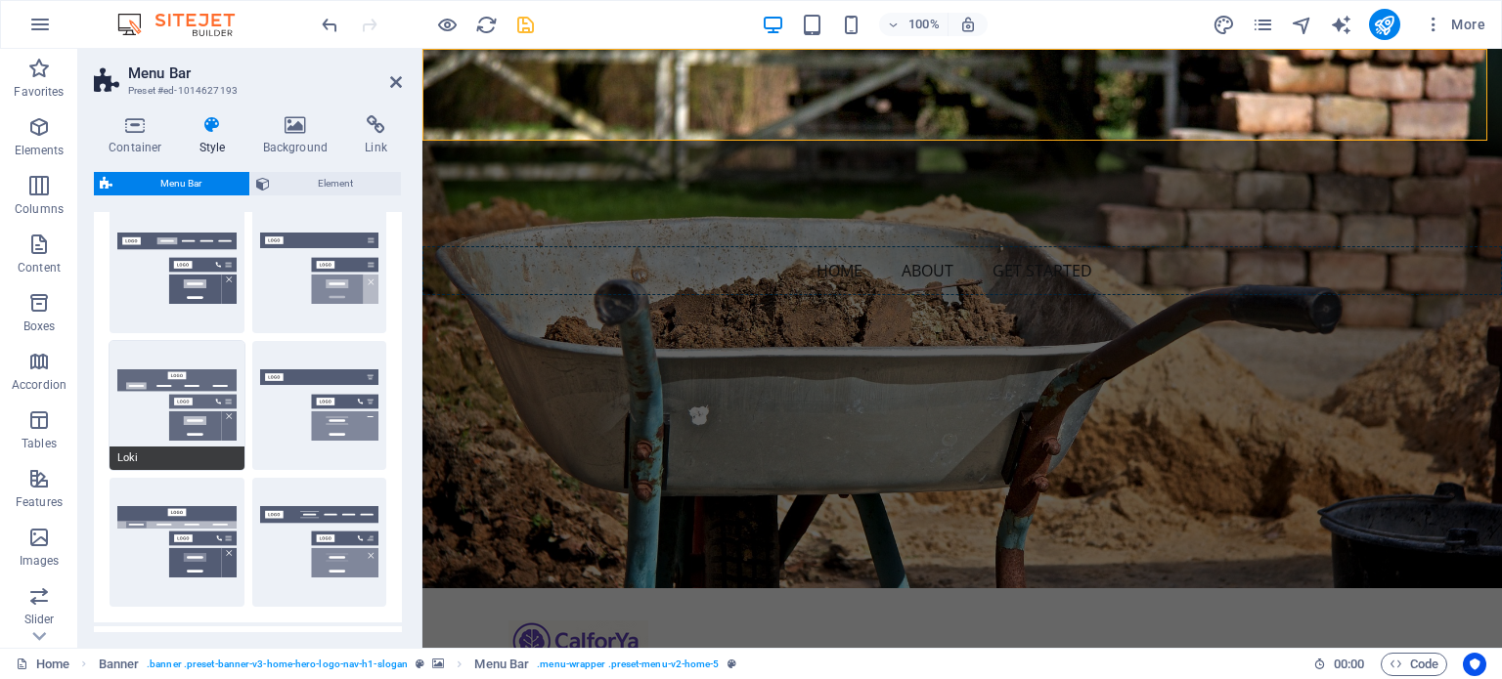
type input "0"
select select "DISABLED_OPTION_VALUE"
type input "2"
type input "1"
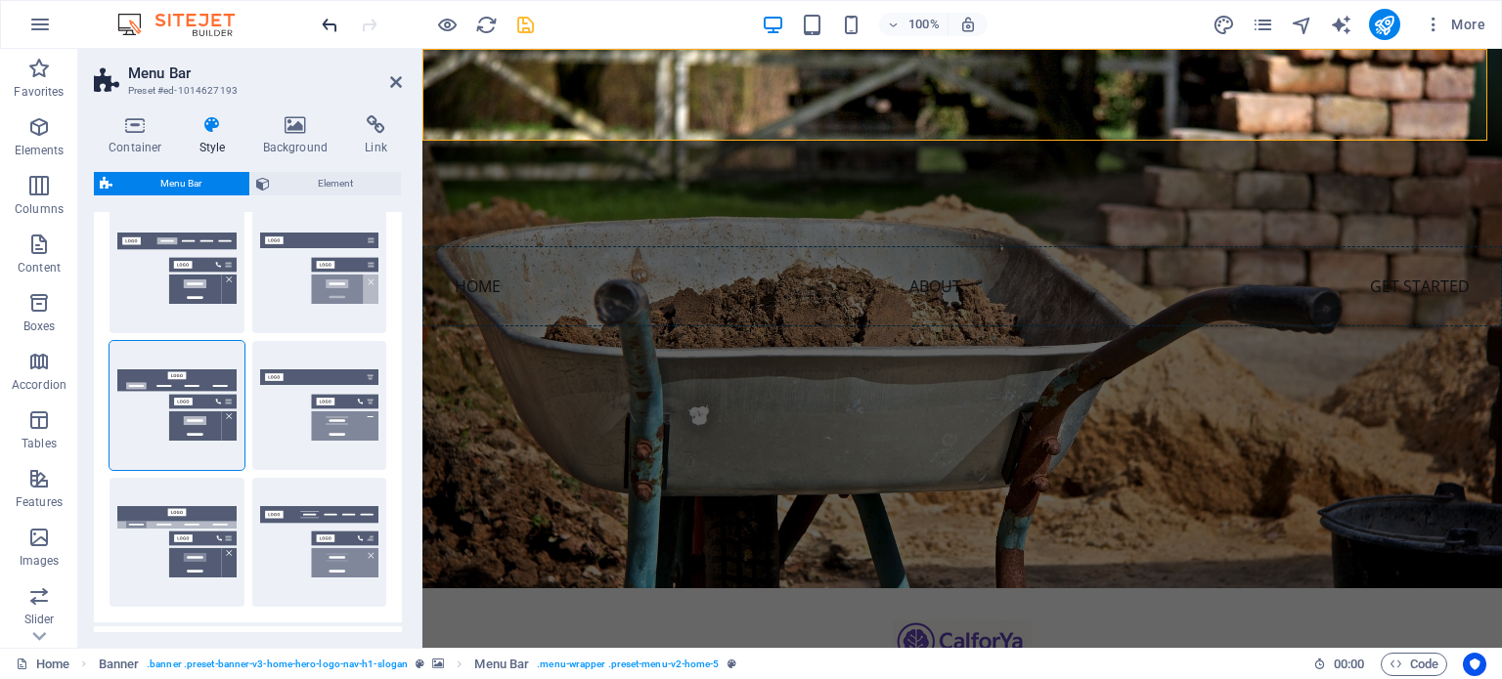
click at [336, 22] on icon "undo" at bounding box center [330, 25] width 22 height 22
select select "DISABLED_OPTION_VALUE"
type input "1.5"
type input "2"
type input "1"
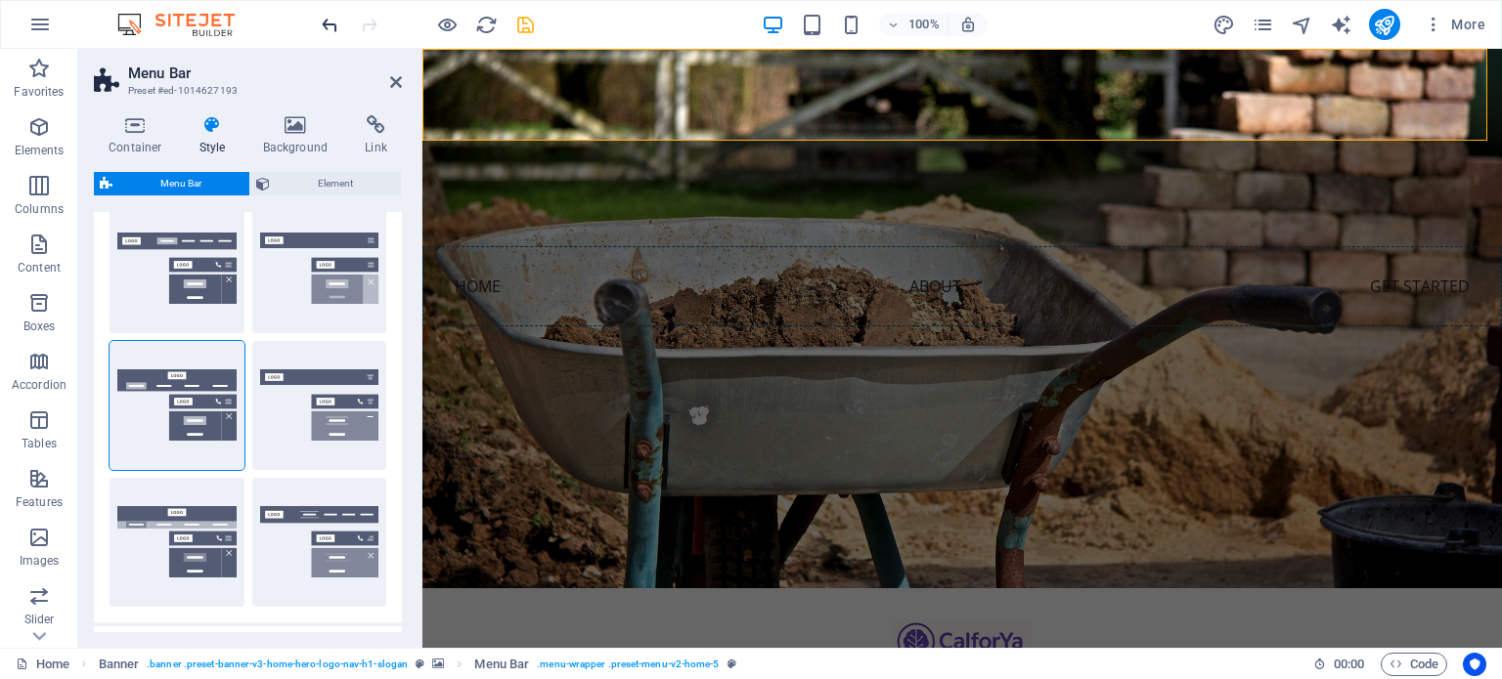
type input "1.5"
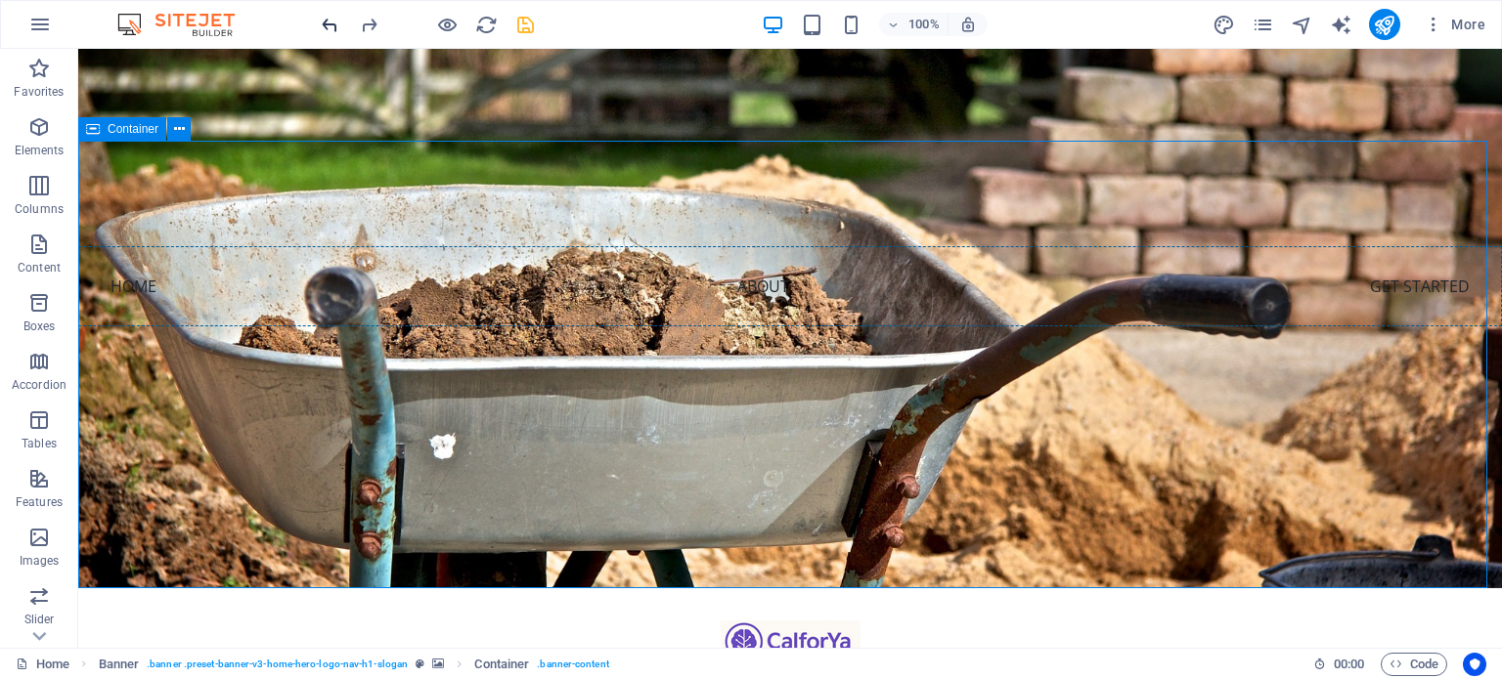
click at [332, 19] on icon "undo" at bounding box center [330, 25] width 22 height 22
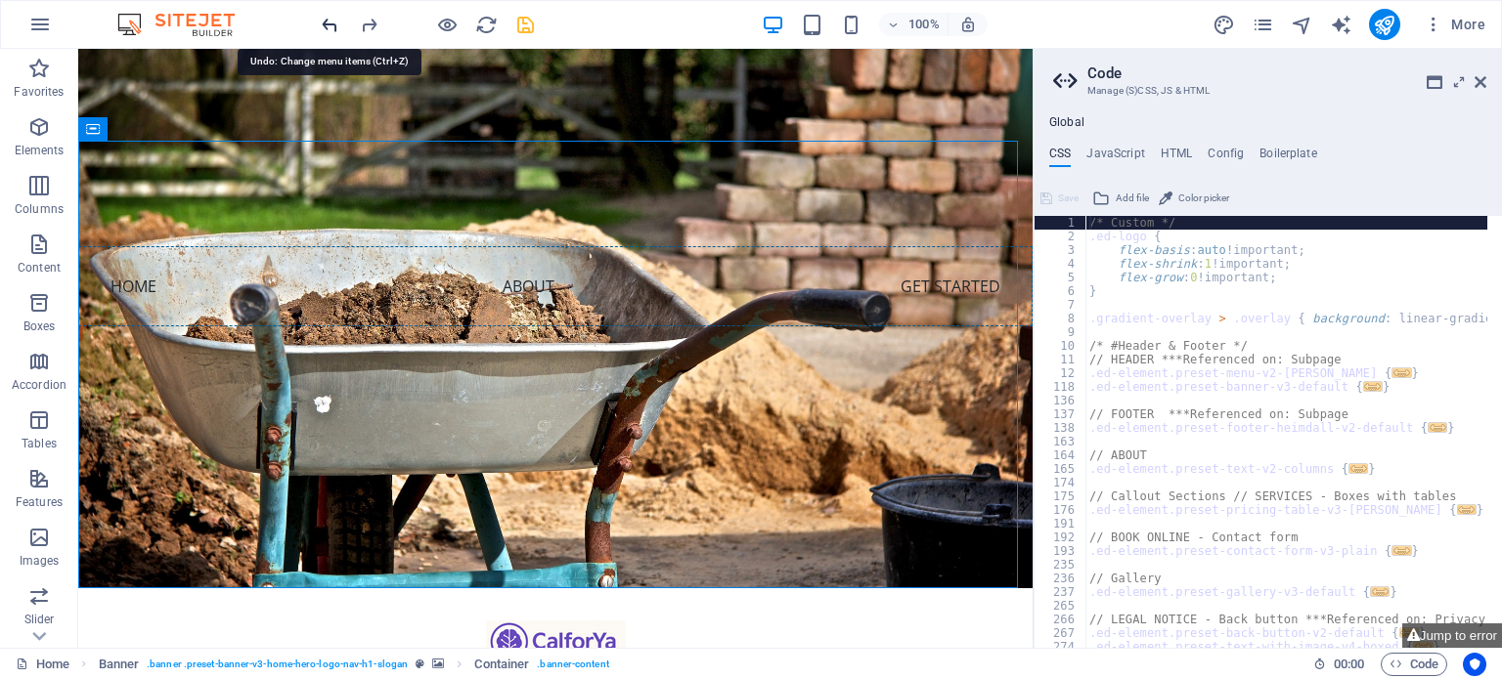
click at [328, 27] on icon "undo" at bounding box center [330, 25] width 22 height 22
drag, startPoint x: 1482, startPoint y: 81, endPoint x: 1405, endPoint y: 32, distance: 91.4
click at [1482, 81] on icon at bounding box center [1480, 82] width 12 height 16
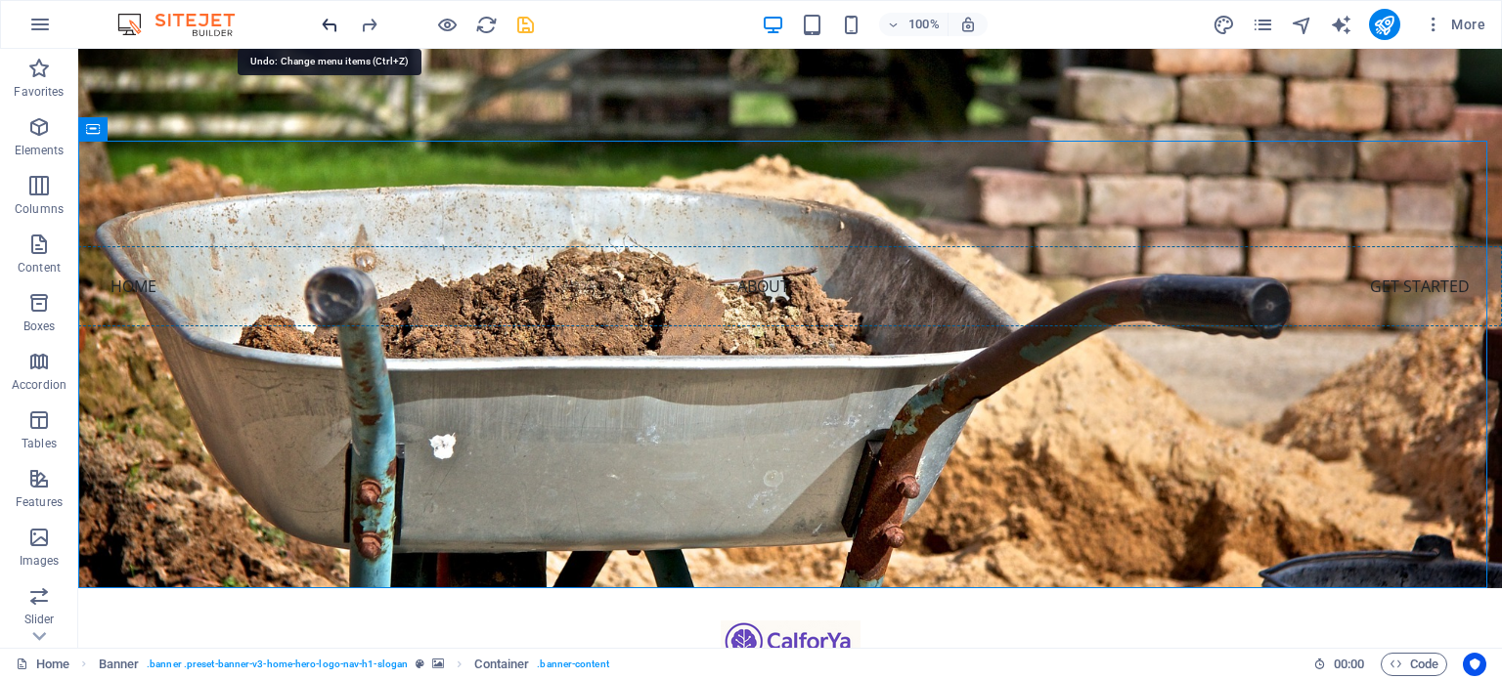
click at [334, 22] on icon "undo" at bounding box center [330, 25] width 22 height 22
click at [325, 24] on icon "undo" at bounding box center [330, 25] width 22 height 22
click at [328, 21] on icon "undo" at bounding box center [330, 25] width 22 height 22
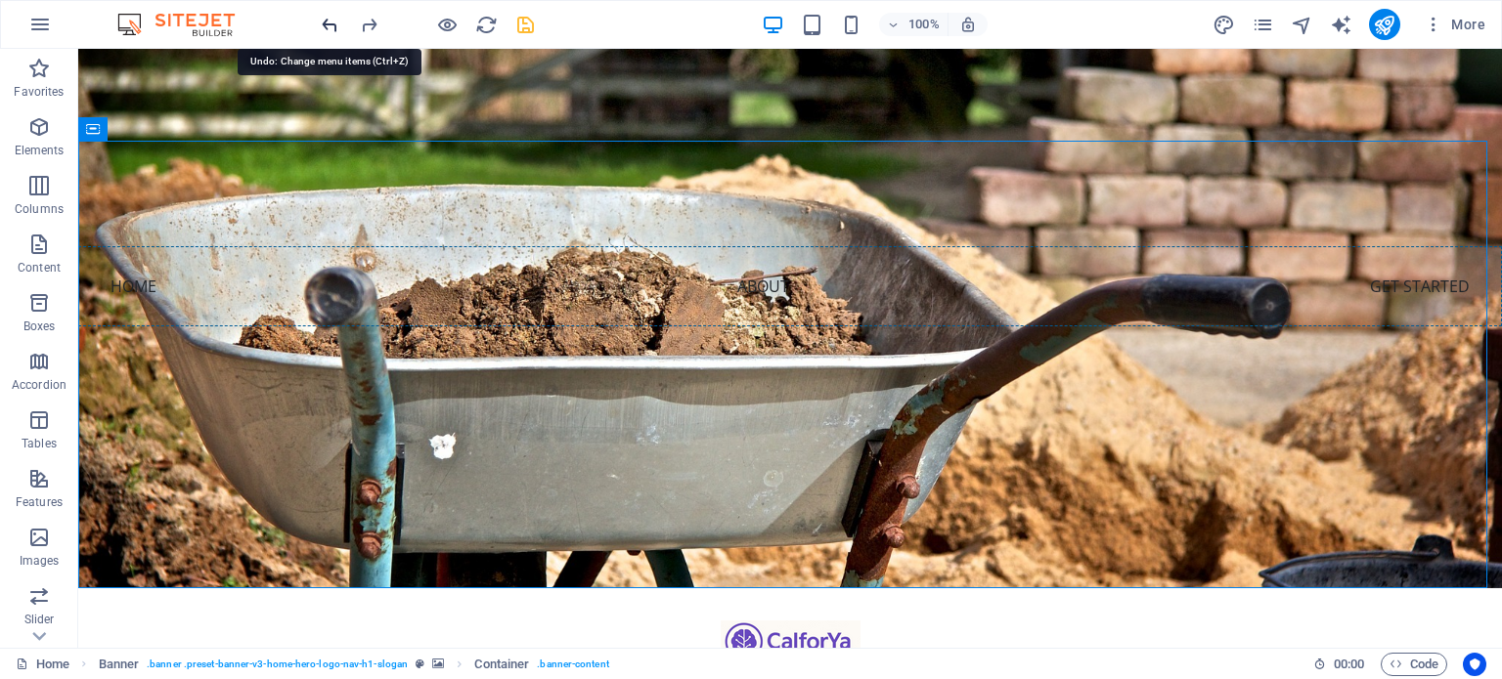
click at [328, 21] on icon "undo" at bounding box center [330, 25] width 22 height 22
click at [328, 23] on icon "undo" at bounding box center [330, 25] width 22 height 22
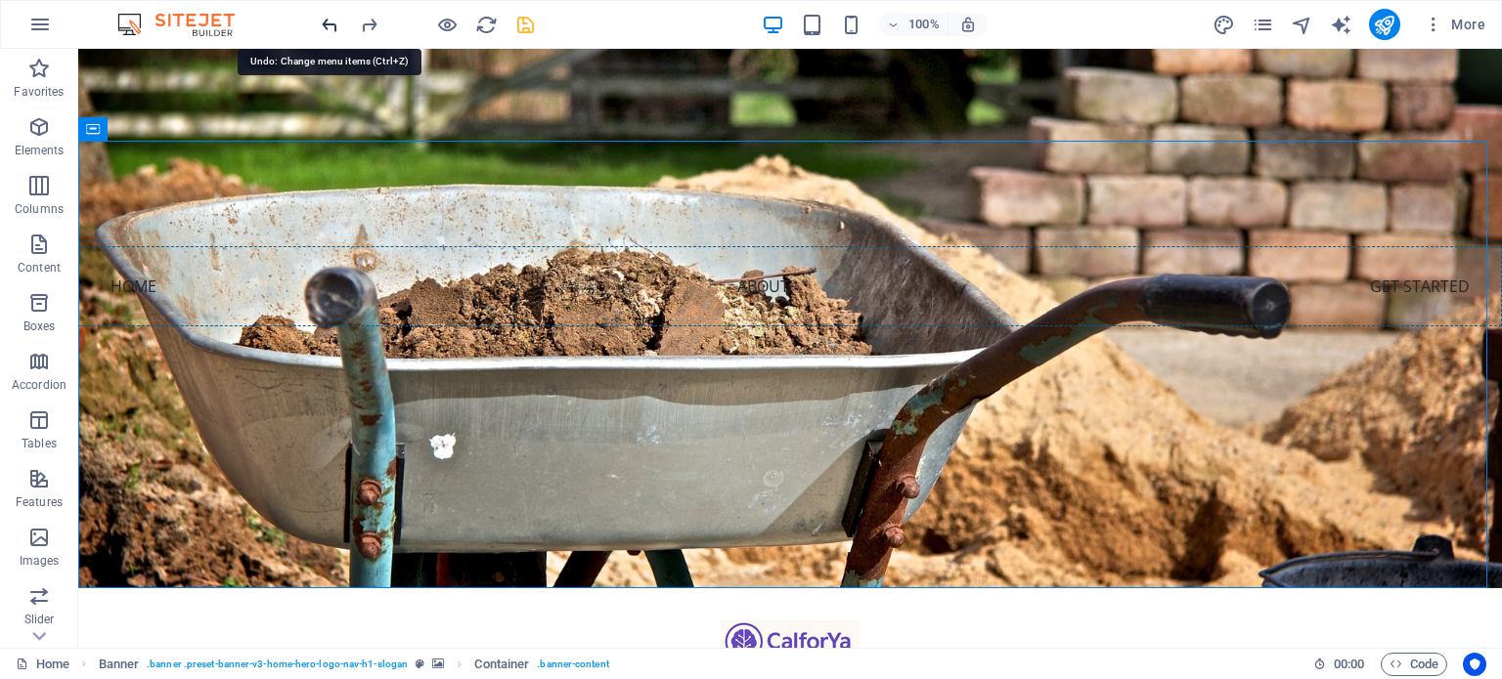
click at [328, 23] on icon "undo" at bounding box center [330, 25] width 22 height 22
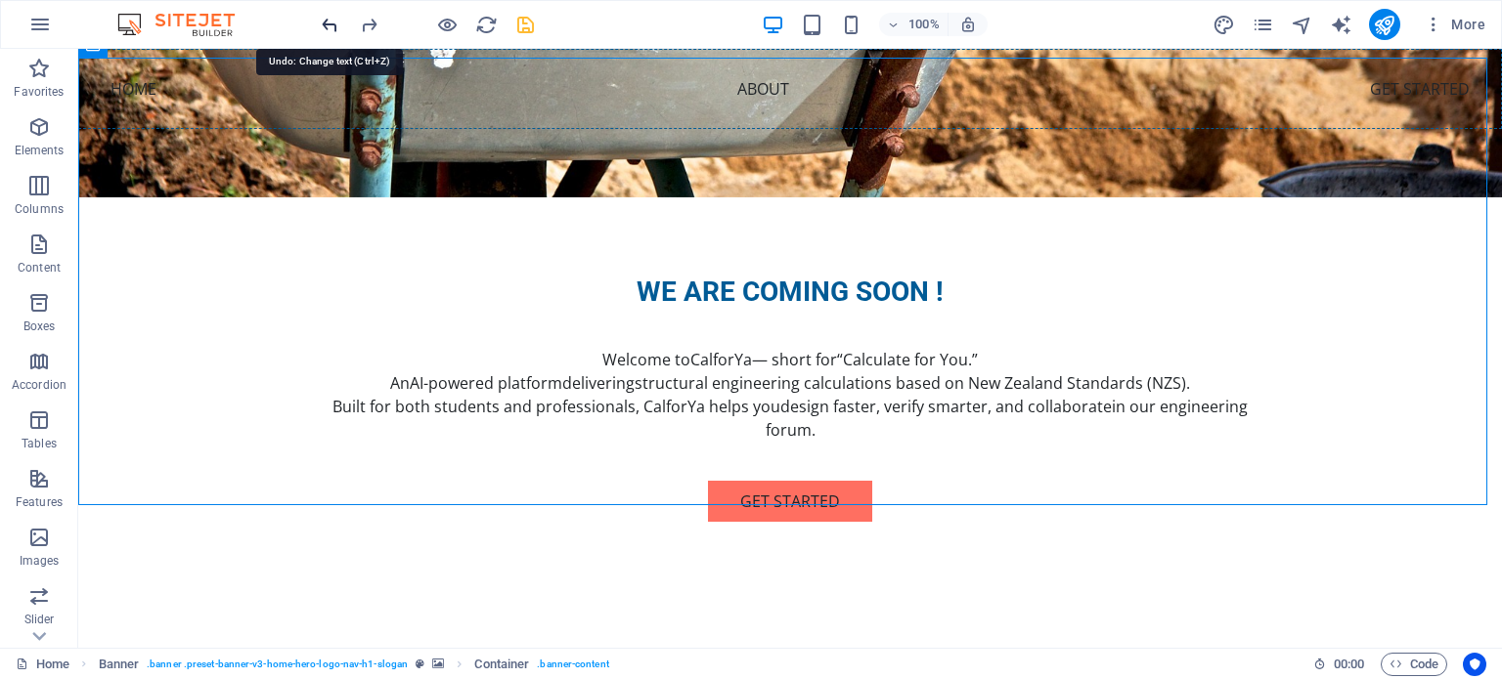
scroll to position [438, 0]
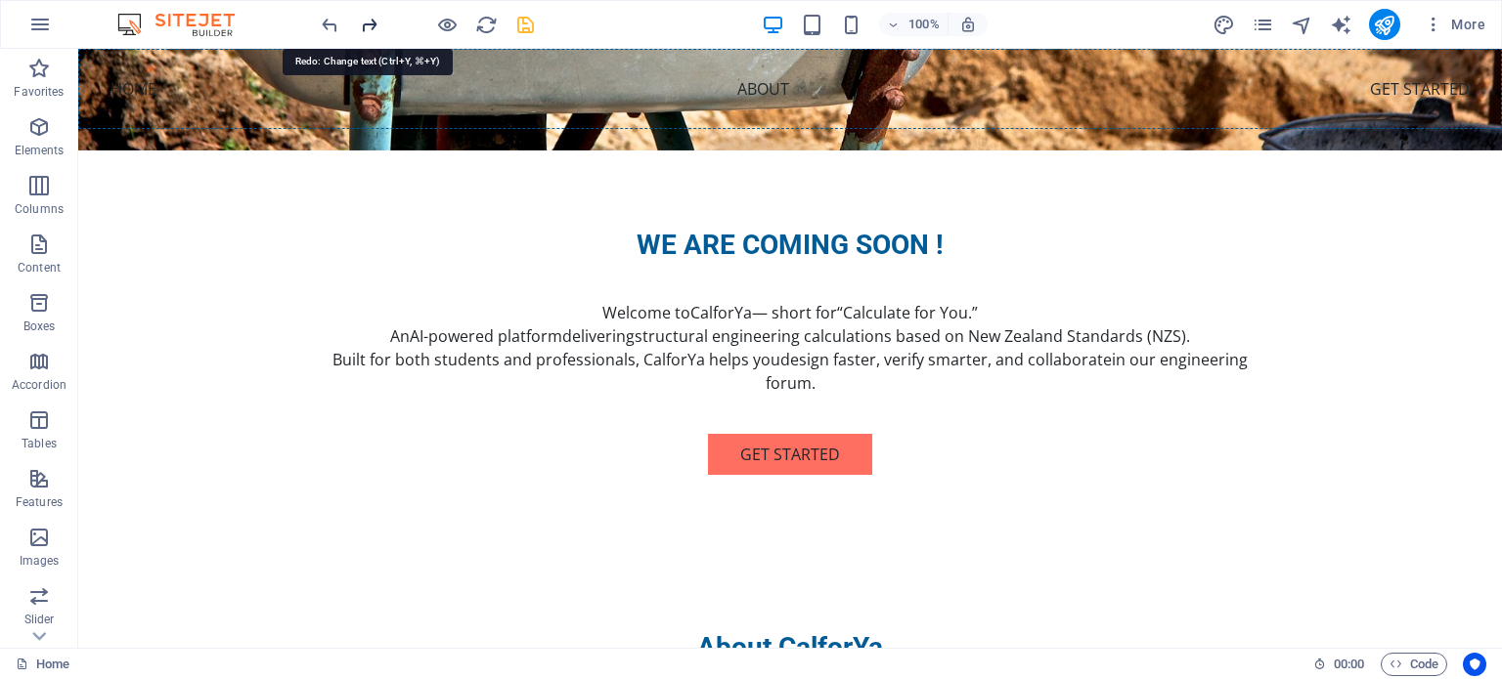
click at [371, 20] on icon "redo" at bounding box center [369, 25] width 22 height 22
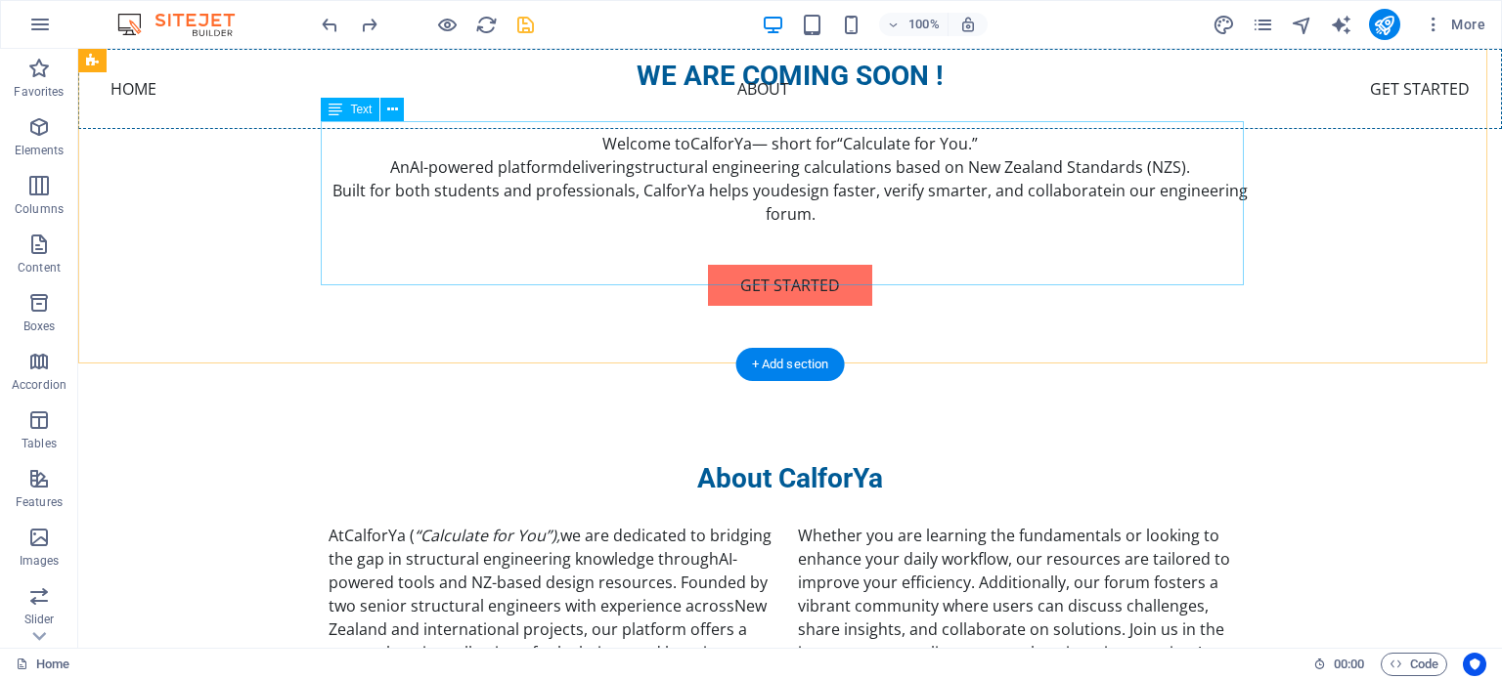
scroll to position [216, 0]
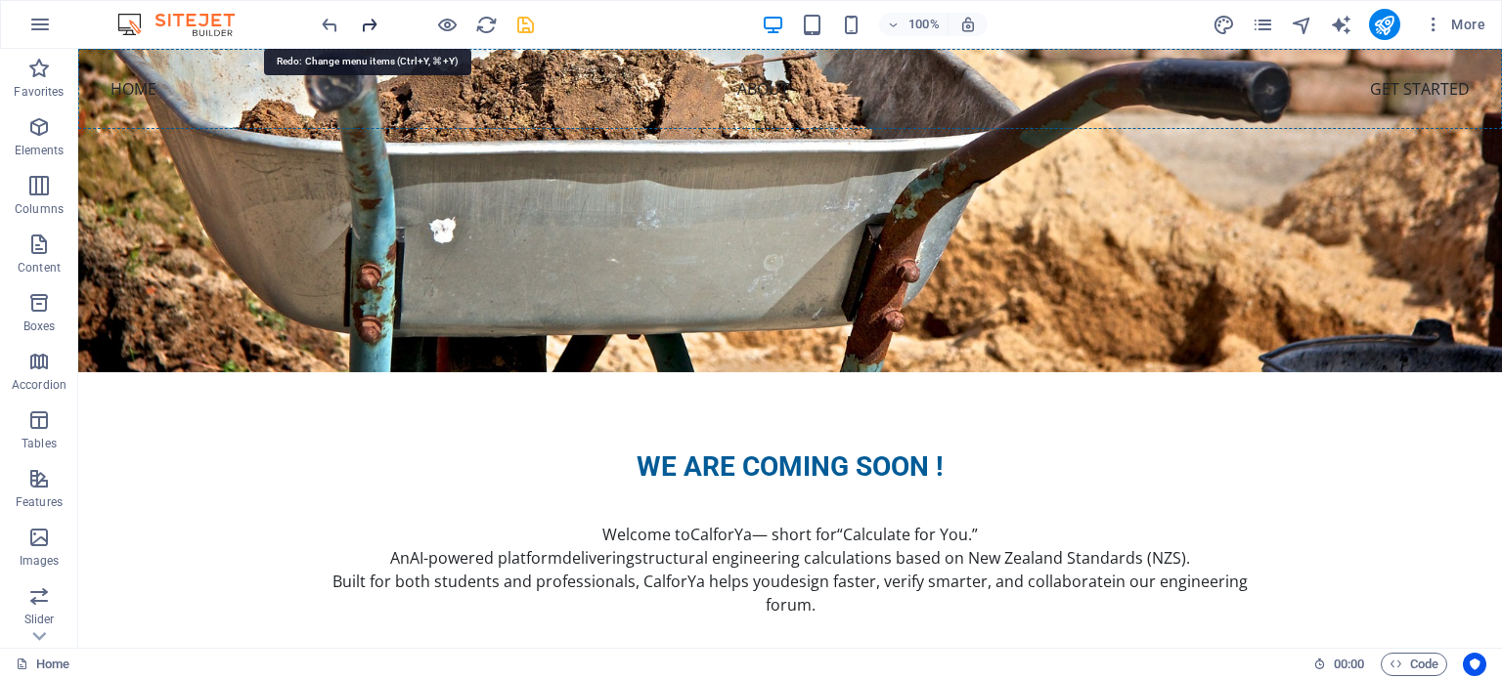
click at [367, 28] on icon "redo" at bounding box center [369, 25] width 22 height 22
click at [365, 19] on icon "redo" at bounding box center [369, 25] width 22 height 22
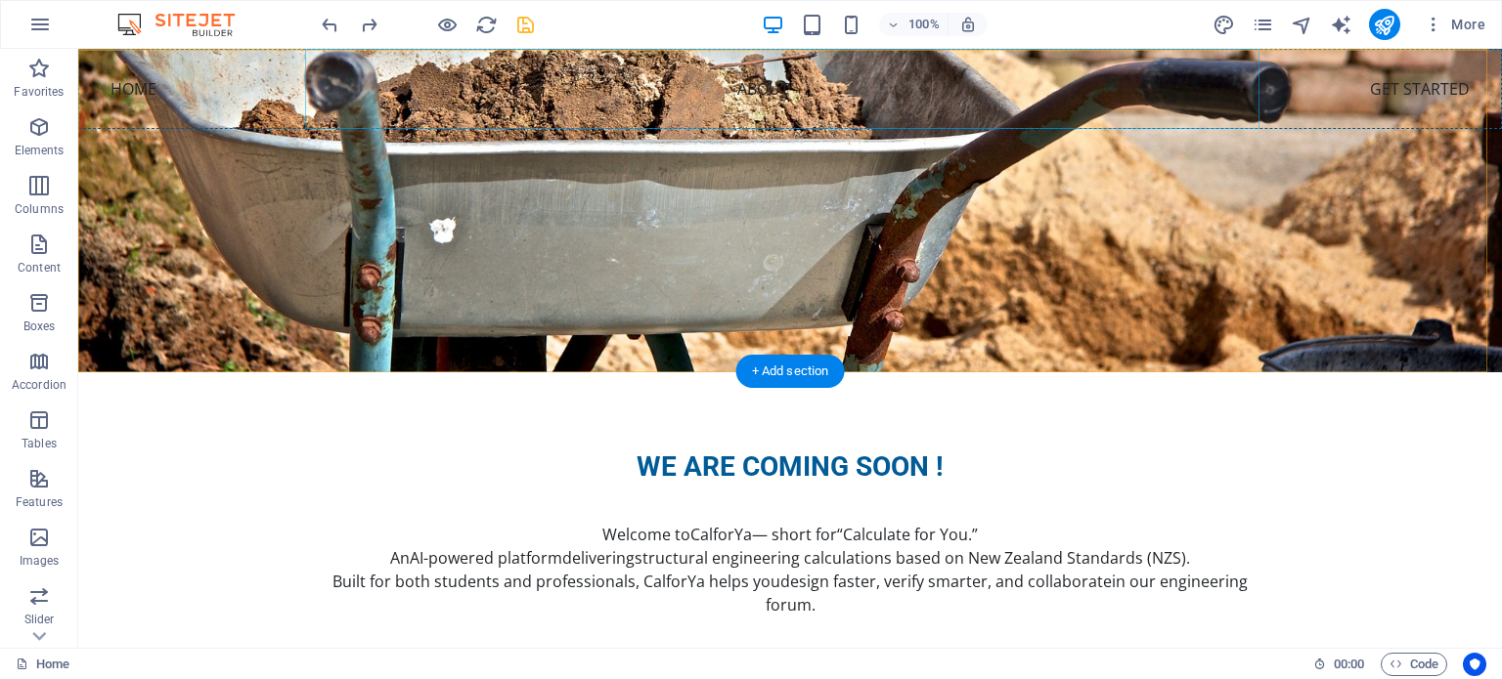
scroll to position [0, 0]
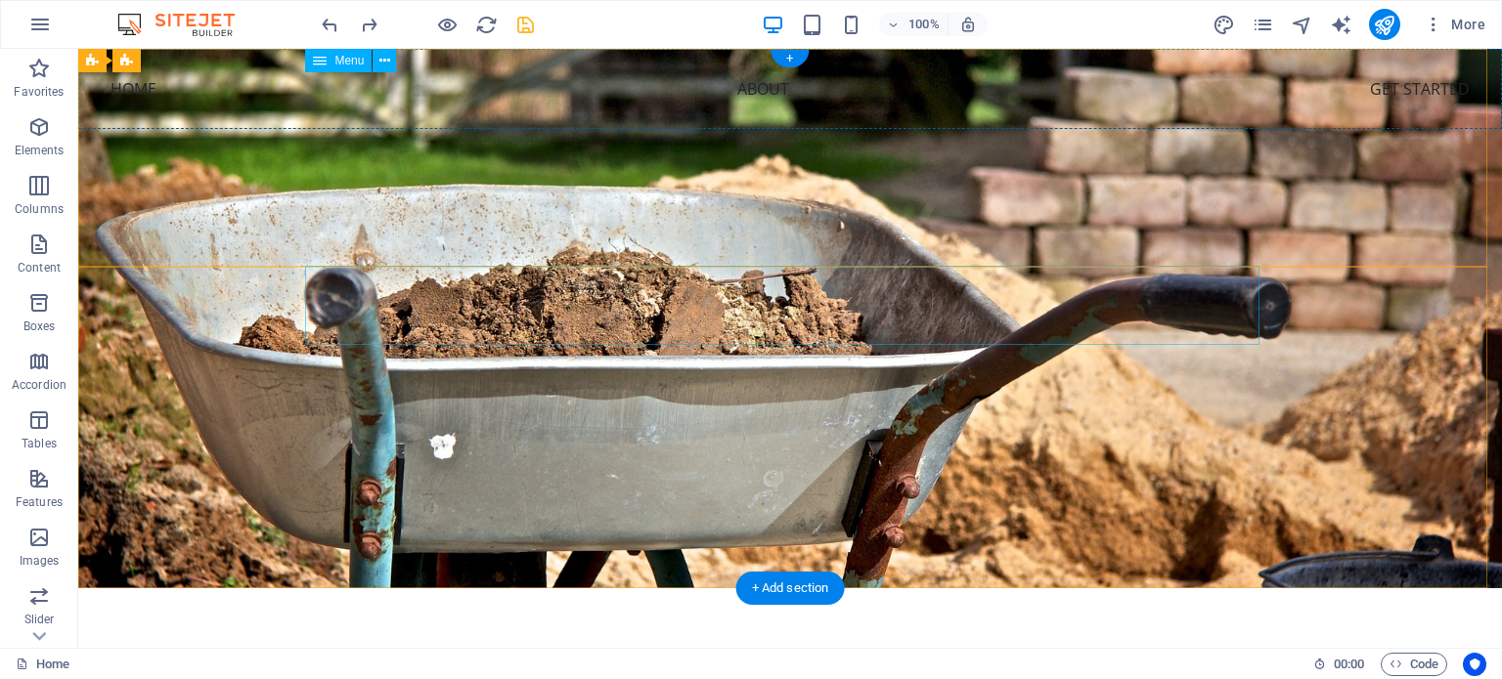
click at [599, 91] on nav "Home About Get Started" at bounding box center [789, 89] width 1423 height 80
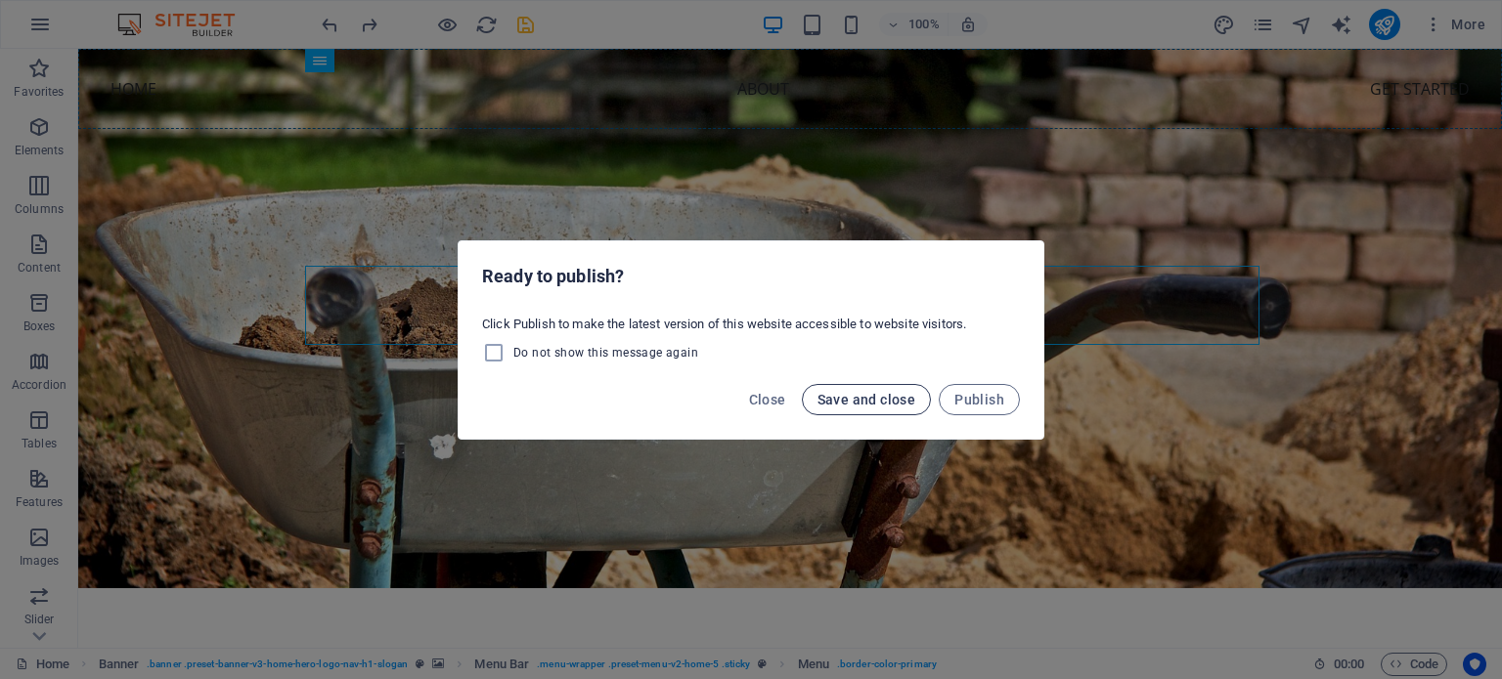
click at [856, 408] on button "Save and close" at bounding box center [867, 399] width 130 height 31
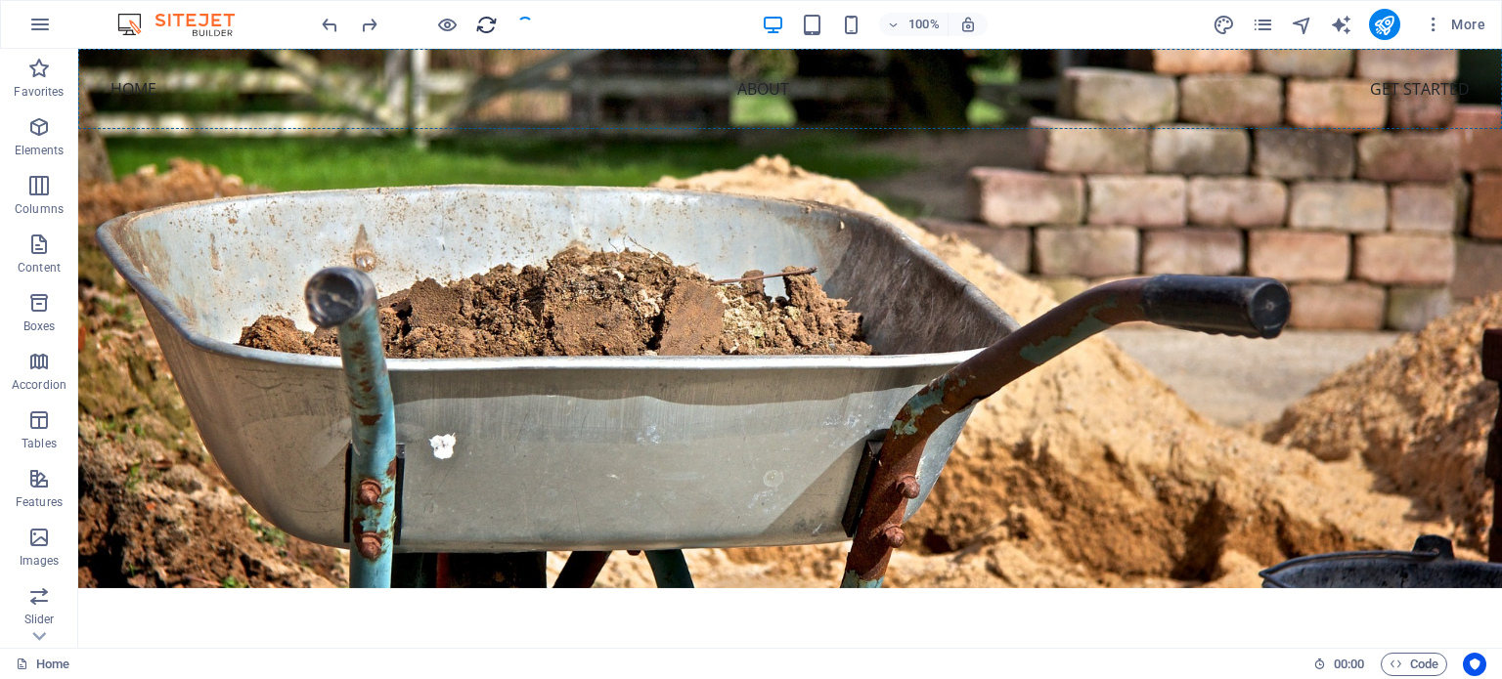
click at [487, 20] on icon "reload" at bounding box center [486, 25] width 22 height 22
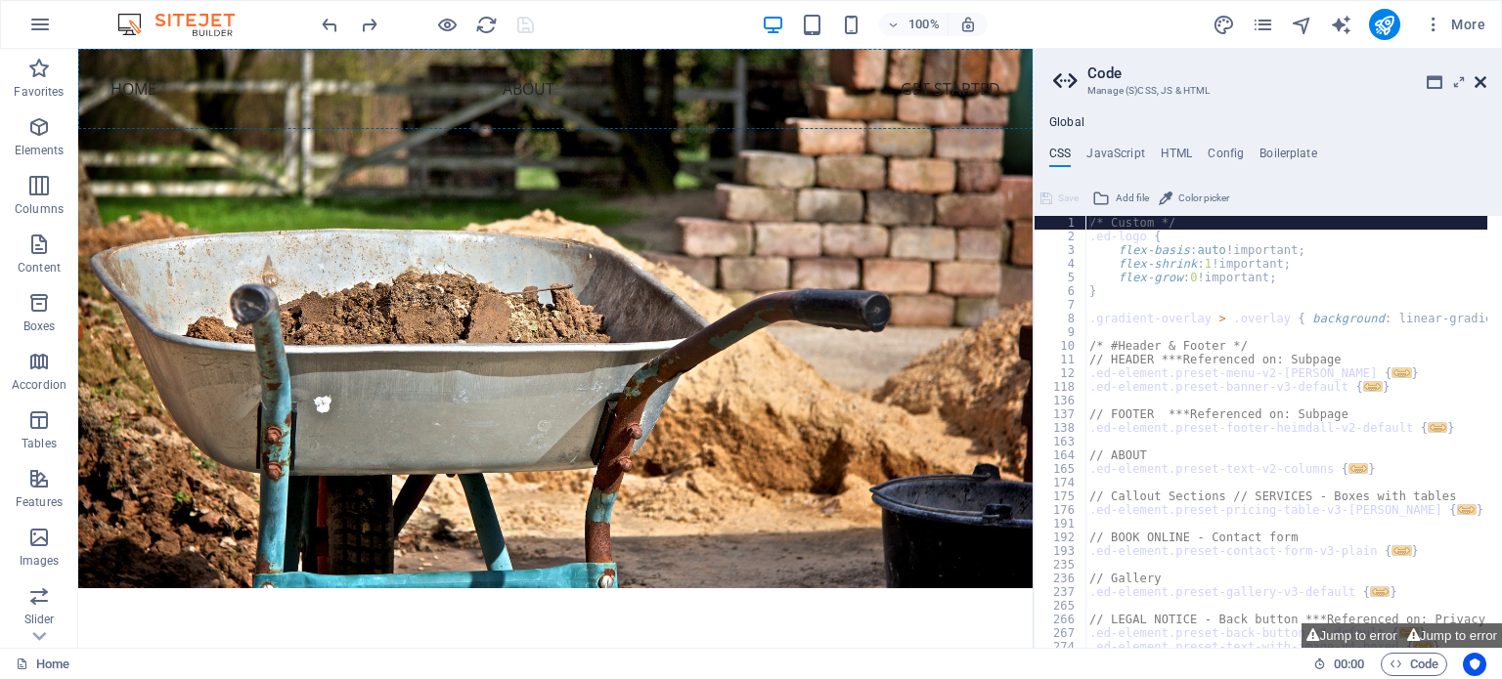
click at [1474, 76] on icon at bounding box center [1480, 82] width 12 height 16
